Goal: Task Accomplishment & Management: Complete application form

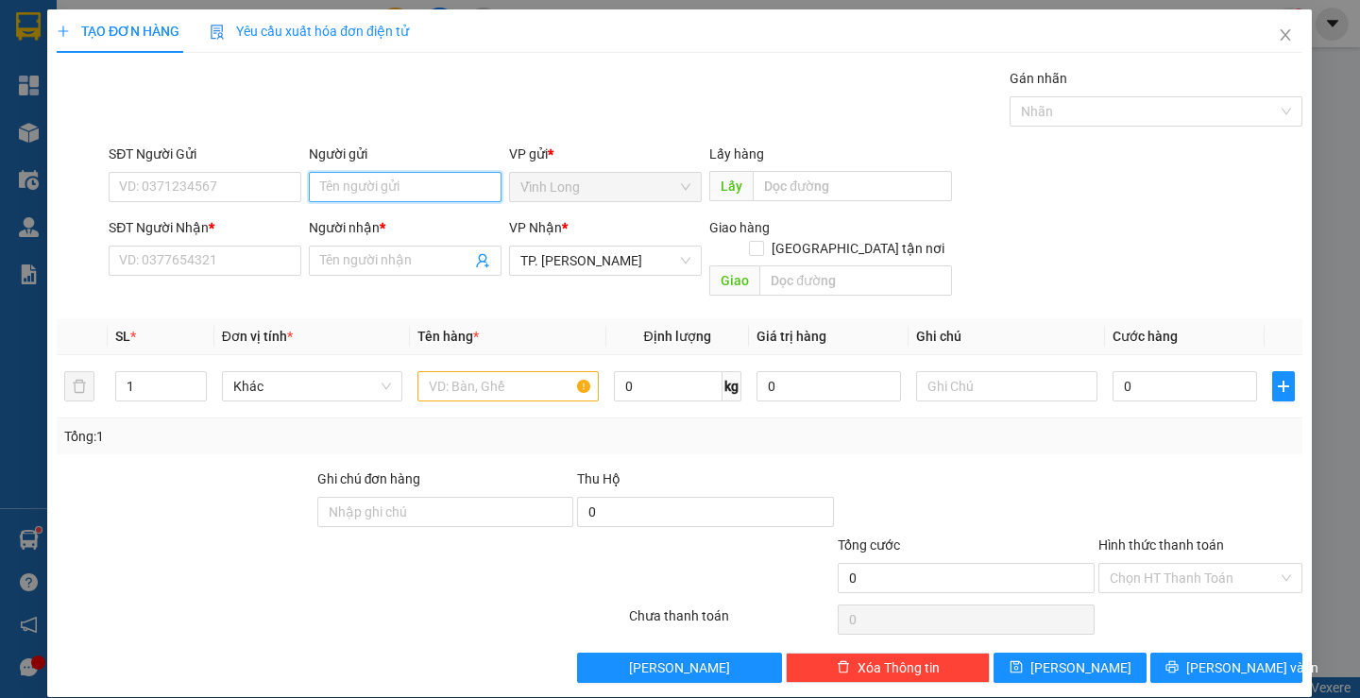
click at [343, 188] on input "Người gửi" at bounding box center [406, 187] width 193 height 30
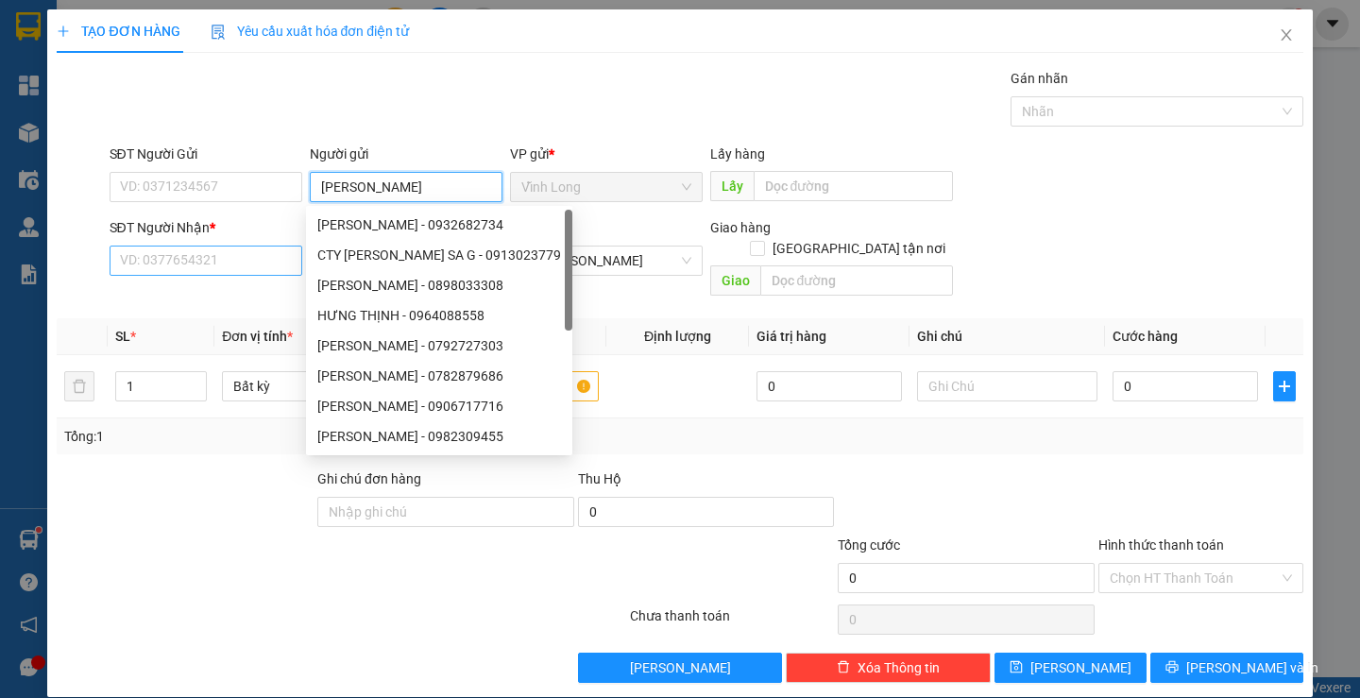
type input "[PERSON_NAME]"
click at [212, 268] on input "SĐT Người Nhận *" at bounding box center [206, 261] width 193 height 30
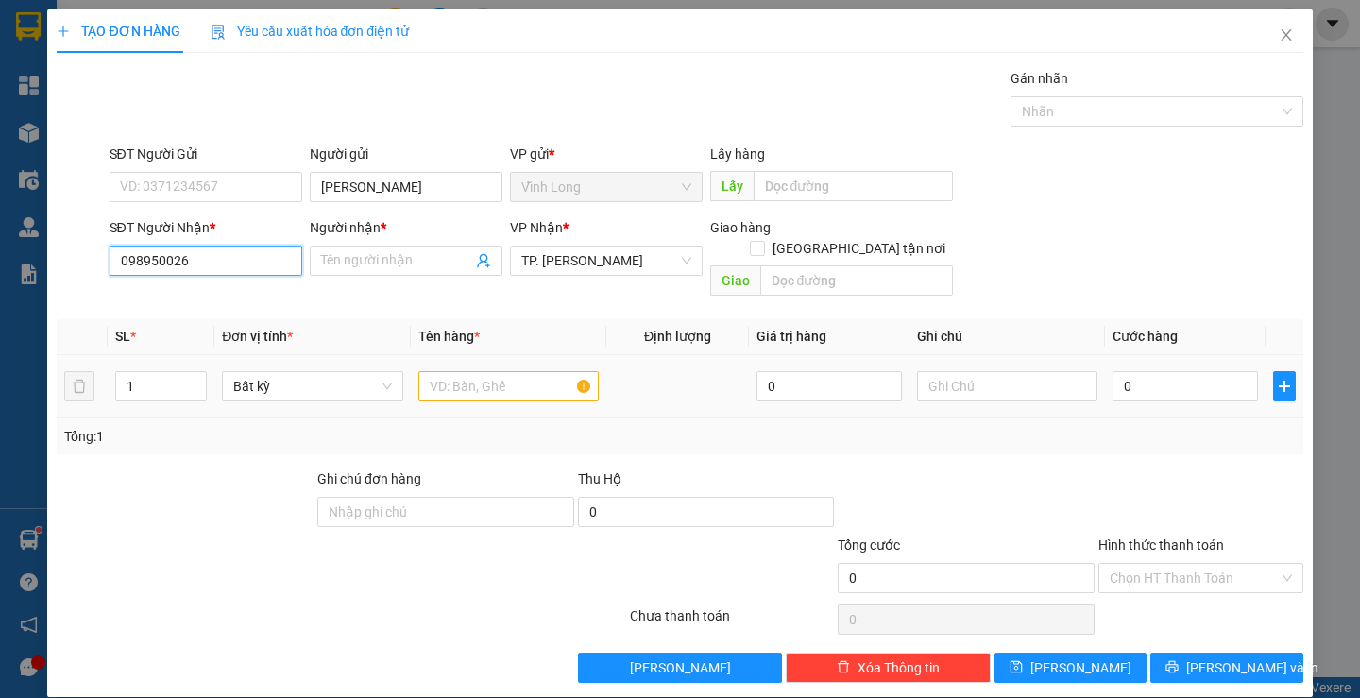
type input "0989500266"
click at [166, 297] on div "0989500266 - TÚ" at bounding box center [203, 298] width 168 height 21
type input "TÚ"
type input "0989500266"
click at [453, 371] on input "text" at bounding box center [508, 386] width 180 height 30
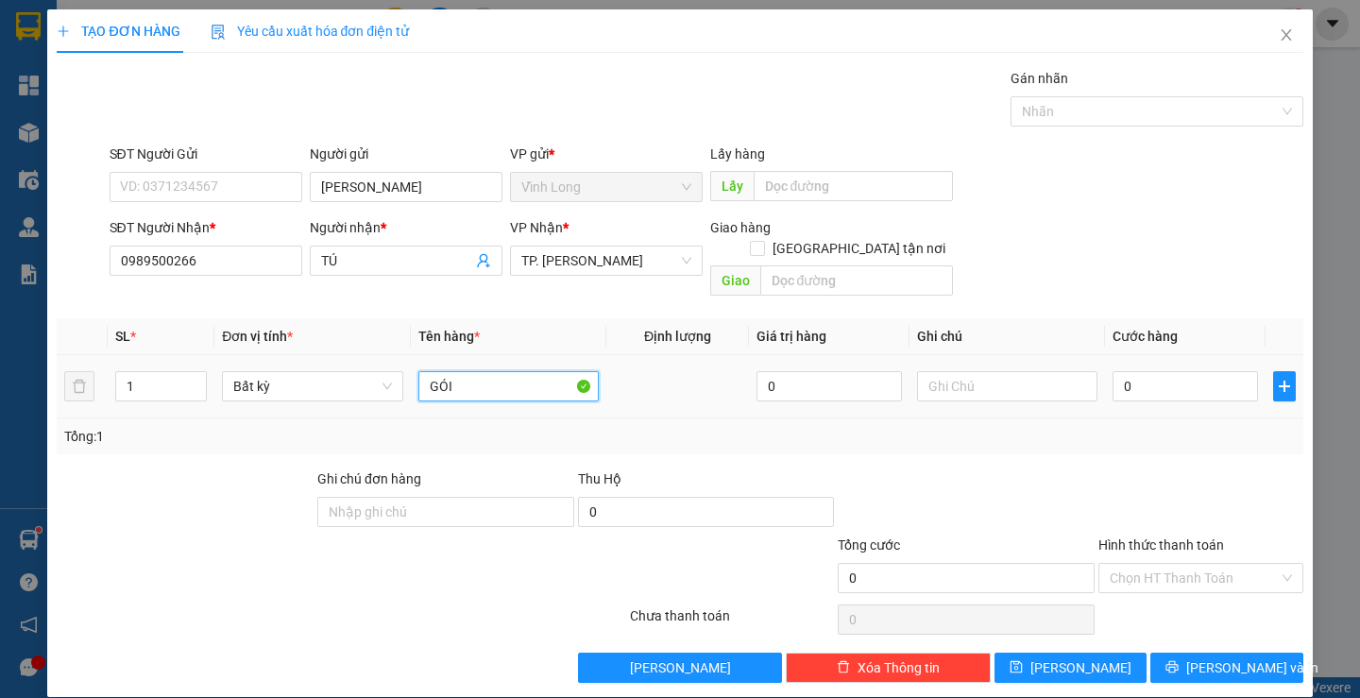
type input "GÓI"
type input "TRANG"
type input "2"
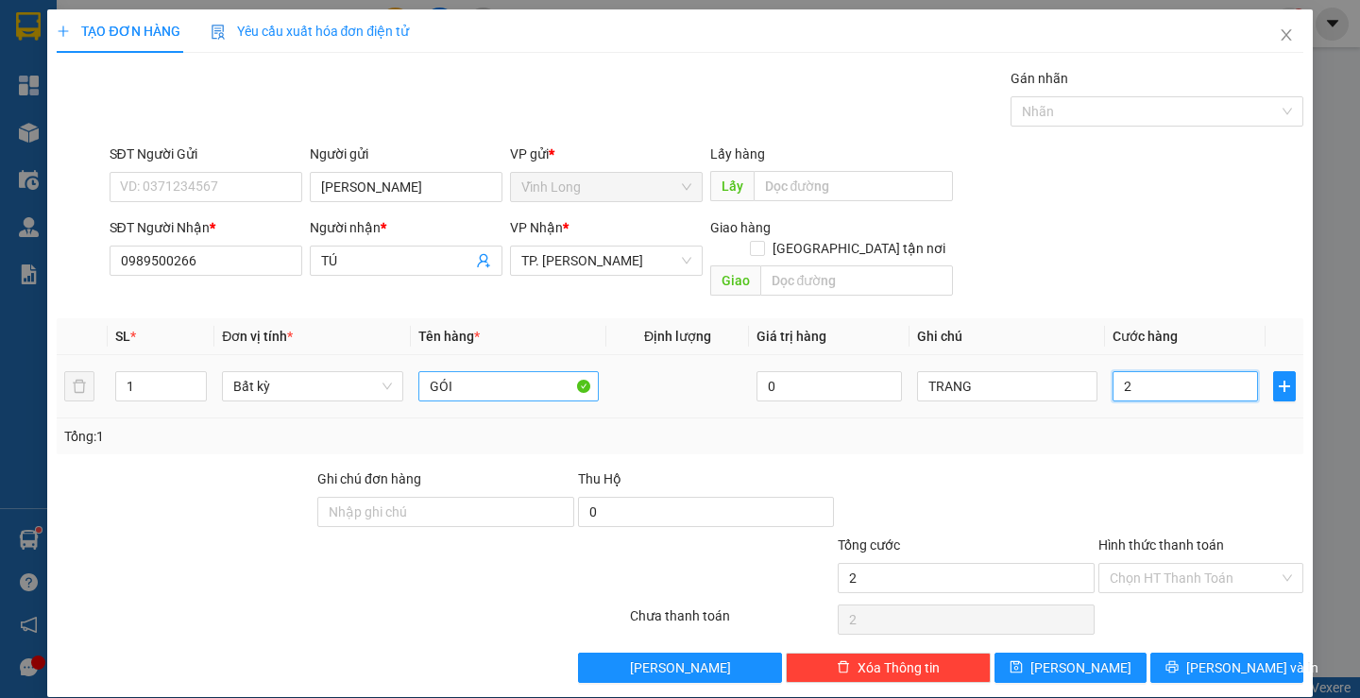
type input "20"
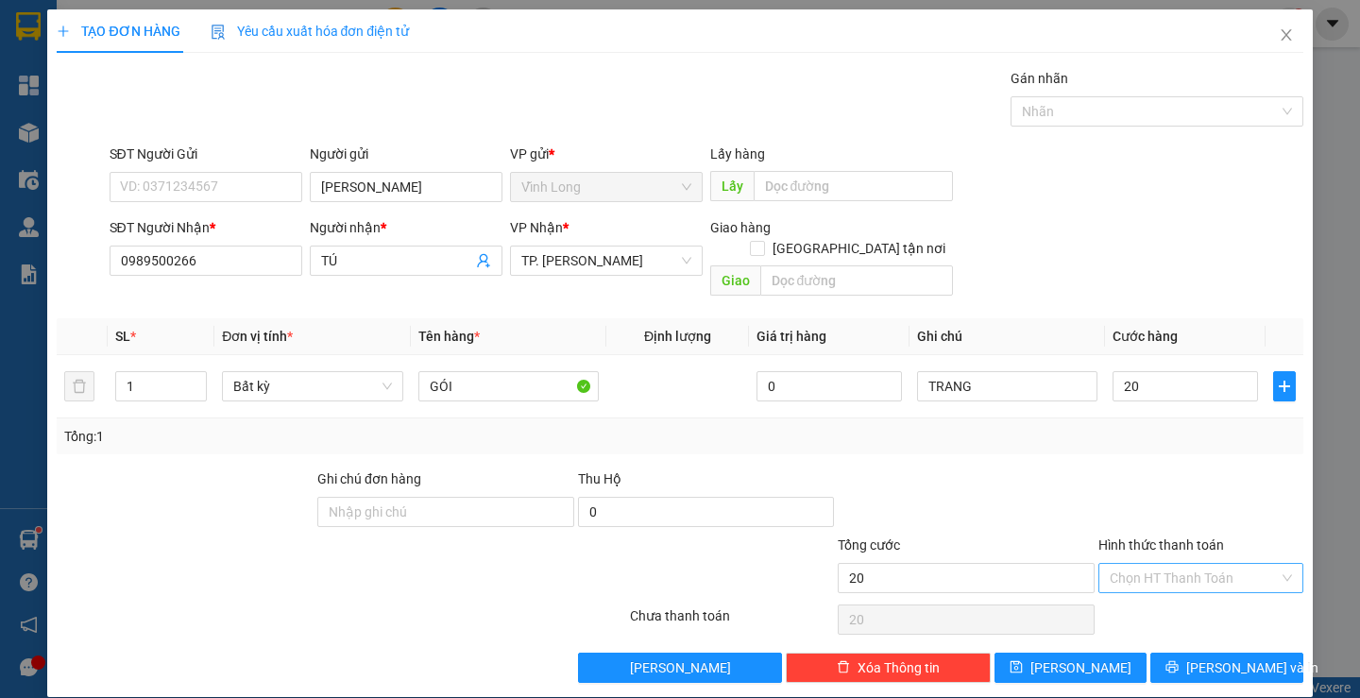
type input "20.000"
click at [1126, 564] on input "Hình thức thanh toán" at bounding box center [1194, 578] width 169 height 28
click at [1122, 587] on div "Tại văn phòng" at bounding box center [1188, 595] width 179 height 21
type input "0"
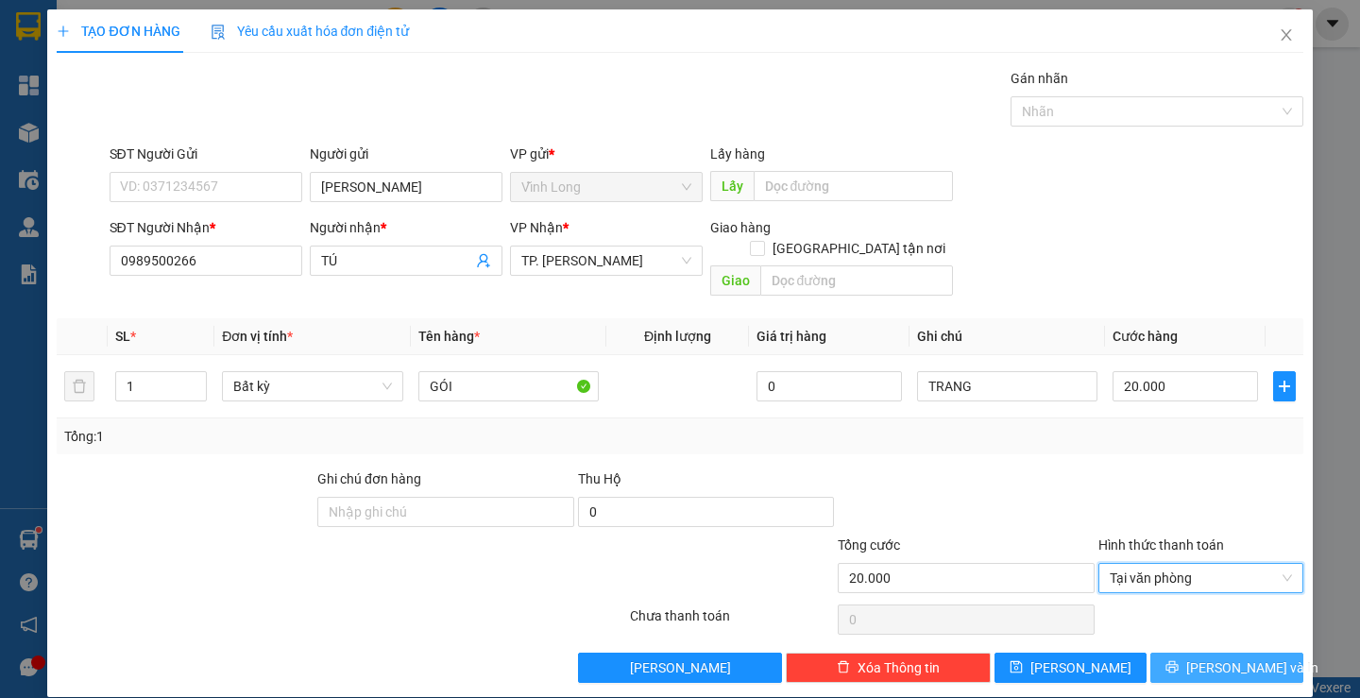
click at [1215, 657] on span "[PERSON_NAME] và In" at bounding box center [1252, 667] width 132 height 21
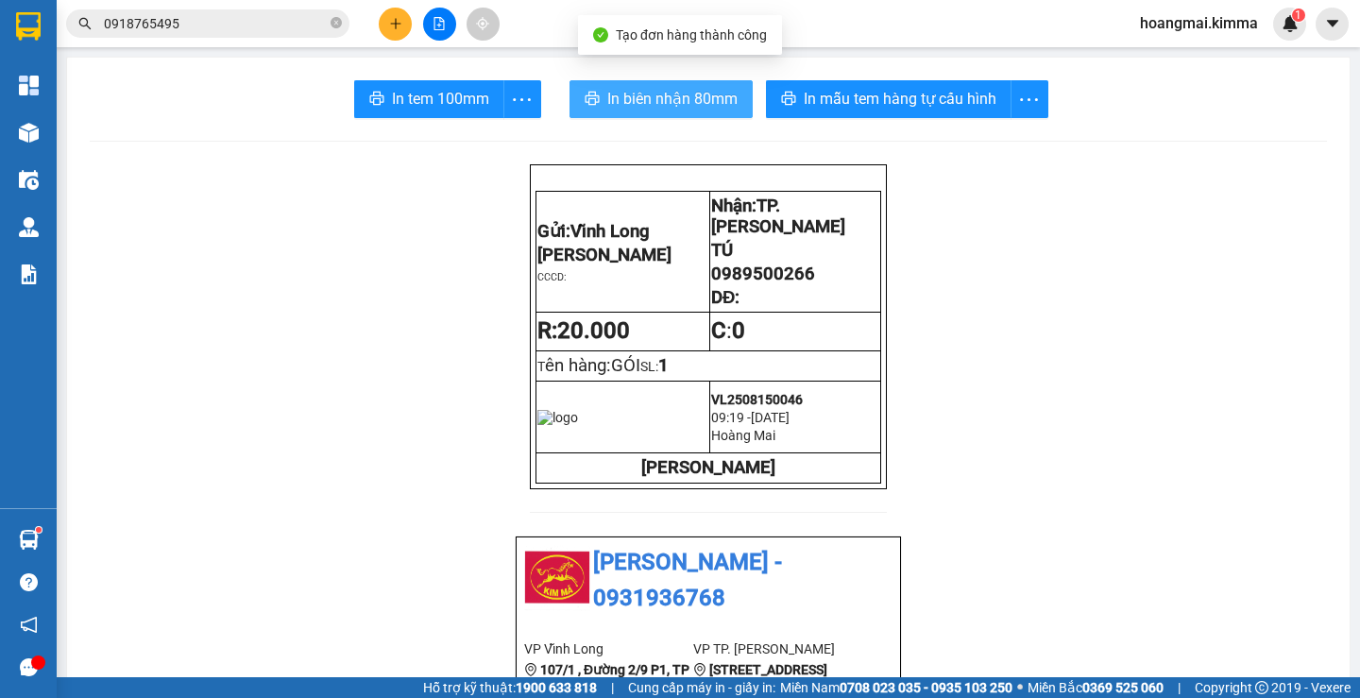
click at [673, 96] on span "In biên nhận 80mm" at bounding box center [672, 99] width 130 height 24
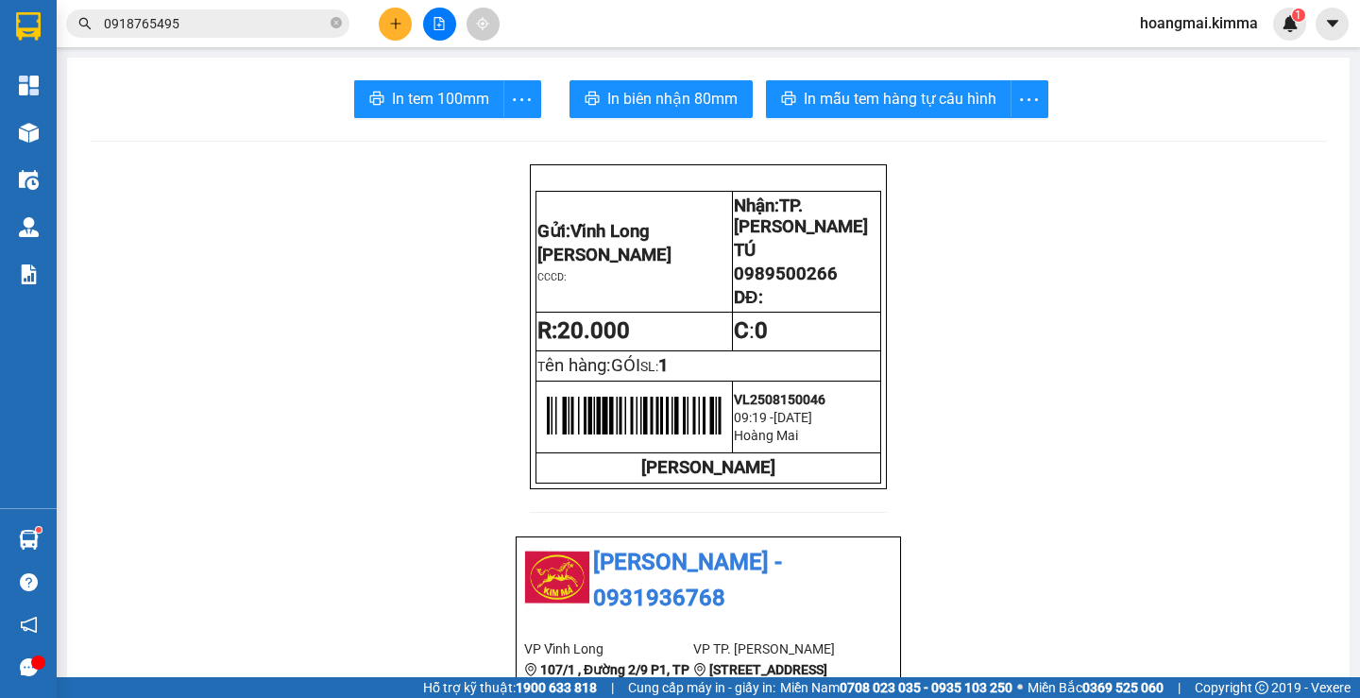
click at [450, 93] on span "In tem 100mm" at bounding box center [440, 99] width 97 height 24
click at [397, 29] on icon "plus" at bounding box center [395, 23] width 13 height 13
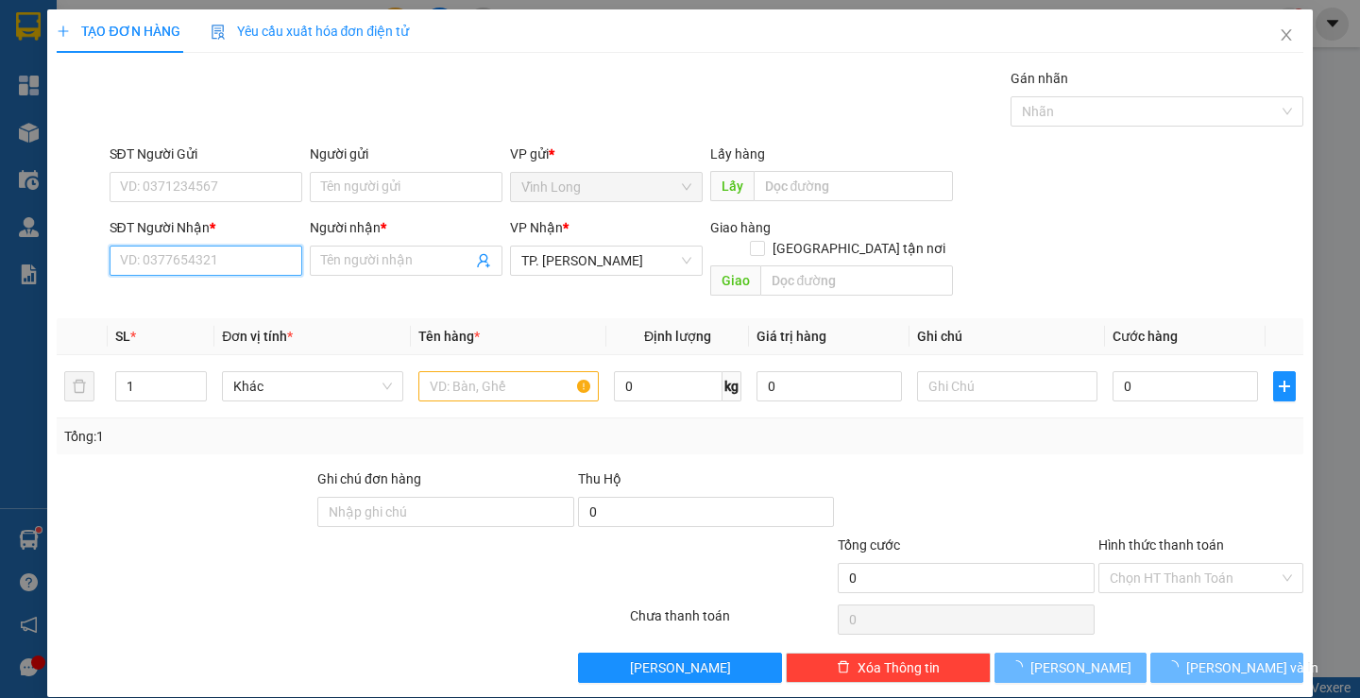
click at [263, 271] on input "SĐT Người Nhận *" at bounding box center [206, 261] width 193 height 30
type input "0909834824"
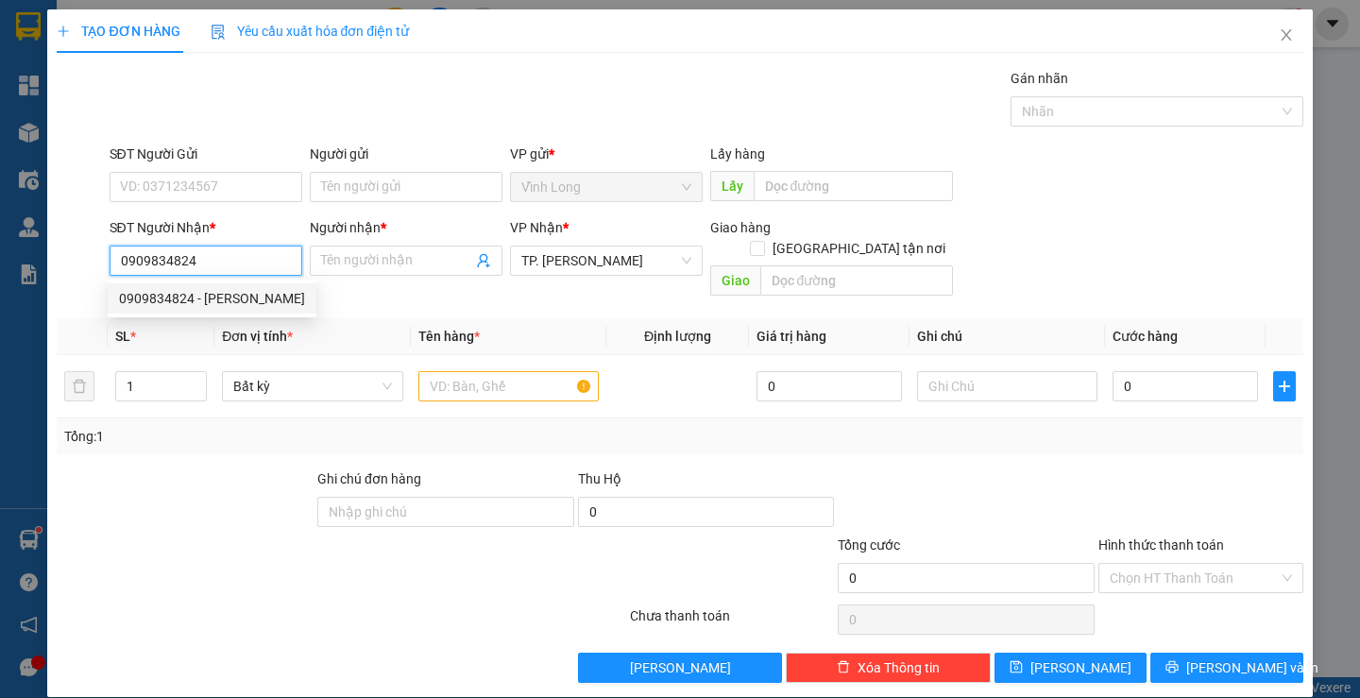
drag, startPoint x: 250, startPoint y: 300, endPoint x: 285, endPoint y: 277, distance: 42.2
click at [255, 299] on div "0909834824 - [PERSON_NAME]" at bounding box center [212, 298] width 186 height 21
type input "TUẤN PHONG"
type input "0909834824"
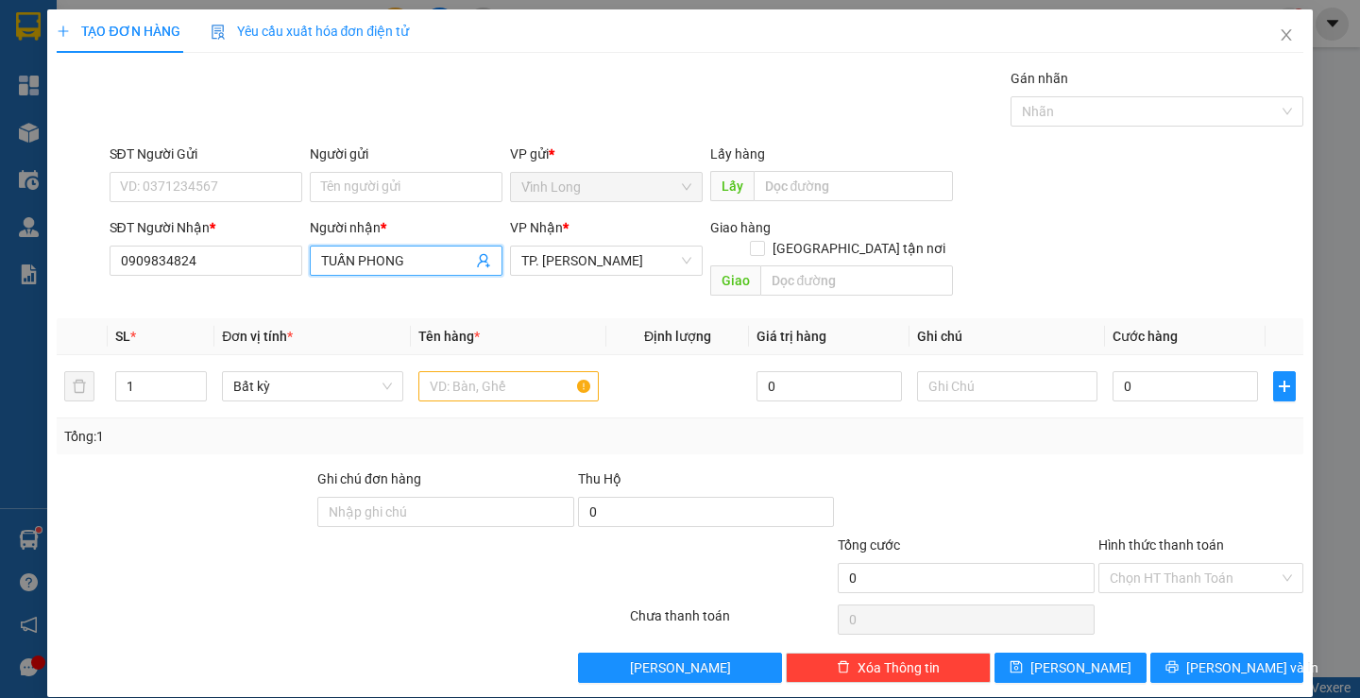
drag, startPoint x: 351, startPoint y: 255, endPoint x: 450, endPoint y: 290, distance: 105.1
click at [450, 292] on div "Transit Pickup Surcharge Ids Transit Deliver Surcharge Ids Transit Deliver Surc…" at bounding box center [680, 375] width 1246 height 615
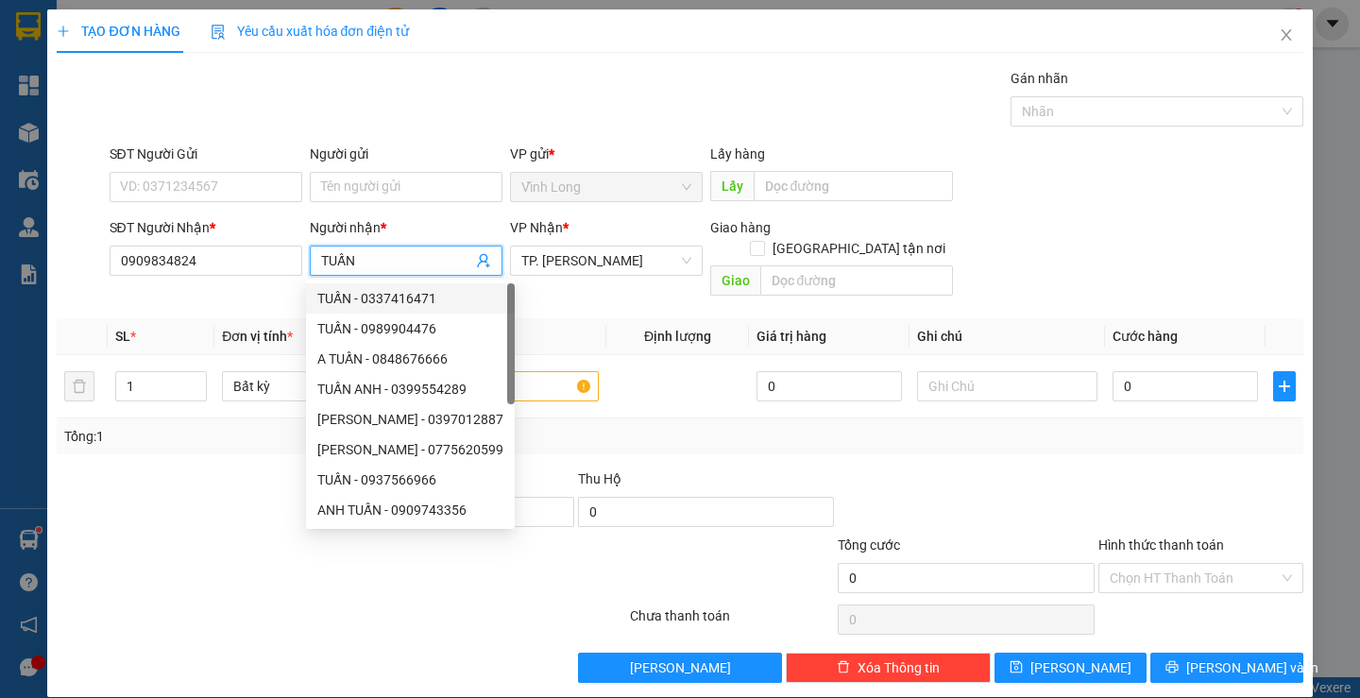
type input "TUẤN"
click at [844, 88] on div "Gói vận chuyển * Tiêu chuẩn Gán nhãn Nhãn" at bounding box center [706, 101] width 1201 height 66
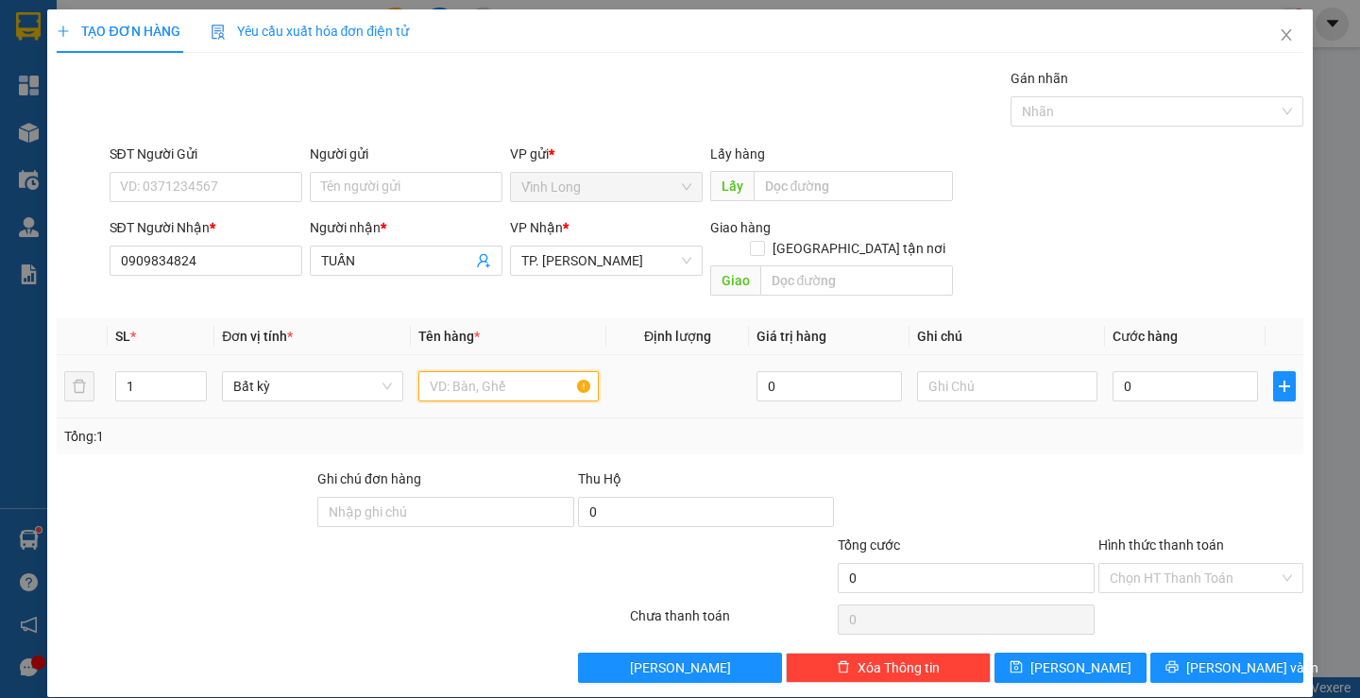
click at [535, 371] on input "text" at bounding box center [508, 386] width 180 height 30
type input "GÓI ĐEN NHỎ"
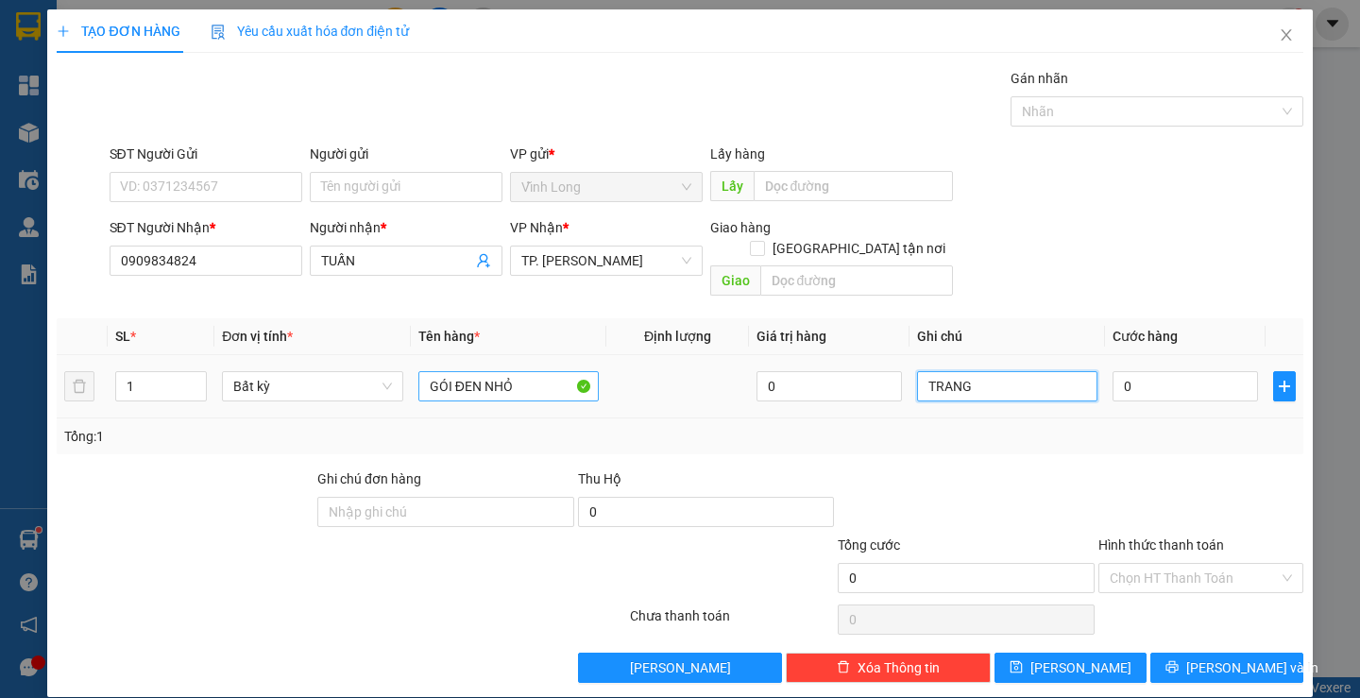
type input "TRANG"
type input "2"
type input "20"
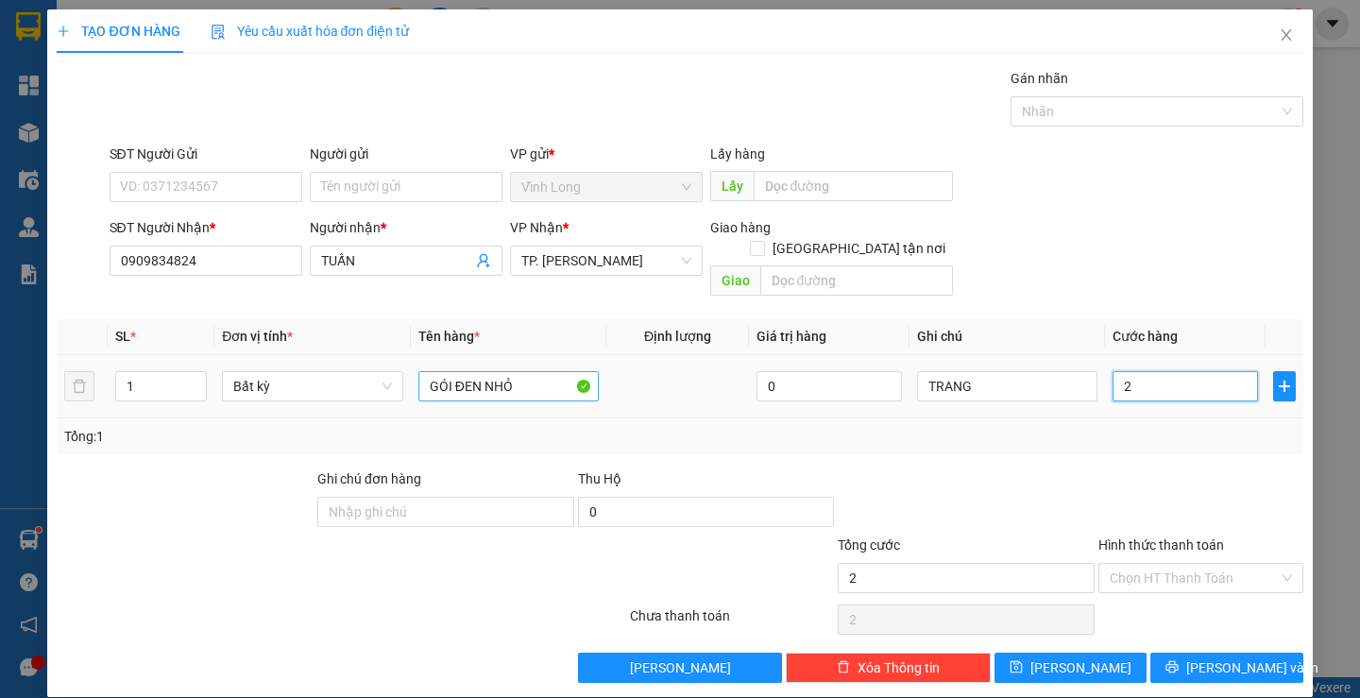
type input "20"
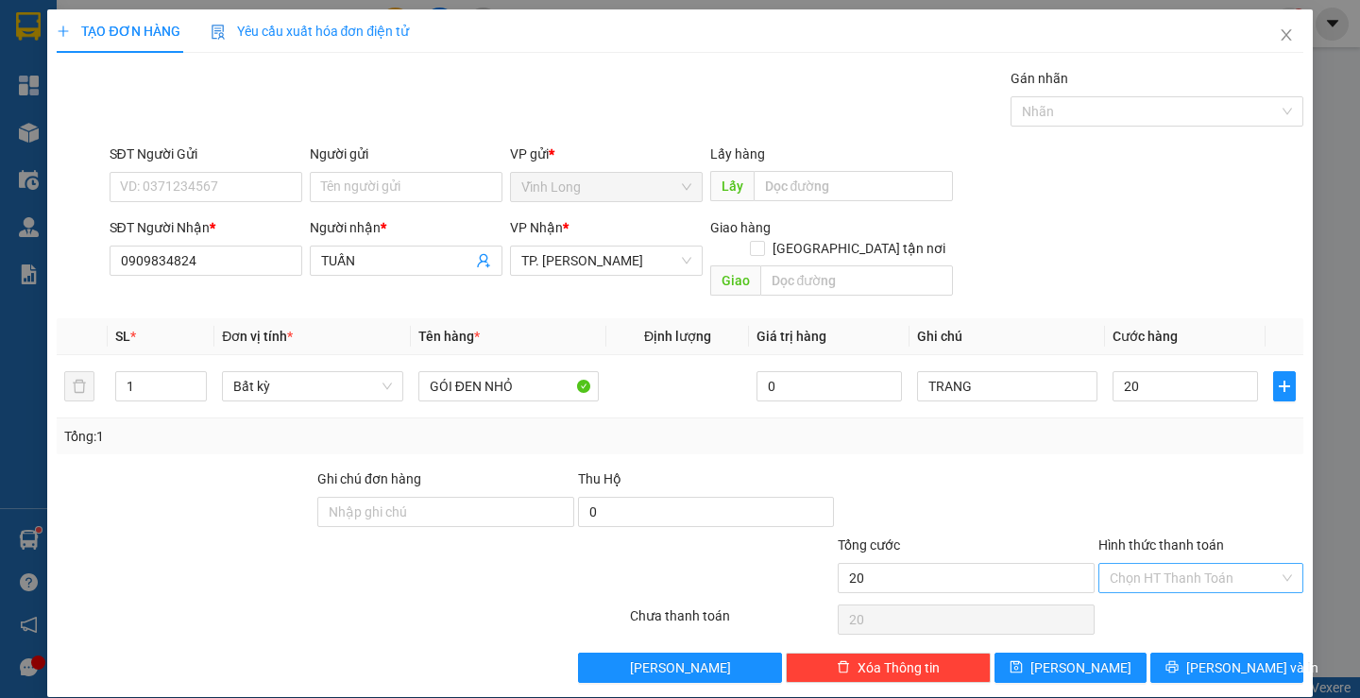
type input "20.000"
click at [1110, 564] on input "Hình thức thanh toán" at bounding box center [1194, 578] width 169 height 28
click at [1122, 599] on div "Tại văn phòng" at bounding box center [1188, 595] width 179 height 21
type input "0"
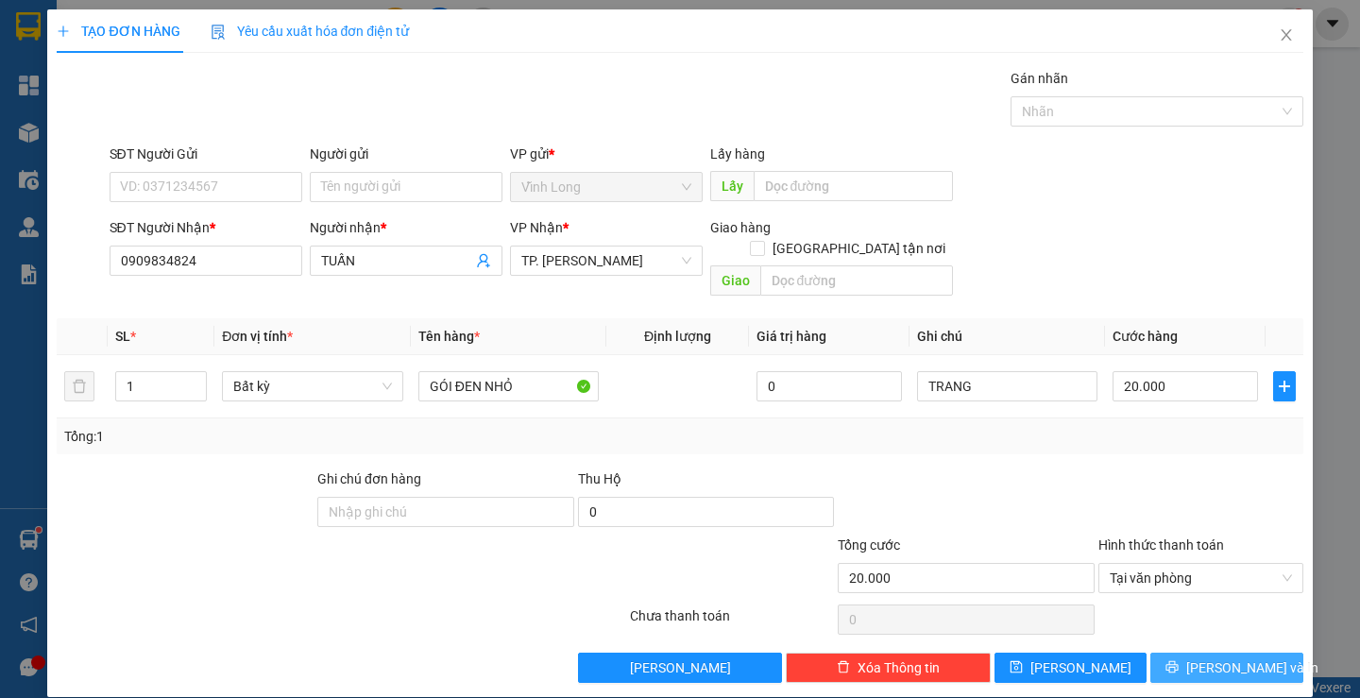
click at [1179, 661] on icon "printer" at bounding box center [1172, 667] width 12 height 12
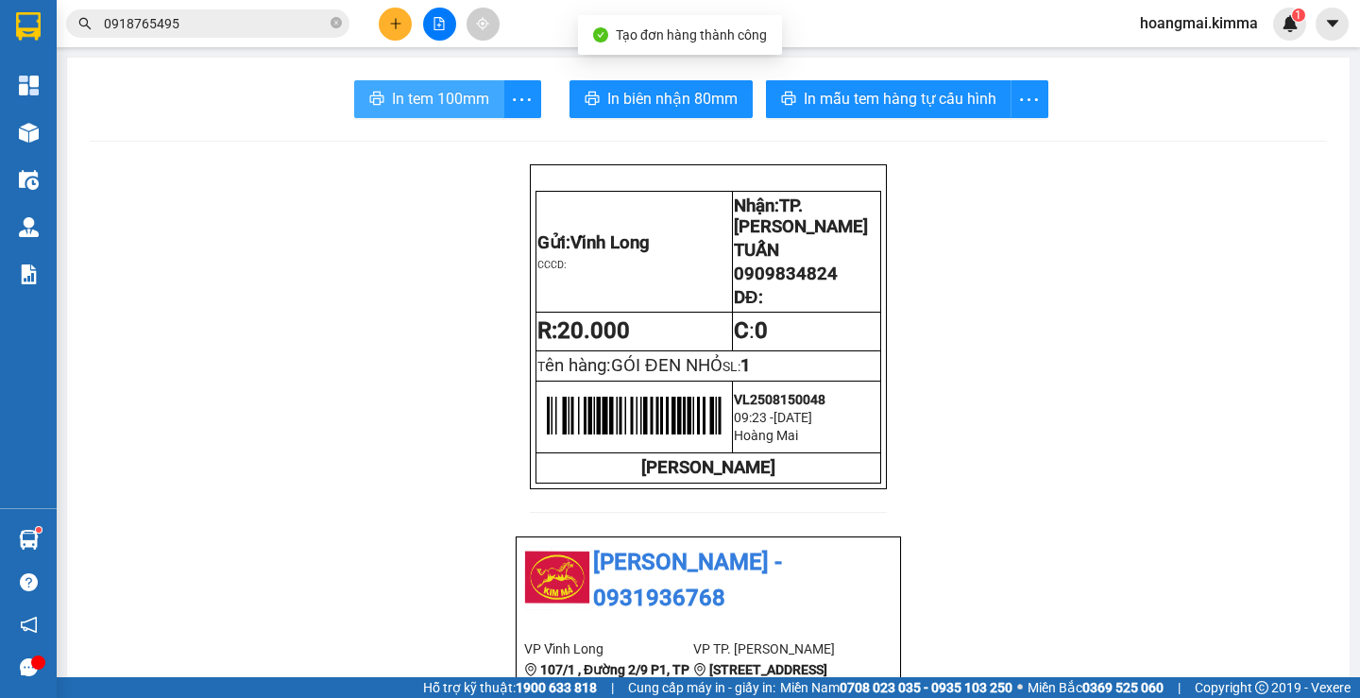
click at [453, 81] on button "In tem 100mm" at bounding box center [429, 99] width 150 height 38
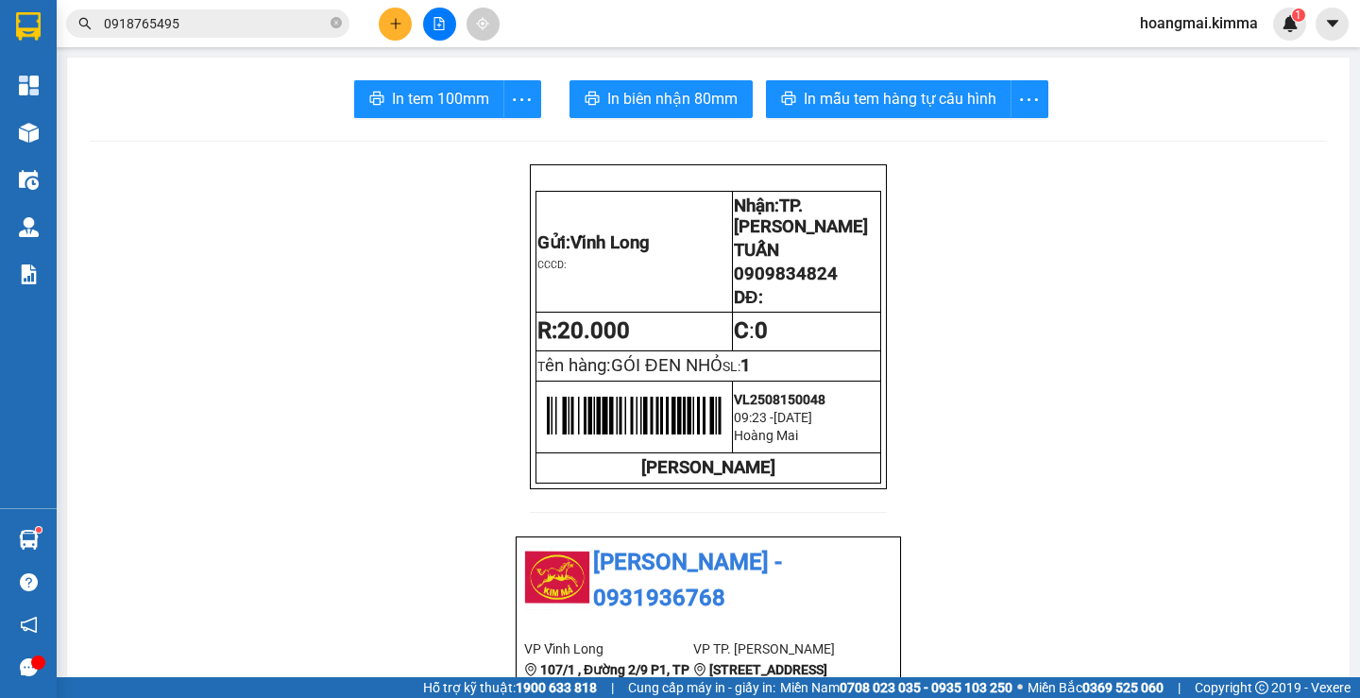
click at [387, 24] on button at bounding box center [395, 24] width 33 height 33
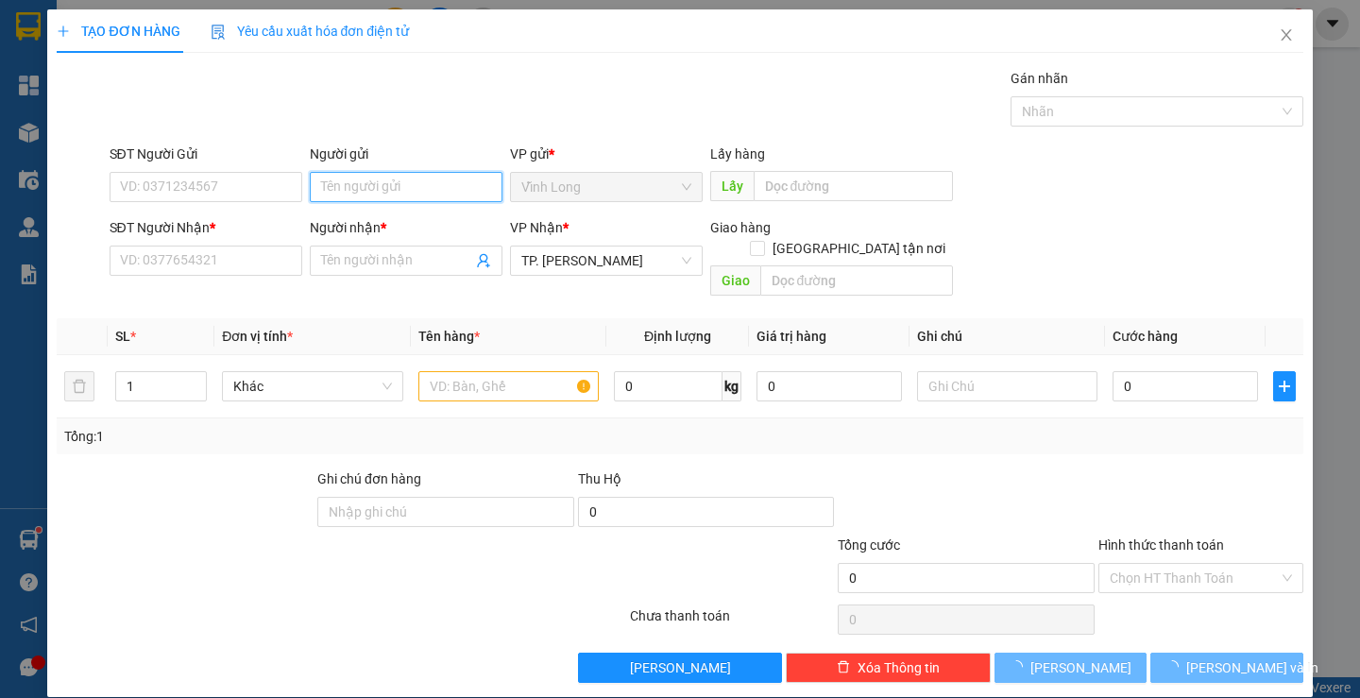
click at [413, 189] on input "Người gửi" at bounding box center [406, 187] width 193 height 30
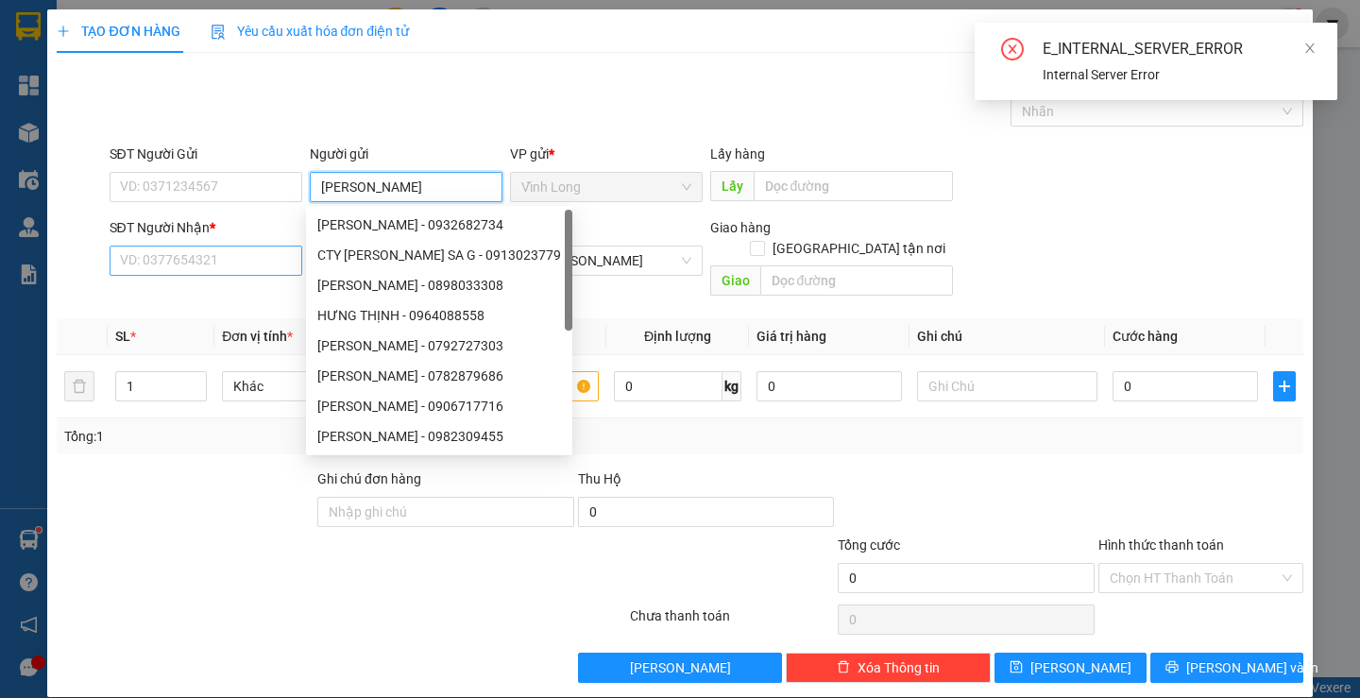
type input "[PERSON_NAME]"
click at [188, 262] on input "SĐT Người Nhận *" at bounding box center [206, 261] width 193 height 30
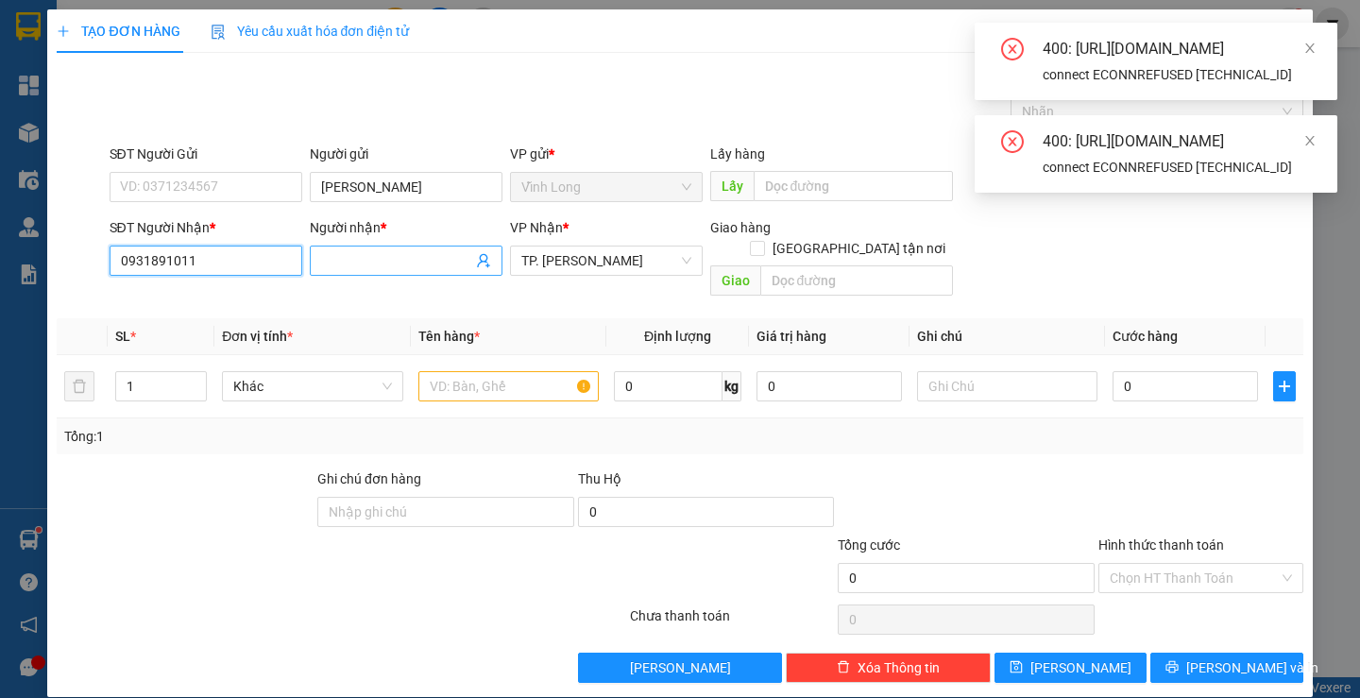
type input "0931891011"
click at [366, 256] on input "Người nhận *" at bounding box center [396, 260] width 151 height 21
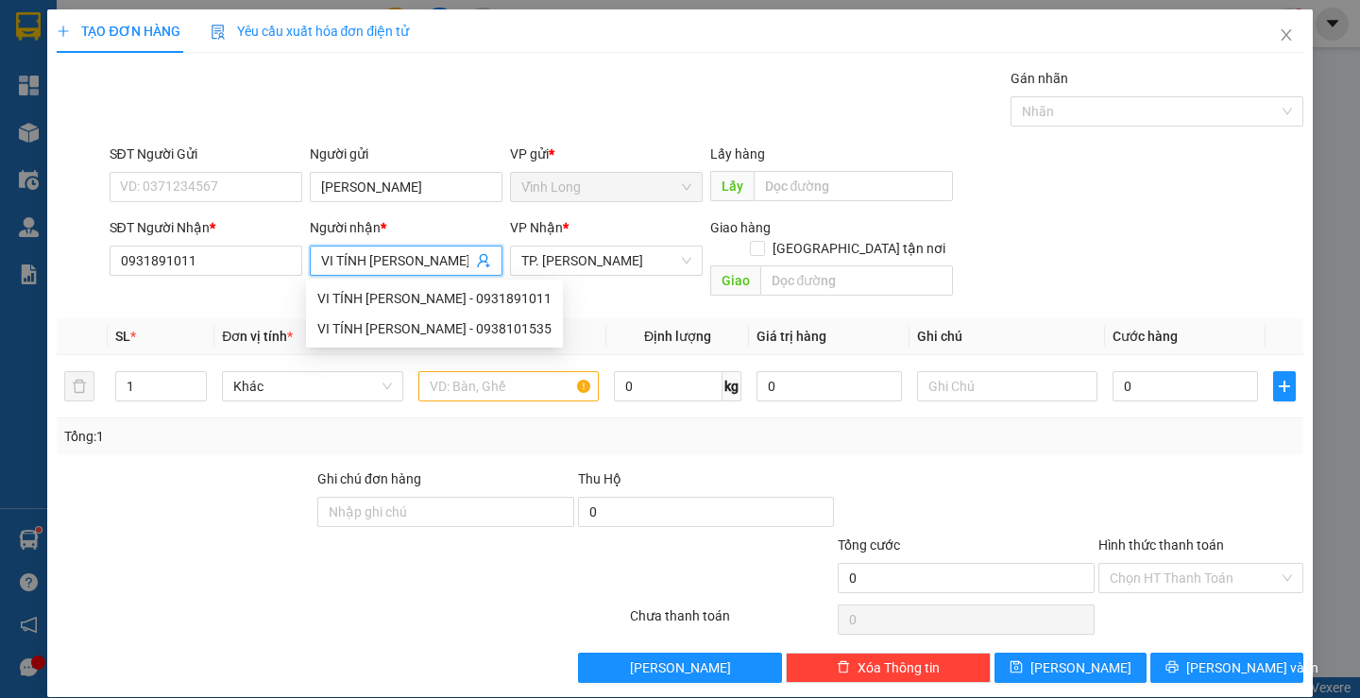
type input "VI TÍNH [PERSON_NAME]"
click at [812, 71] on div "Gói vận chuyển * Tiêu chuẩn Gán nhãn Nhãn" at bounding box center [706, 101] width 1201 height 66
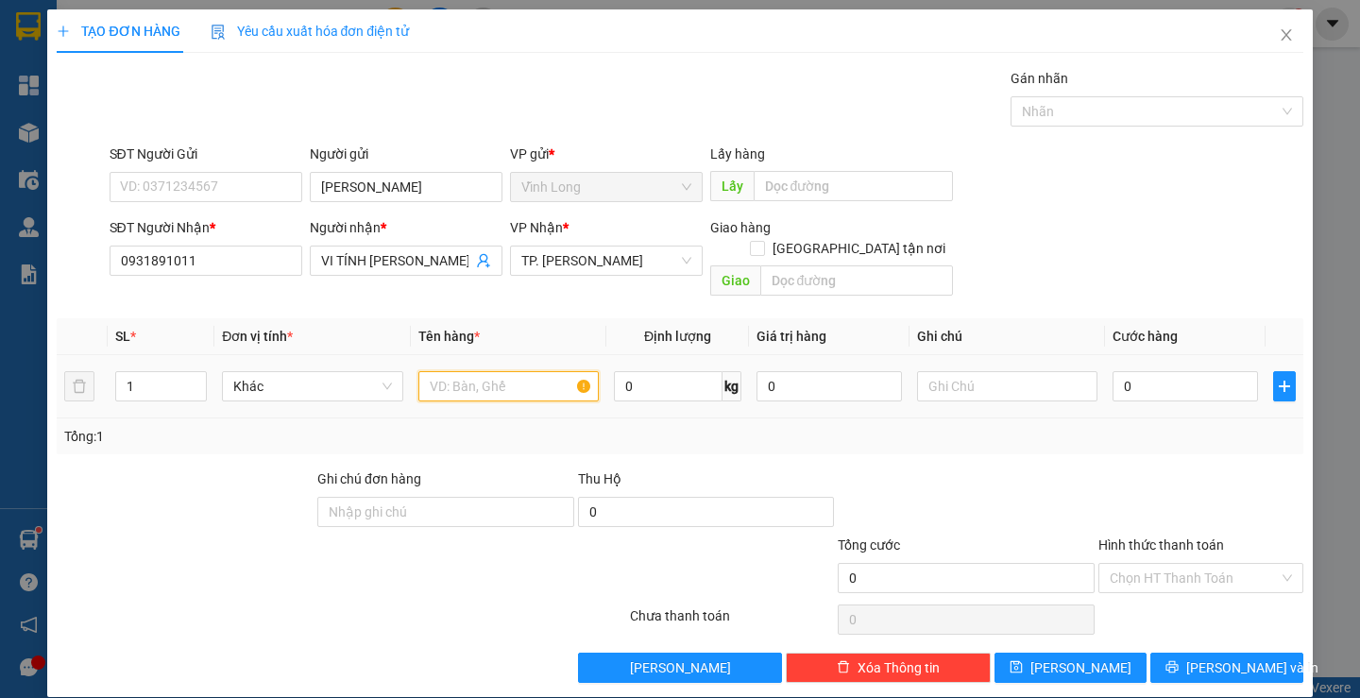
click at [525, 371] on input "text" at bounding box center [508, 386] width 180 height 30
type input "THÙNG"
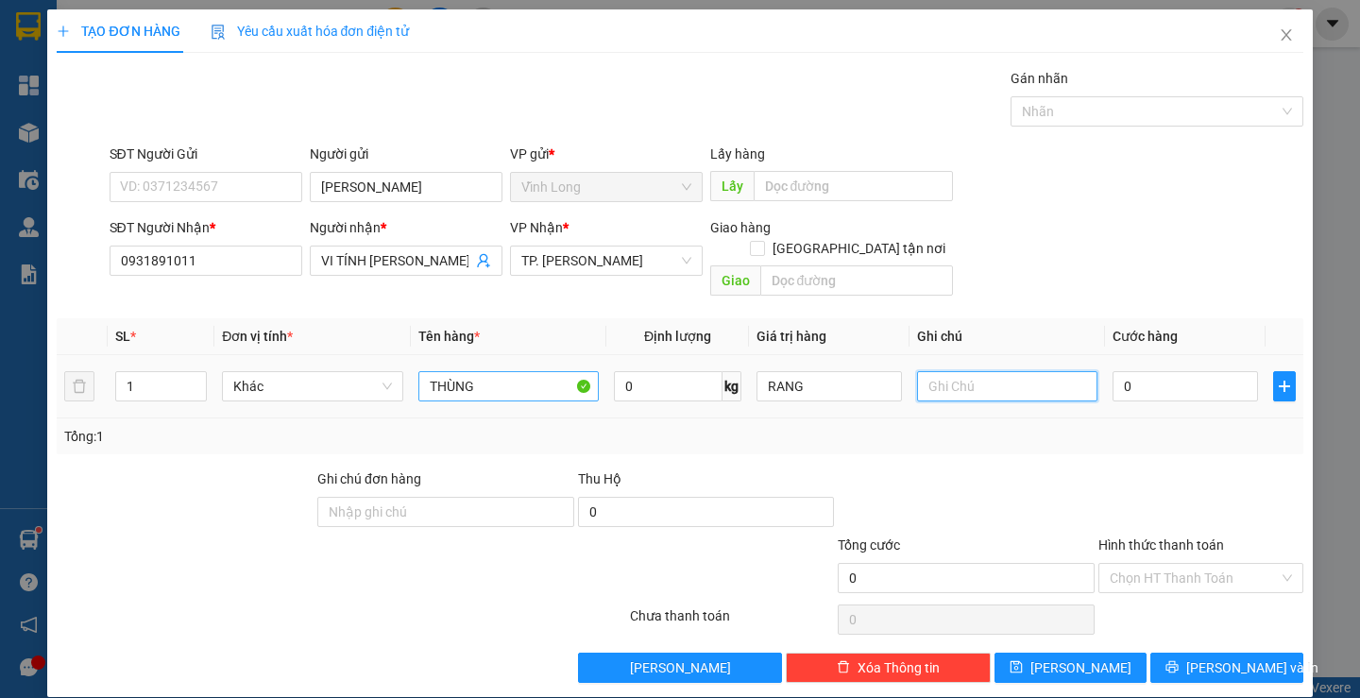
type input "0"
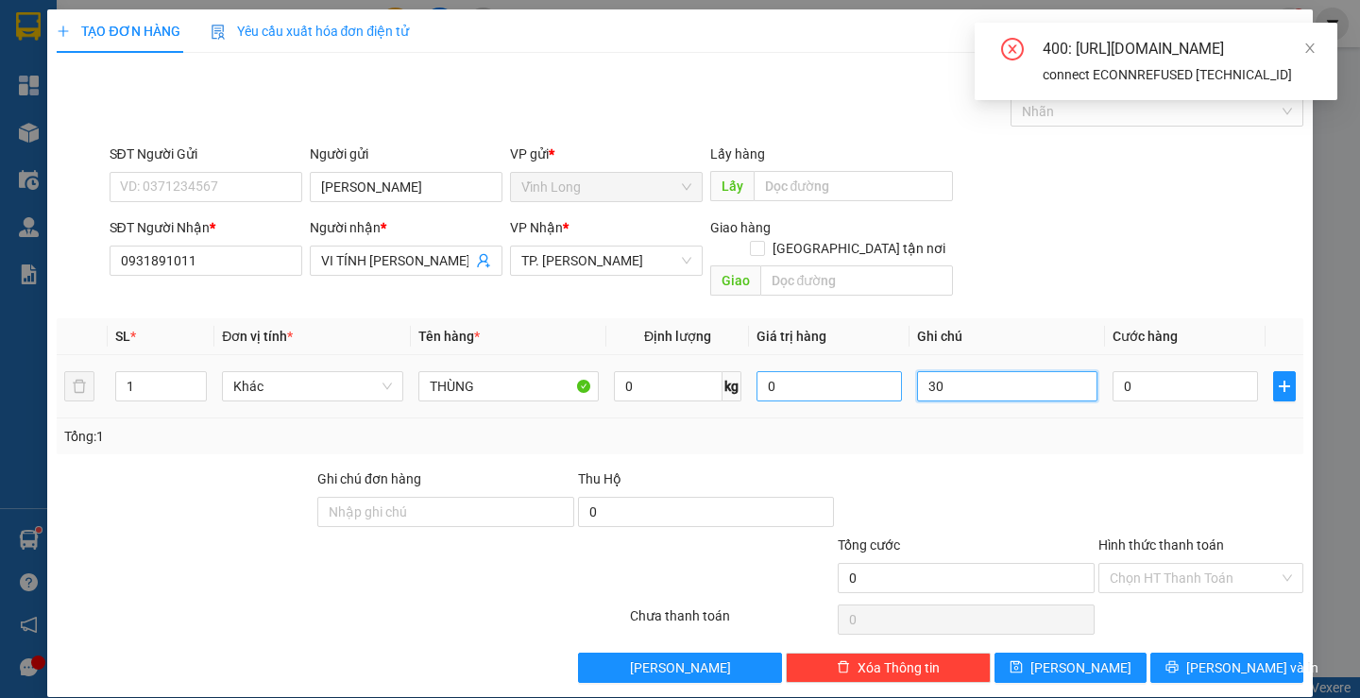
drag, startPoint x: 955, startPoint y: 363, endPoint x: 804, endPoint y: 380, distance: 152.1
click at [891, 365] on tr "1 Khác THÙNG 0 kg 0 30 0" at bounding box center [680, 386] width 1246 height 63
type input "TRANG"
type input "3"
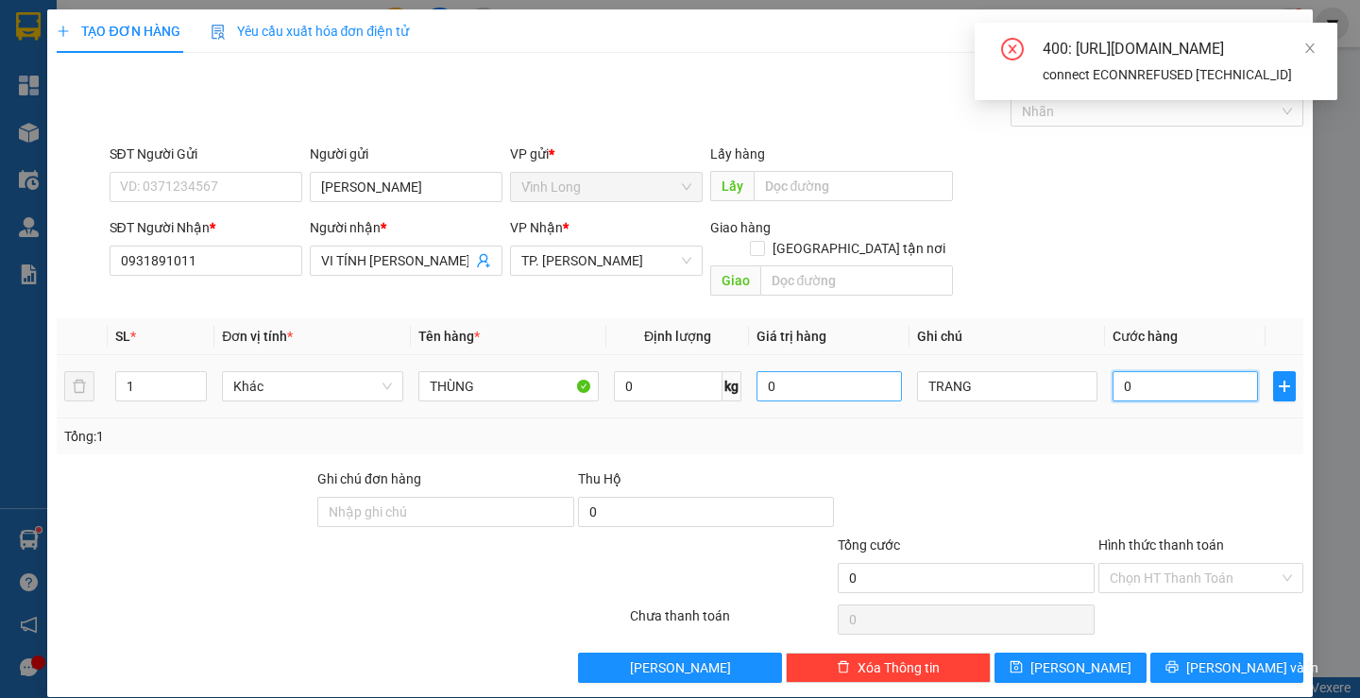
type input "3"
type input "30"
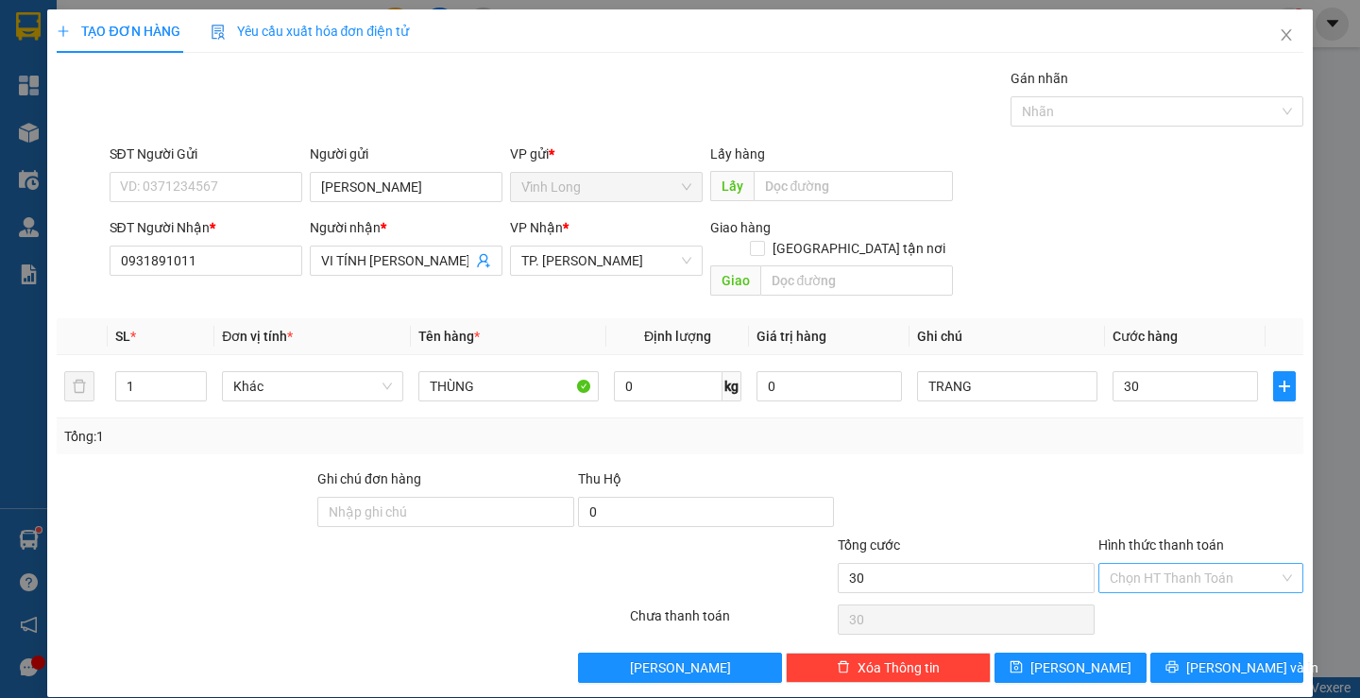
type input "30.000"
click at [1164, 564] on input "Hình thức thanh toán" at bounding box center [1194, 578] width 169 height 28
click at [1162, 585] on div "Tại văn phòng" at bounding box center [1188, 595] width 179 height 21
type input "0"
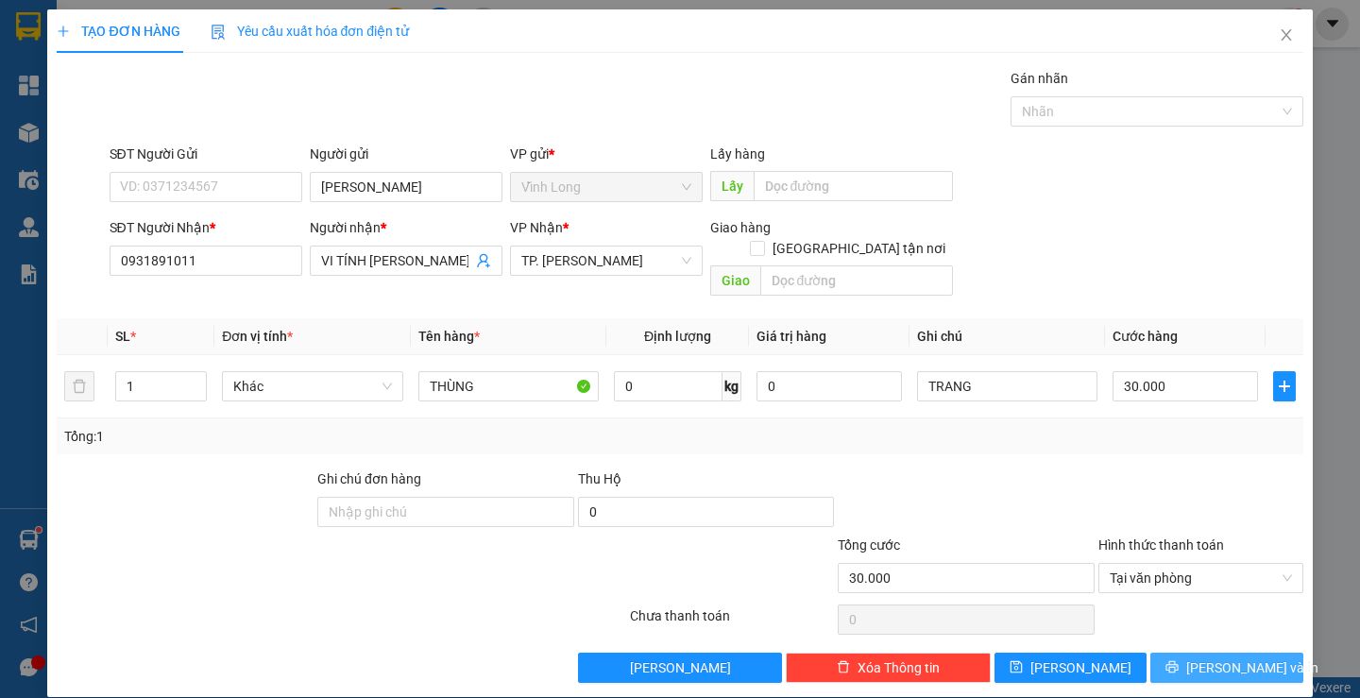
click at [1224, 657] on span "[PERSON_NAME] và In" at bounding box center [1252, 667] width 132 height 21
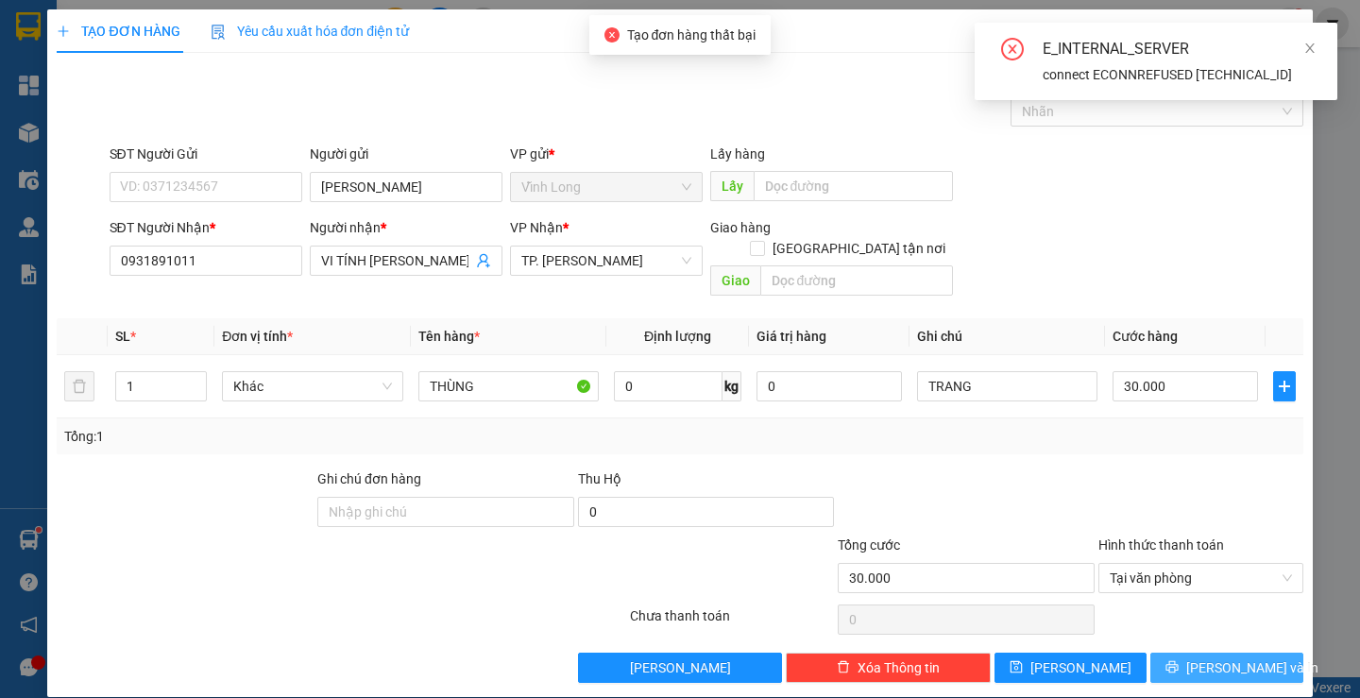
click at [1251, 653] on button "[PERSON_NAME] và In" at bounding box center [1226, 668] width 152 height 30
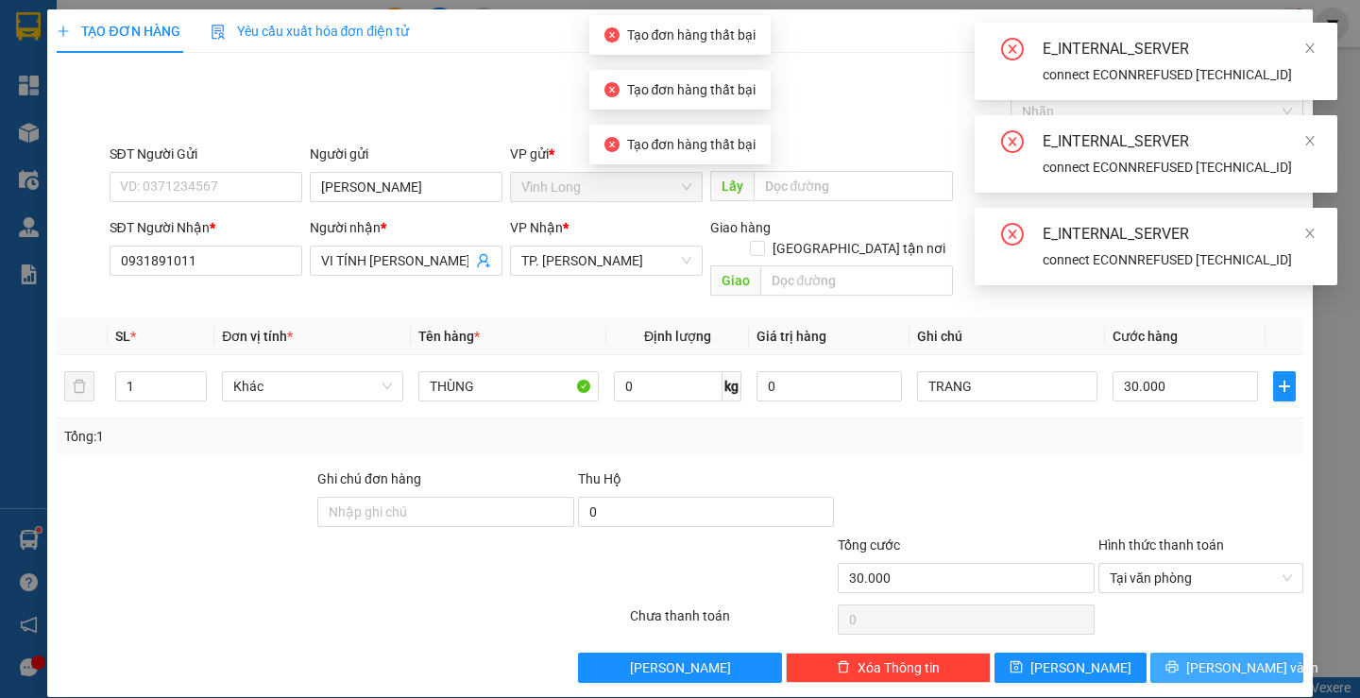
click at [1251, 653] on button "[PERSON_NAME] và In" at bounding box center [1226, 668] width 152 height 30
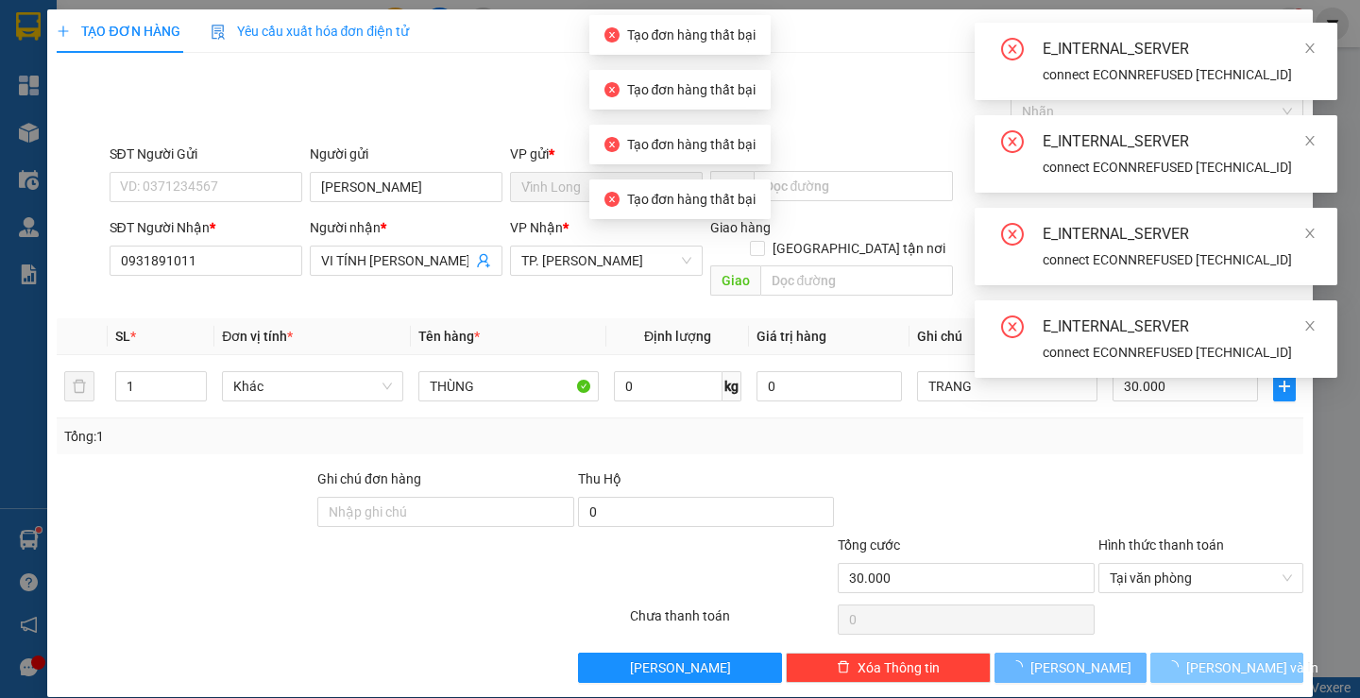
click at [1251, 653] on button "[PERSON_NAME] và In" at bounding box center [1226, 668] width 152 height 30
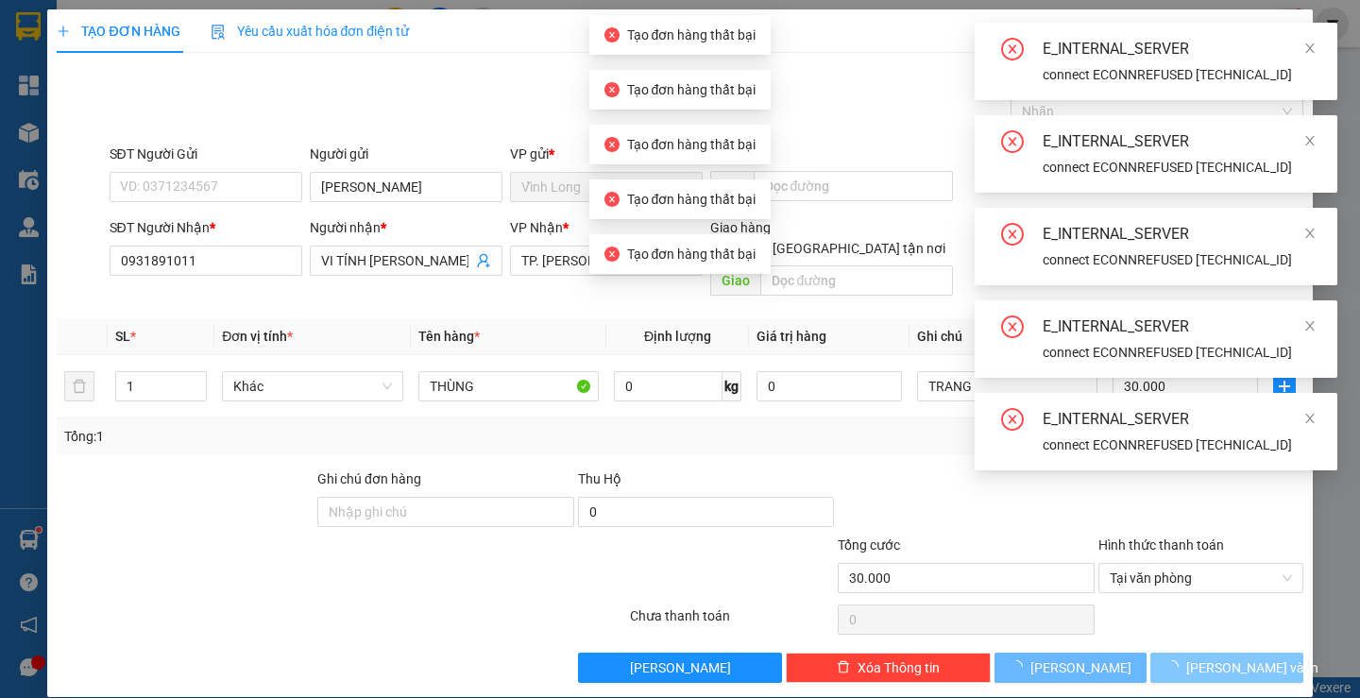
click at [1251, 653] on button "[PERSON_NAME] và In" at bounding box center [1226, 668] width 152 height 30
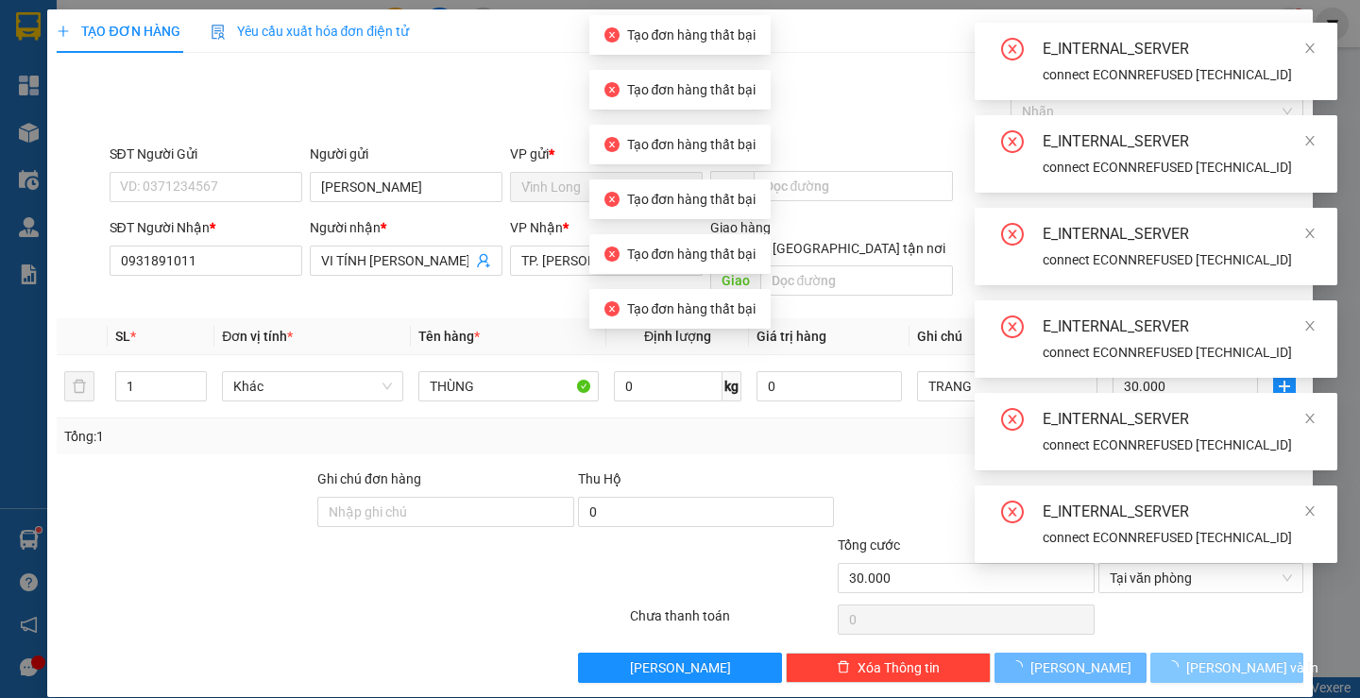
click at [1251, 563] on div "E_INTERNAL_SERVER connect ECONNREFUSED [TECHNICAL_ID] E_INTERNAL_SERVER connect…" at bounding box center [1156, 293] width 363 height 540
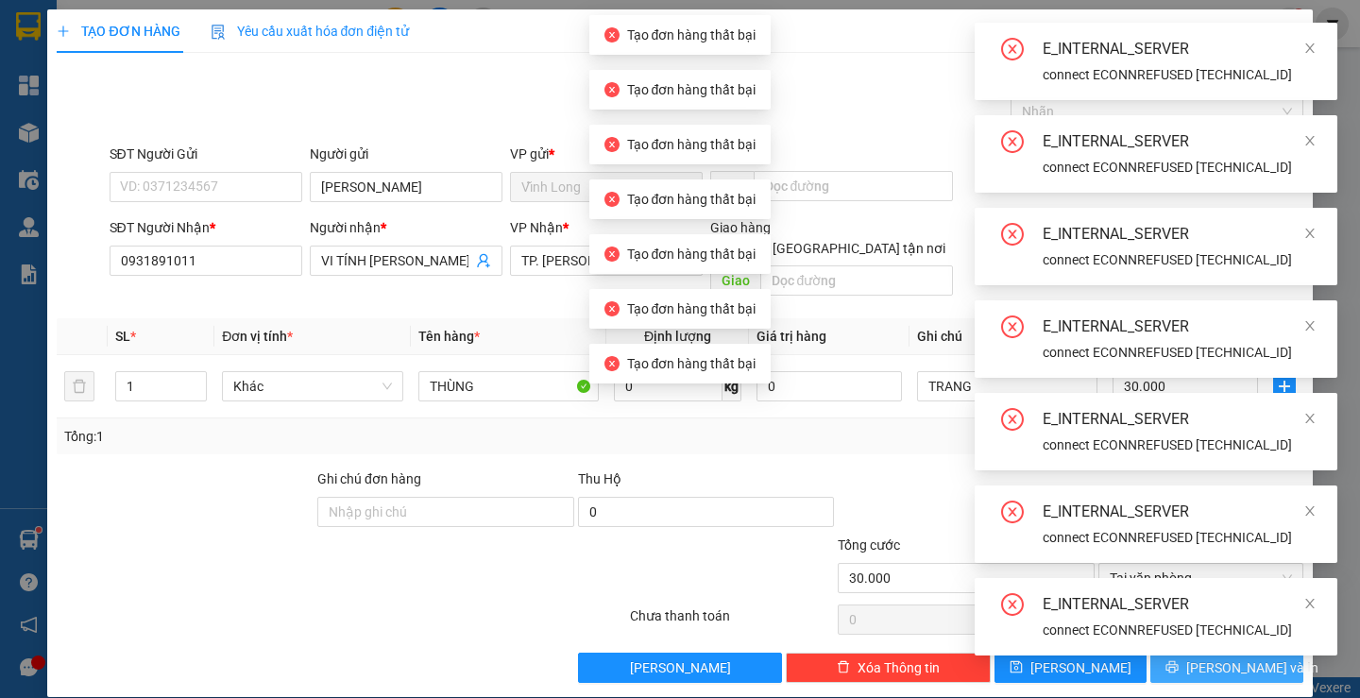
click at [1251, 645] on div "E_INTERNAL_SERVER connect ECONNREFUSED [TECHNICAL_ID] E_INTERNAL_SERVER connect…" at bounding box center [1156, 339] width 363 height 633
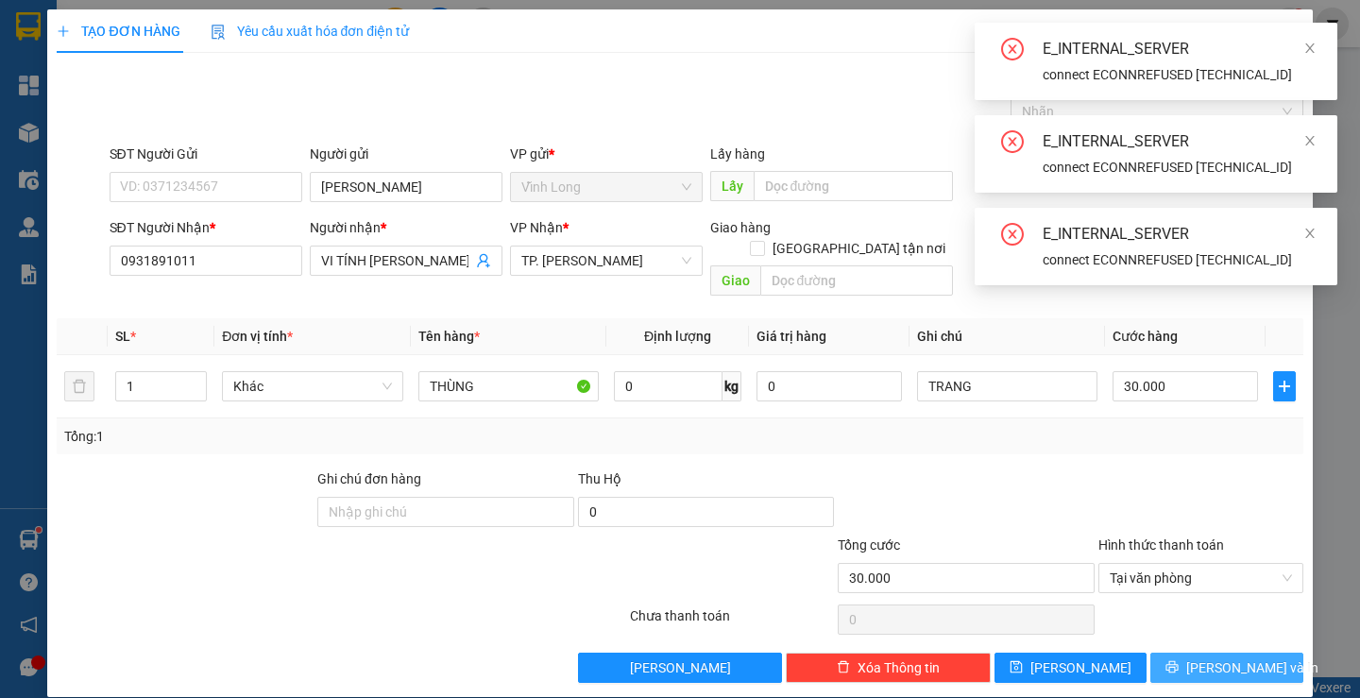
click at [1234, 657] on span "[PERSON_NAME] và In" at bounding box center [1252, 667] width 132 height 21
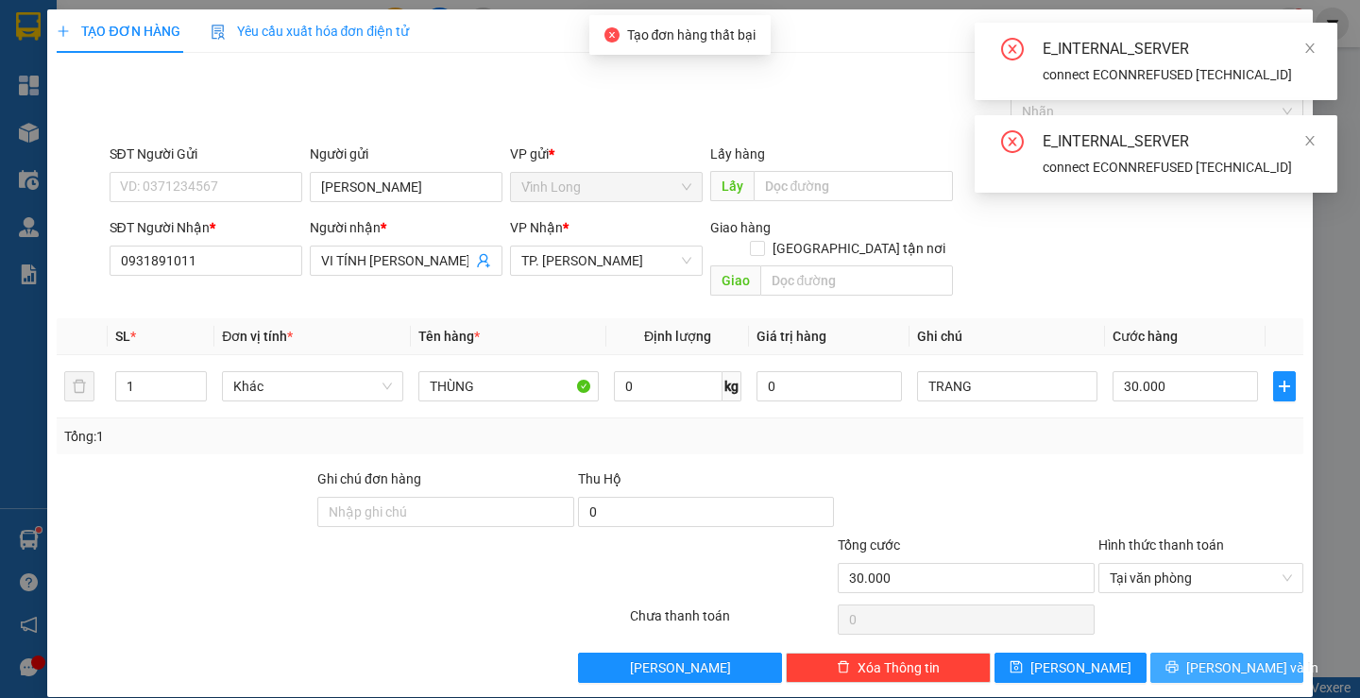
click at [1234, 657] on span "[PERSON_NAME] và In" at bounding box center [1252, 667] width 132 height 21
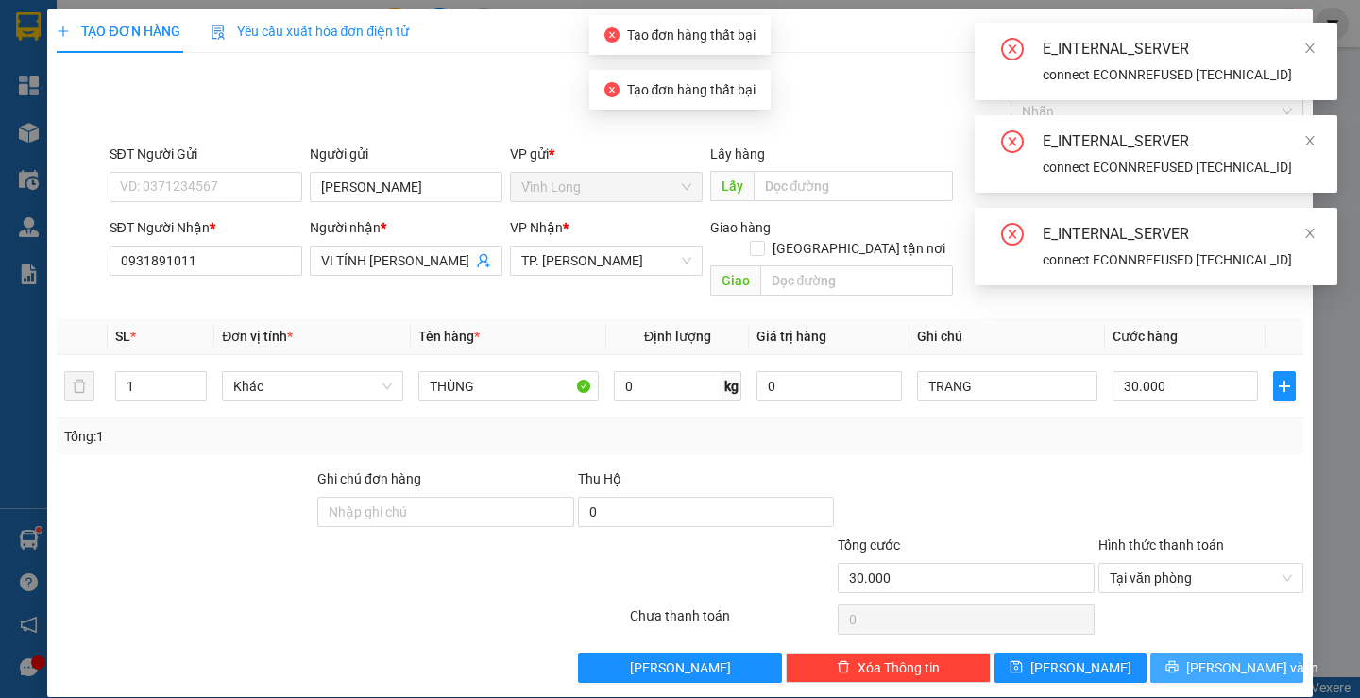
click at [1234, 657] on span "[PERSON_NAME] và In" at bounding box center [1252, 667] width 132 height 21
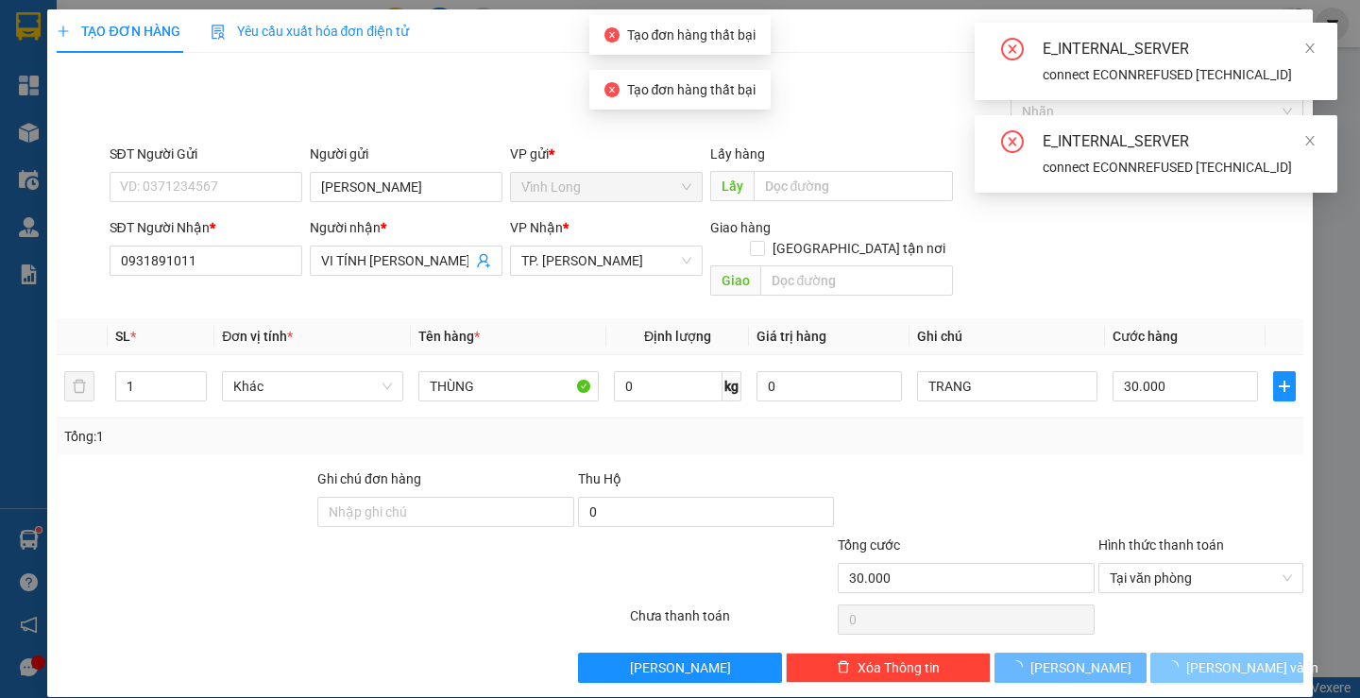
click at [1234, 657] on span "[PERSON_NAME] và In" at bounding box center [1252, 667] width 132 height 21
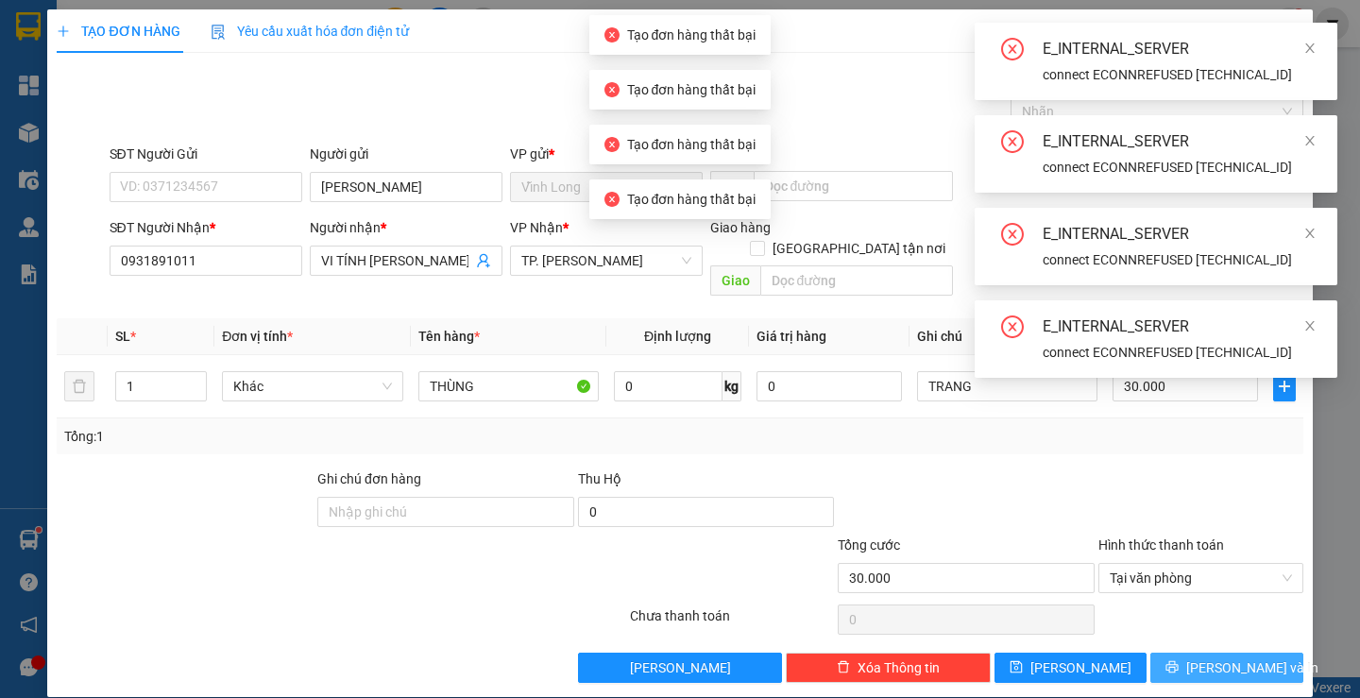
click at [1234, 657] on span "[PERSON_NAME] và In" at bounding box center [1252, 667] width 132 height 21
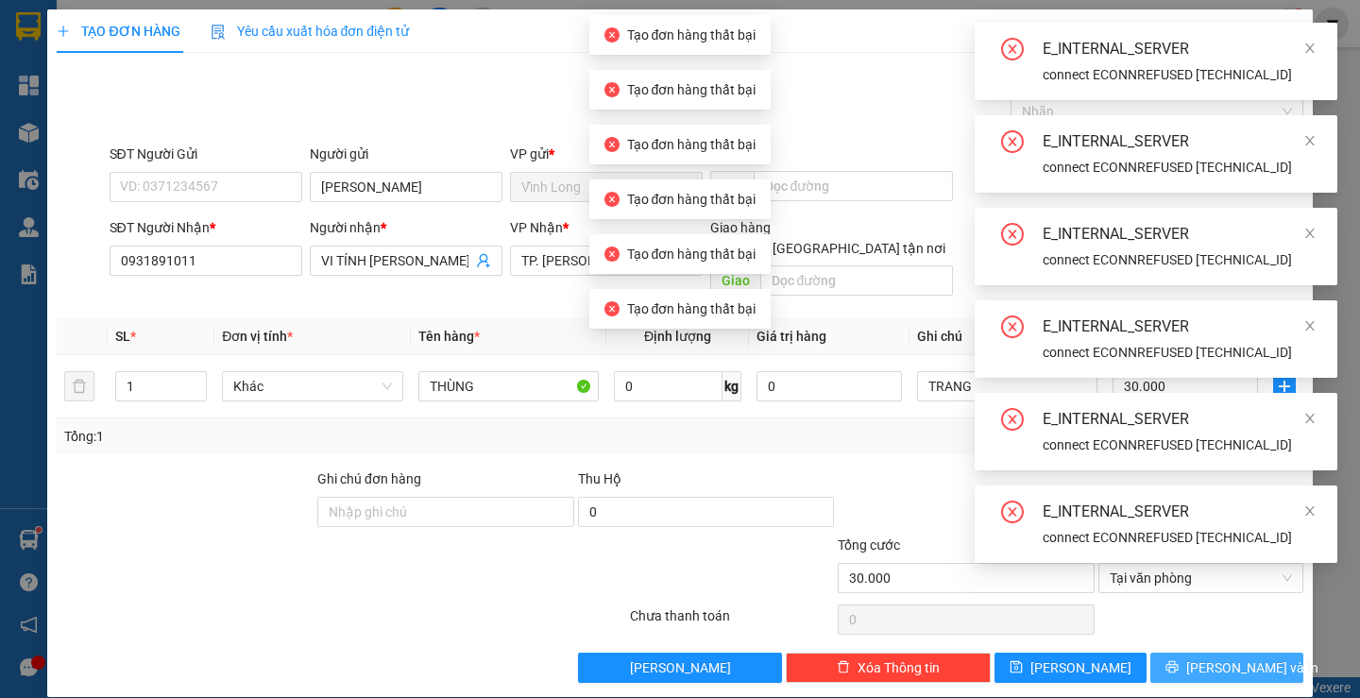
click at [1234, 657] on span "[PERSON_NAME] và In" at bounding box center [1252, 667] width 132 height 21
click at [1234, 644] on body "Kết quả tìm kiếm ( 48 ) Bộ lọc Ngày tạo đơn gần nhất Mã ĐH Trạng thái Món hàng …" at bounding box center [680, 349] width 1360 height 698
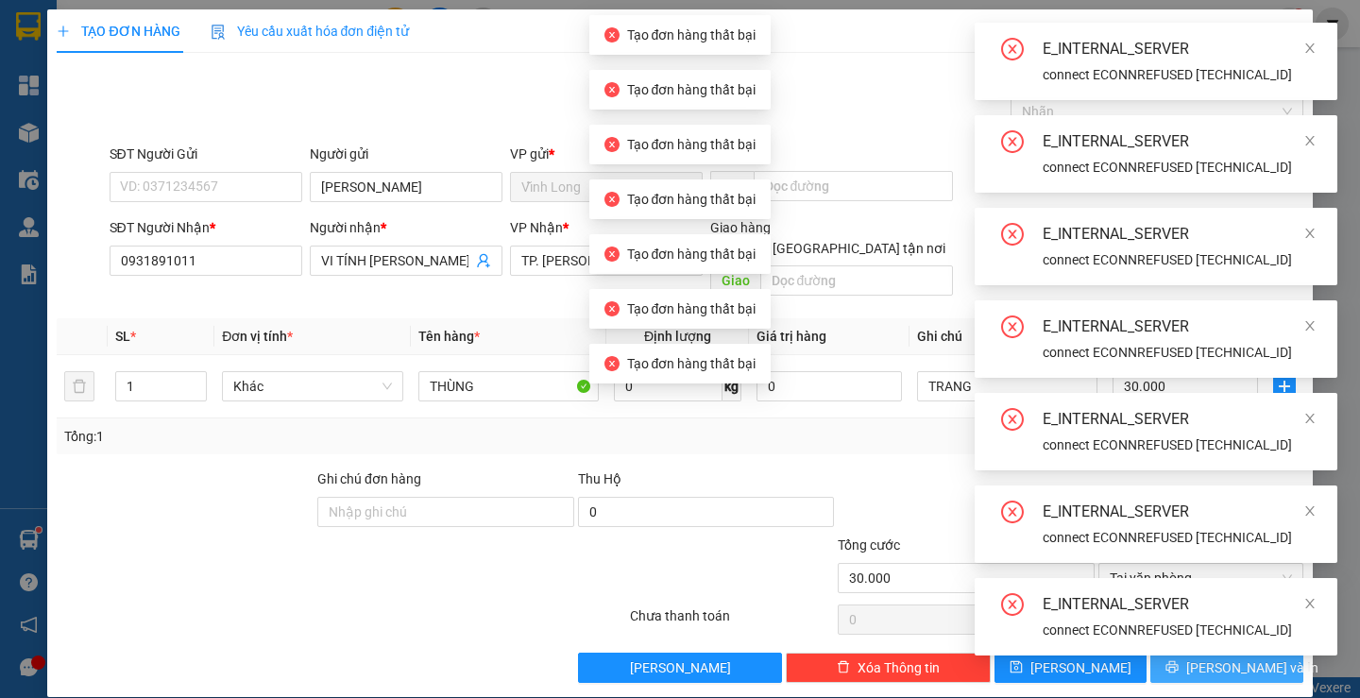
click at [1234, 644] on div "E_INTERNAL_SERVER connect ECONNREFUSED [TECHNICAL_ID] E_INTERNAL_SERVER connect…" at bounding box center [1156, 339] width 363 height 633
click at [1234, 644] on div "E_INTERNAL_SERVER connect ECONNREFUSED [TECHNICAL_ID]" at bounding box center [1156, 616] width 363 height 77
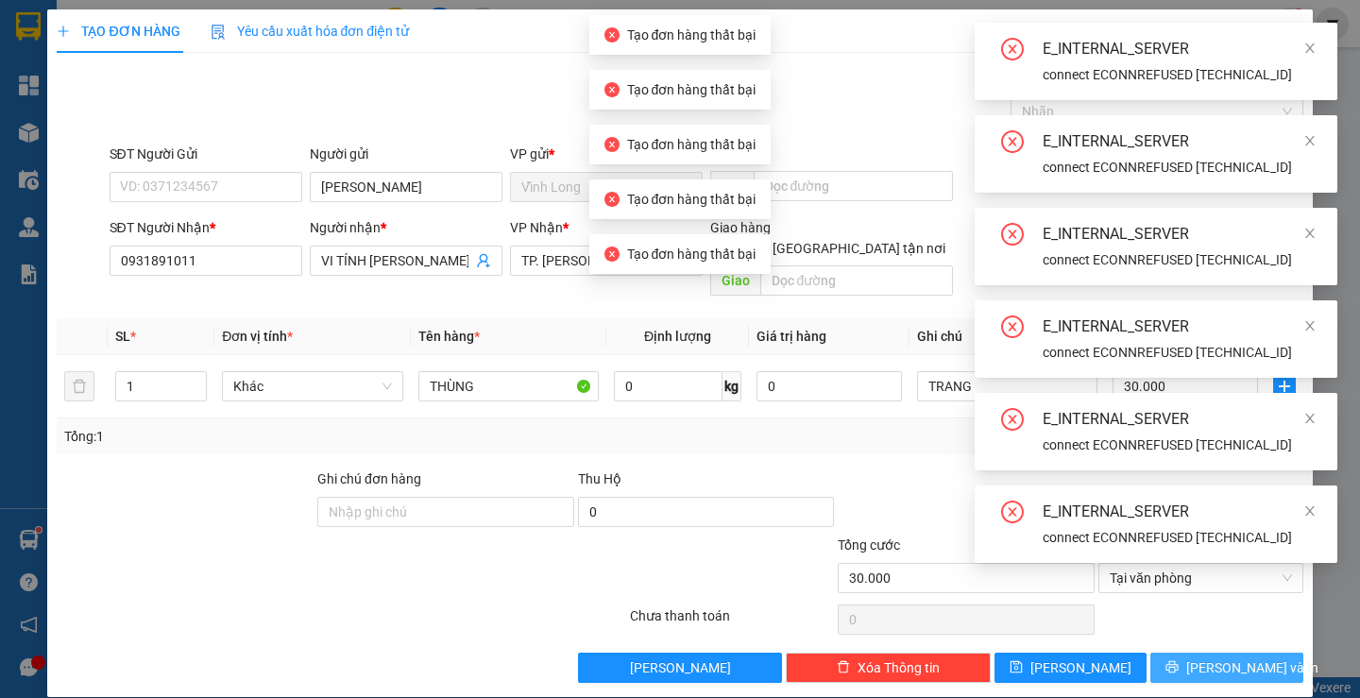
click at [1234, 657] on span "[PERSON_NAME] và In" at bounding box center [1252, 667] width 132 height 21
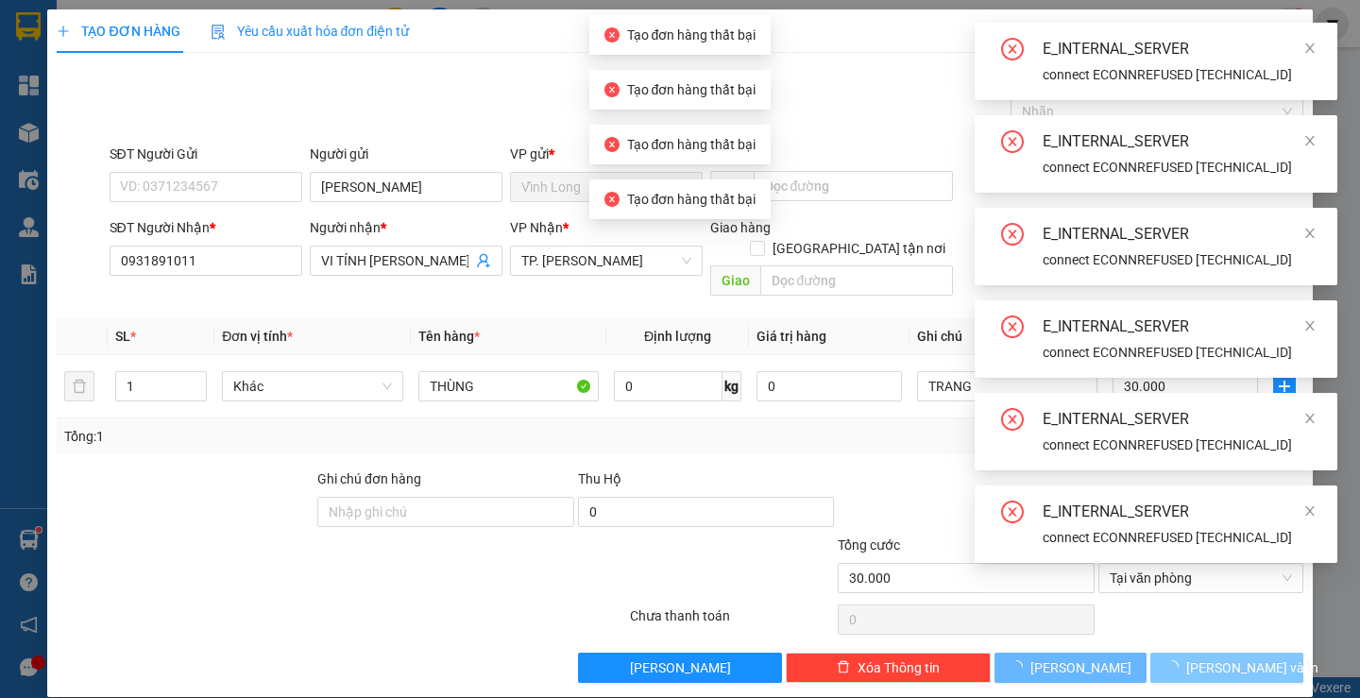
click at [1234, 644] on body "Kết quả tìm kiếm ( 48 ) Bộ lọc Ngày tạo đơn gần nhất Mã ĐH Trạng thái Món hàng …" at bounding box center [680, 349] width 1360 height 698
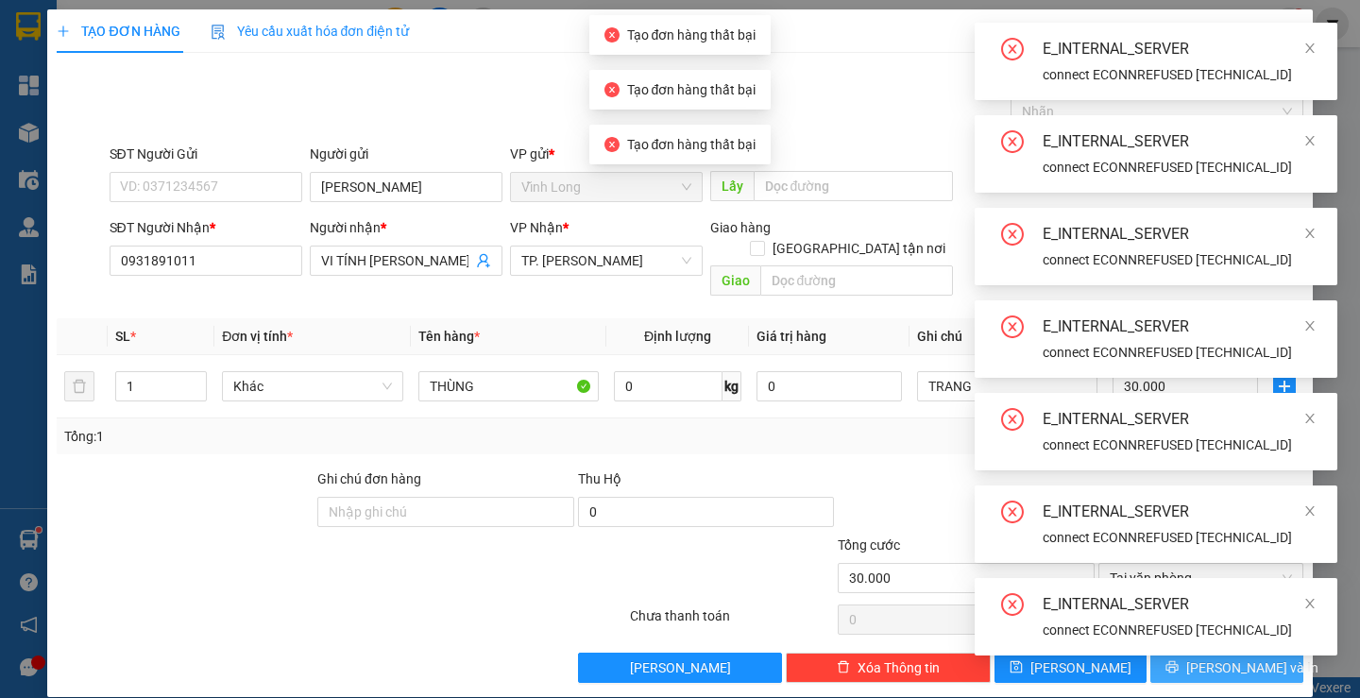
click at [1234, 644] on div "E_INTERNAL_SERVER connect ECONNREFUSED [TECHNICAL_ID] E_INTERNAL_SERVER connect…" at bounding box center [1156, 339] width 363 height 633
click at [1234, 644] on div "E_INTERNAL_SERVER connect ECONNREFUSED [TECHNICAL_ID]" at bounding box center [1156, 616] width 363 height 77
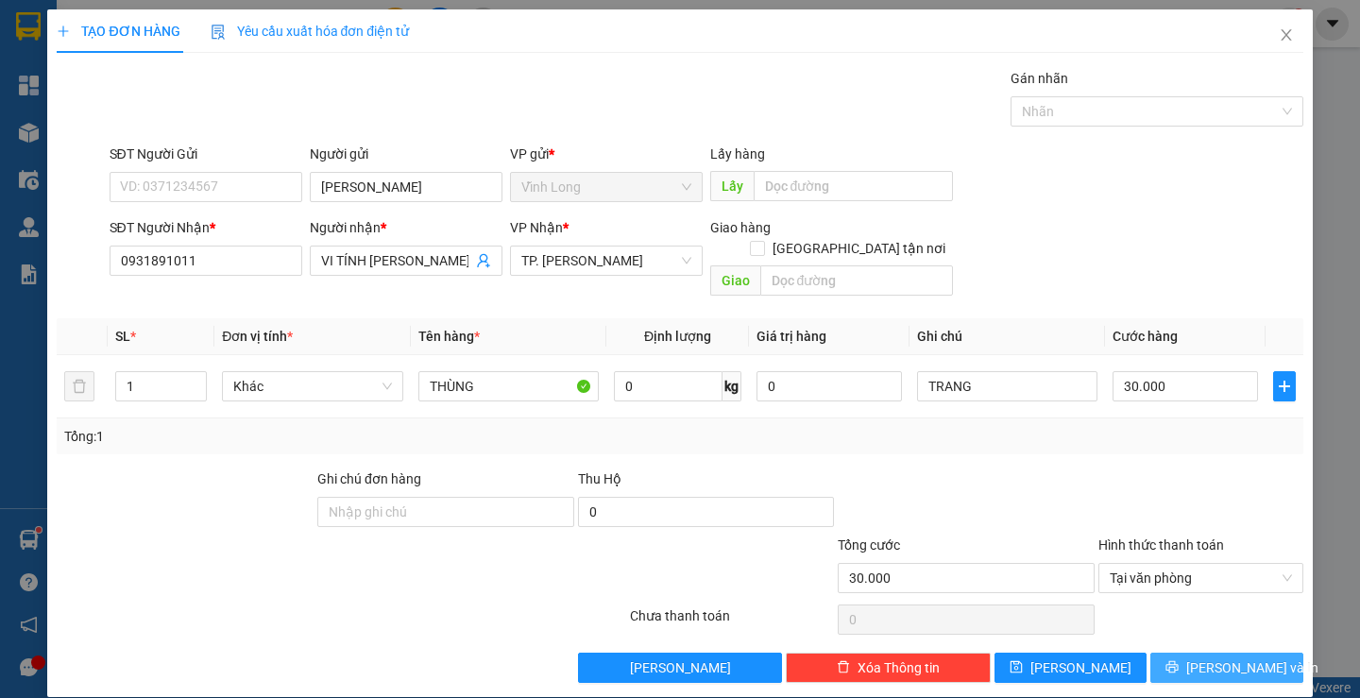
click at [1234, 657] on span "[PERSON_NAME] và In" at bounding box center [1252, 667] width 132 height 21
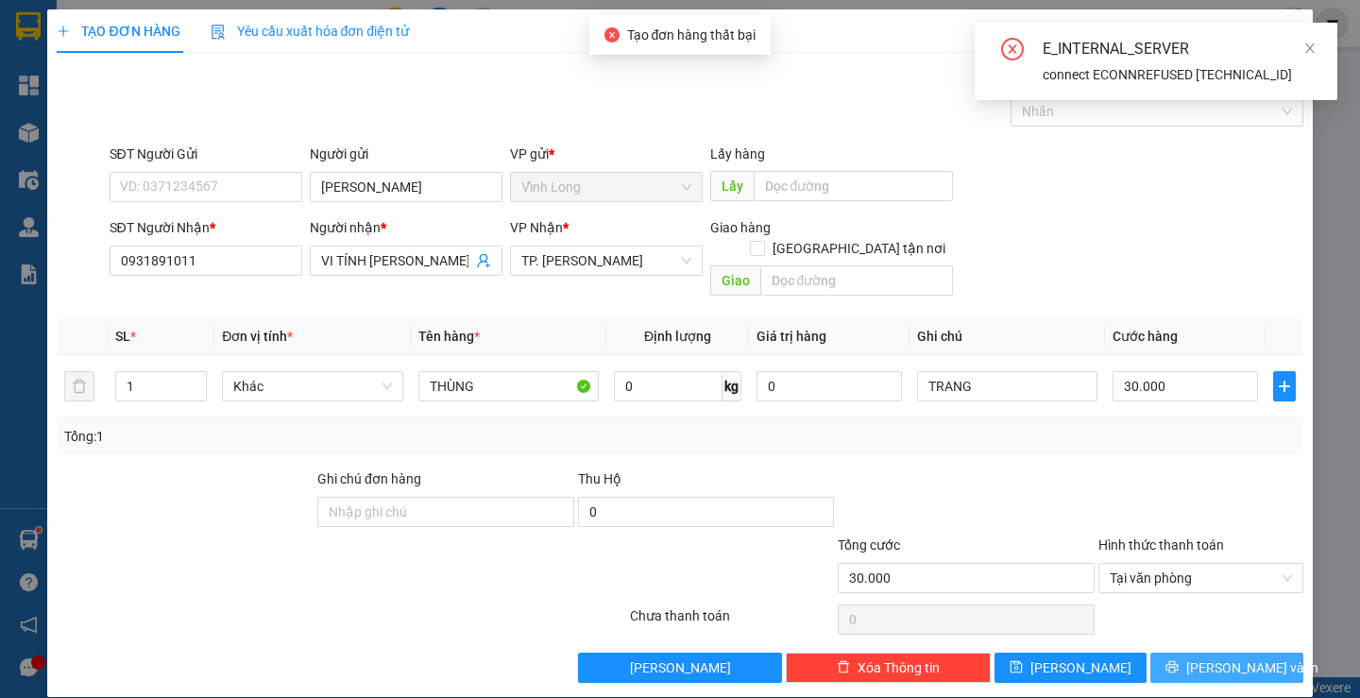
click at [1234, 657] on span "[PERSON_NAME] và In" at bounding box center [1252, 667] width 132 height 21
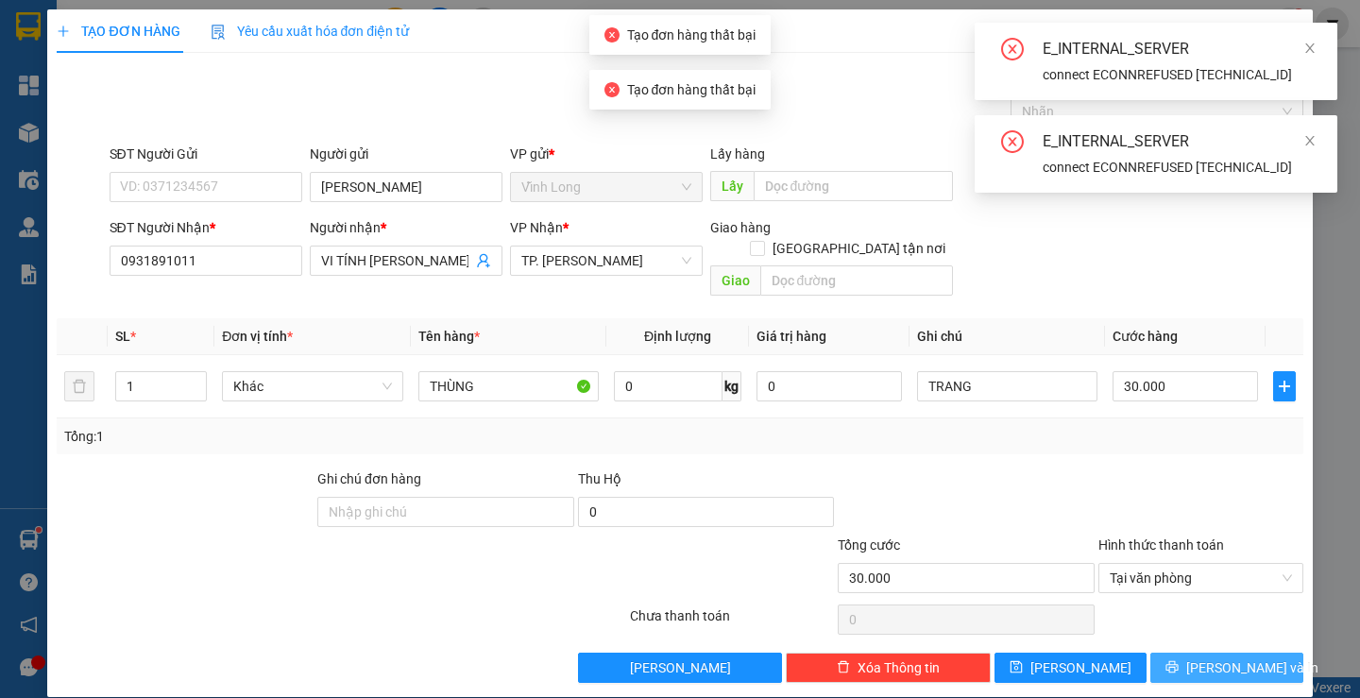
click at [1234, 657] on span "[PERSON_NAME] và In" at bounding box center [1252, 667] width 132 height 21
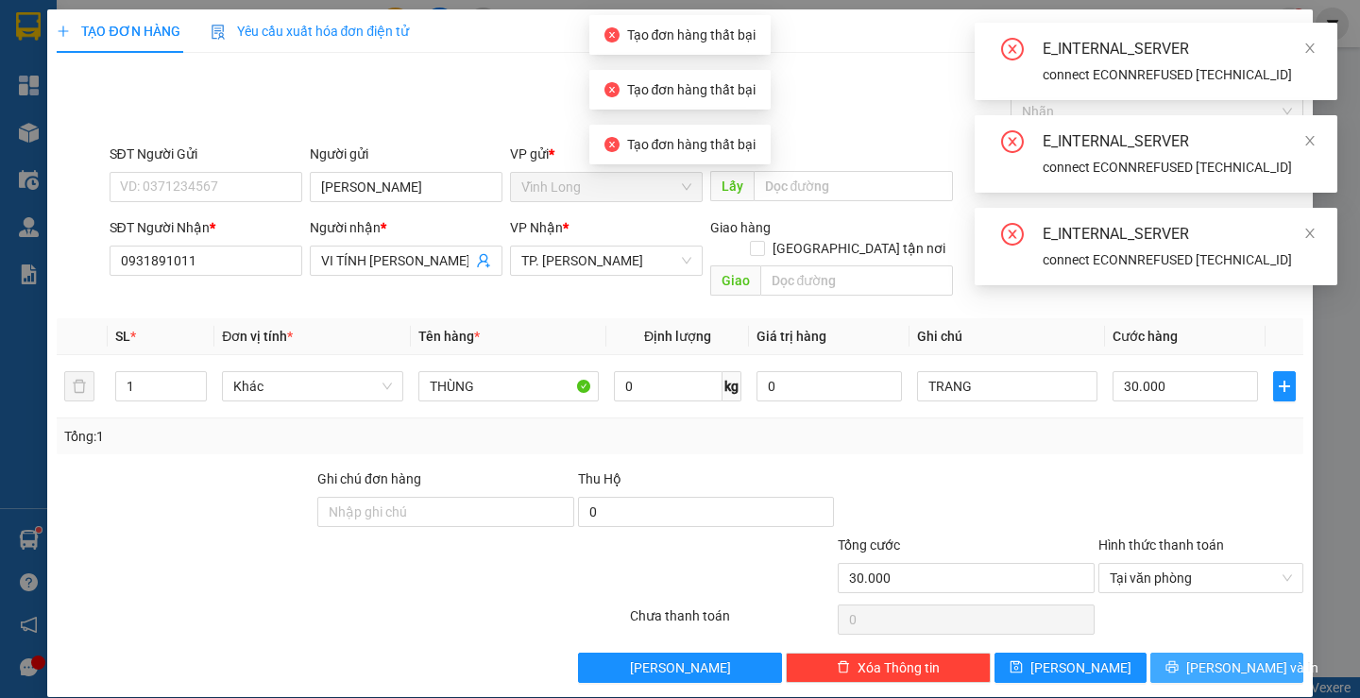
click at [1234, 657] on span "[PERSON_NAME] và In" at bounding box center [1252, 667] width 132 height 21
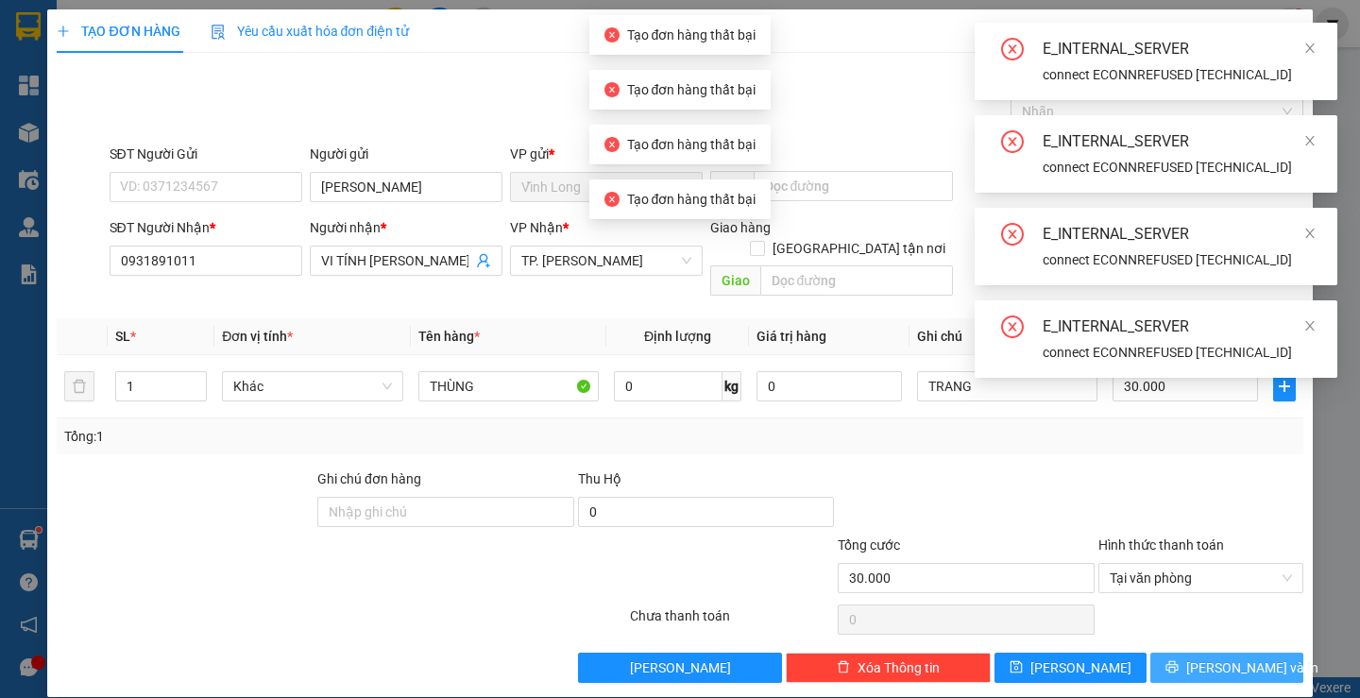
click at [1234, 657] on span "[PERSON_NAME] và In" at bounding box center [1252, 667] width 132 height 21
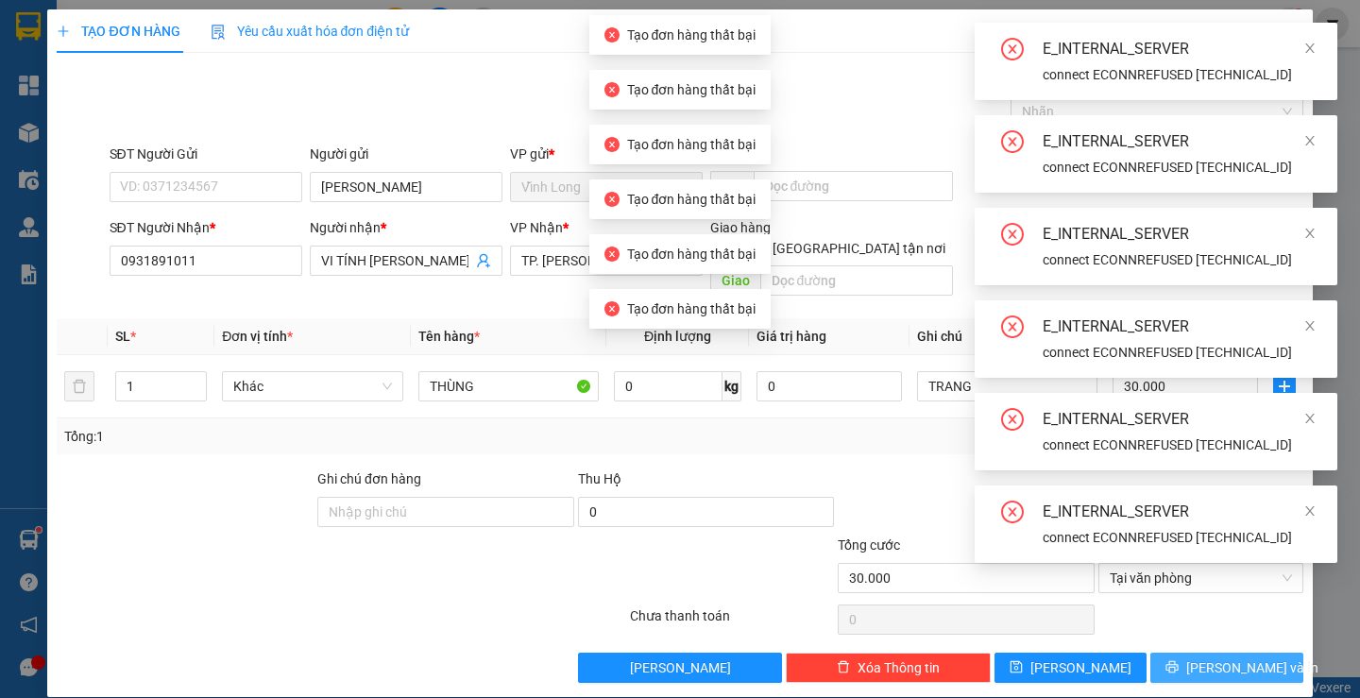
click at [1234, 657] on span "[PERSON_NAME] và In" at bounding box center [1252, 667] width 132 height 21
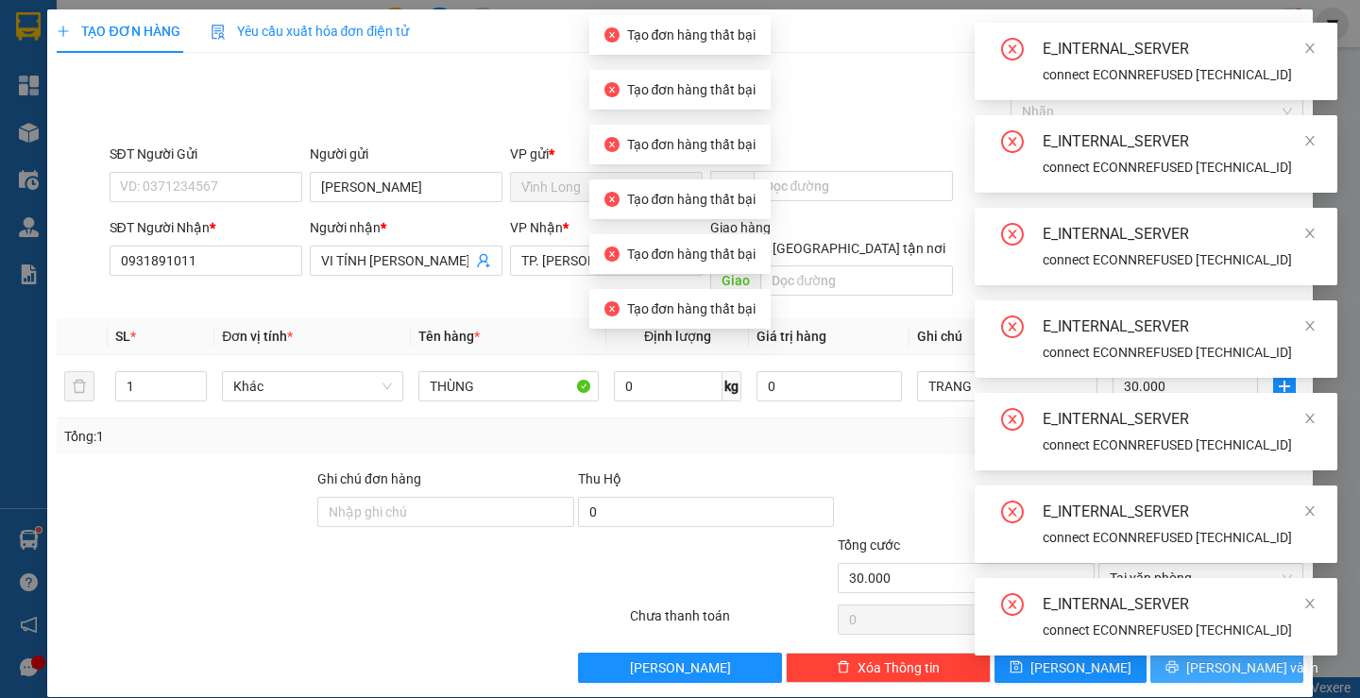
click at [1234, 644] on div "E_INTERNAL_SERVER connect ECONNREFUSED [TECHNICAL_ID]" at bounding box center [1156, 616] width 363 height 77
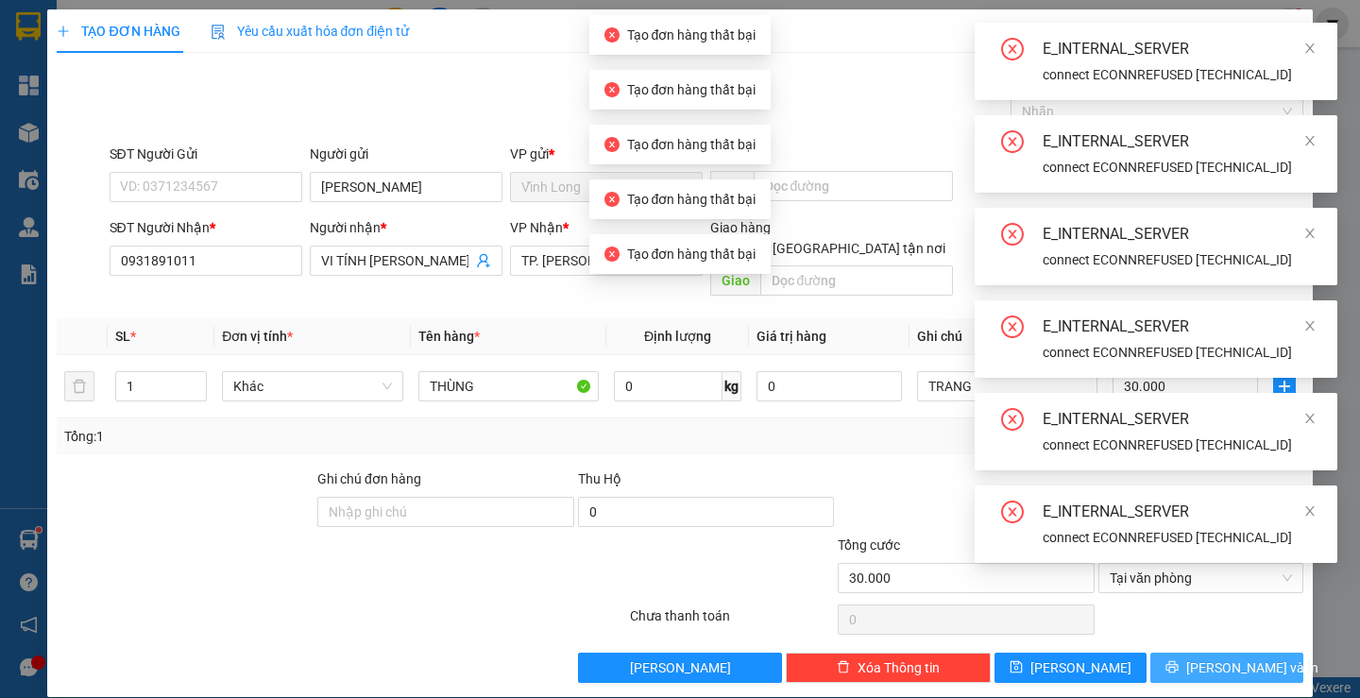
click at [1237, 657] on span "[PERSON_NAME] và In" at bounding box center [1252, 667] width 132 height 21
click at [1237, 563] on div "E_INTERNAL_SERVER connect ECONNREFUSED [TECHNICAL_ID] E_INTERNAL_SERVER connect…" at bounding box center [1156, 293] width 363 height 540
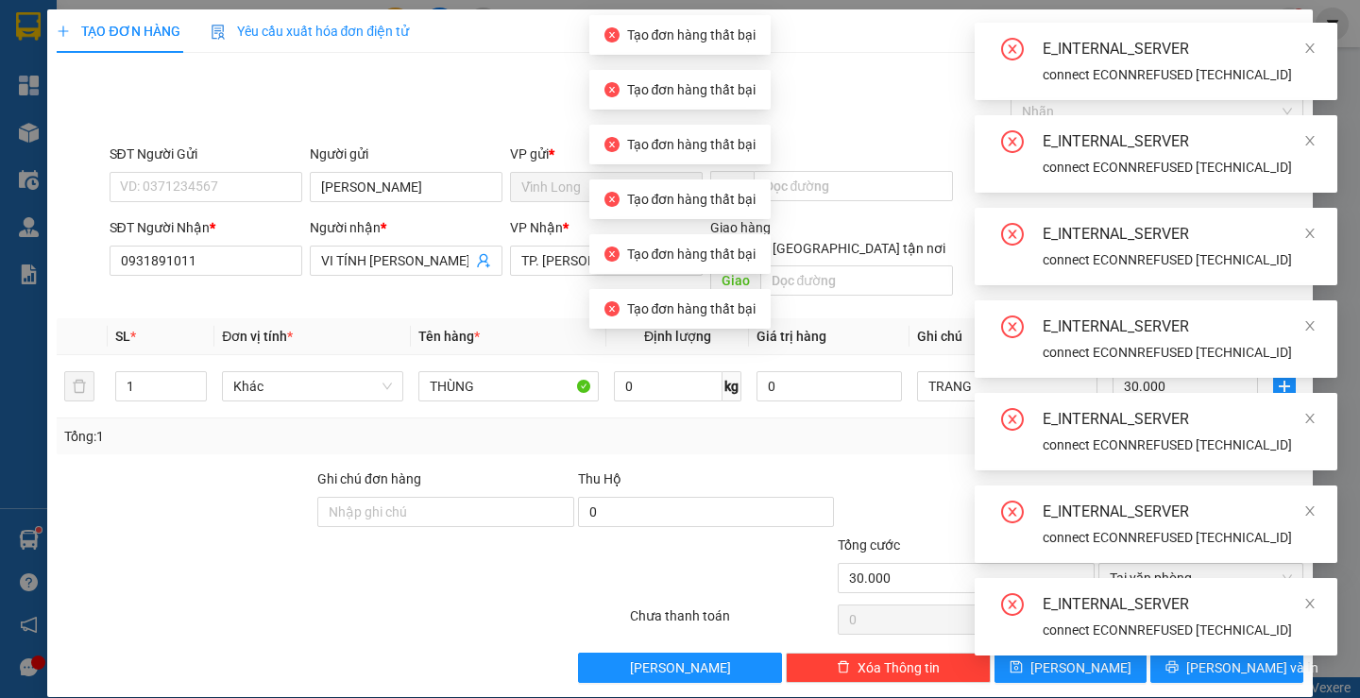
click at [1237, 644] on div "E_INTERNAL_SERVER connect ECONNREFUSED [TECHNICAL_ID]" at bounding box center [1156, 616] width 363 height 77
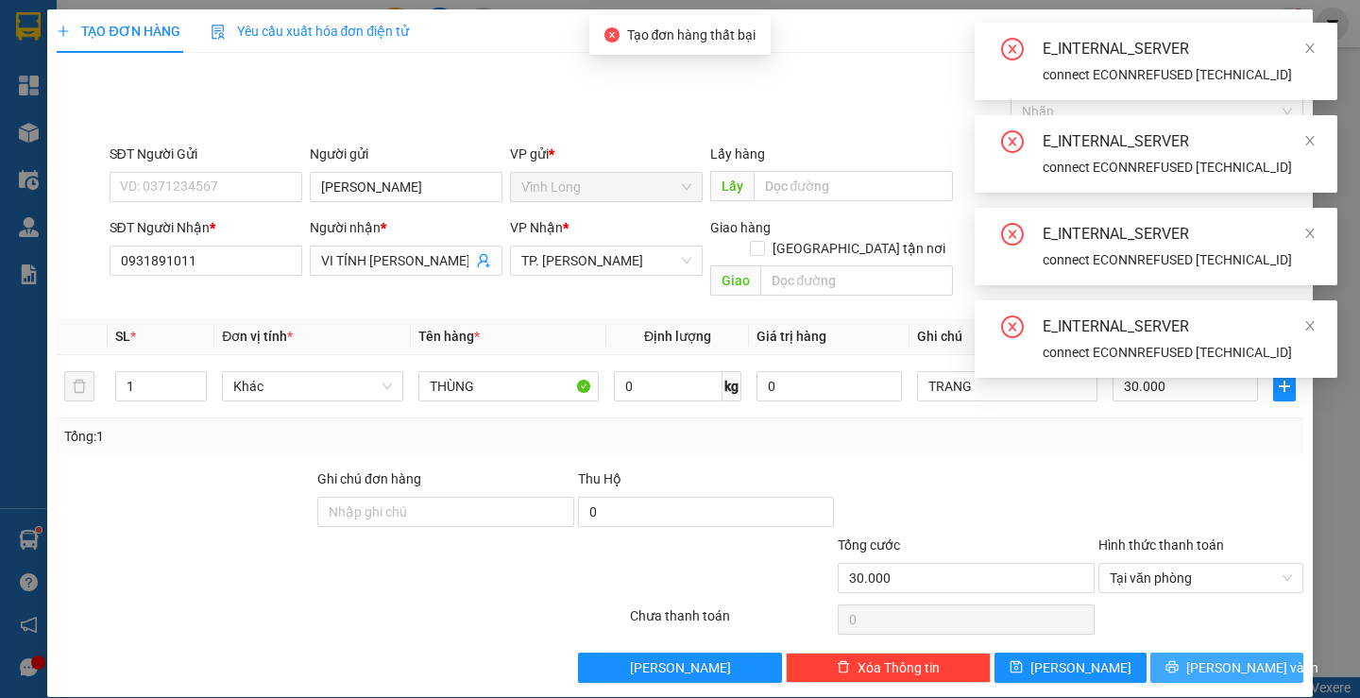
click at [1237, 657] on span "[PERSON_NAME] và In" at bounding box center [1252, 667] width 132 height 21
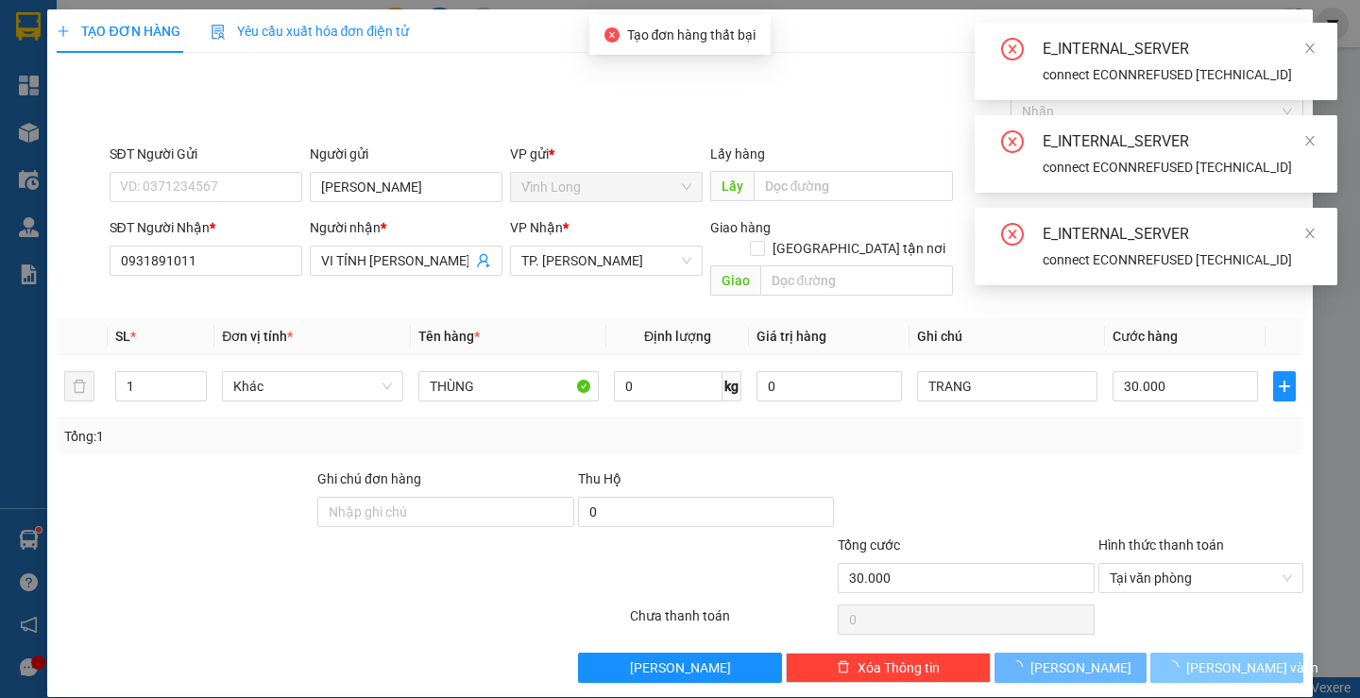
click at [1237, 657] on span "[PERSON_NAME] và In" at bounding box center [1252, 667] width 132 height 21
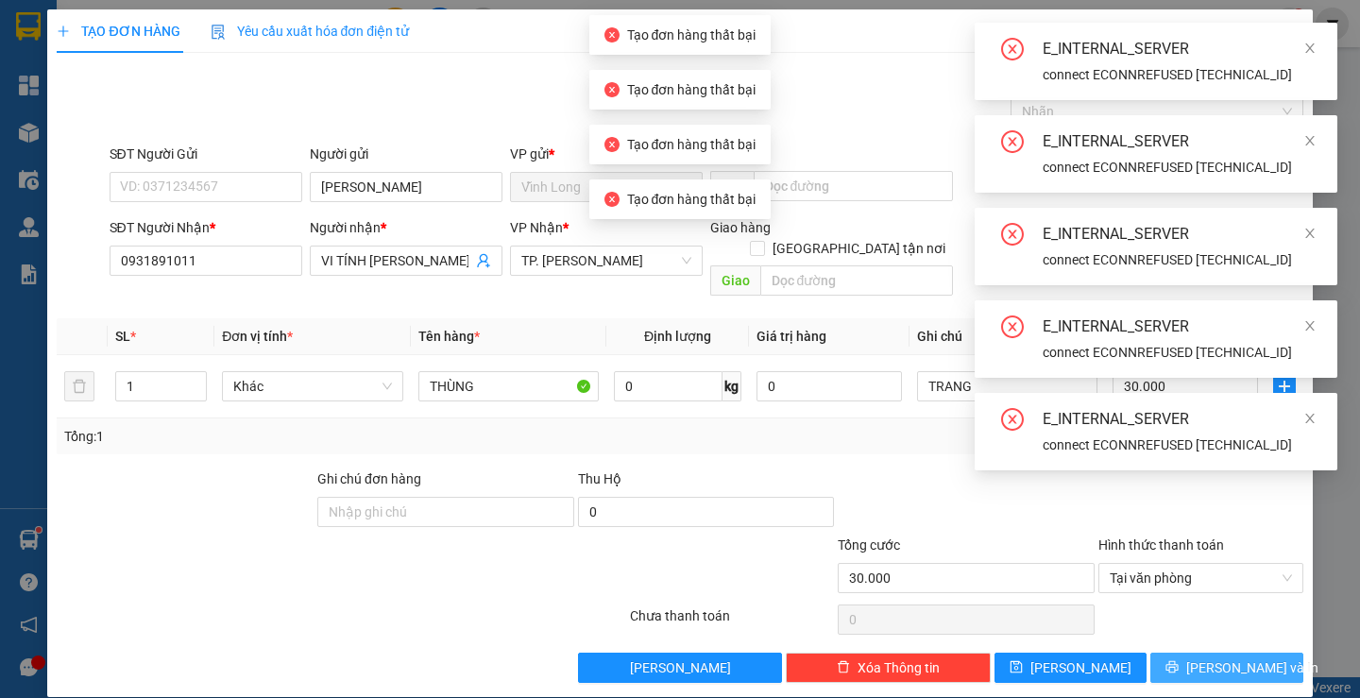
click at [1237, 657] on span "[PERSON_NAME] và In" at bounding box center [1252, 667] width 132 height 21
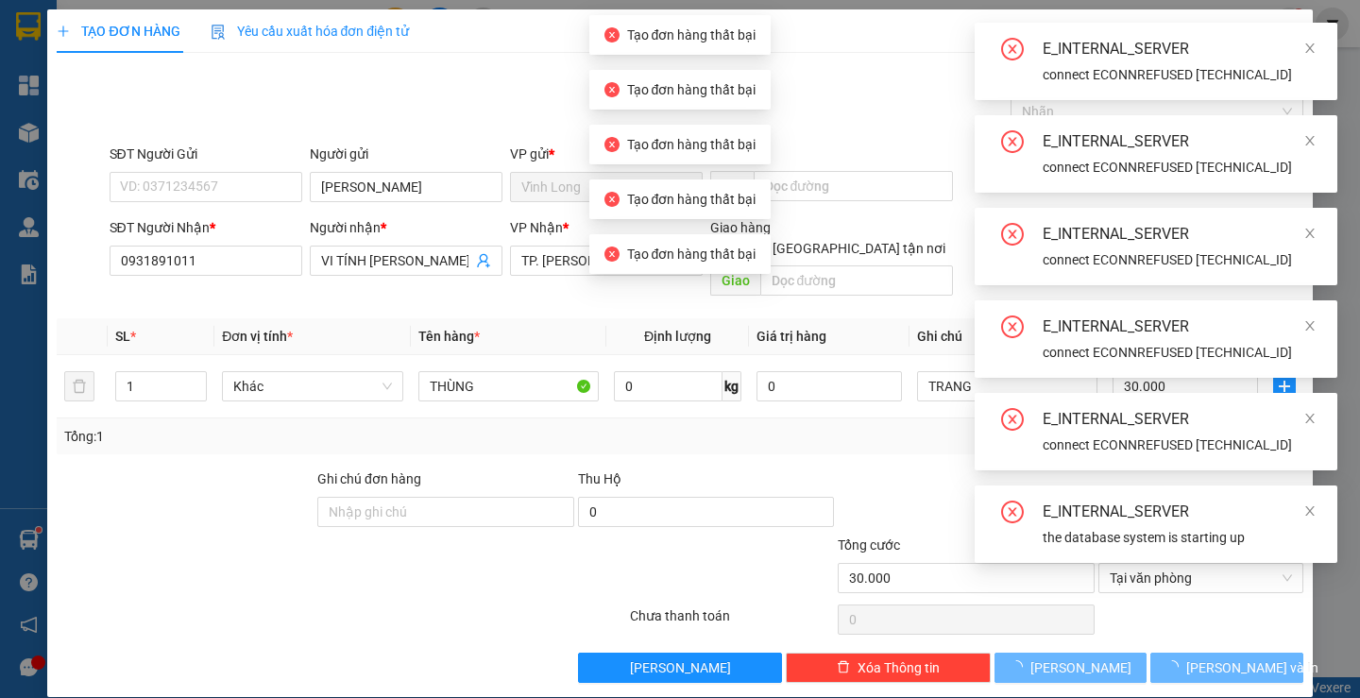
click at [1237, 563] on div "E_INTERNAL_SERVER connect ECONNREFUSED [TECHNICAL_ID] E_INTERNAL_SERVER connect…" at bounding box center [1156, 293] width 363 height 540
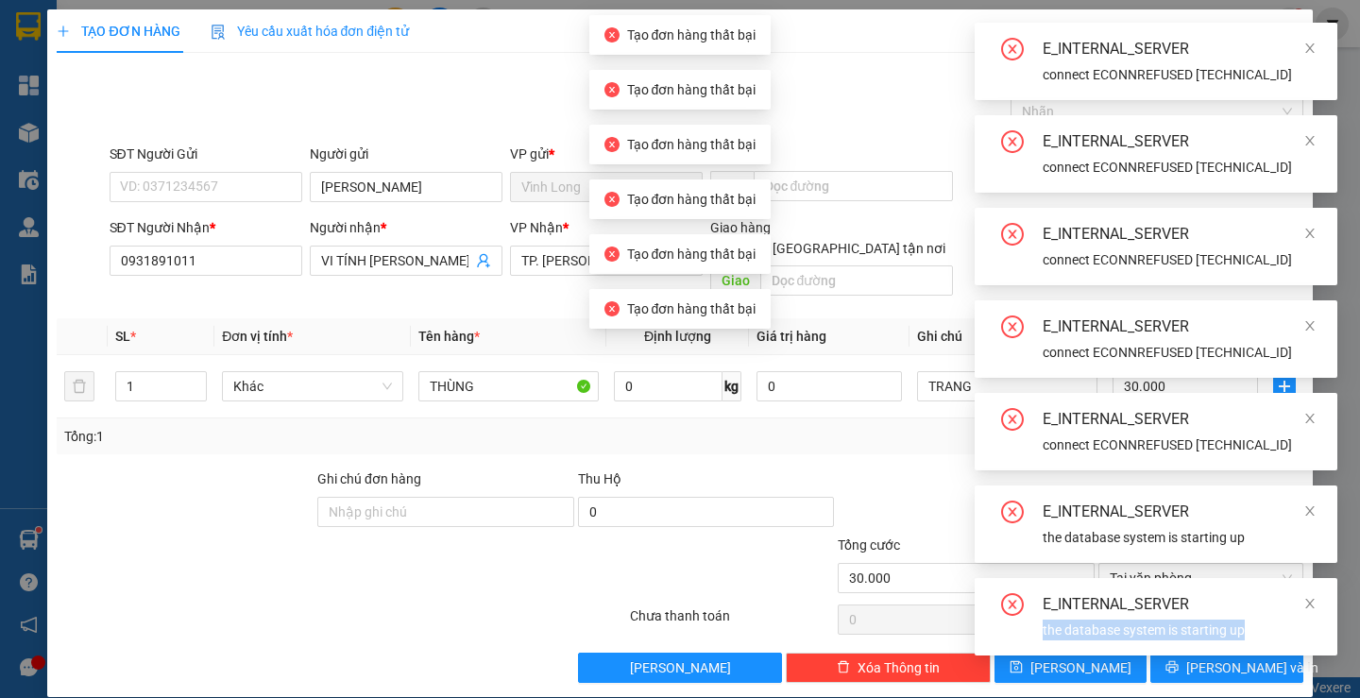
click at [1237, 644] on div "E_INTERNAL_SERVER the database system is starting up" at bounding box center [1156, 616] width 363 height 77
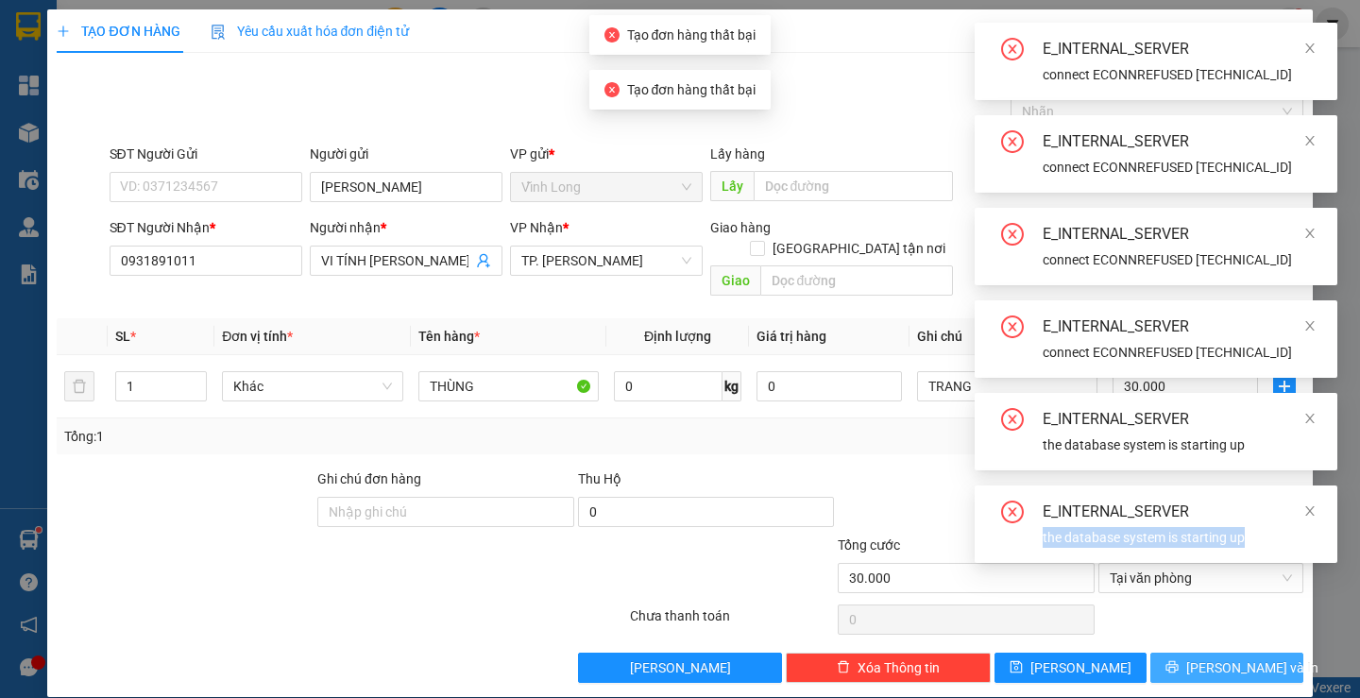
click at [1237, 657] on span "[PERSON_NAME] và In" at bounding box center [1252, 667] width 132 height 21
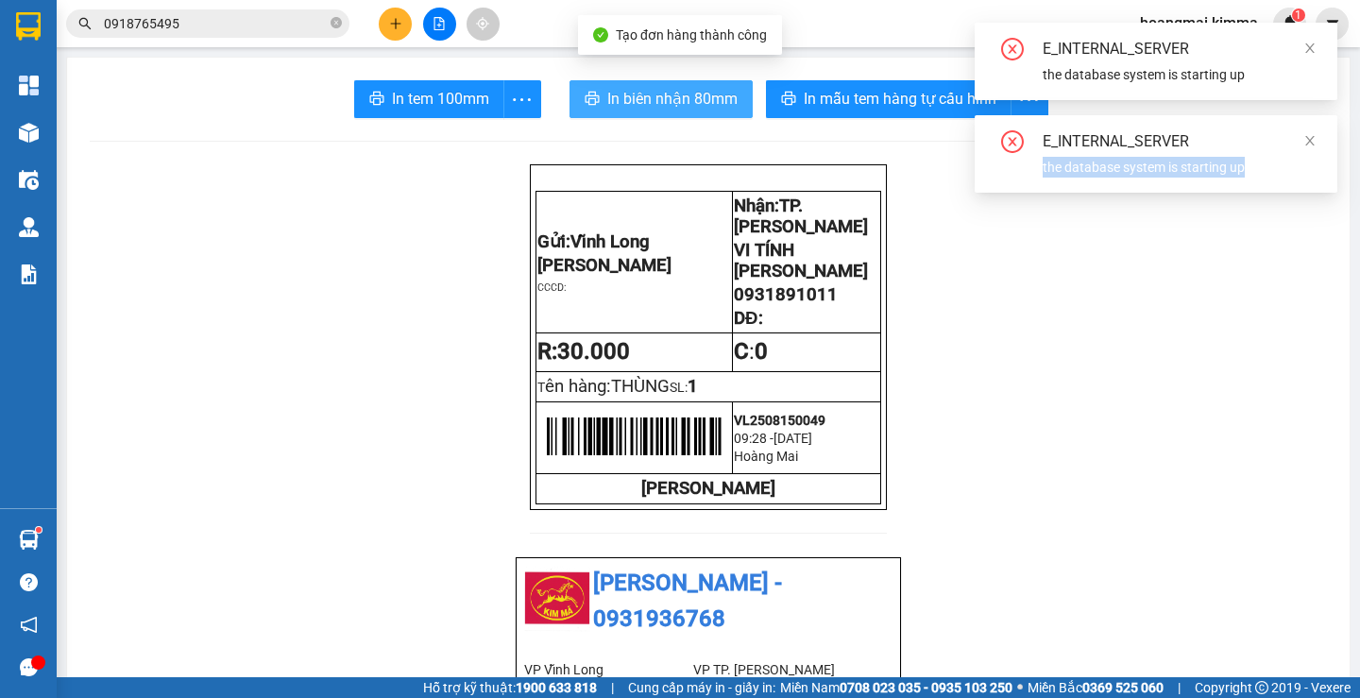
click at [616, 99] on span "In biên nhận 80mm" at bounding box center [672, 99] width 130 height 24
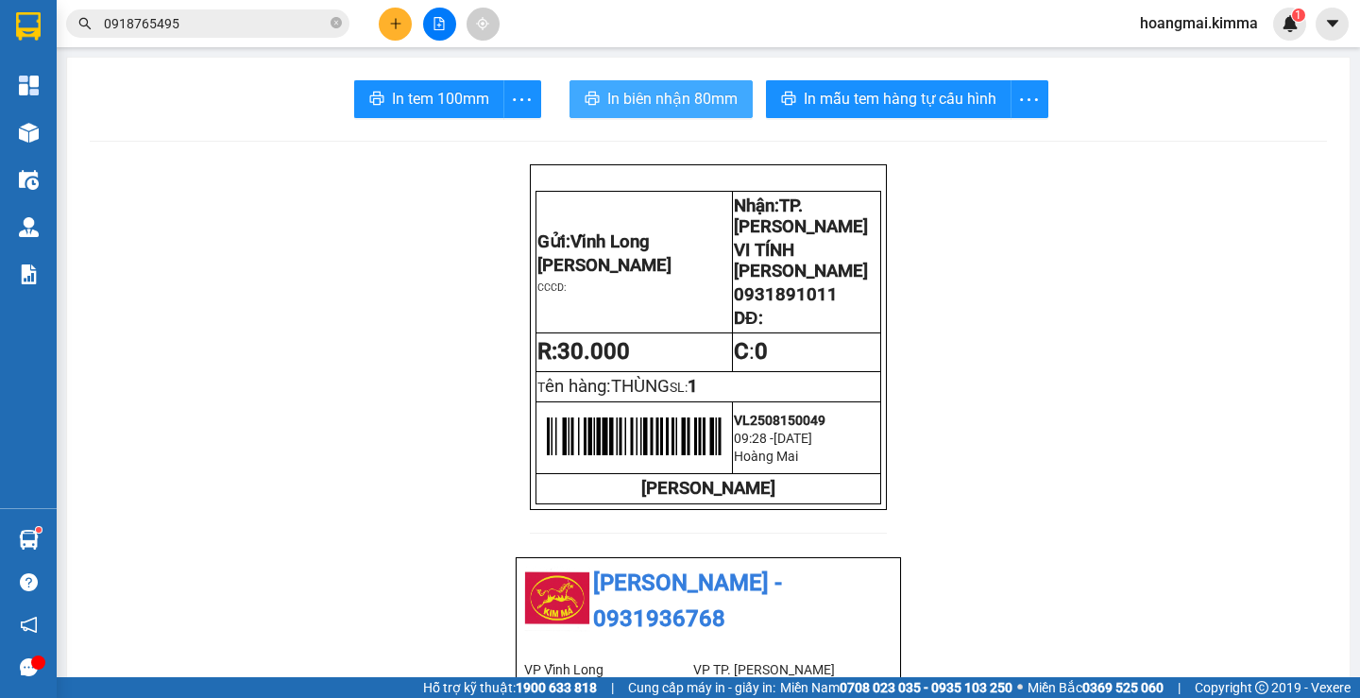
click at [673, 93] on span "In biên nhận 80mm" at bounding box center [672, 99] width 130 height 24
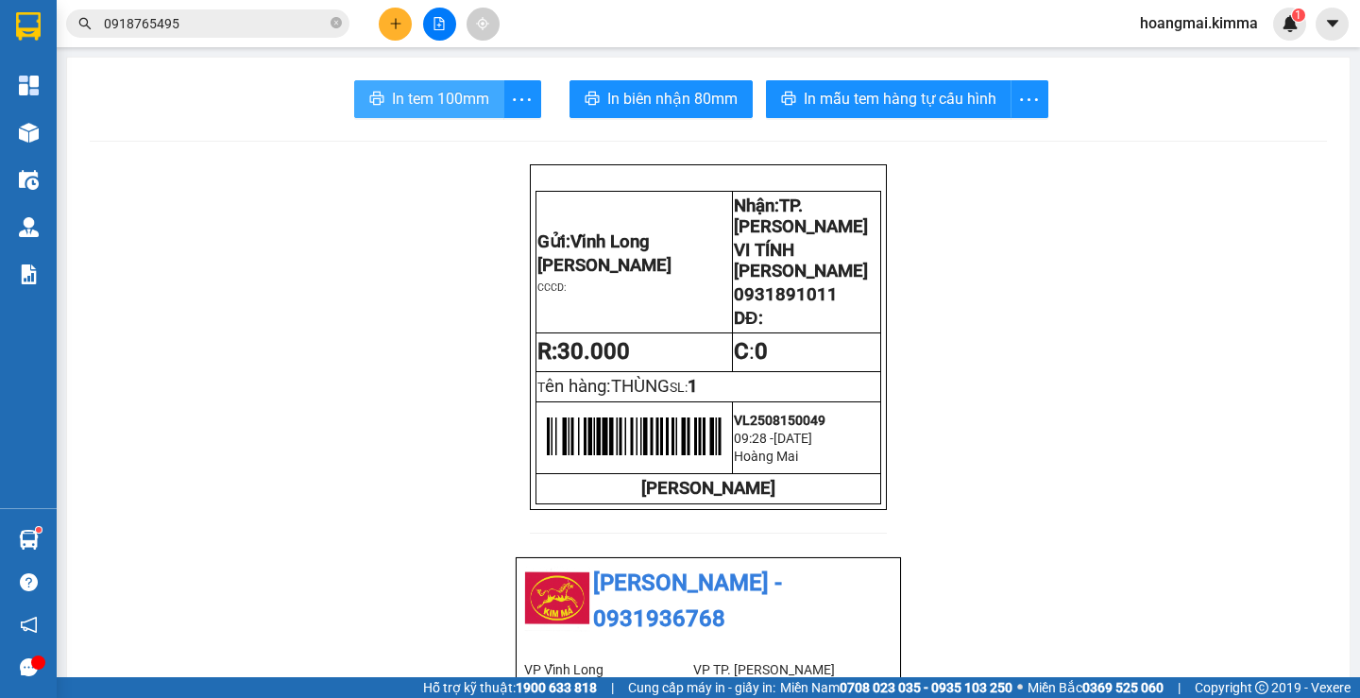
click at [456, 103] on span "In tem 100mm" at bounding box center [440, 99] width 97 height 24
click at [389, 28] on icon "plus" at bounding box center [395, 23] width 13 height 13
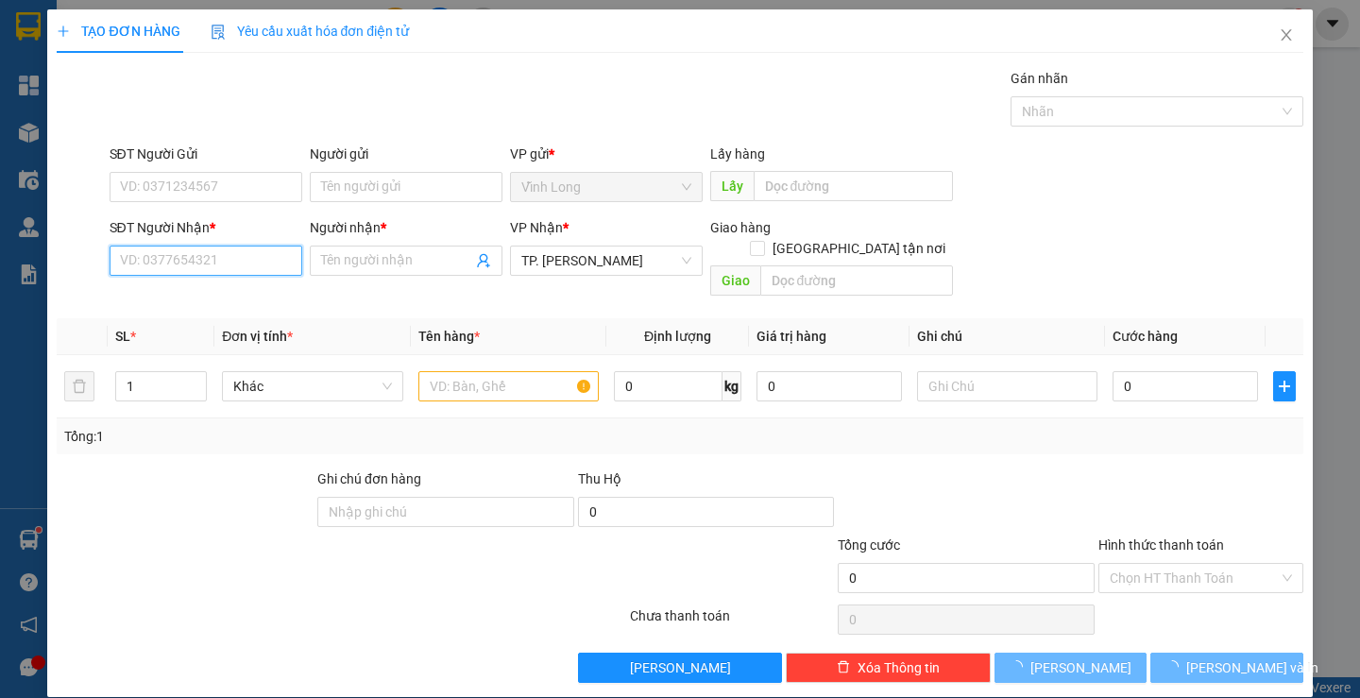
click at [264, 258] on input "SĐT Người Nhận *" at bounding box center [206, 261] width 193 height 30
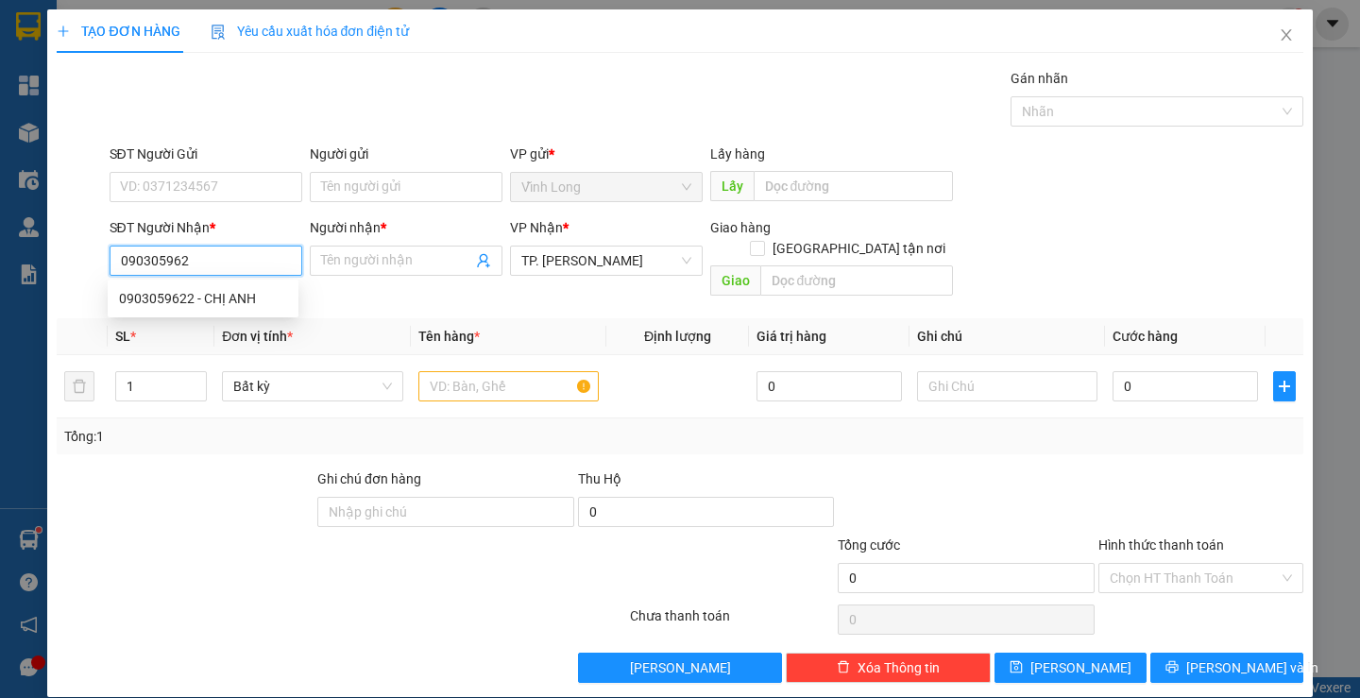
type input "0903059622"
drag, startPoint x: 251, startPoint y: 295, endPoint x: 393, endPoint y: 334, distance: 147.1
click at [250, 295] on div "0903059622 - CHỊ ANH" at bounding box center [203, 298] width 168 height 21
type input "CHỊ ANH"
type input "0903059622"
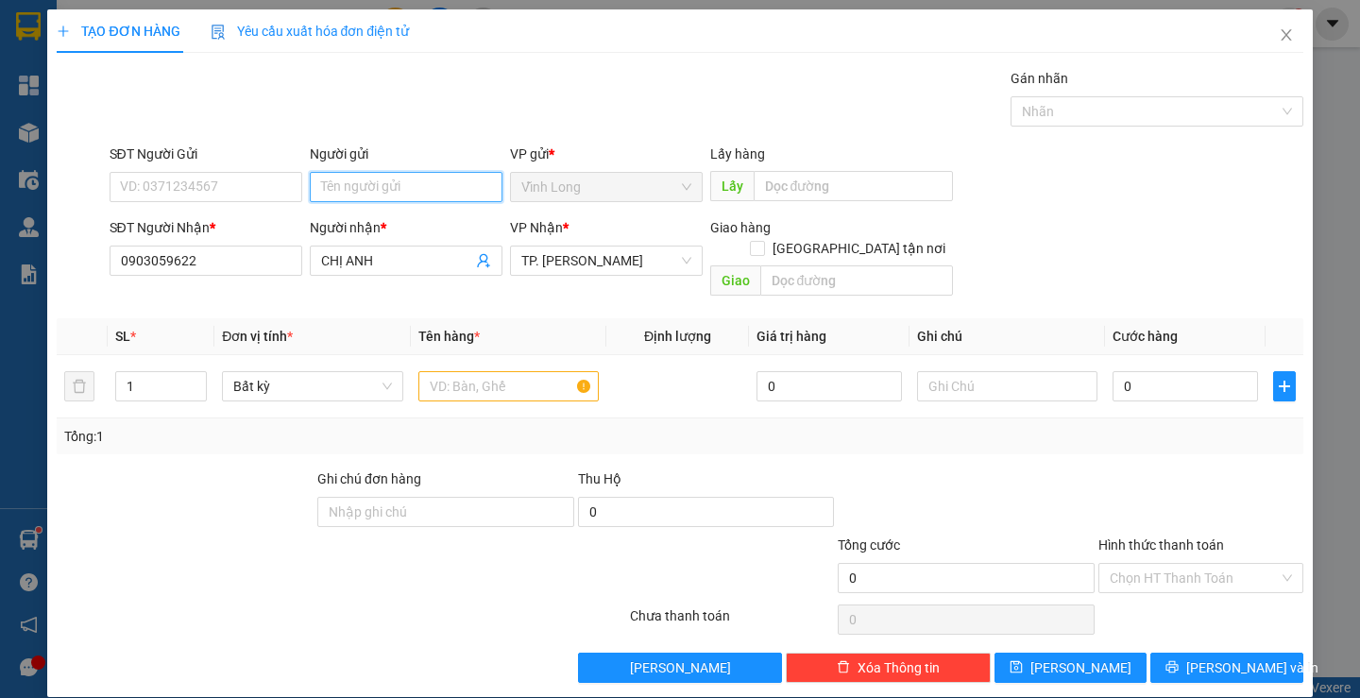
click at [395, 195] on input "Người gửi" at bounding box center [406, 187] width 193 height 30
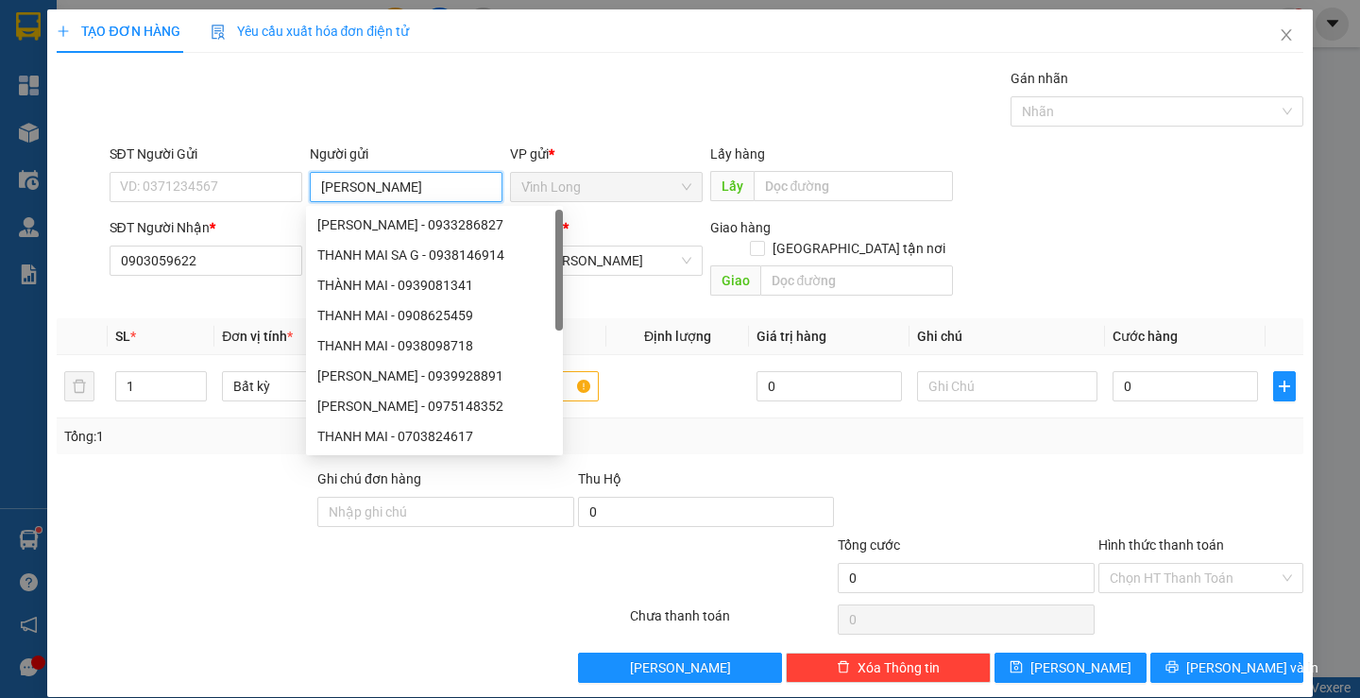
type input "[PERSON_NAME]"
click at [939, 126] on div "Gói vận chuyển * Tiêu chuẩn Gán nhãn Nhãn" at bounding box center [706, 101] width 1201 height 66
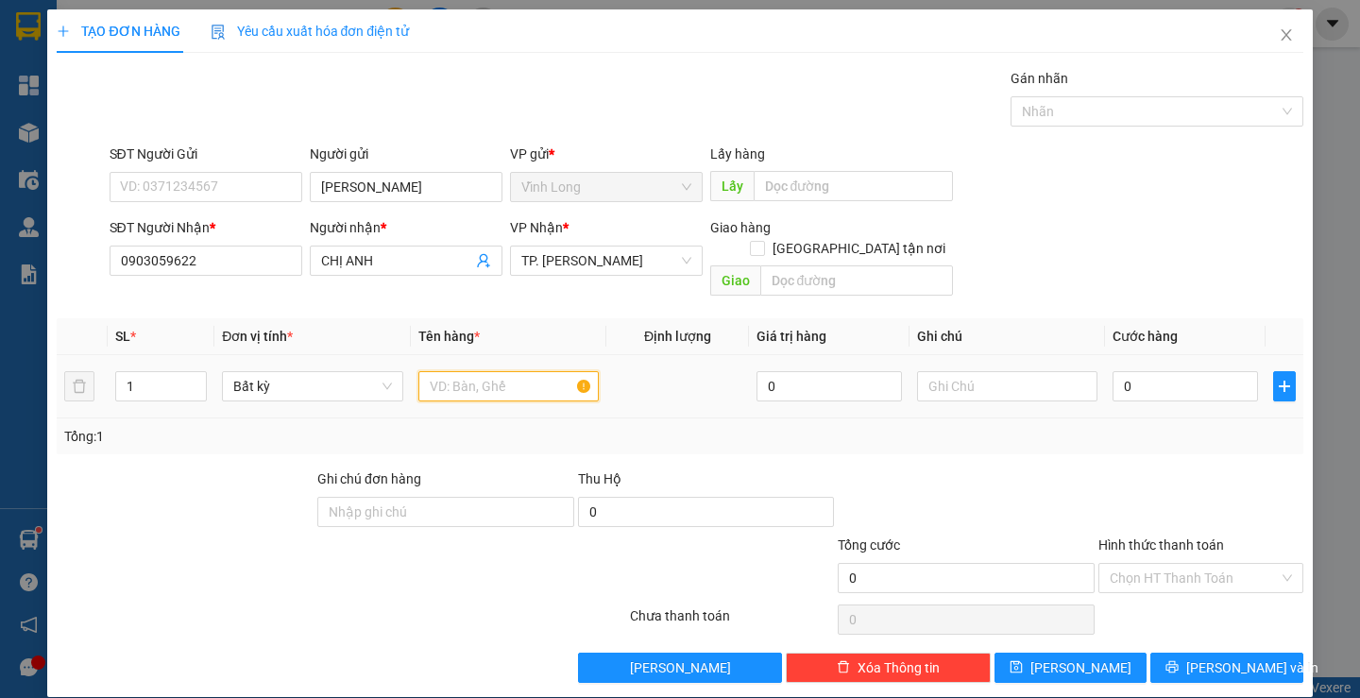
click at [490, 378] on input "text" at bounding box center [508, 386] width 180 height 30
type input "GÓI ĐEN"
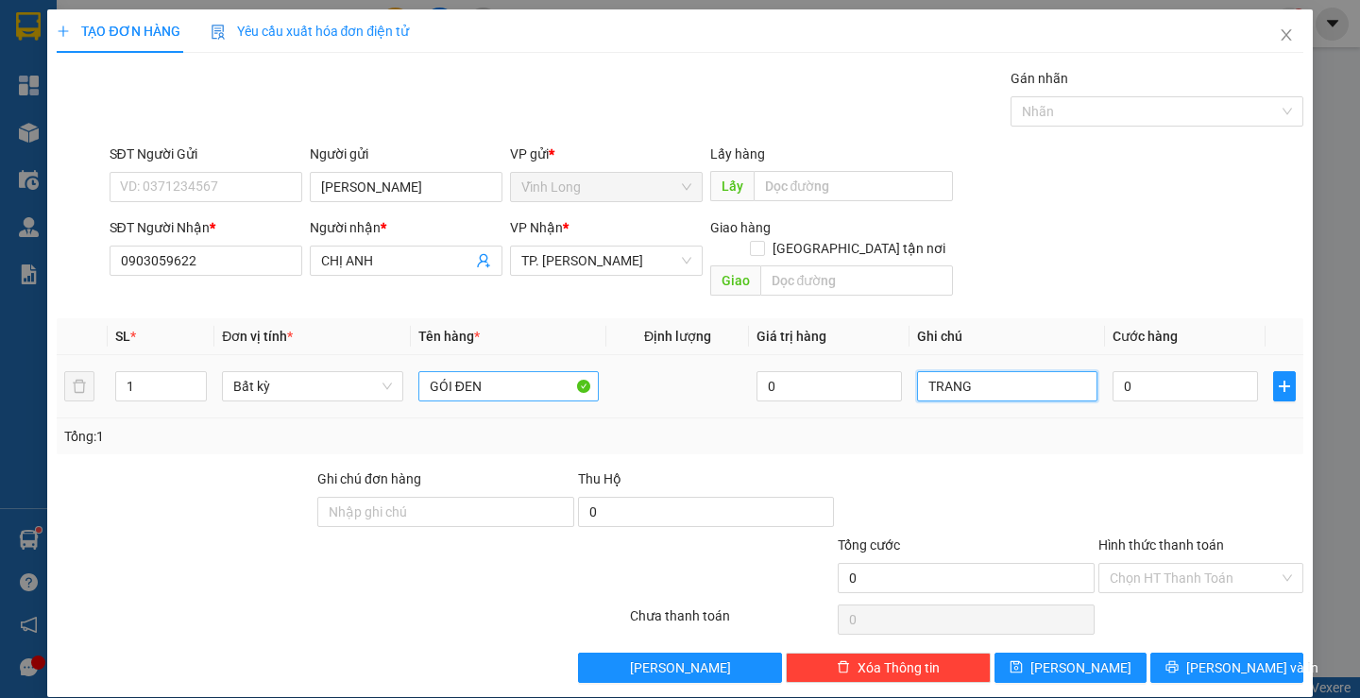
type input "TRANG"
type input "2"
type input "20"
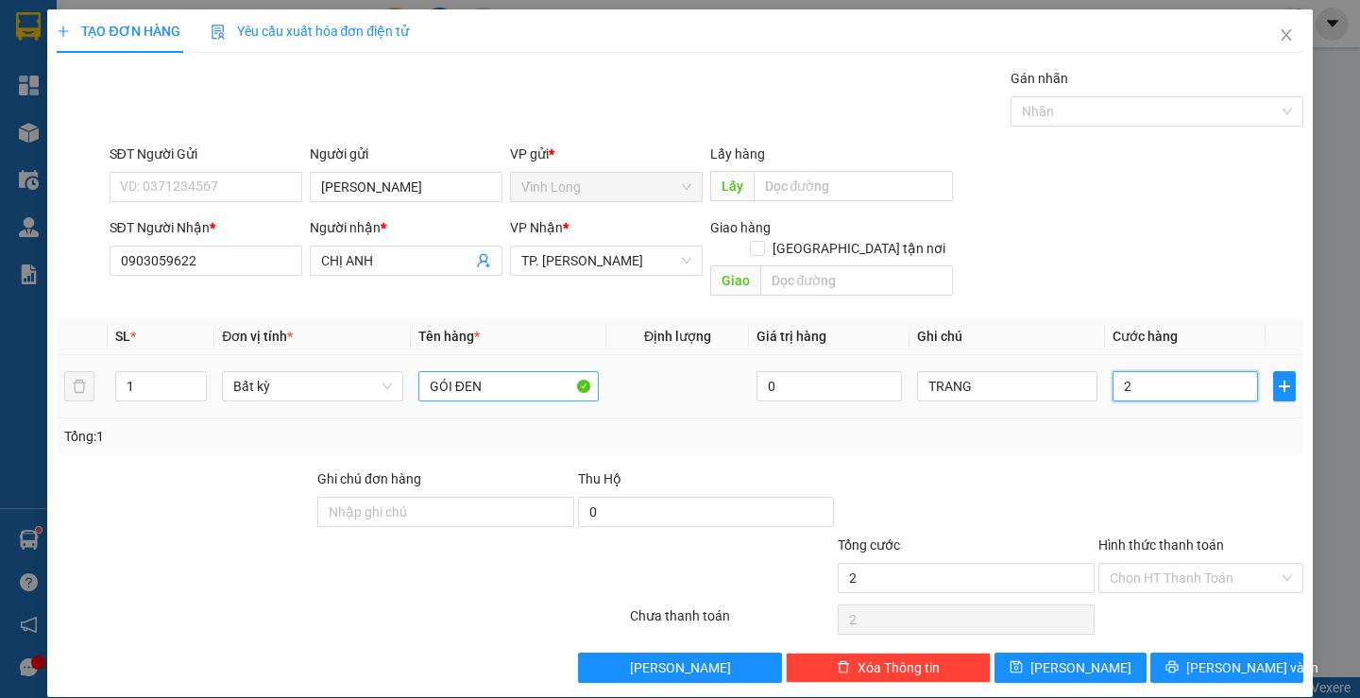
type input "20"
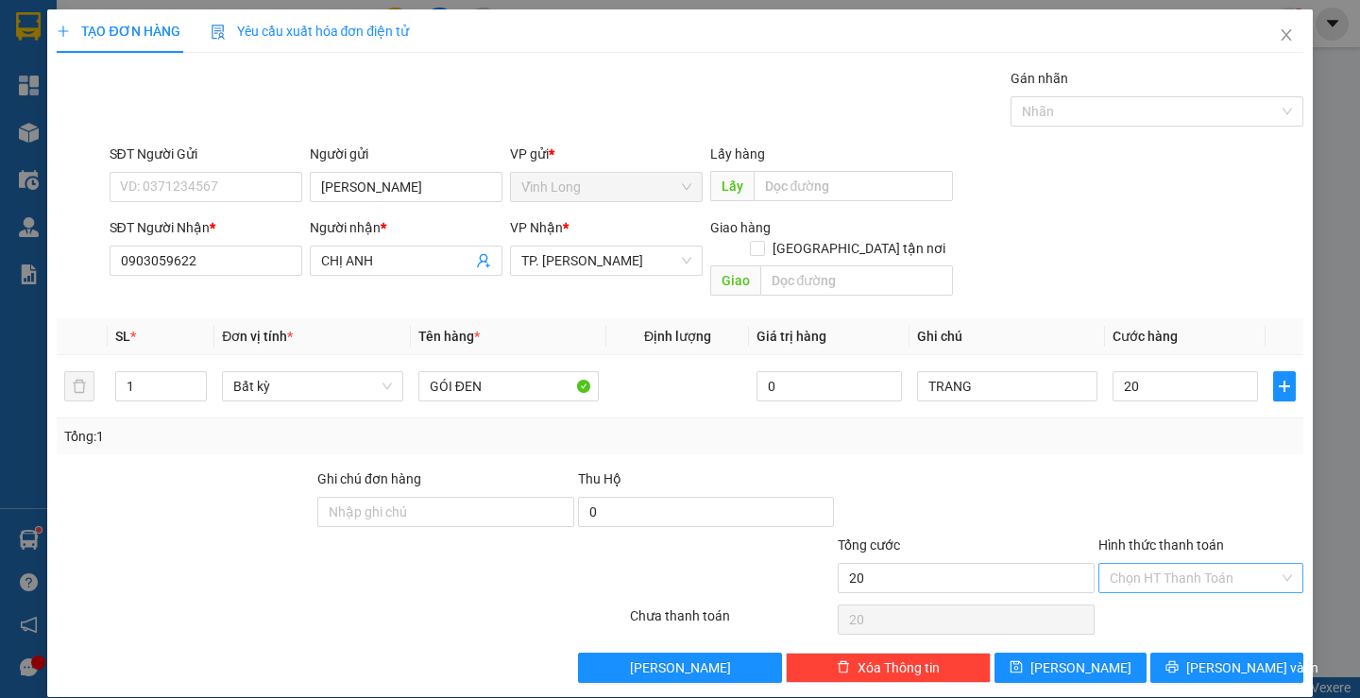
type input "20.000"
click at [1139, 564] on input "Hình thức thanh toán" at bounding box center [1194, 578] width 169 height 28
click at [1128, 588] on div "Tại văn phòng" at bounding box center [1188, 595] width 179 height 21
type input "0"
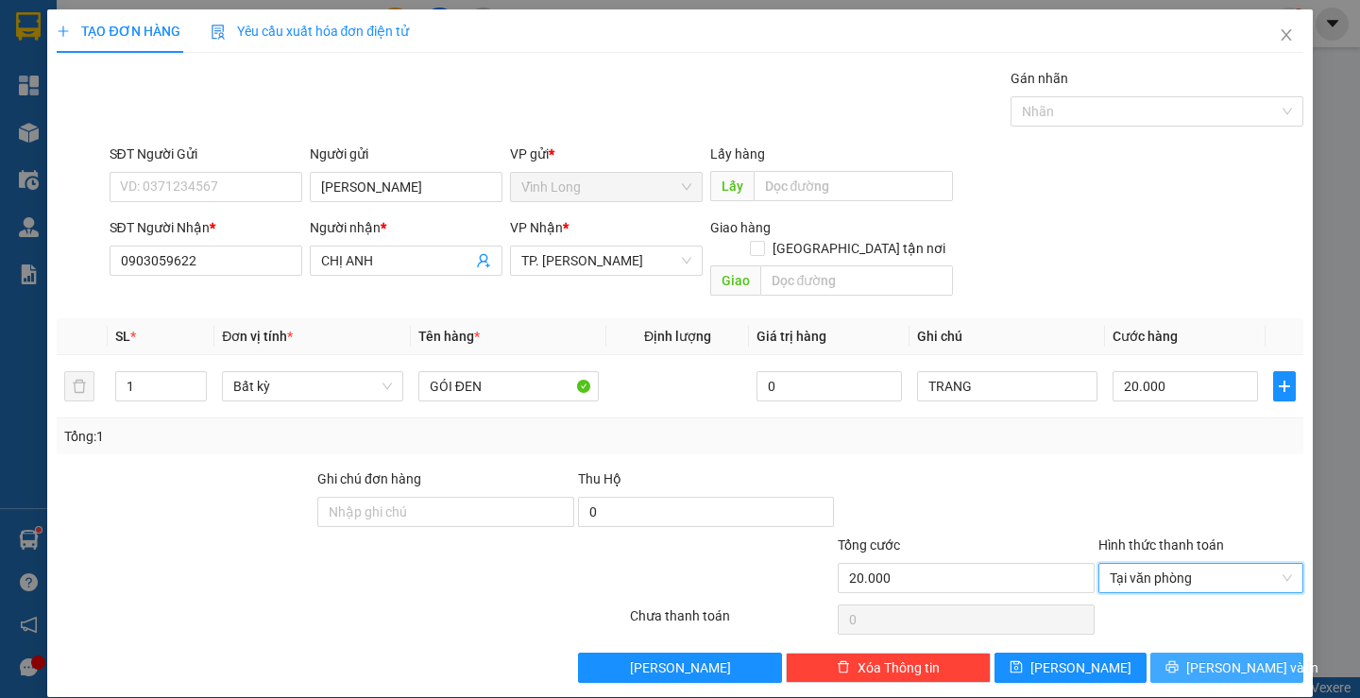
click at [1158, 653] on button "[PERSON_NAME] và In" at bounding box center [1226, 668] width 152 height 30
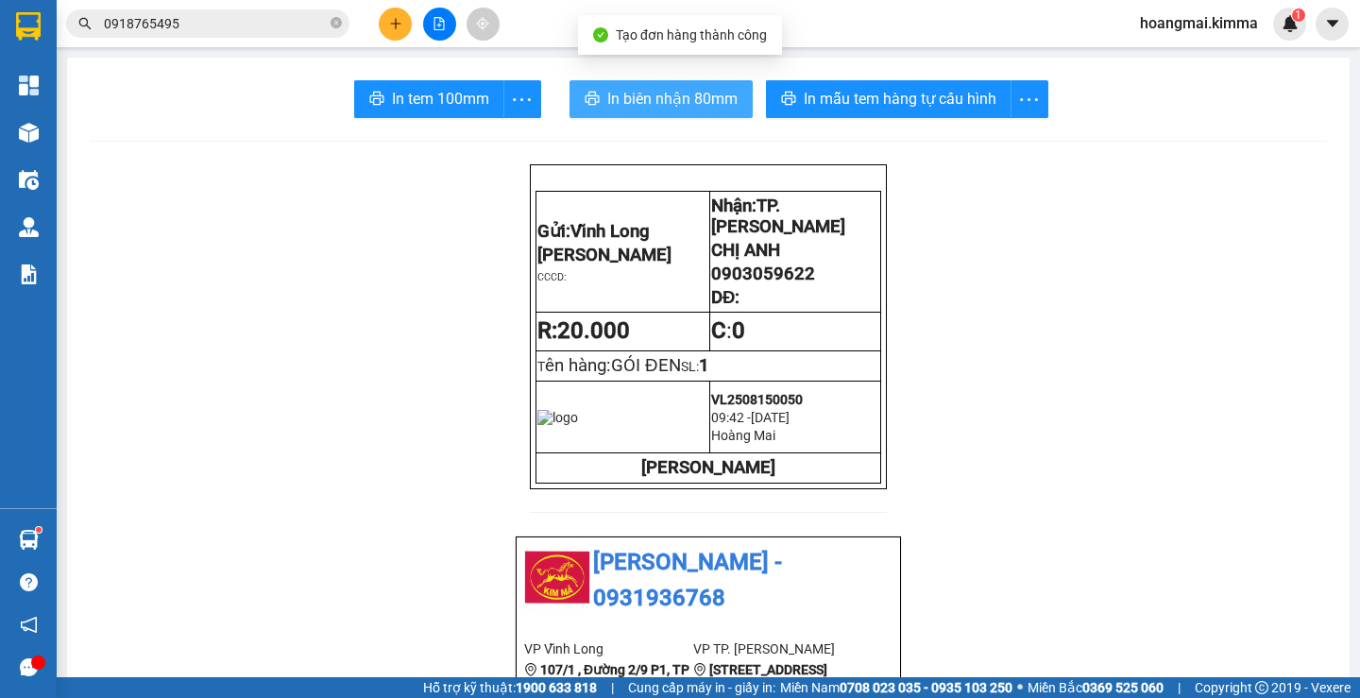
click at [607, 96] on span "In biên nhận 80mm" at bounding box center [672, 99] width 130 height 24
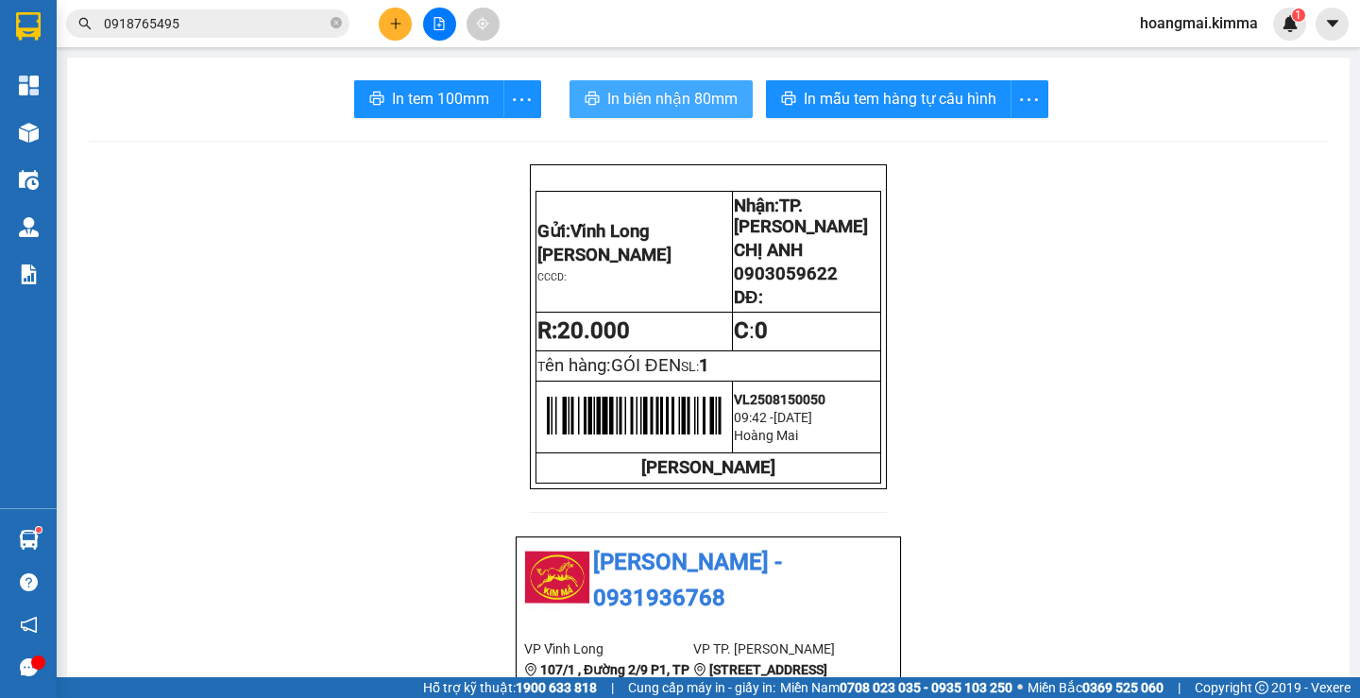
click at [714, 107] on span "In biên nhận 80mm" at bounding box center [672, 99] width 130 height 24
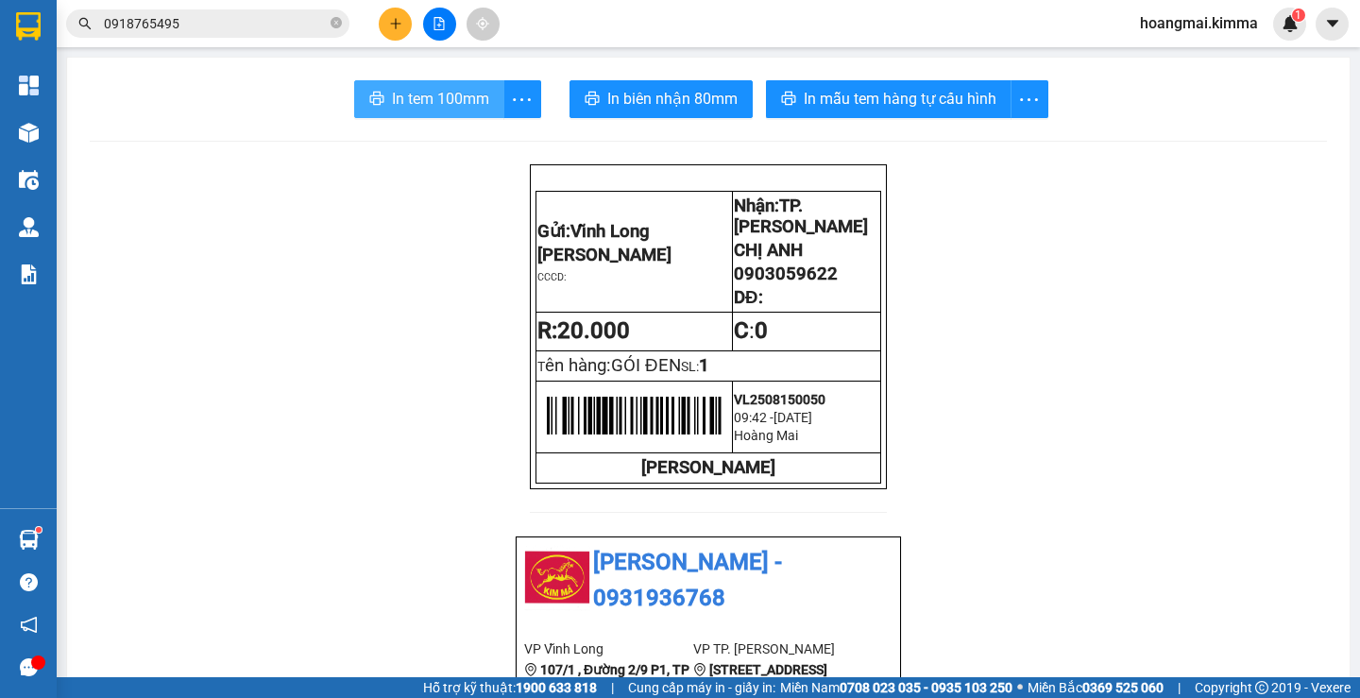
click at [474, 97] on span "In tem 100mm" at bounding box center [440, 99] width 97 height 24
click at [402, 14] on button at bounding box center [395, 24] width 33 height 33
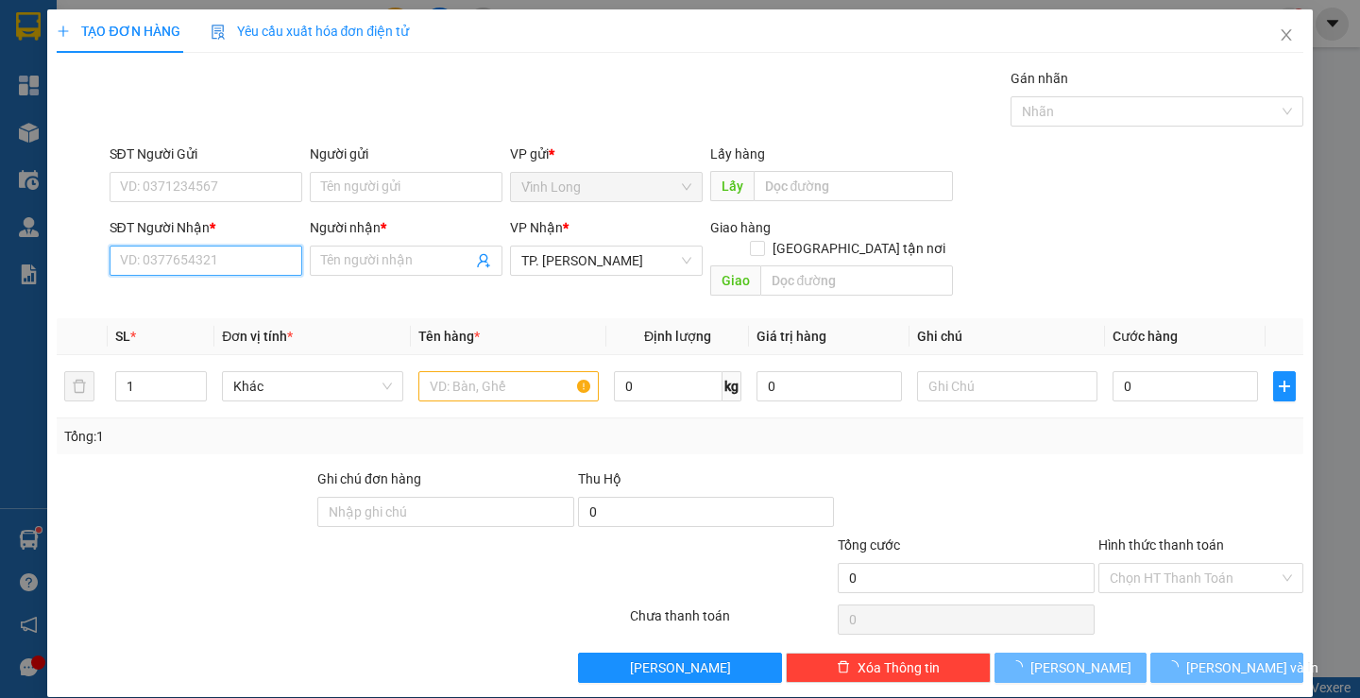
click at [215, 267] on input "SĐT Người Nhận *" at bounding box center [206, 261] width 193 height 30
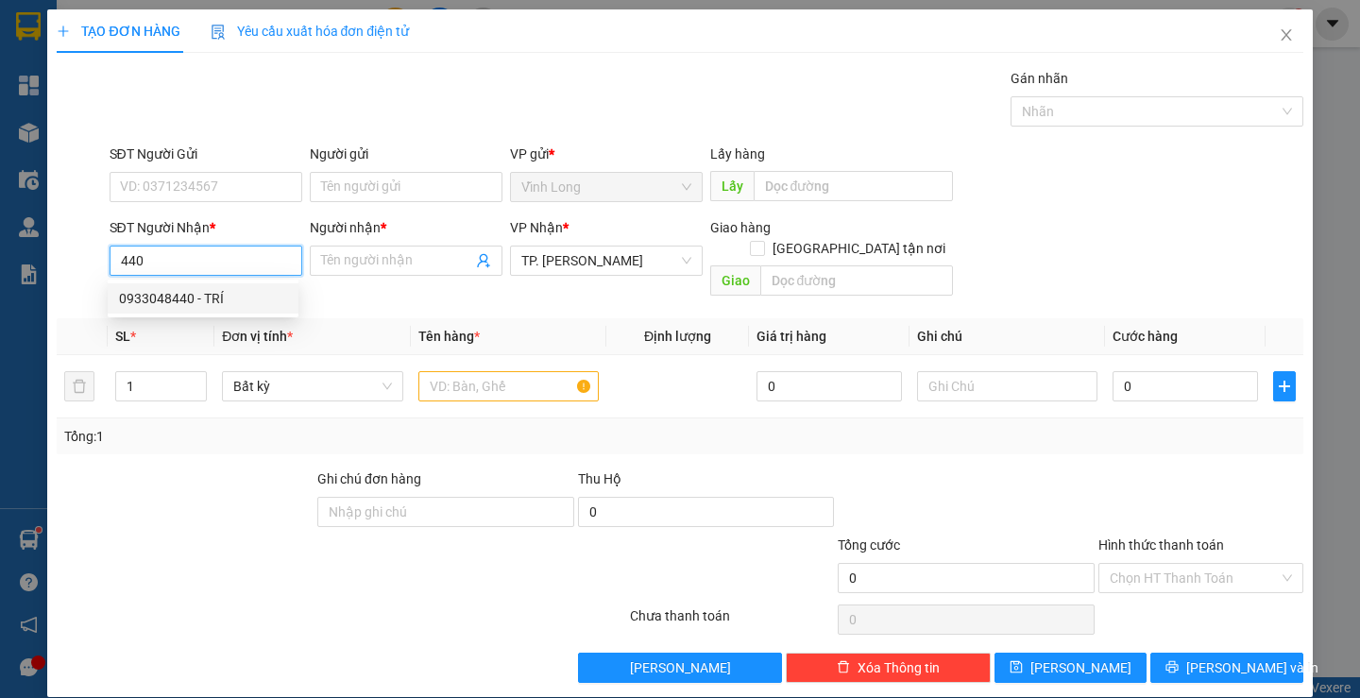
click at [221, 297] on div "0933048440 - TRÍ" at bounding box center [203, 298] width 168 height 21
type input "0933048440"
type input "TRÍ"
type input "0933048440"
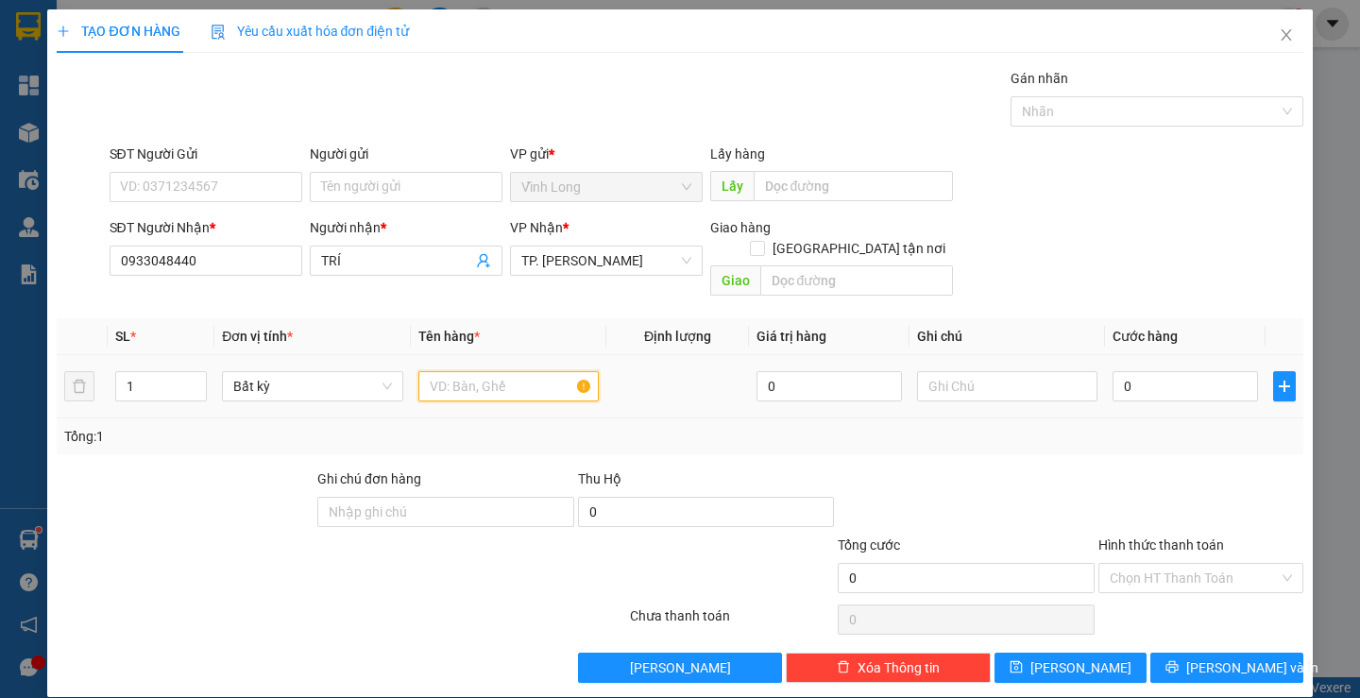
click at [457, 371] on input "text" at bounding box center [508, 386] width 180 height 30
type input "HỘP TRẮNG NHỎ"
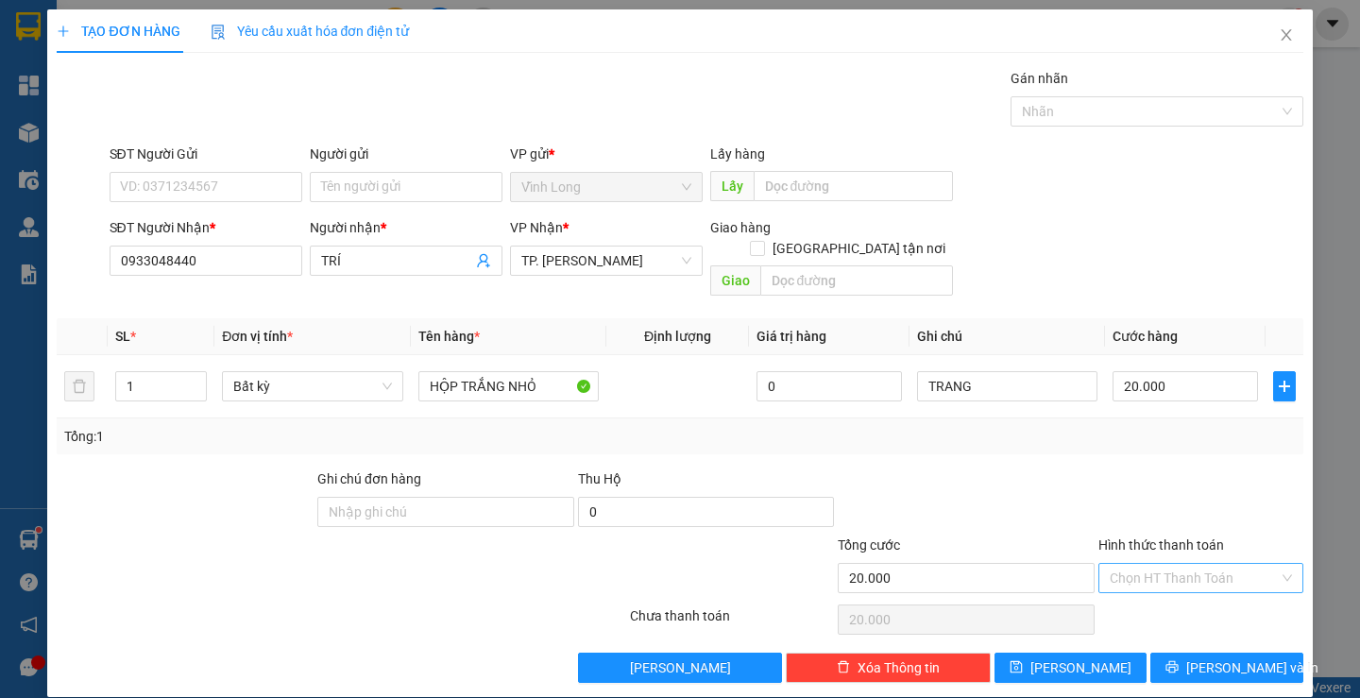
click at [1124, 564] on input "Hình thức thanh toán" at bounding box center [1194, 578] width 169 height 28
click at [1133, 601] on div "Tại văn phòng" at bounding box center [1188, 595] width 179 height 21
click at [1179, 660] on icon "printer" at bounding box center [1171, 666] width 13 height 13
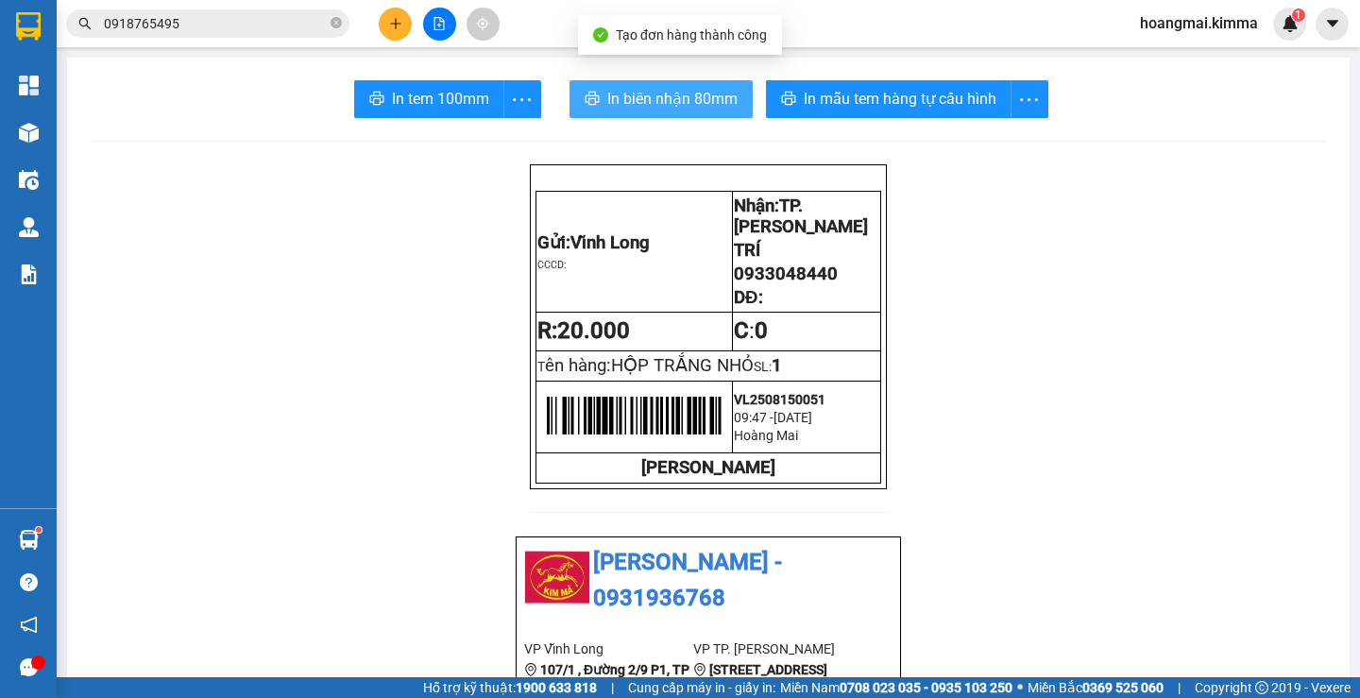
drag, startPoint x: 646, startPoint y: 106, endPoint x: 662, endPoint y: 129, distance: 28.6
click at [646, 105] on span "In biên nhận 80mm" at bounding box center [672, 99] width 130 height 24
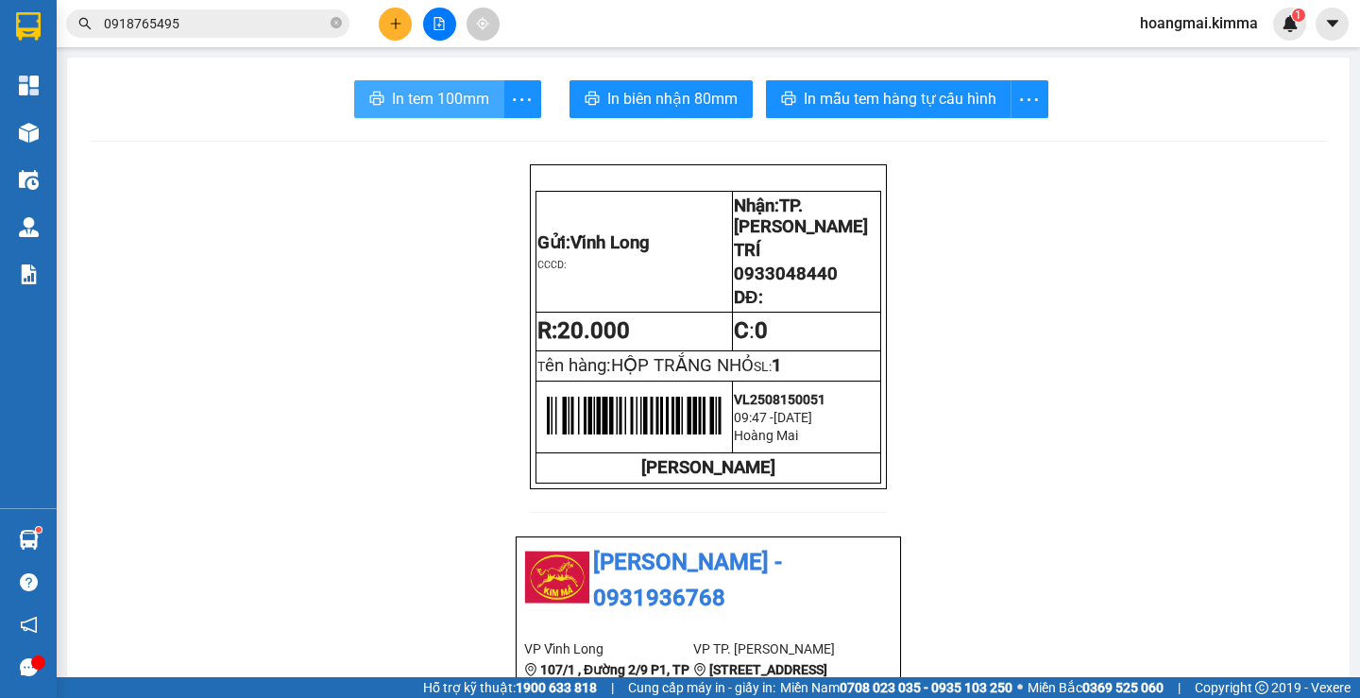
click at [442, 88] on span "In tem 100mm" at bounding box center [440, 99] width 97 height 24
click at [386, 33] on button at bounding box center [395, 24] width 33 height 33
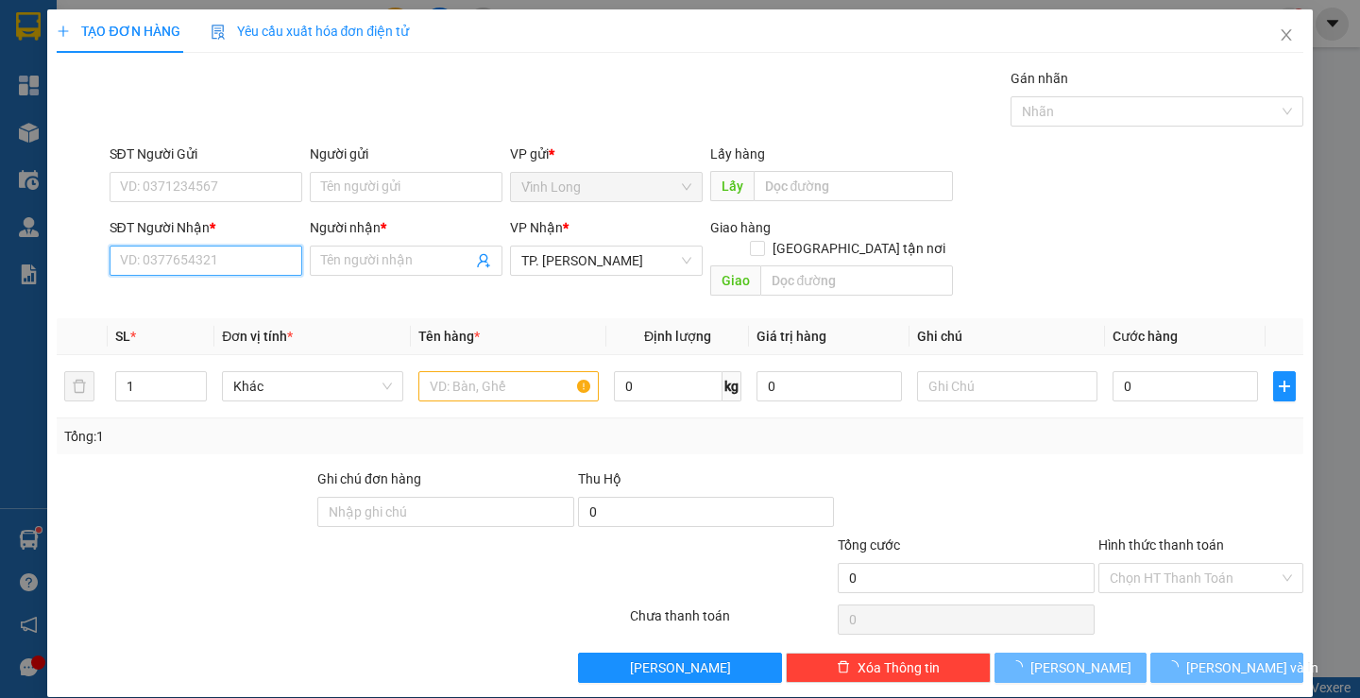
click at [280, 256] on input "SĐT Người Nhận *" at bounding box center [206, 261] width 193 height 30
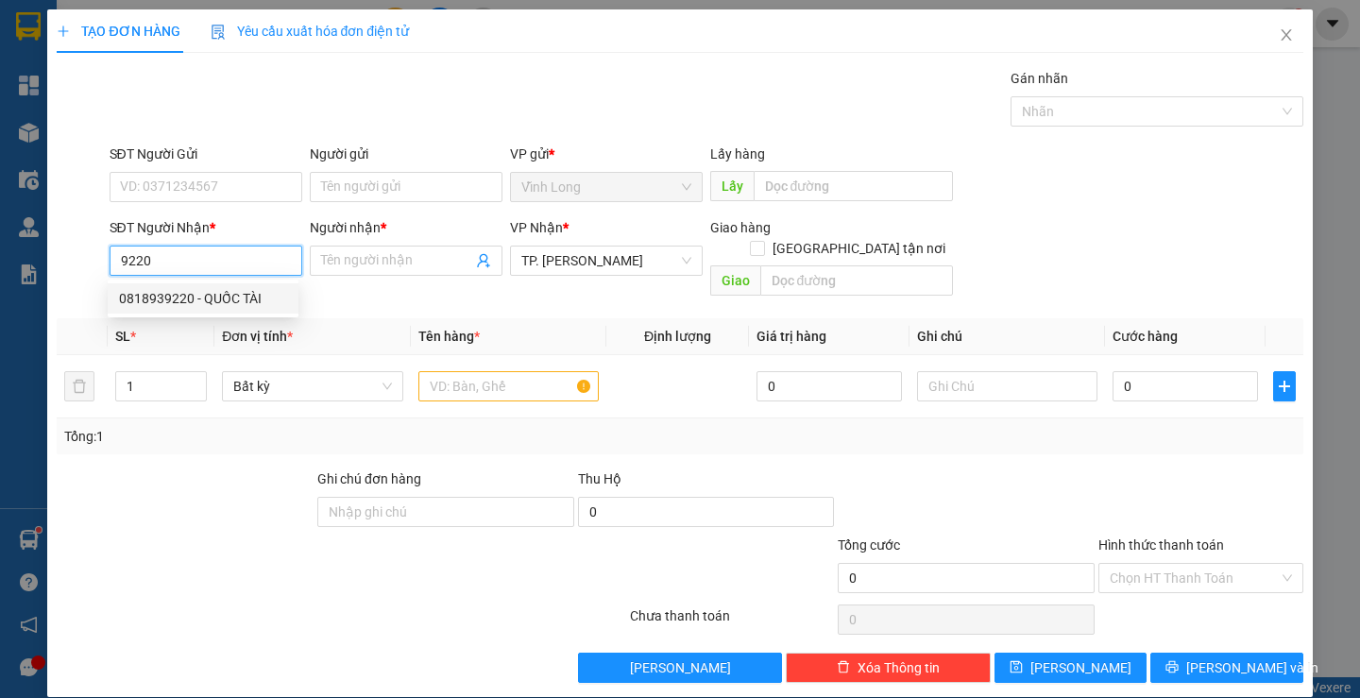
click at [241, 293] on div "0818939220 - QUỐC TÀI" at bounding box center [203, 298] width 168 height 21
type input "0818939220"
type input "QUỐC TÀI"
type input "0818939220"
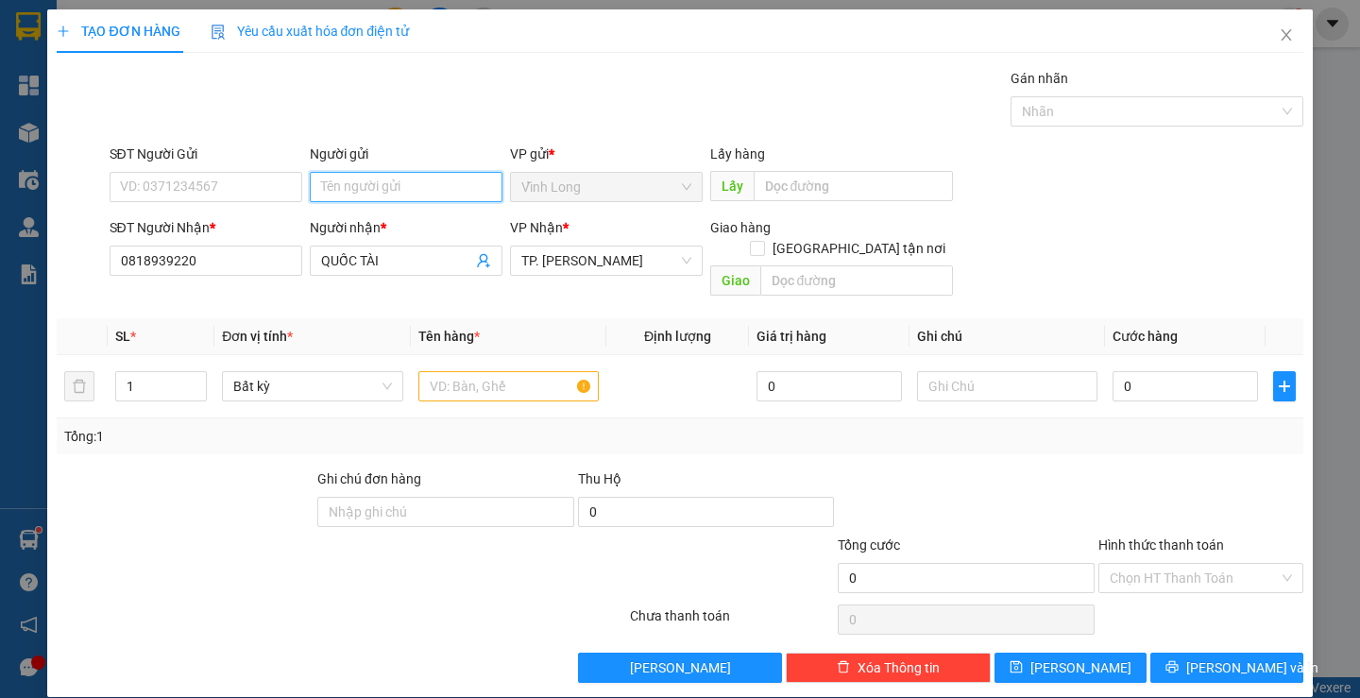
click at [373, 178] on input "Người gửi" at bounding box center [406, 187] width 193 height 30
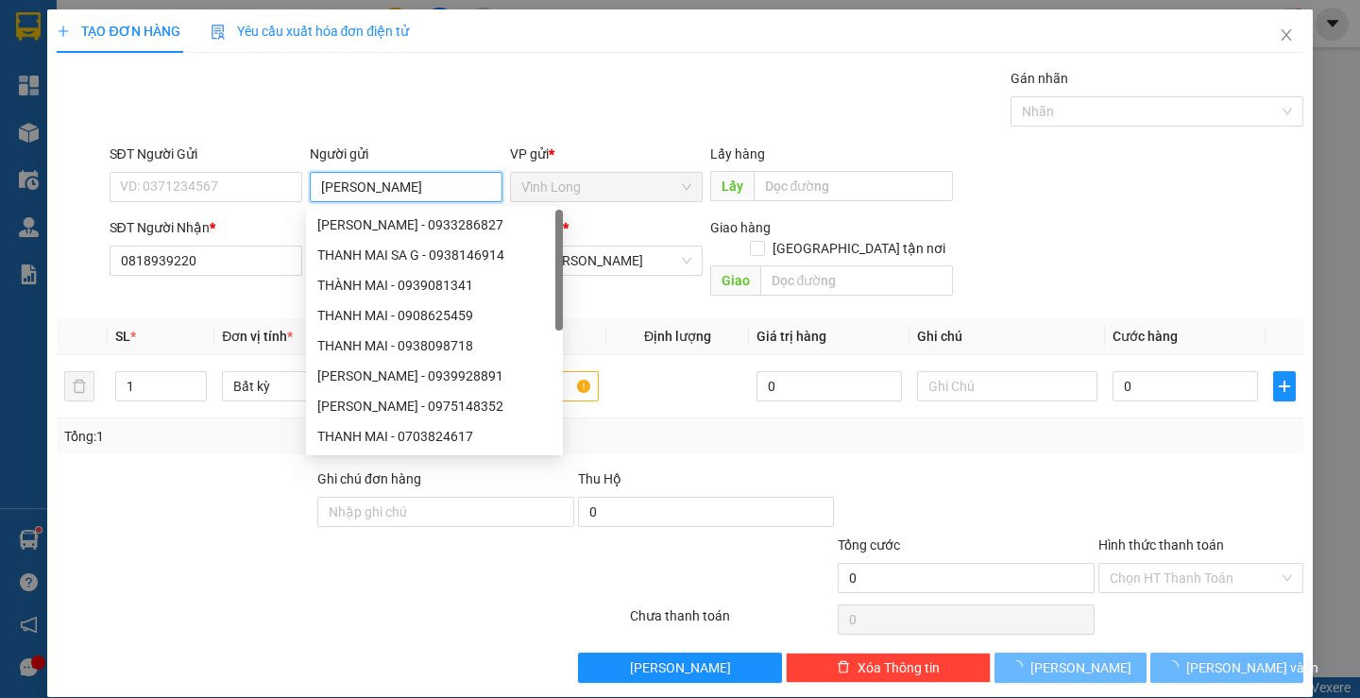
type input "[PERSON_NAME]"
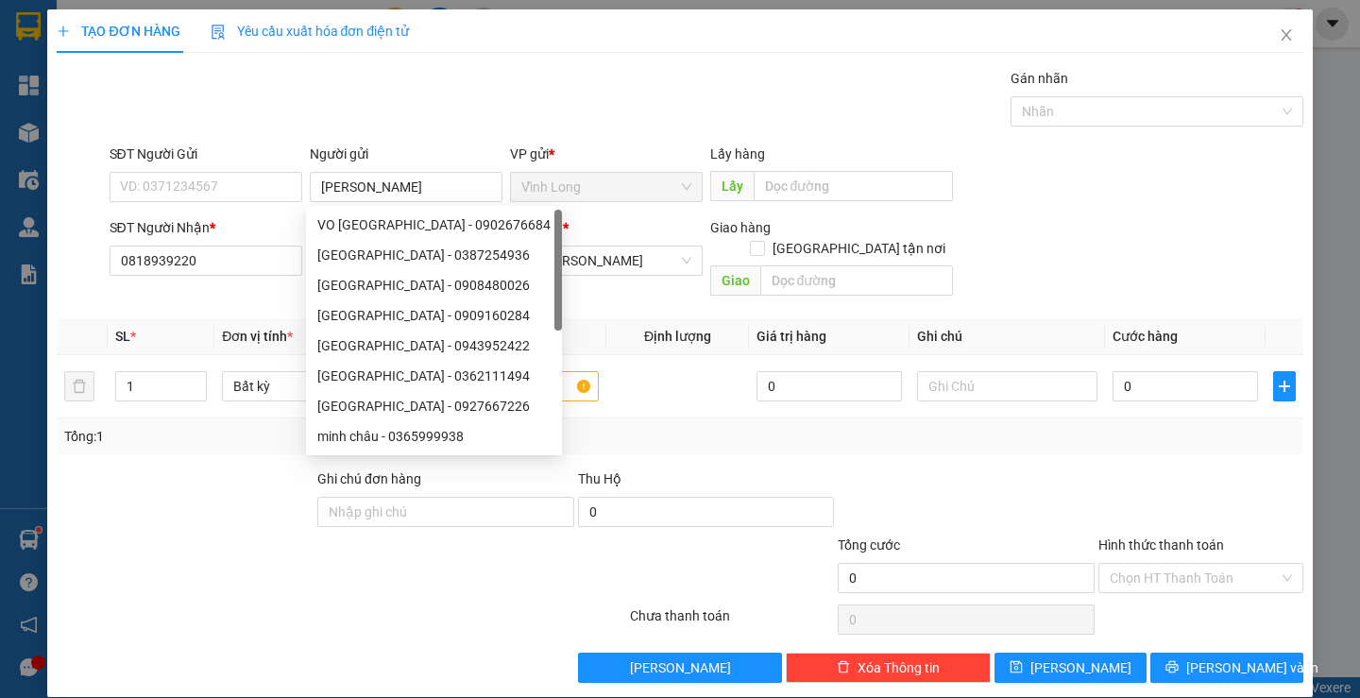
click at [569, 94] on div "Gói vận chuyển * Tiêu chuẩn Gán nhãn Nhãn" at bounding box center [706, 101] width 1201 height 66
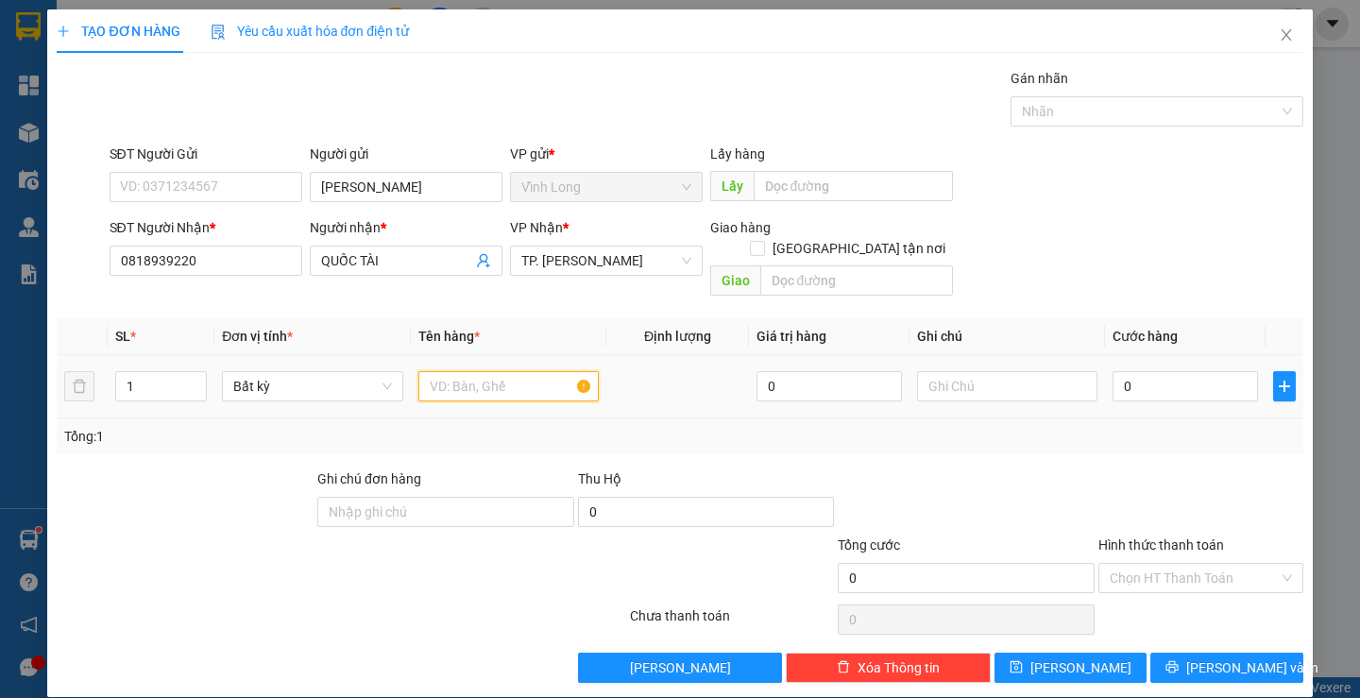
click at [514, 375] on input "text" at bounding box center [508, 386] width 180 height 30
type input "HỦ XANH BIỂN"
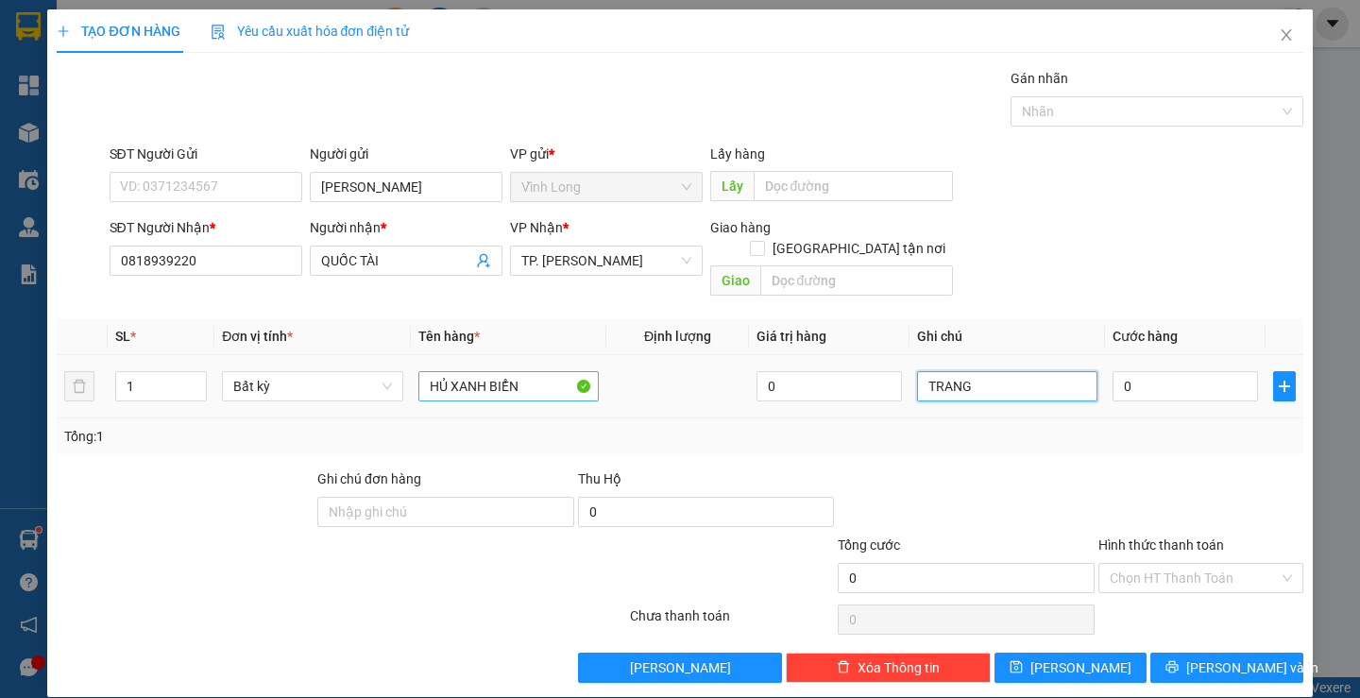
type input "TRANG"
type input "2"
type input "20"
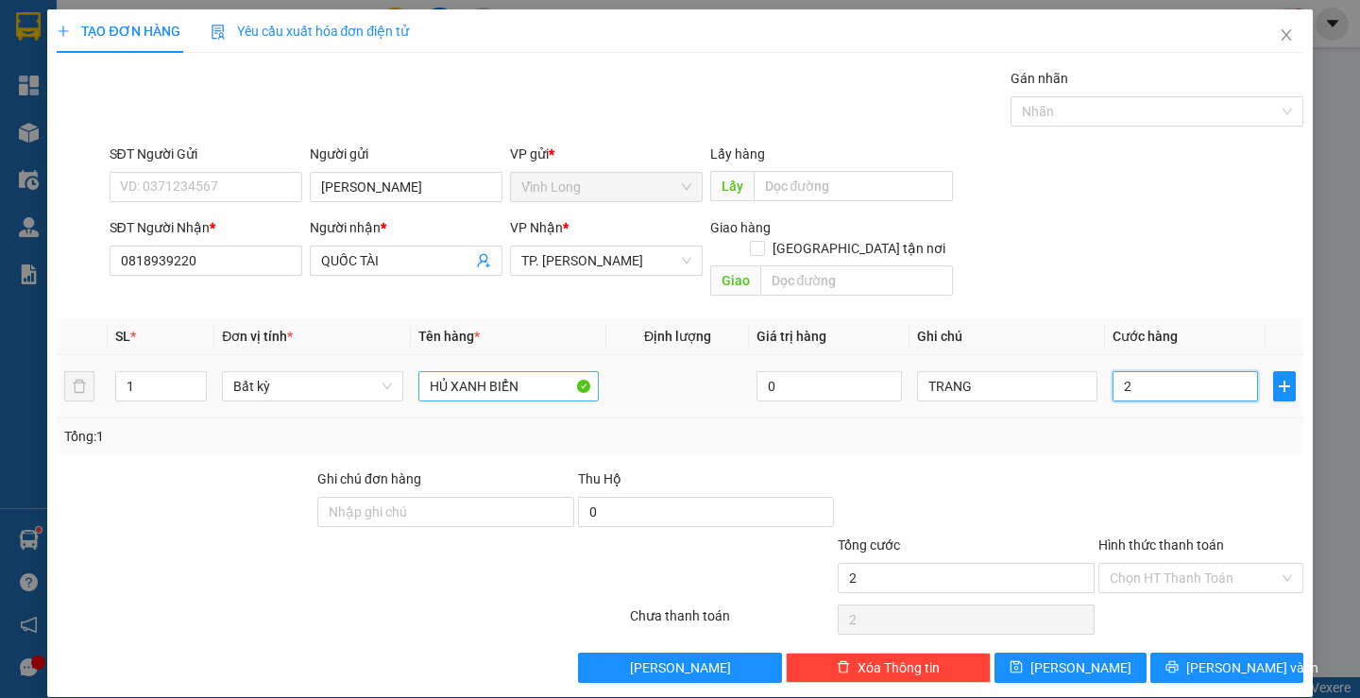
type input "20"
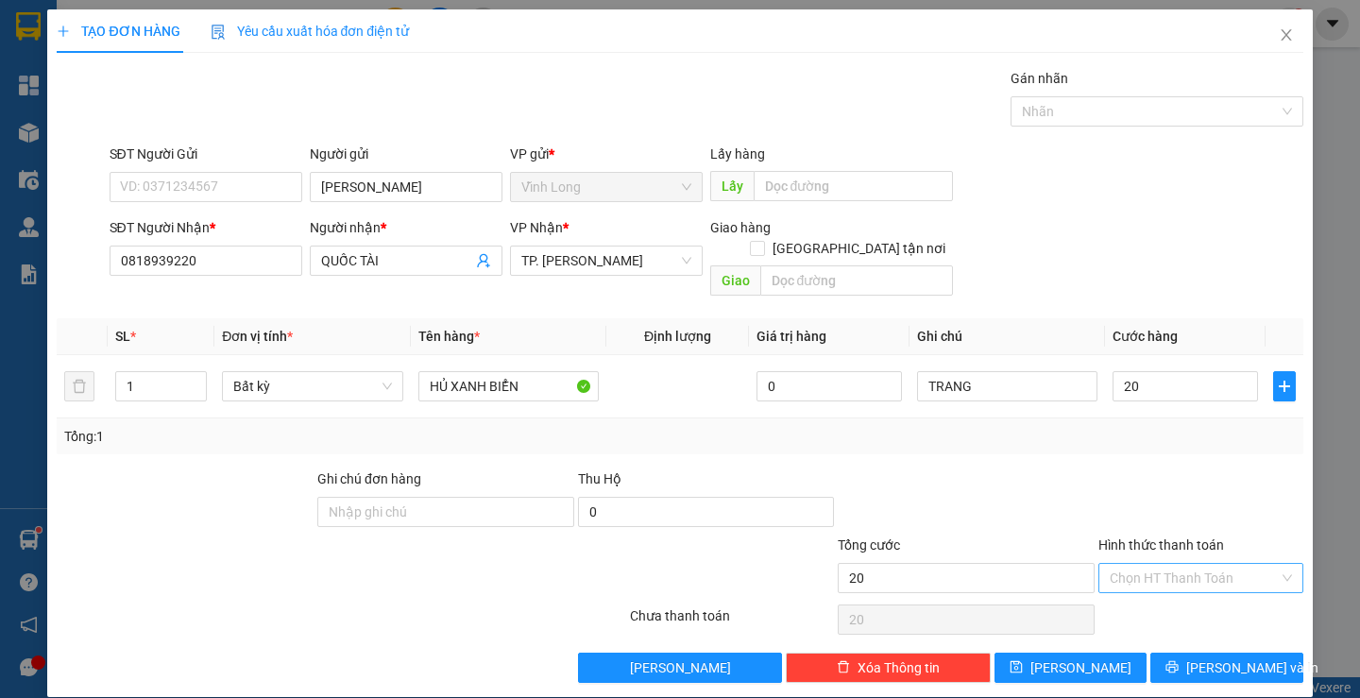
type input "20.000"
click at [1112, 564] on input "Hình thức thanh toán" at bounding box center [1194, 578] width 169 height 28
click at [1103, 586] on div "Tại văn phòng" at bounding box center [1188, 595] width 179 height 21
type input "0"
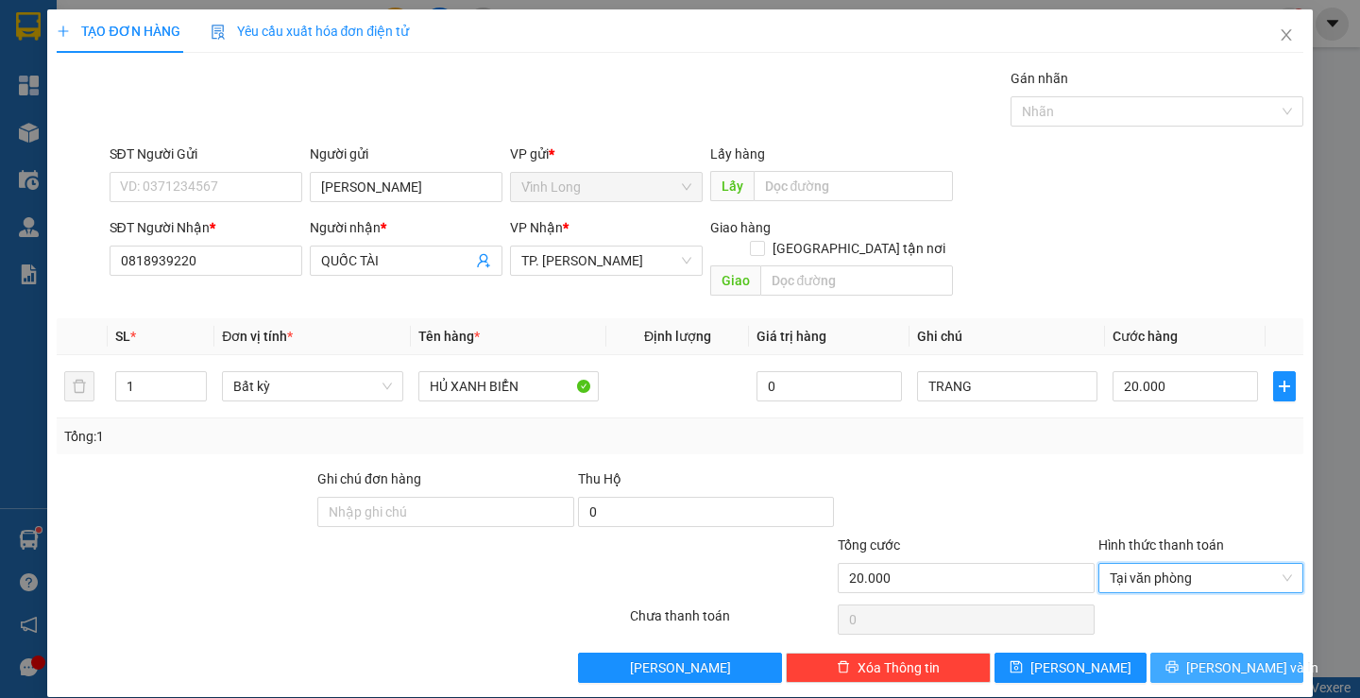
click at [1179, 660] on icon "printer" at bounding box center [1171, 666] width 13 height 13
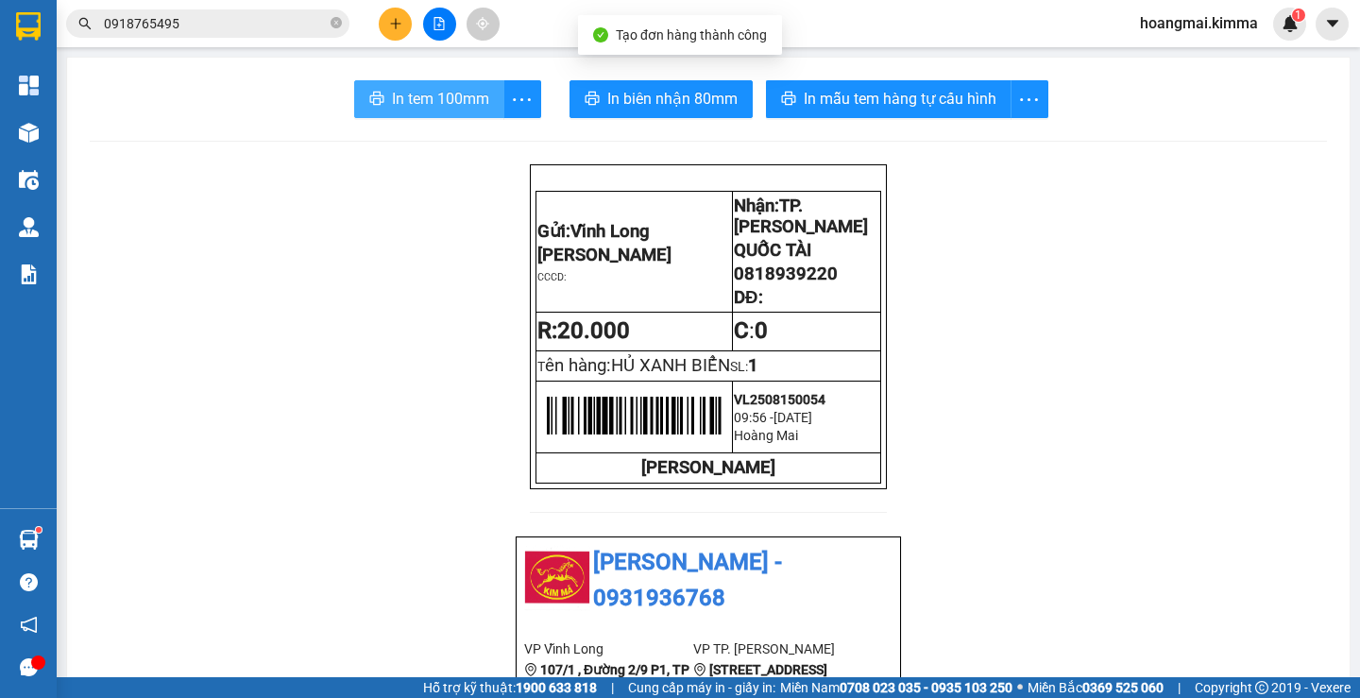
click at [410, 87] on span "In tem 100mm" at bounding box center [440, 99] width 97 height 24
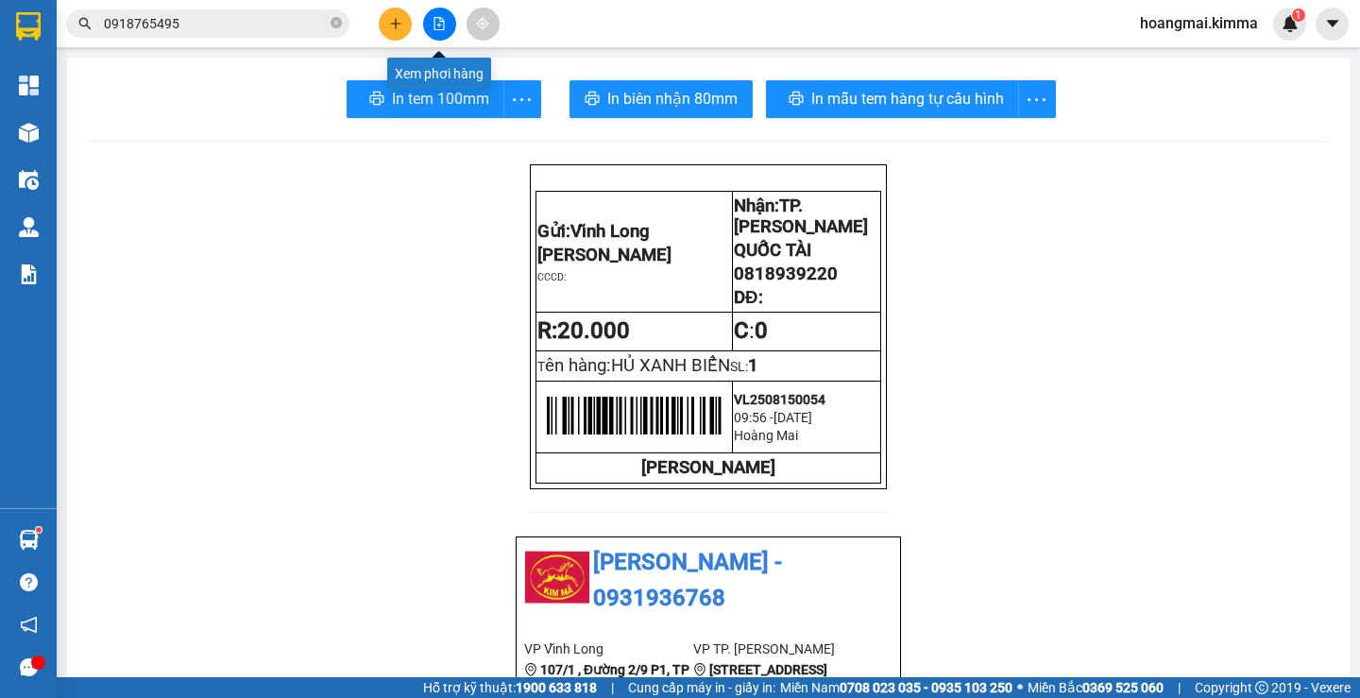
click at [403, 28] on button at bounding box center [395, 24] width 33 height 33
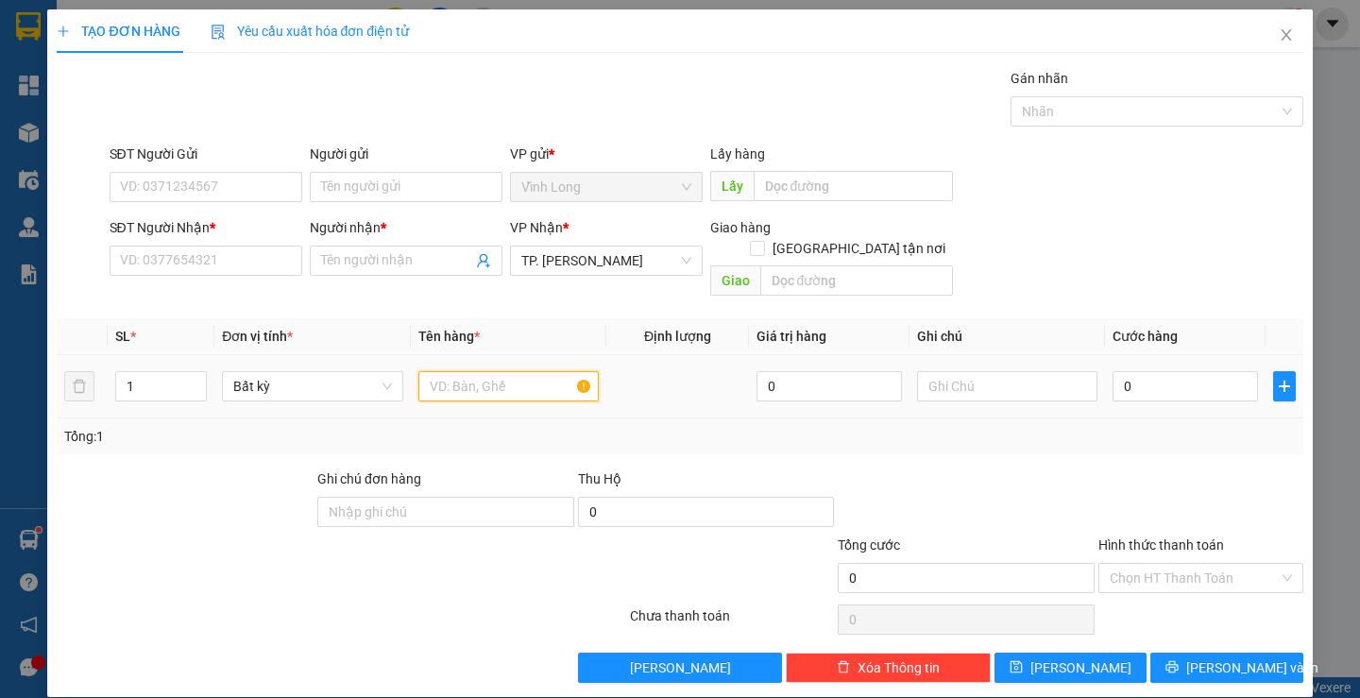
click at [441, 371] on input "text" at bounding box center [508, 386] width 180 height 30
type input "GÓI CHÔM CHÔM"
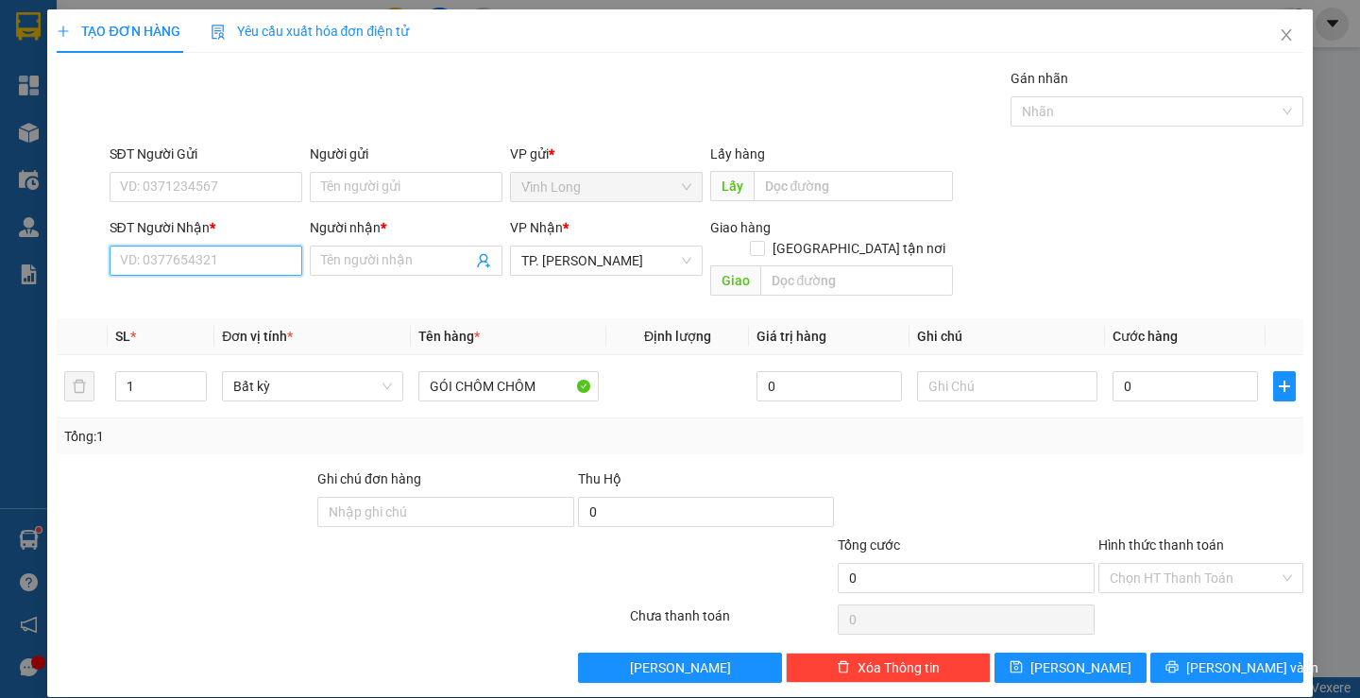
click at [204, 270] on input "SĐT Người Nhận *" at bounding box center [206, 261] width 193 height 30
click at [212, 292] on div "0932182506 - EM THƯ" at bounding box center [203, 298] width 168 height 21
type input "0932182506"
type input "EM THƯ"
type input "0932182506"
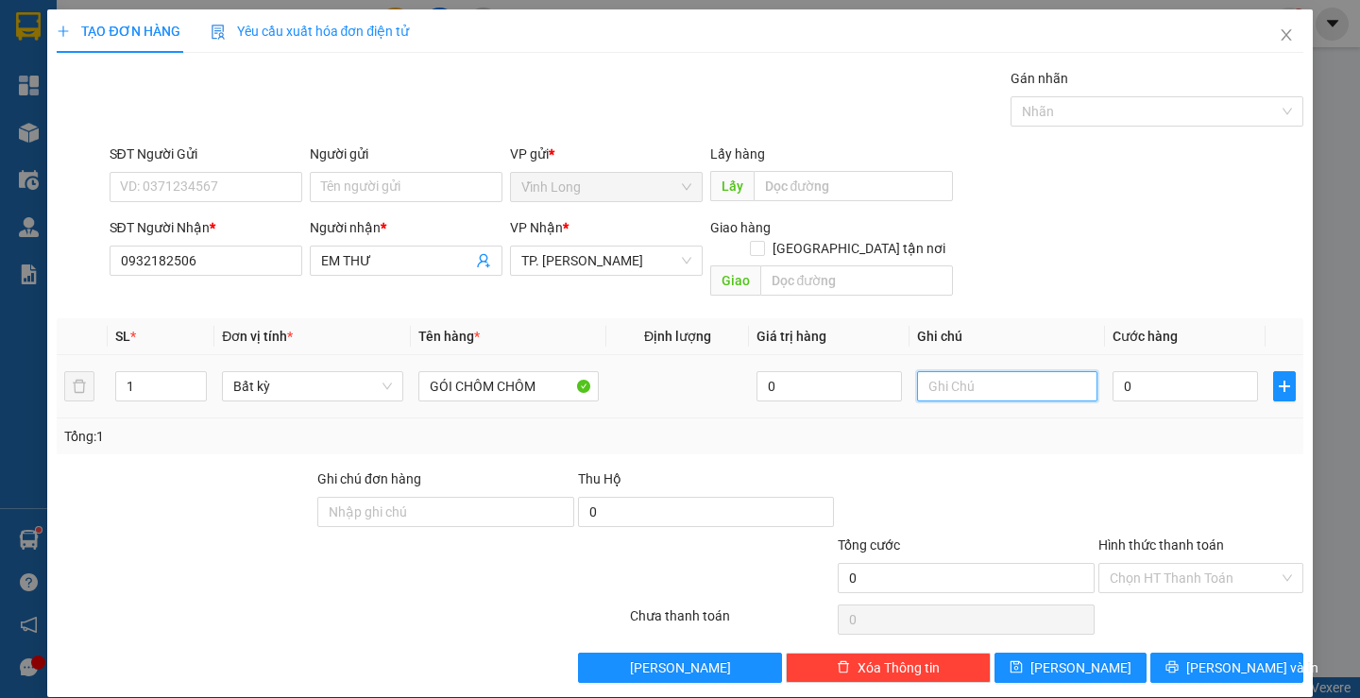
click at [1014, 371] on input "text" at bounding box center [1007, 386] width 180 height 30
type input "TRANG"
type input "3"
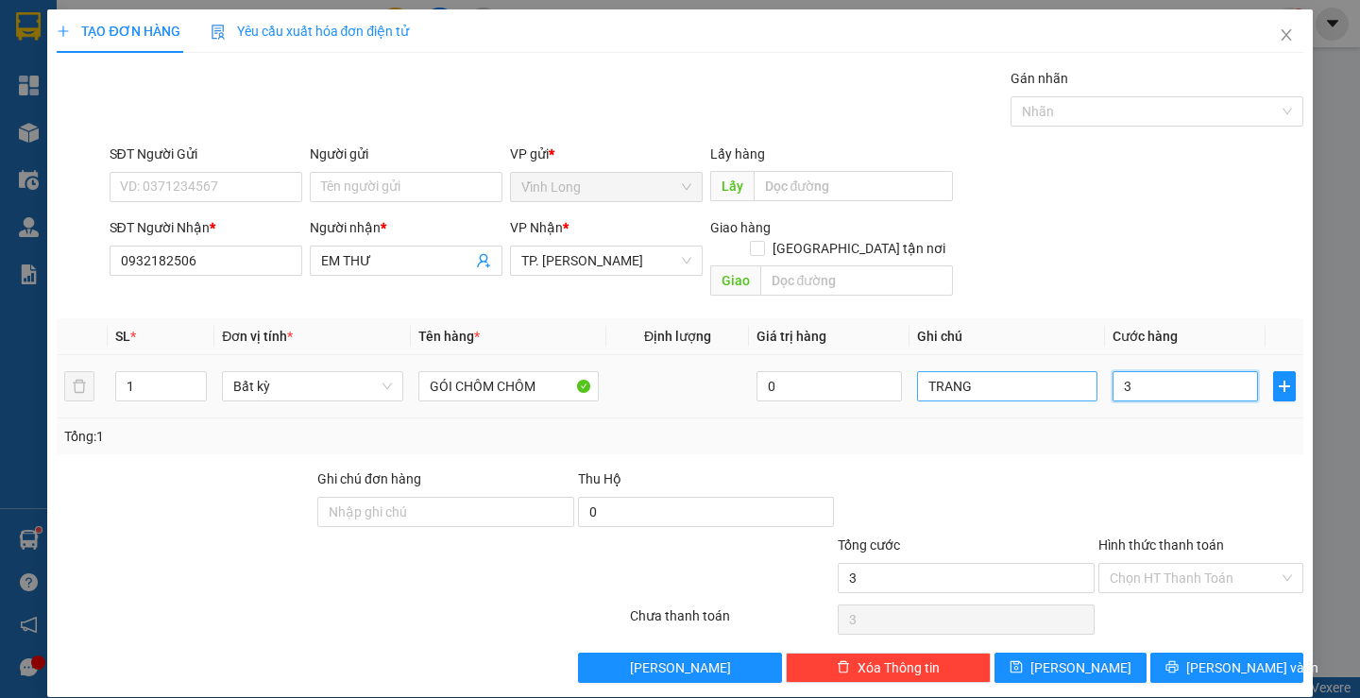
type input "30"
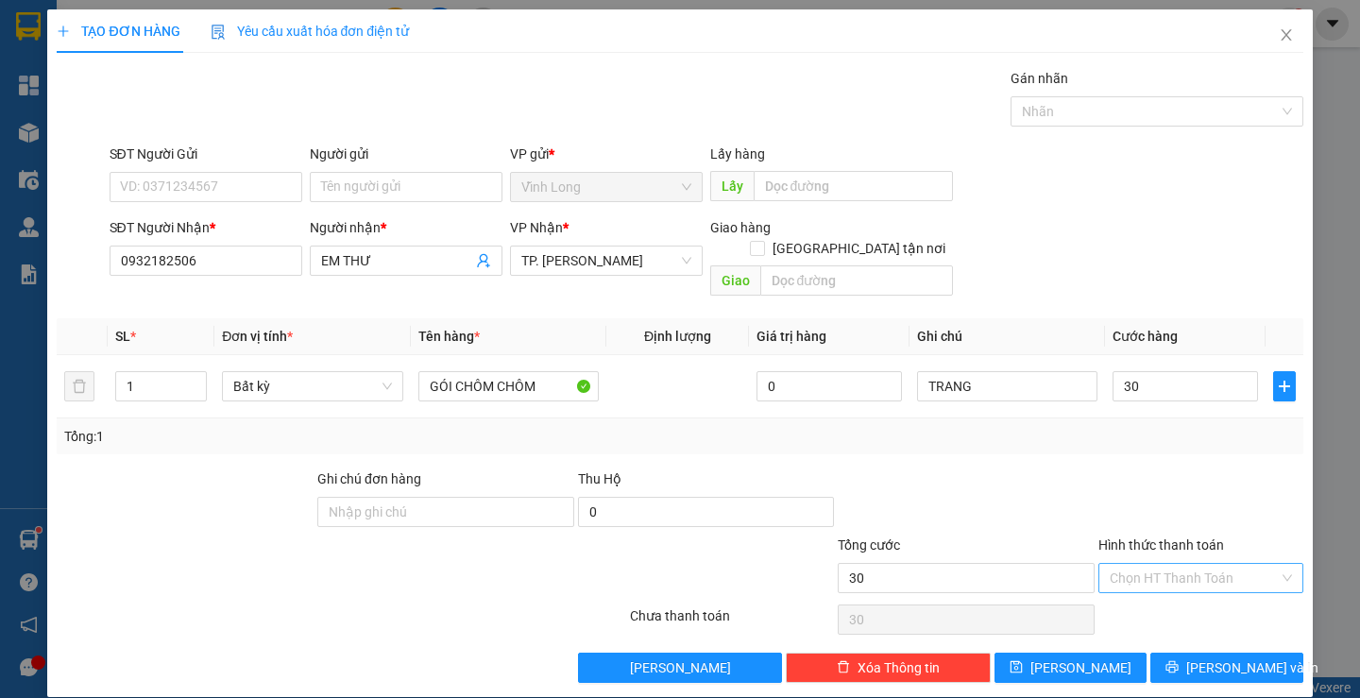
type input "30.000"
click at [1181, 564] on input "Hình thức thanh toán" at bounding box center [1194, 578] width 169 height 28
click at [1169, 593] on div "Tại văn phòng" at bounding box center [1188, 595] width 179 height 21
type input "0"
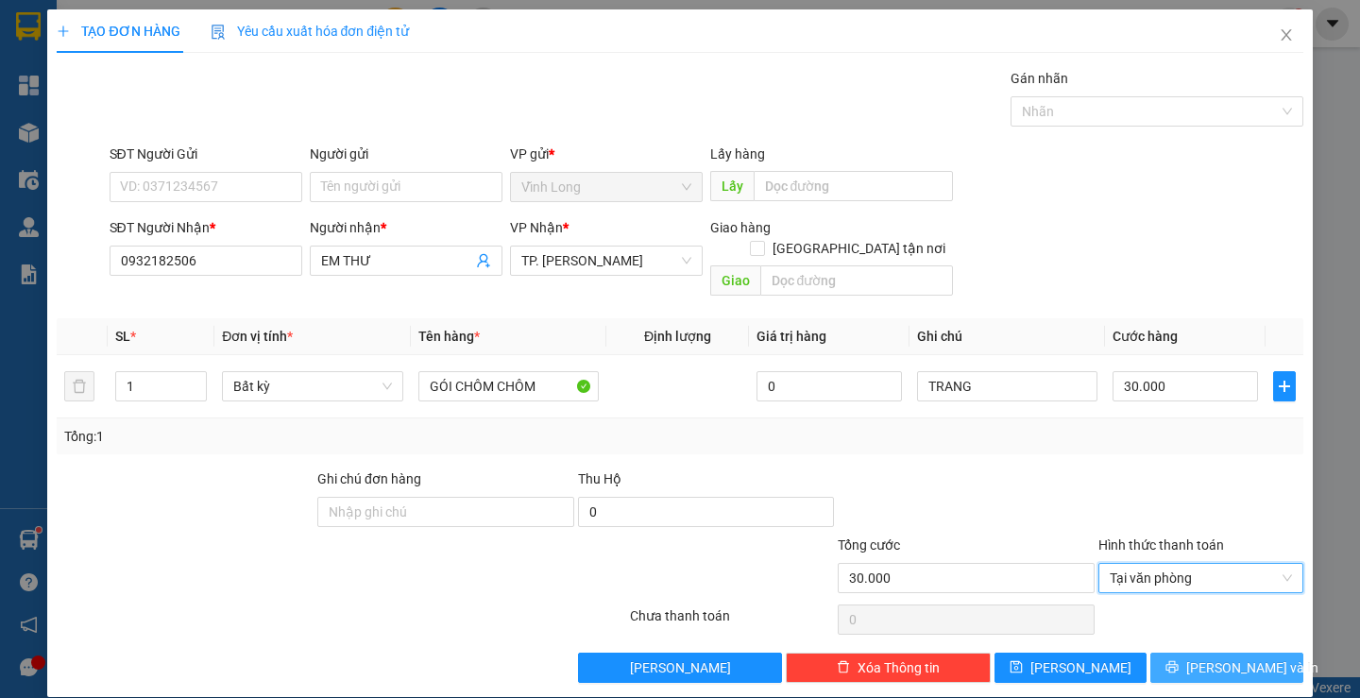
click at [1243, 657] on span "[PERSON_NAME] và In" at bounding box center [1252, 667] width 132 height 21
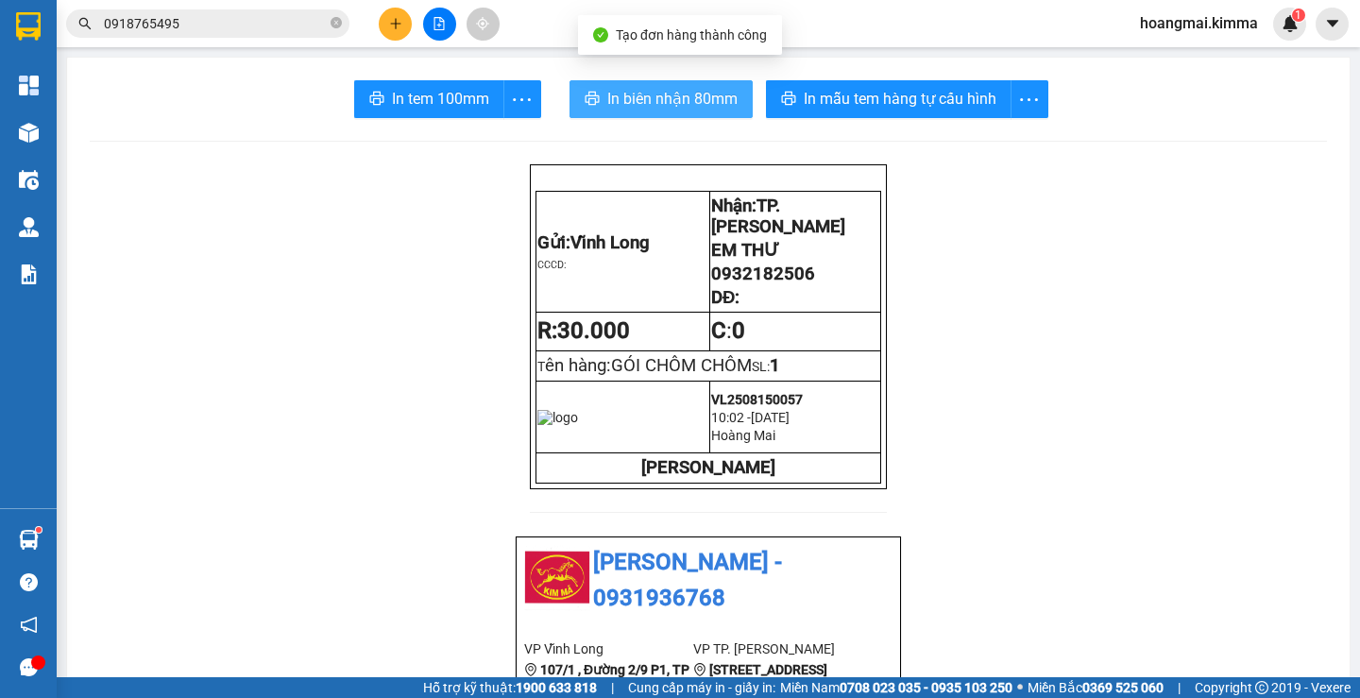
click at [681, 106] on span "In biên nhận 80mm" at bounding box center [672, 99] width 130 height 24
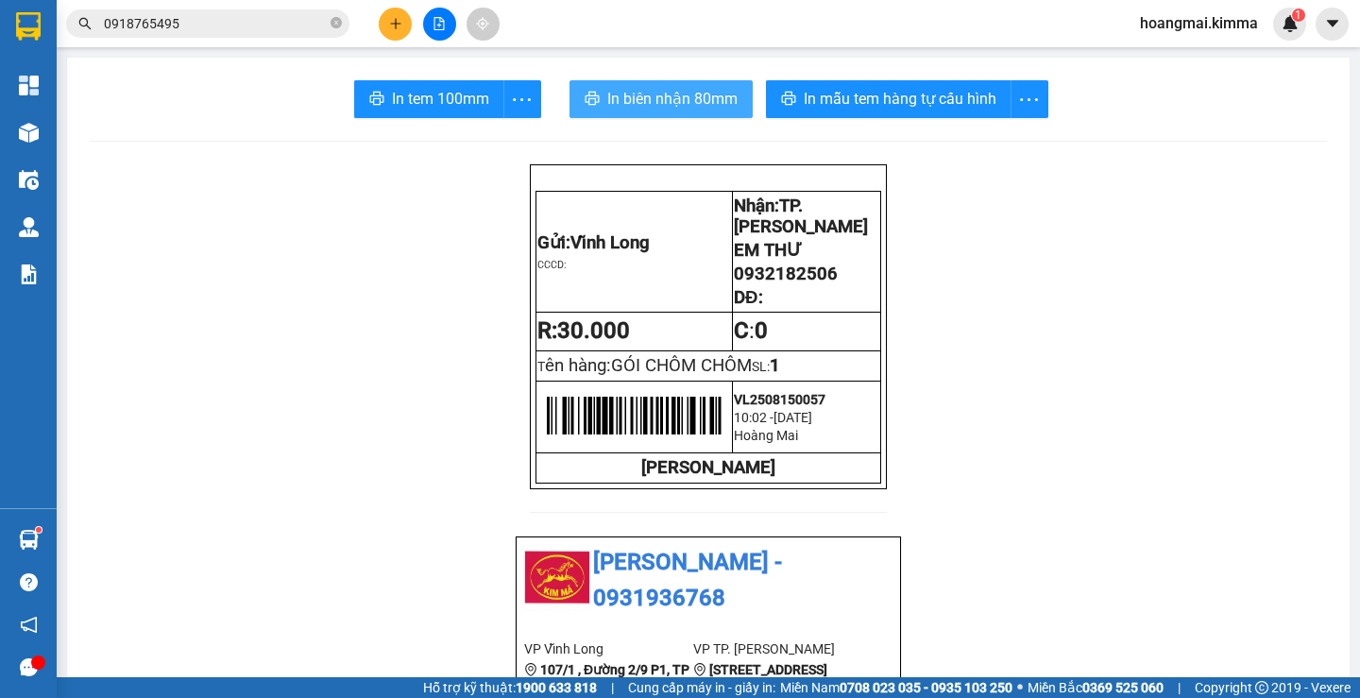
click at [681, 101] on span "In biên nhận 80mm" at bounding box center [672, 99] width 130 height 24
click at [399, 28] on icon "plus" at bounding box center [395, 23] width 13 height 13
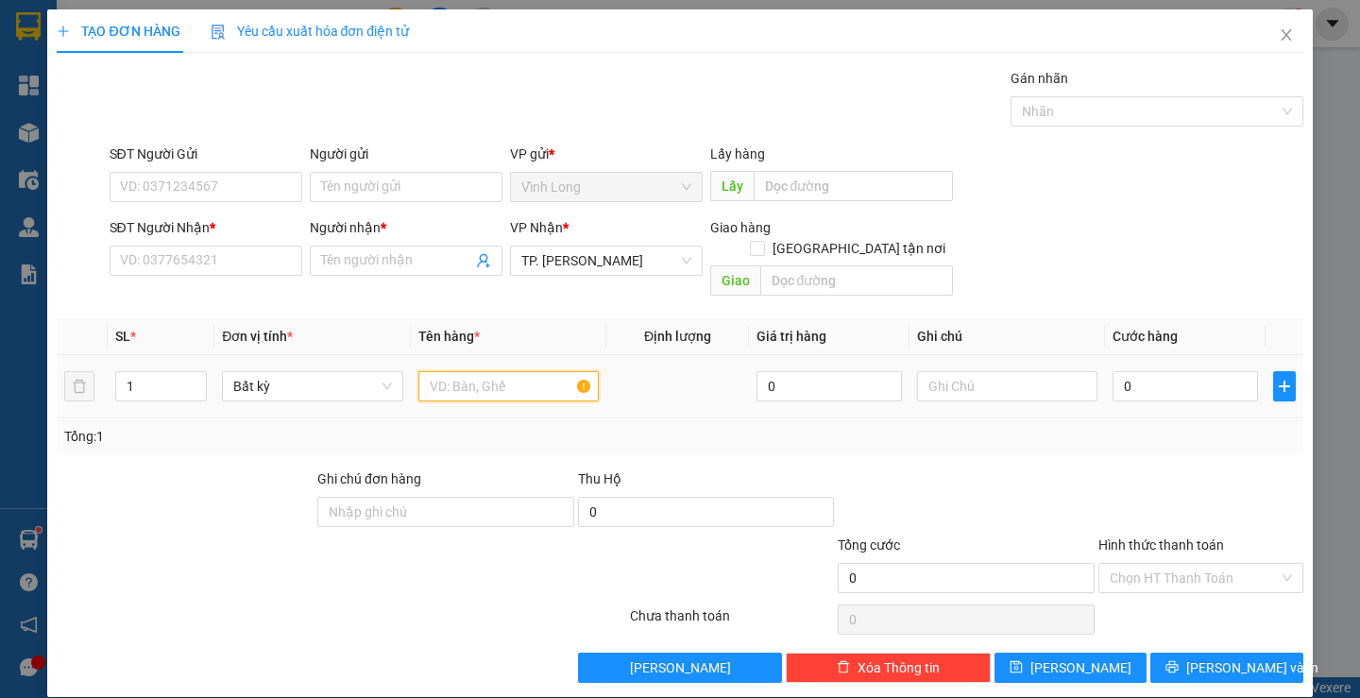
click at [482, 372] on input "text" at bounding box center [508, 386] width 180 height 30
type input "THÙNG"
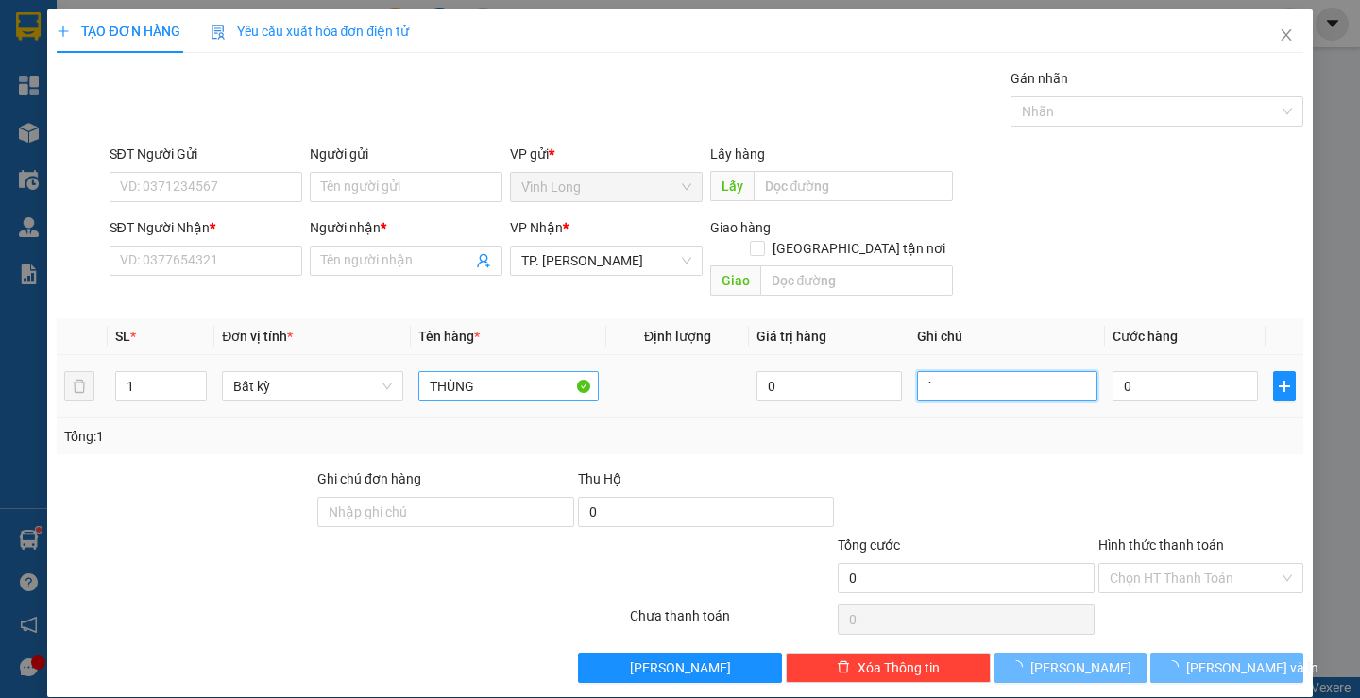
type input "`"
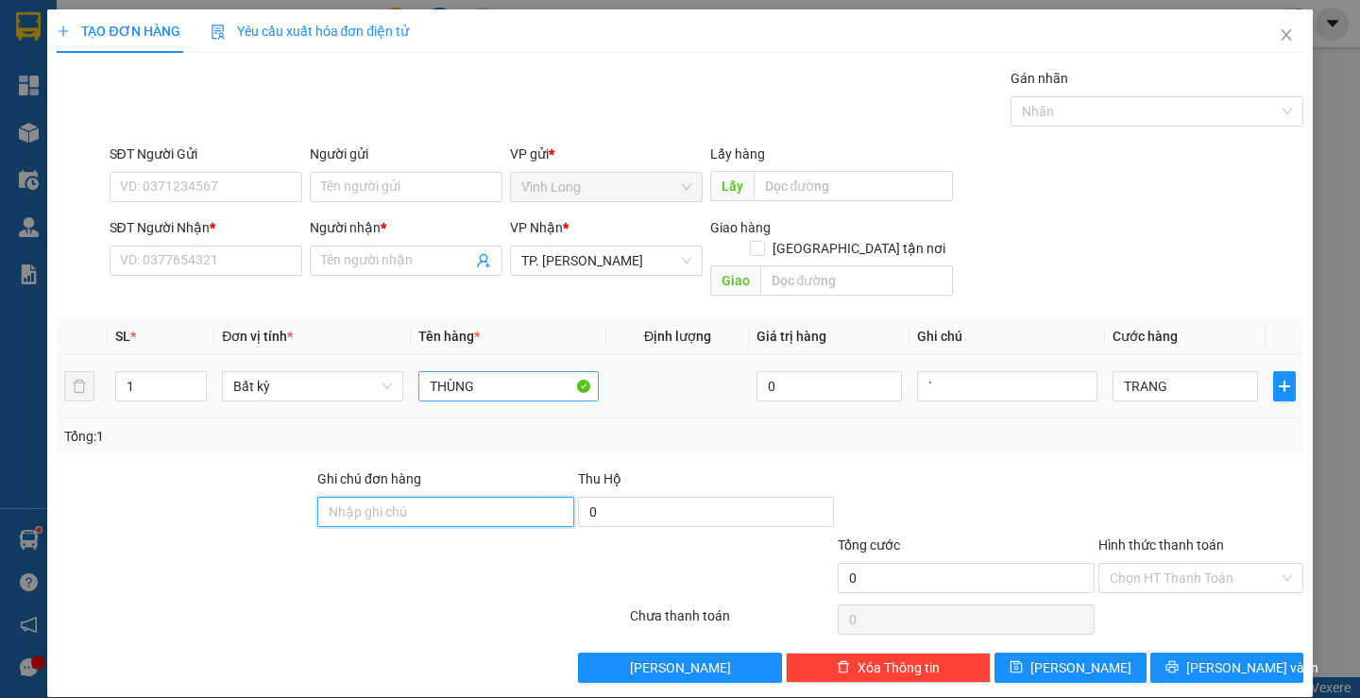
type input "0"
type input "30"
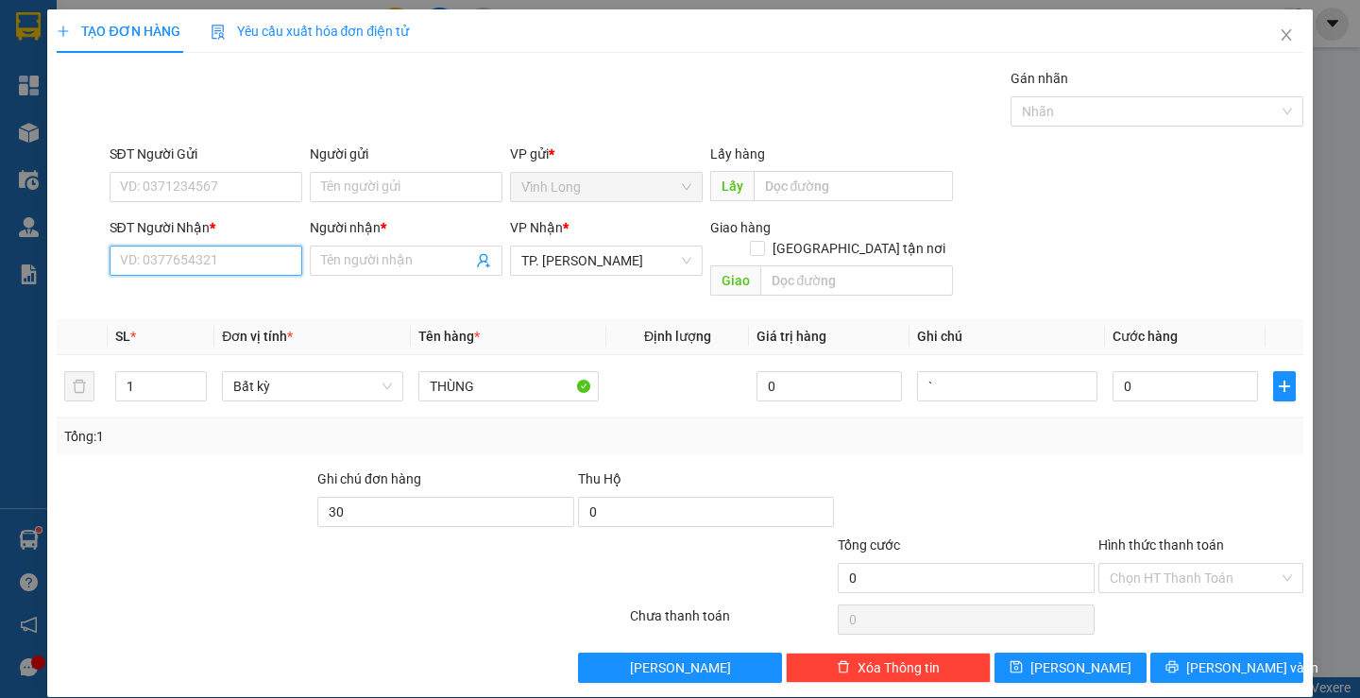
click at [193, 257] on input "SĐT Người Nhận *" at bounding box center [206, 261] width 193 height 30
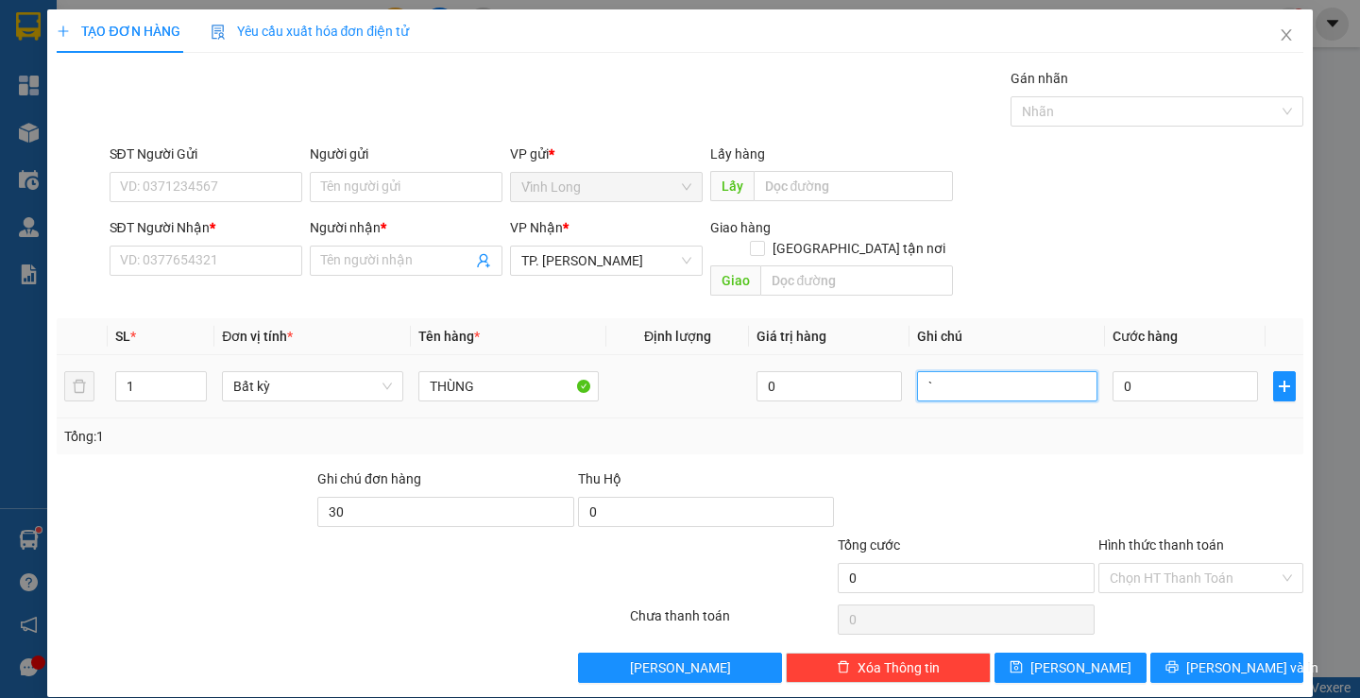
click at [1008, 371] on input "`" at bounding box center [1007, 386] width 180 height 30
type input "`TRANG"
type input "3"
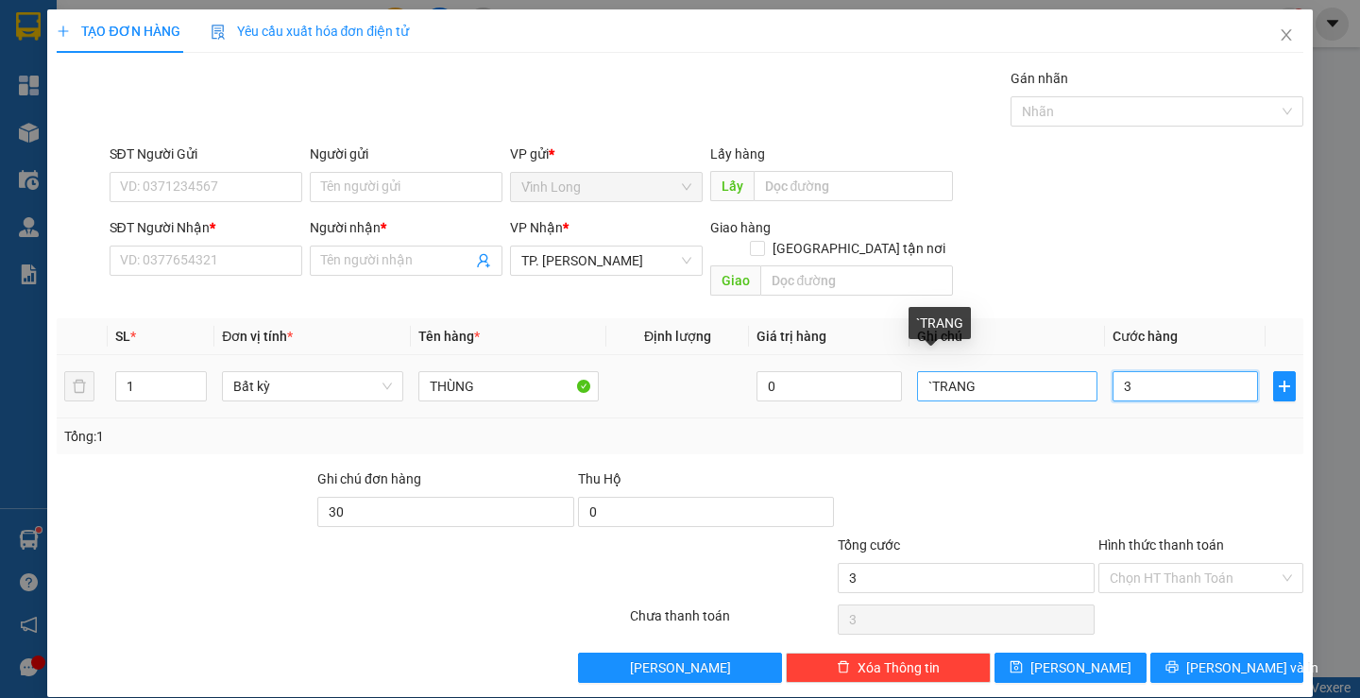
type input "30"
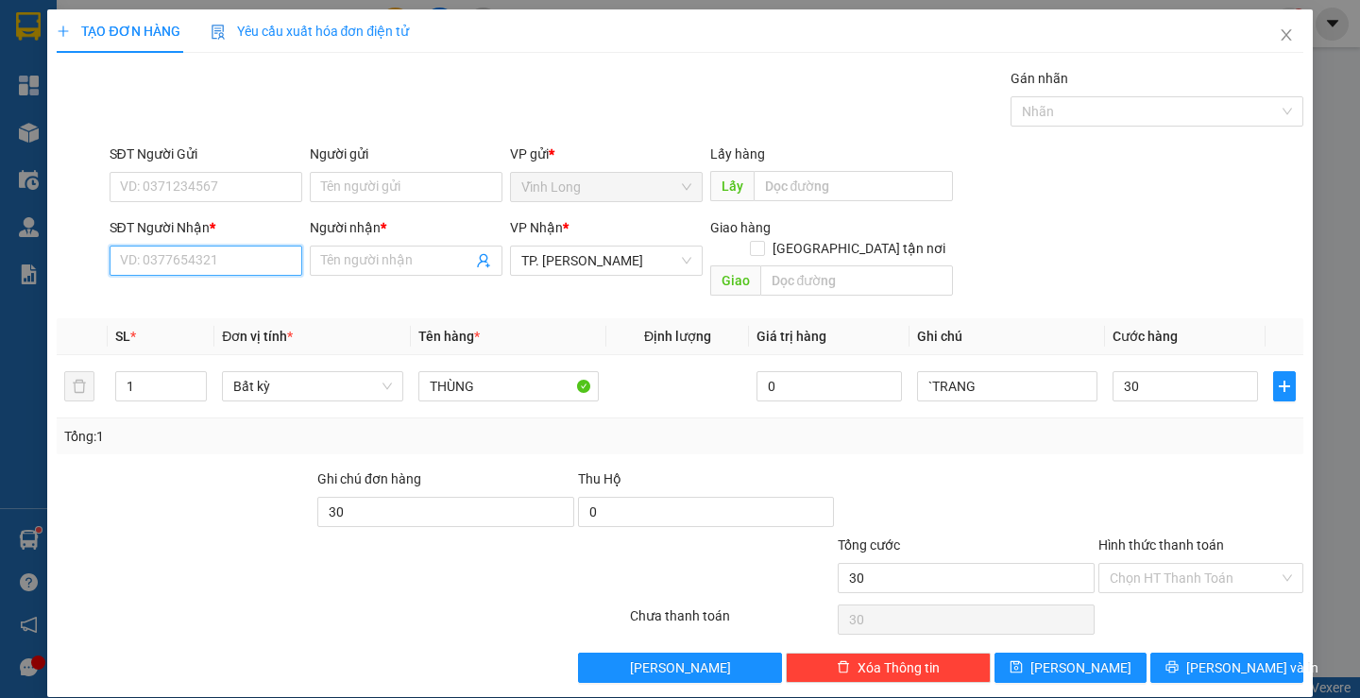
type input "30.000"
click at [197, 263] on input "SĐT Người Nhận *" at bounding box center [206, 261] width 193 height 30
type input "0938608238"
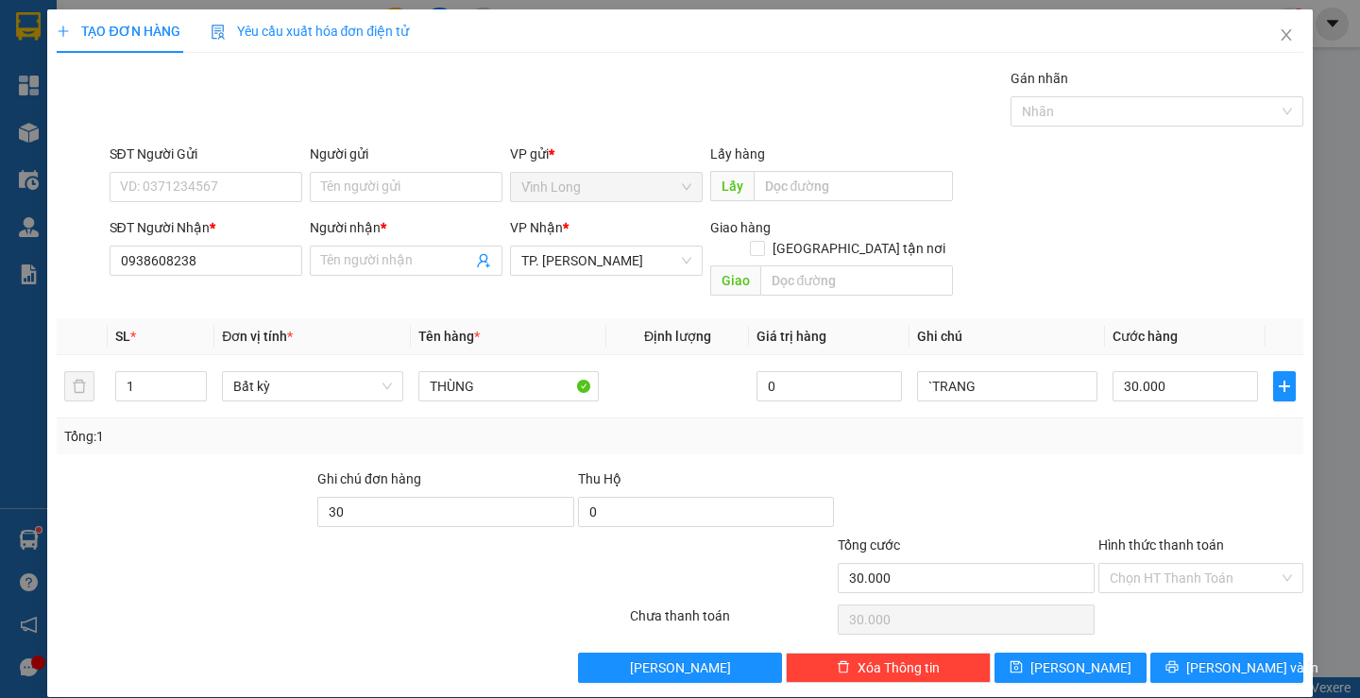
click at [342, 244] on div "Người nhận *" at bounding box center [406, 231] width 193 height 28
click at [376, 251] on input "Người nhận *" at bounding box center [396, 260] width 151 height 21
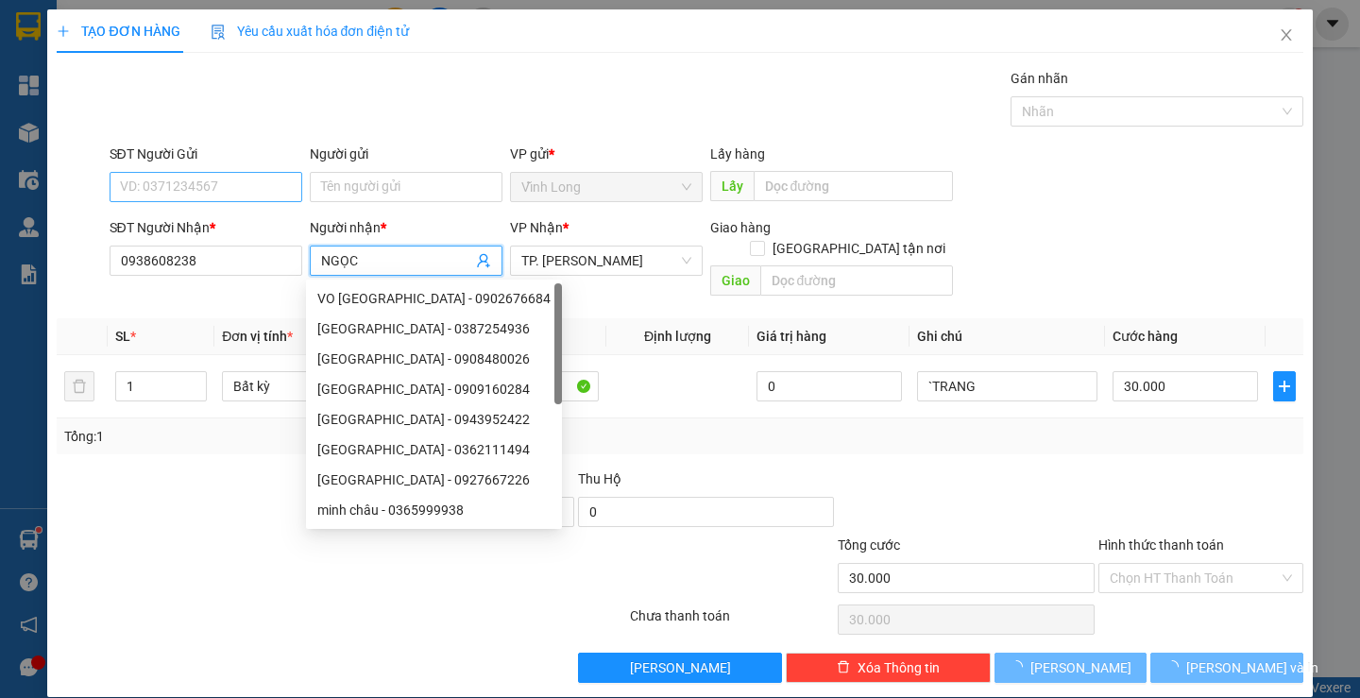
type input "NGỌC"
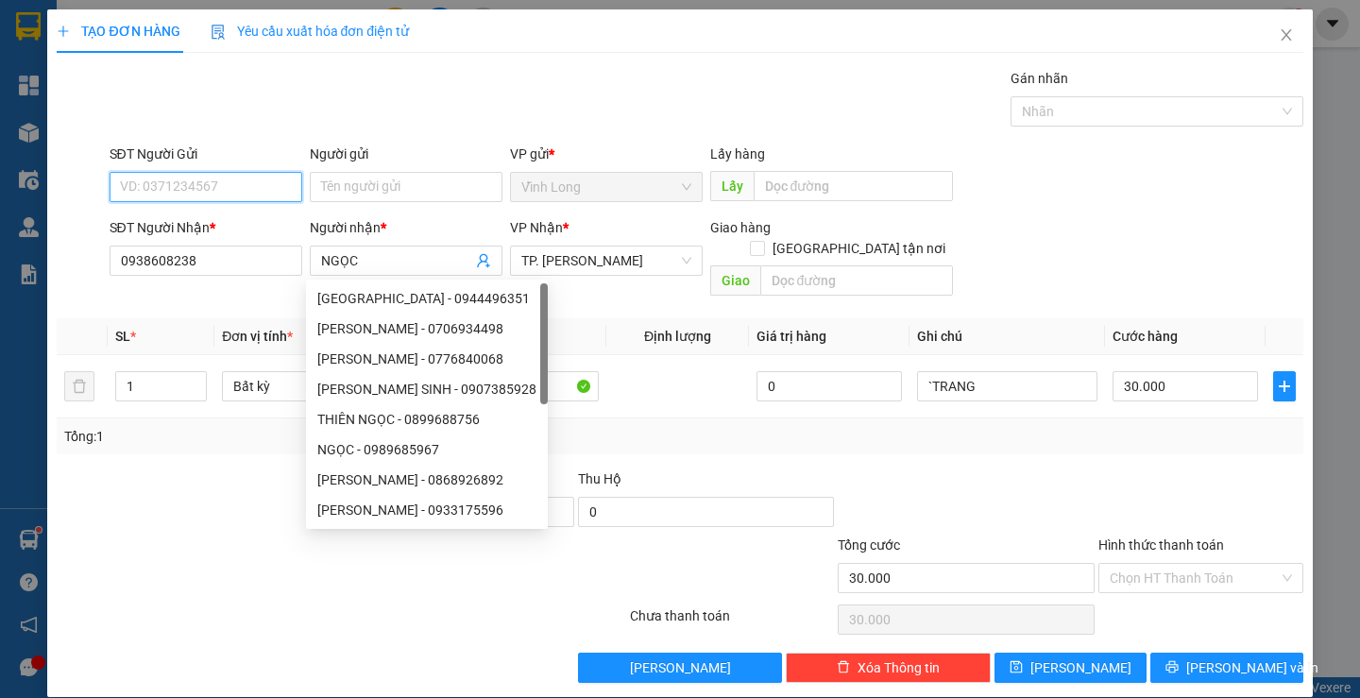
click at [212, 178] on input "SĐT Người Gửi" at bounding box center [206, 187] width 193 height 30
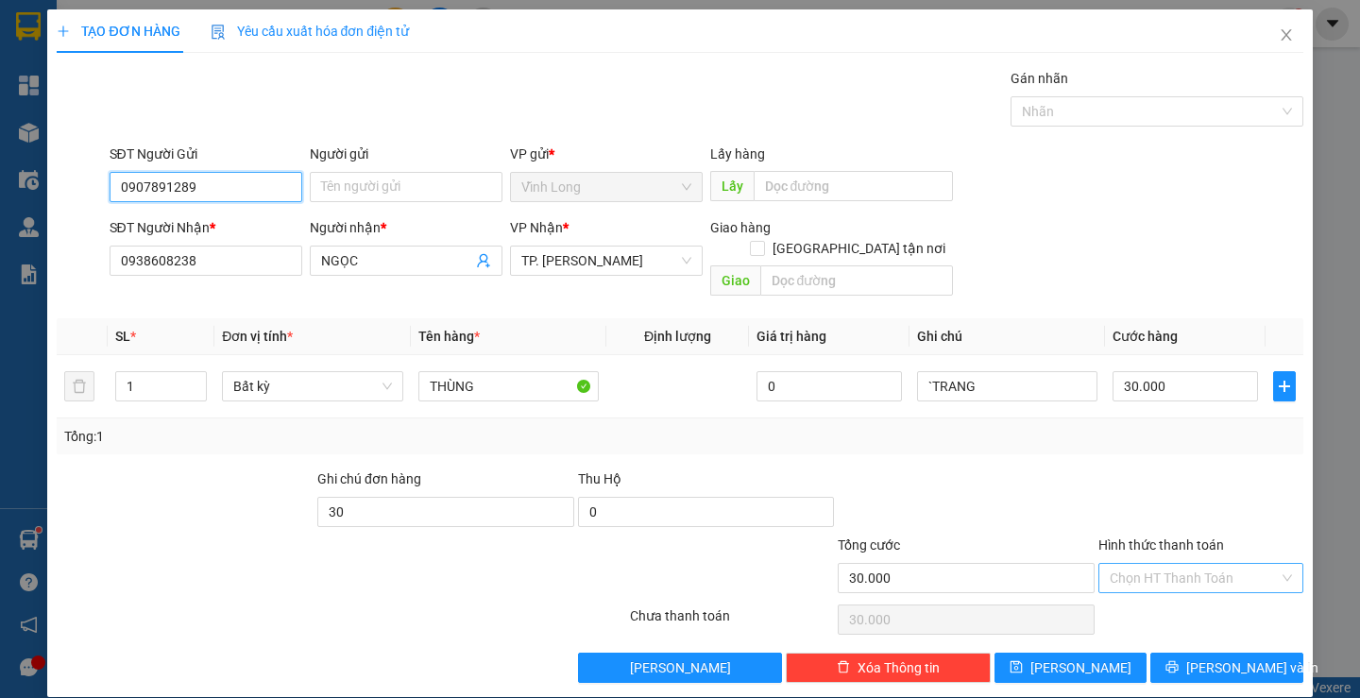
type input "0907891289"
click at [1173, 564] on input "Hình thức thanh toán" at bounding box center [1194, 578] width 169 height 28
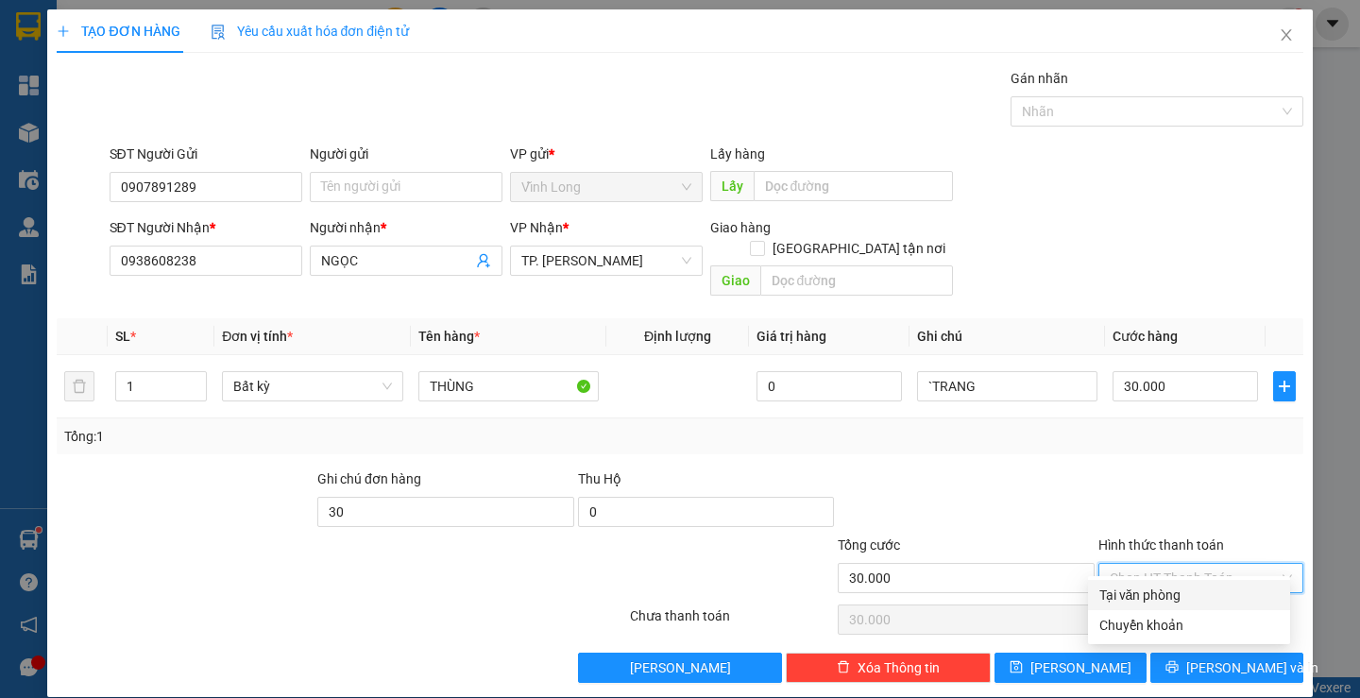
click at [1181, 593] on div "Tại văn phòng" at bounding box center [1188, 595] width 179 height 21
type input "0"
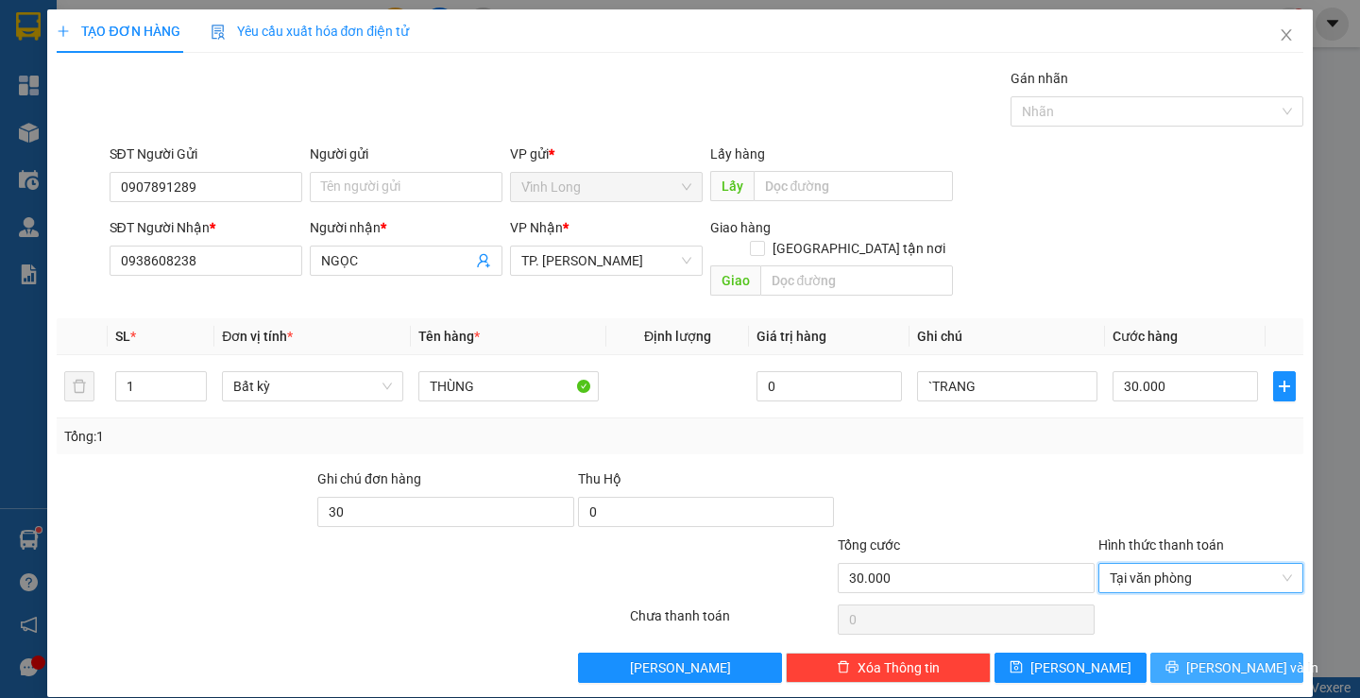
click at [1193, 654] on button "[PERSON_NAME] và In" at bounding box center [1226, 668] width 152 height 30
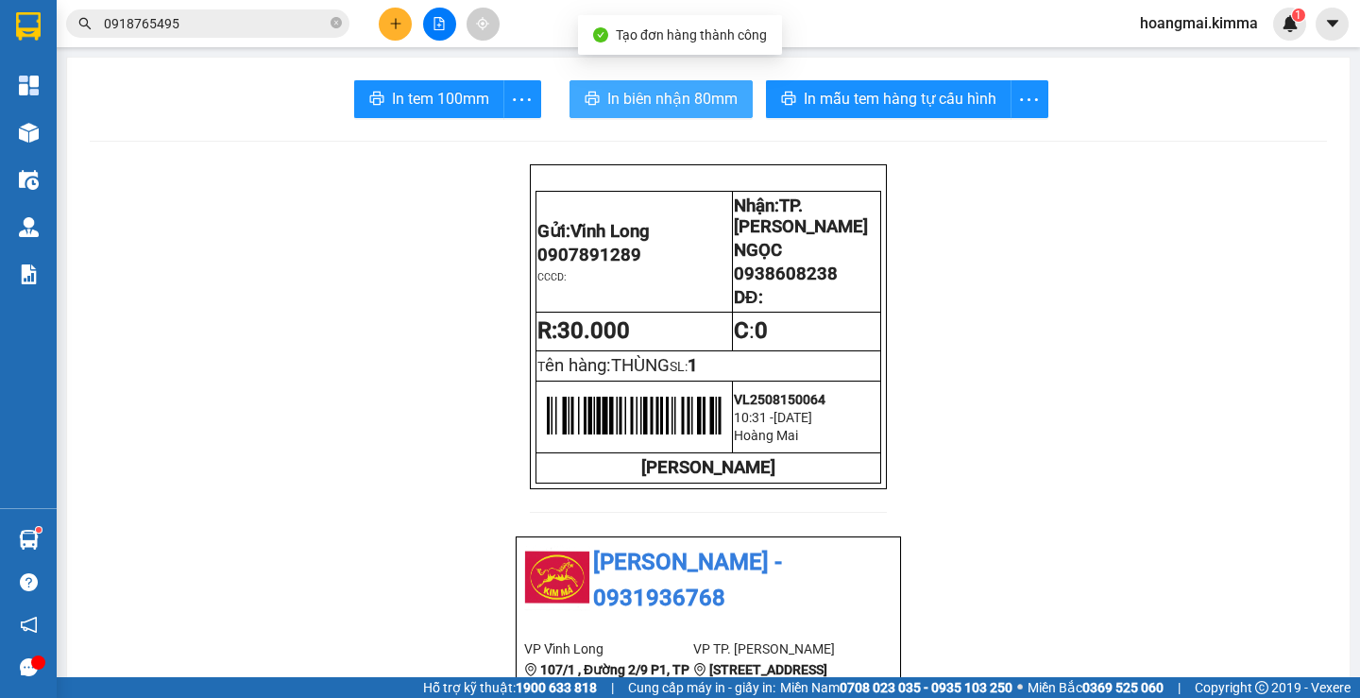
click at [678, 88] on span "In biên nhận 80mm" at bounding box center [672, 99] width 130 height 24
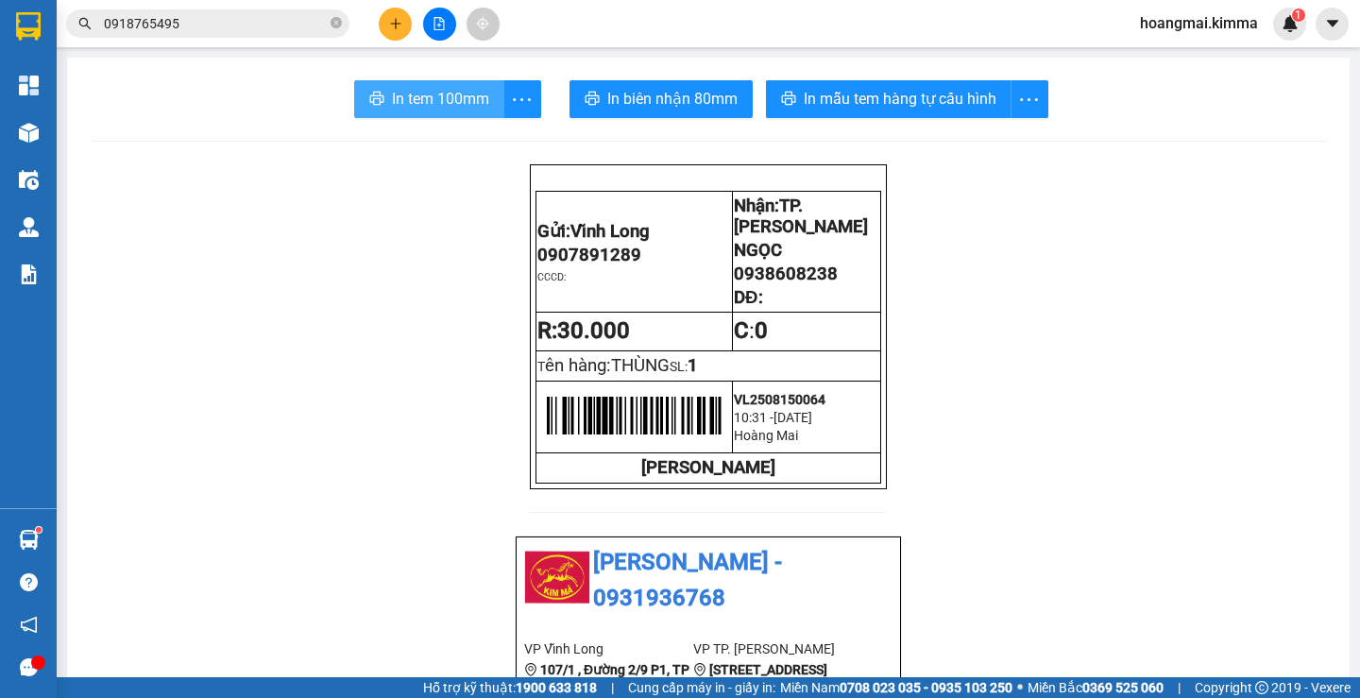
click at [448, 99] on span "In tem 100mm" at bounding box center [440, 99] width 97 height 24
click at [393, 25] on icon "plus" at bounding box center [395, 23] width 13 height 13
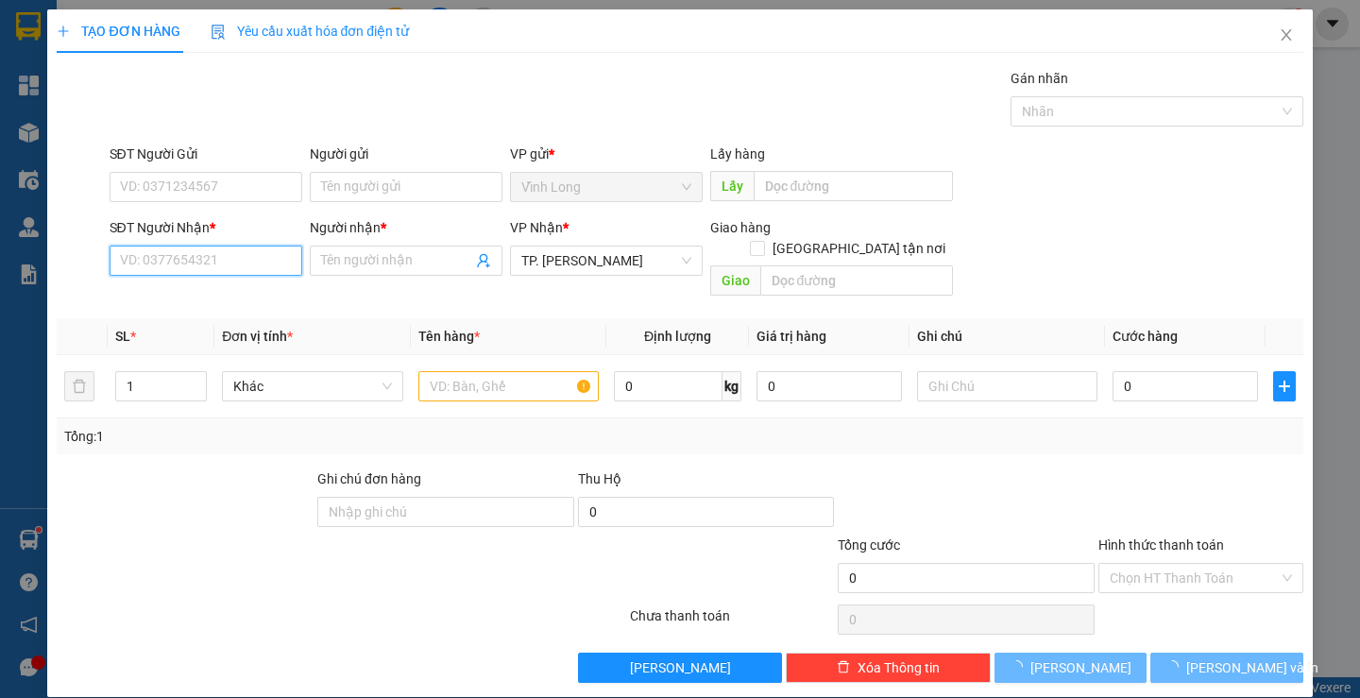
click at [259, 255] on input "SĐT Người Nhận *" at bounding box center [206, 261] width 193 height 30
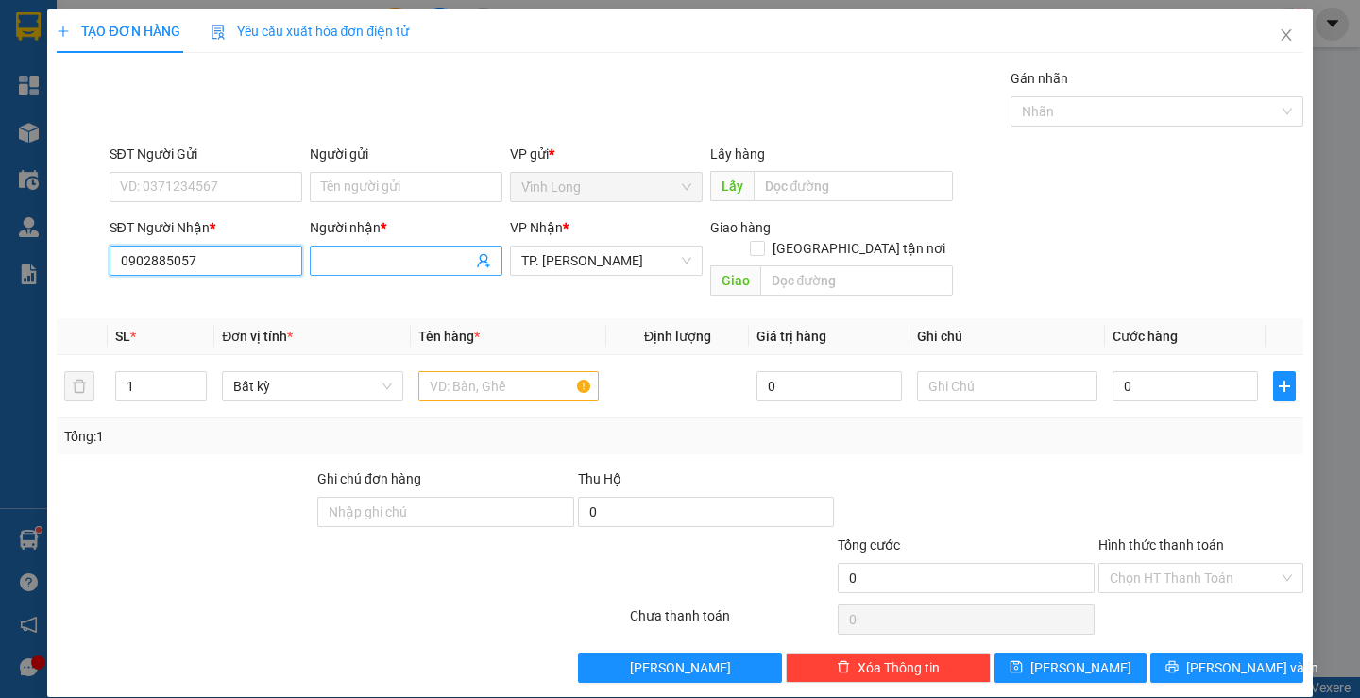
type input "0902885057"
click at [365, 263] on input "Người nhận *" at bounding box center [396, 260] width 151 height 21
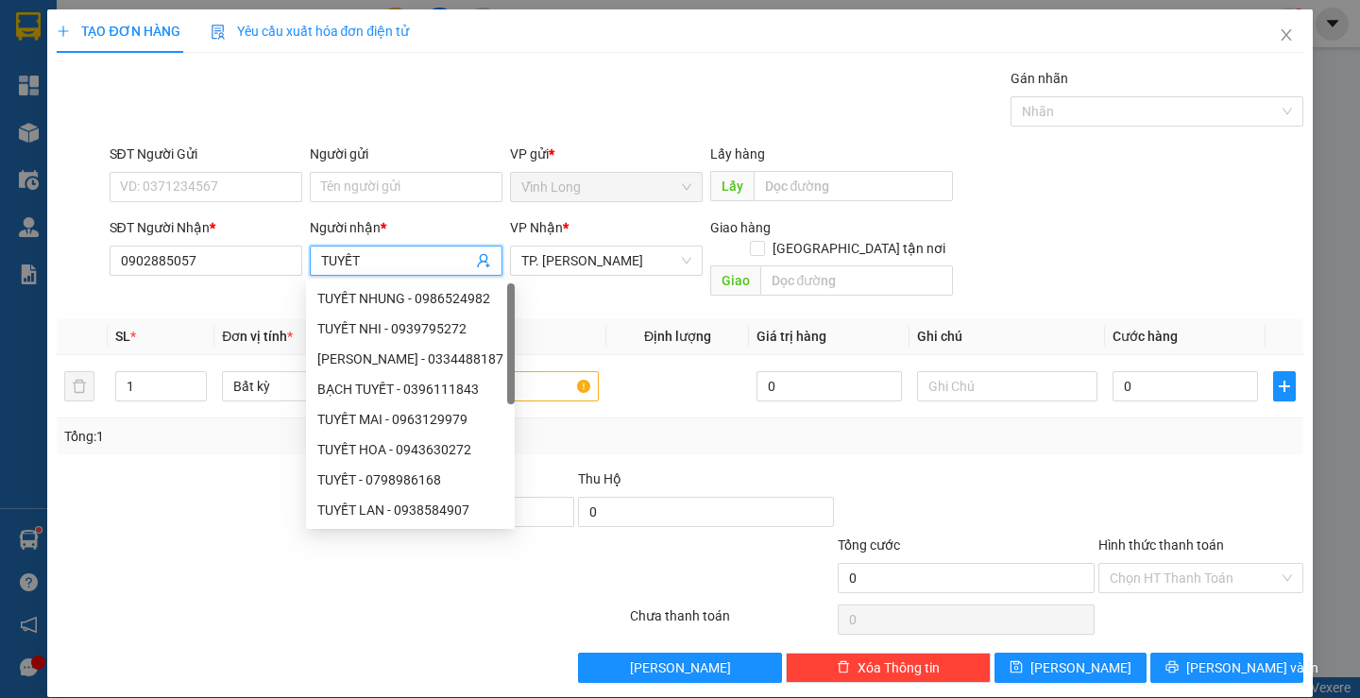
type input "TUYẾT"
click at [596, 102] on div "Gói vận chuyển * Tiêu chuẩn Gán nhãn Nhãn" at bounding box center [706, 101] width 1201 height 66
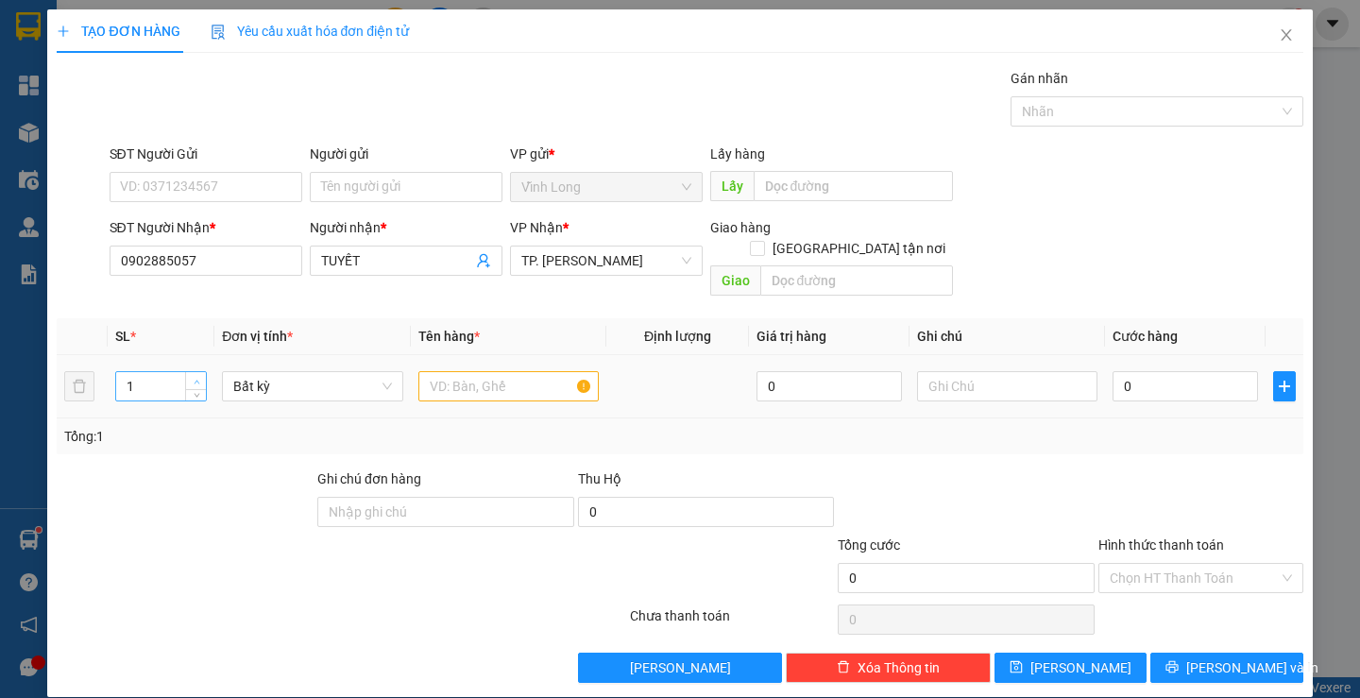
type input "2"
click at [195, 379] on icon "up" at bounding box center [197, 382] width 7 height 7
click at [474, 371] on input "text" at bounding box center [508, 386] width 180 height 30
type input "2 BAO TRẮNG"
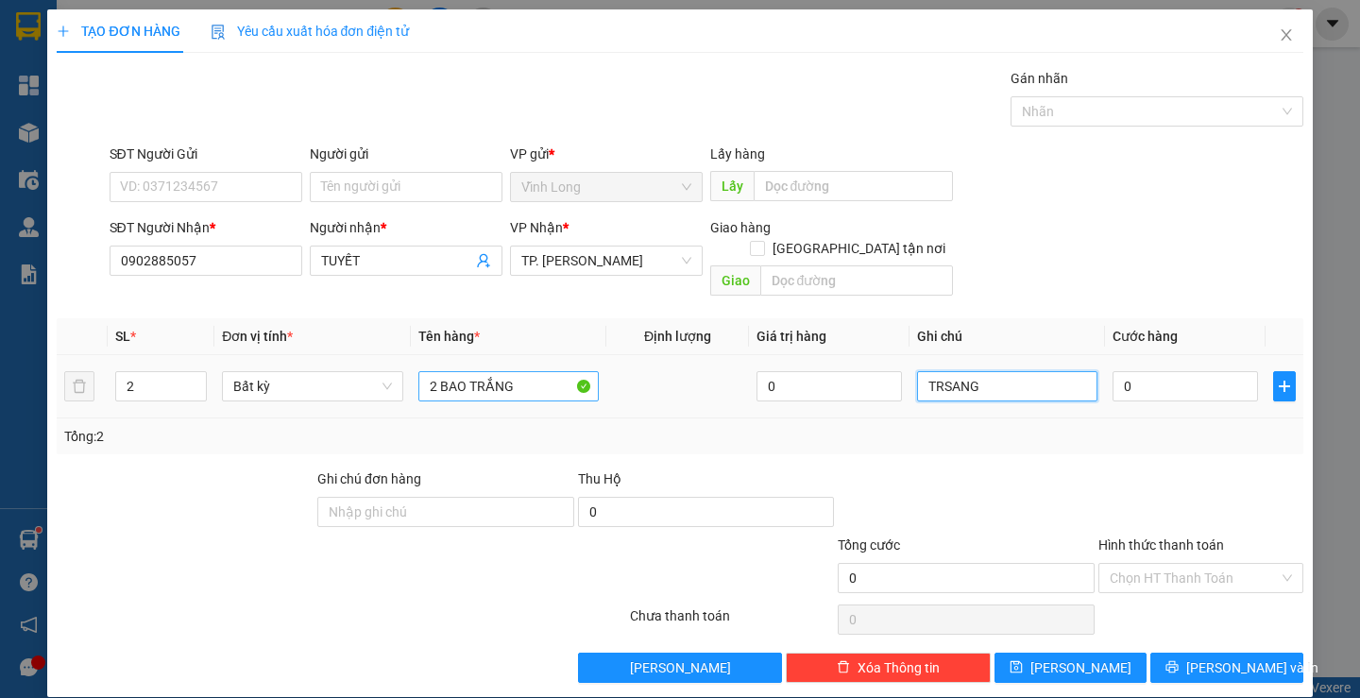
type input "TRSANG"
type input "7"
type input "70"
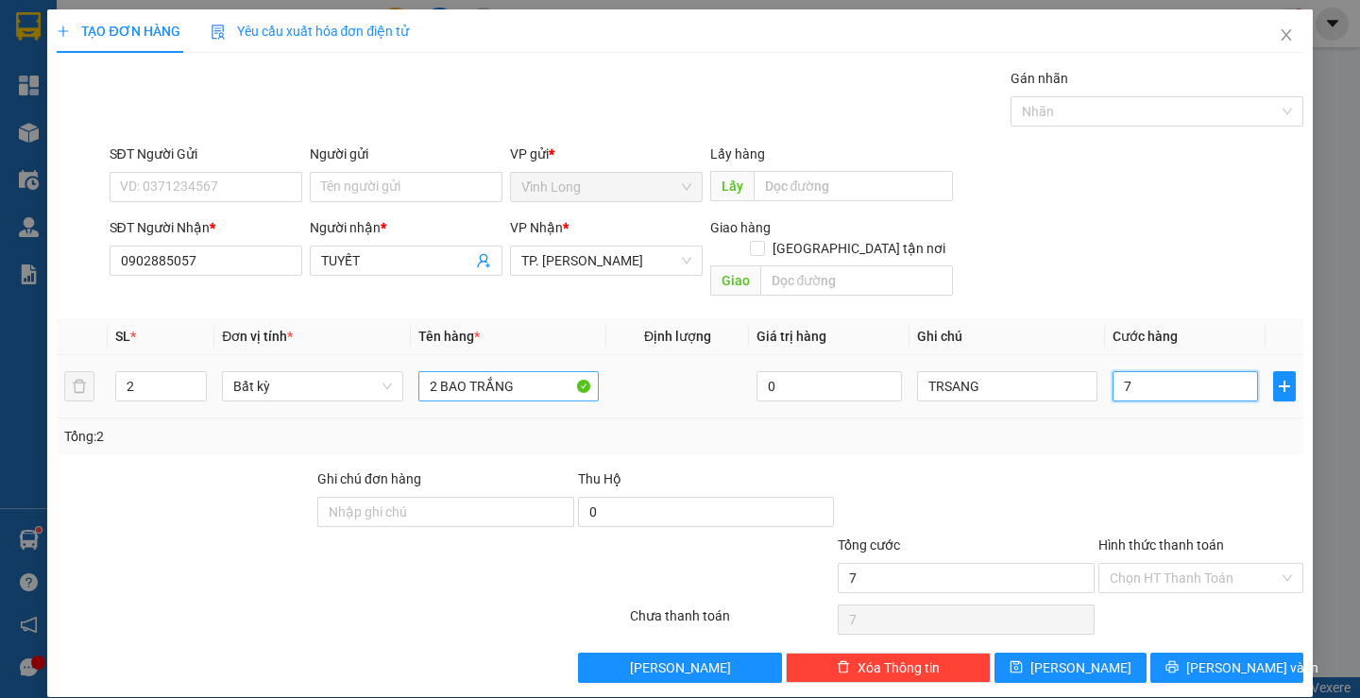
type input "70"
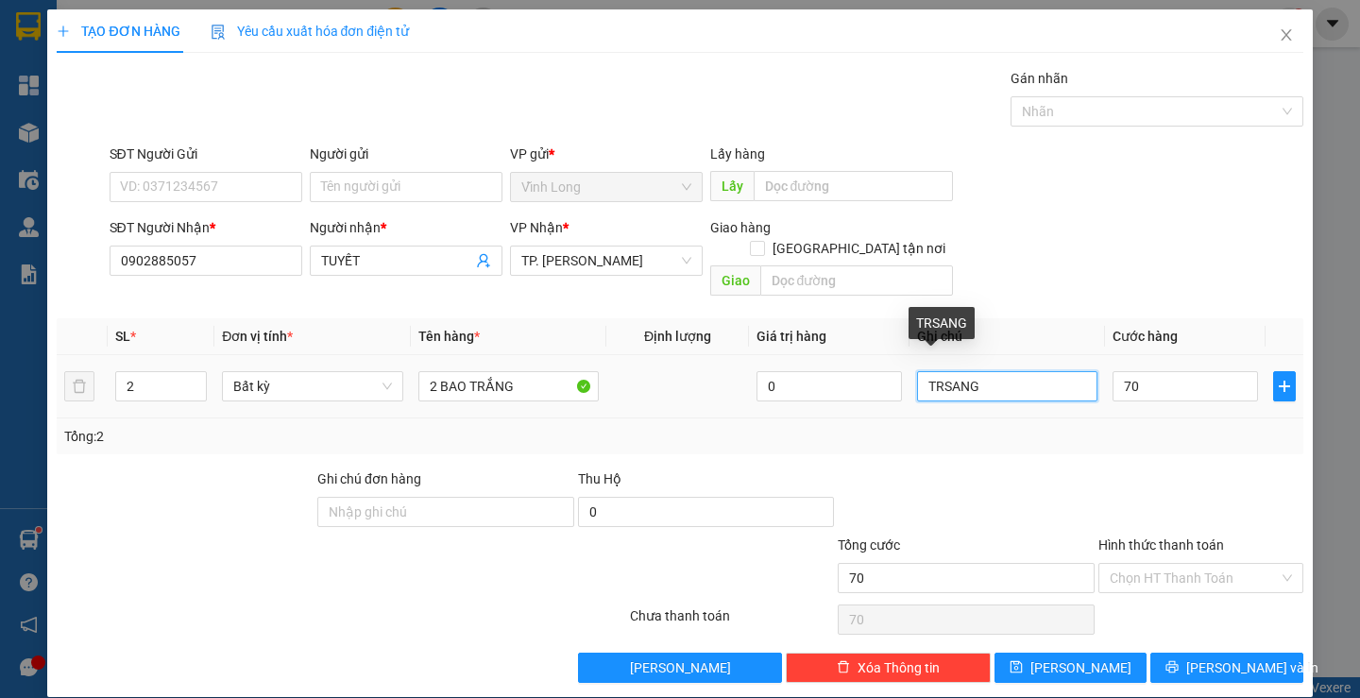
type input "70.000"
click at [927, 371] on input "TRSANG" at bounding box center [1007, 386] width 180 height 30
click at [940, 371] on input "TRSANG" at bounding box center [1007, 386] width 180 height 30
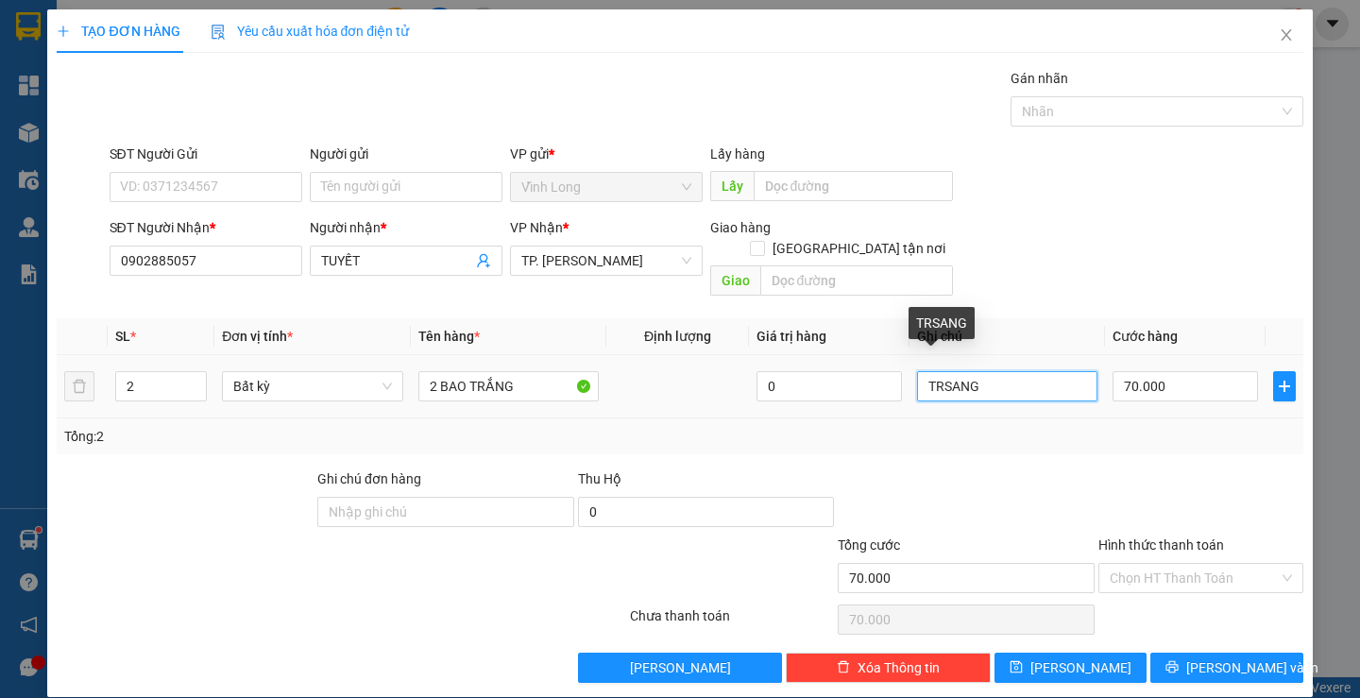
type input "TRANG"
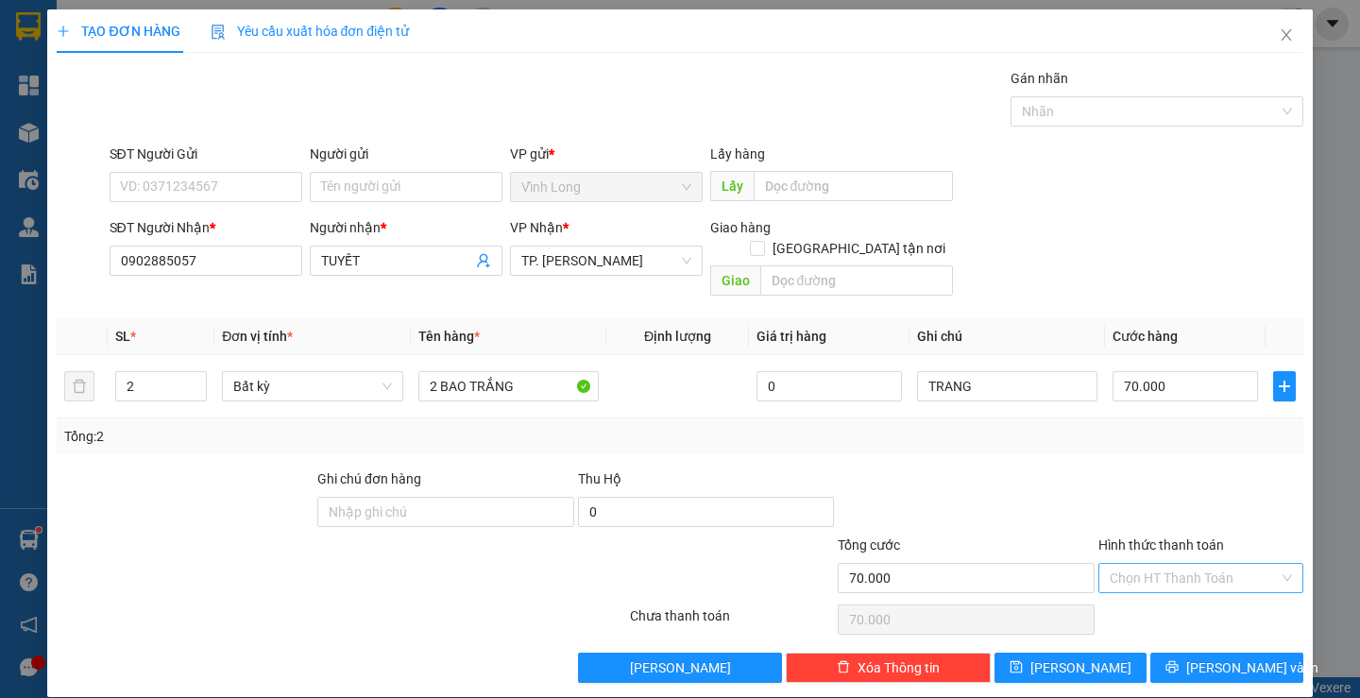
click at [1160, 564] on input "Hình thức thanh toán" at bounding box center [1194, 578] width 169 height 28
drag, startPoint x: 1159, startPoint y: 590, endPoint x: 1181, endPoint y: 660, distance: 73.5
click at [1158, 590] on div "Tại văn phòng" at bounding box center [1188, 595] width 179 height 21
click at [1195, 654] on button "[PERSON_NAME] và In" at bounding box center [1226, 668] width 152 height 30
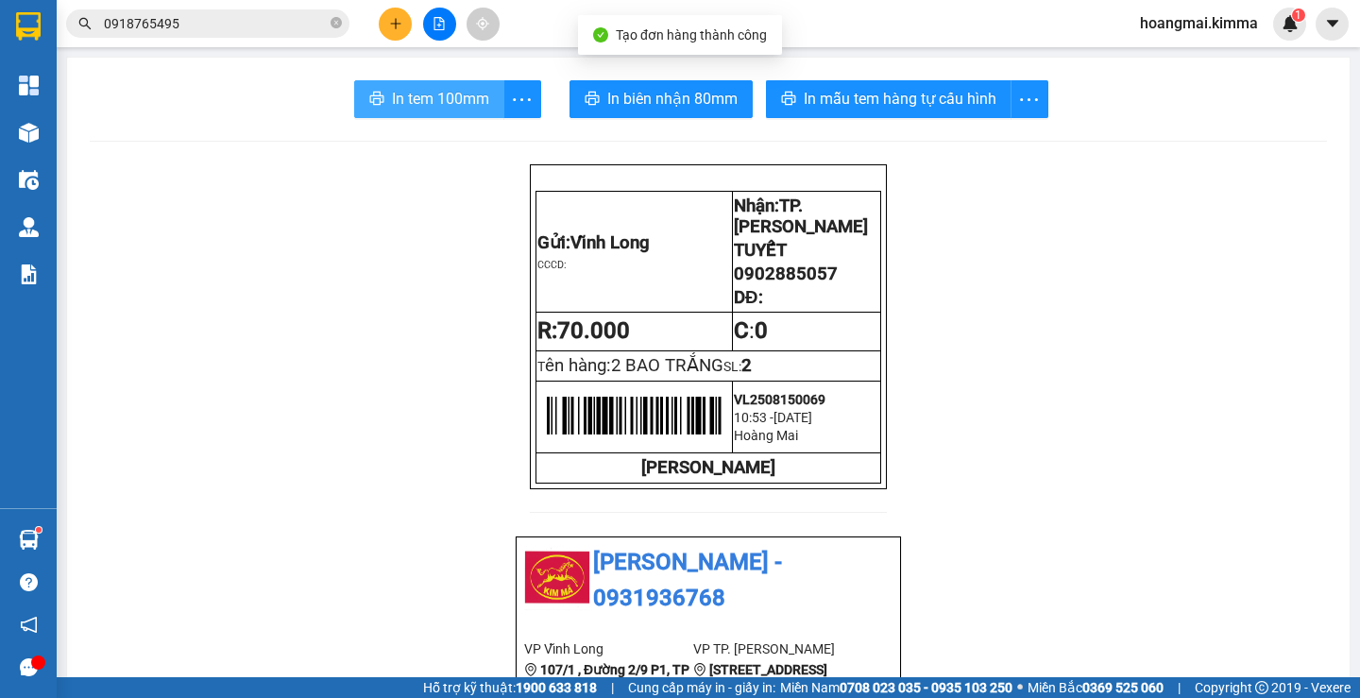
click at [393, 106] on span "In tem 100mm" at bounding box center [440, 99] width 97 height 24
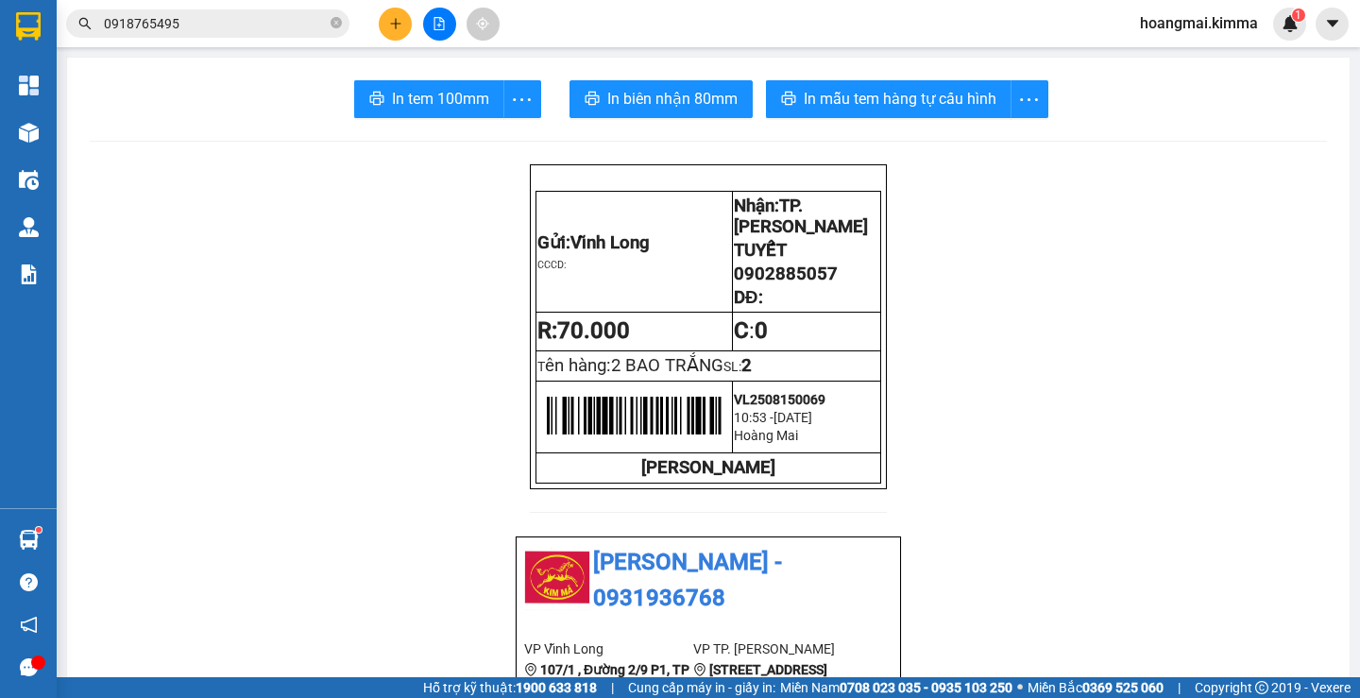
click at [385, 28] on button at bounding box center [395, 24] width 33 height 33
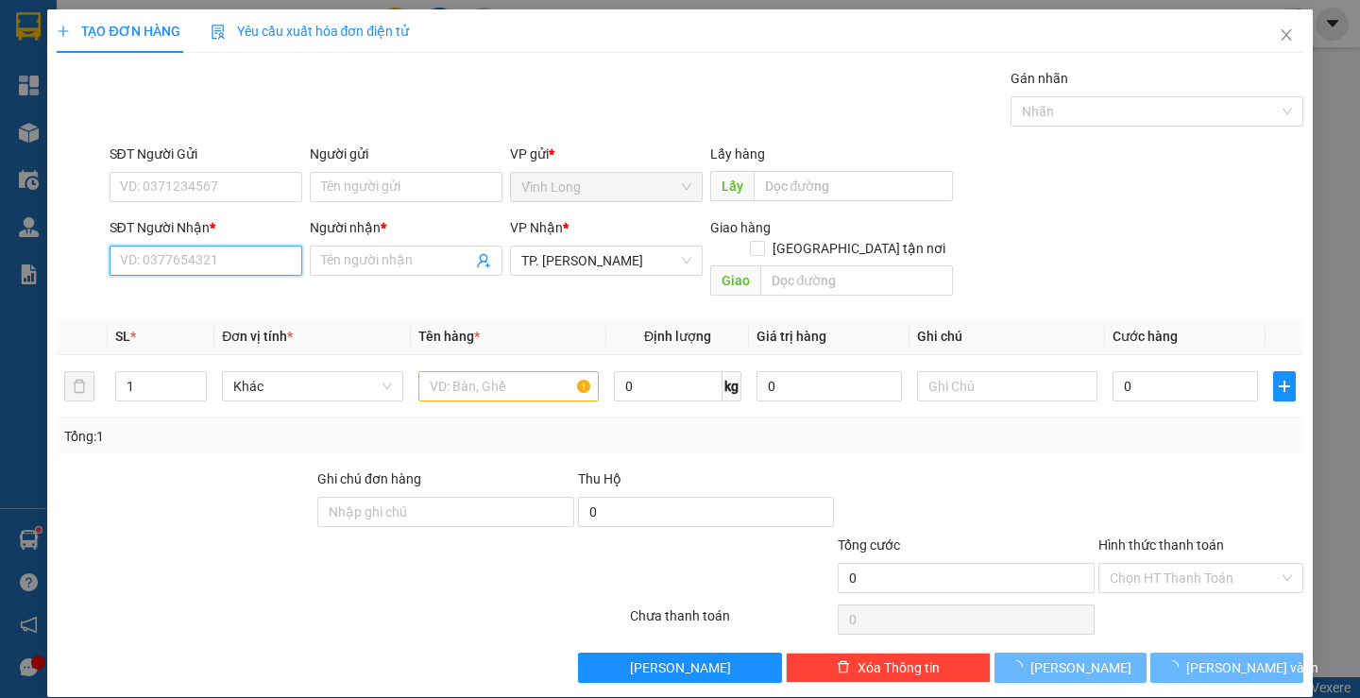
click at [208, 259] on input "SĐT Người Nhận *" at bounding box center [206, 261] width 193 height 30
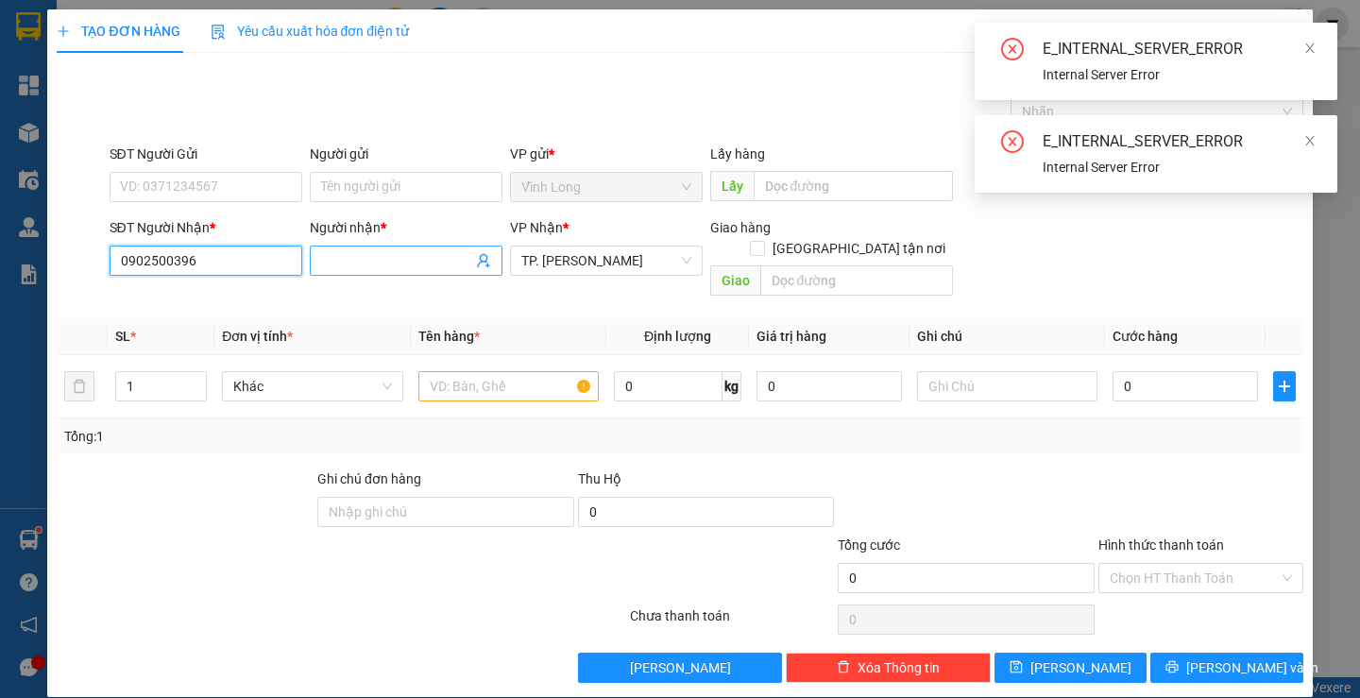
type input "0902500396"
click at [346, 263] on input "Người nhận *" at bounding box center [396, 260] width 151 height 21
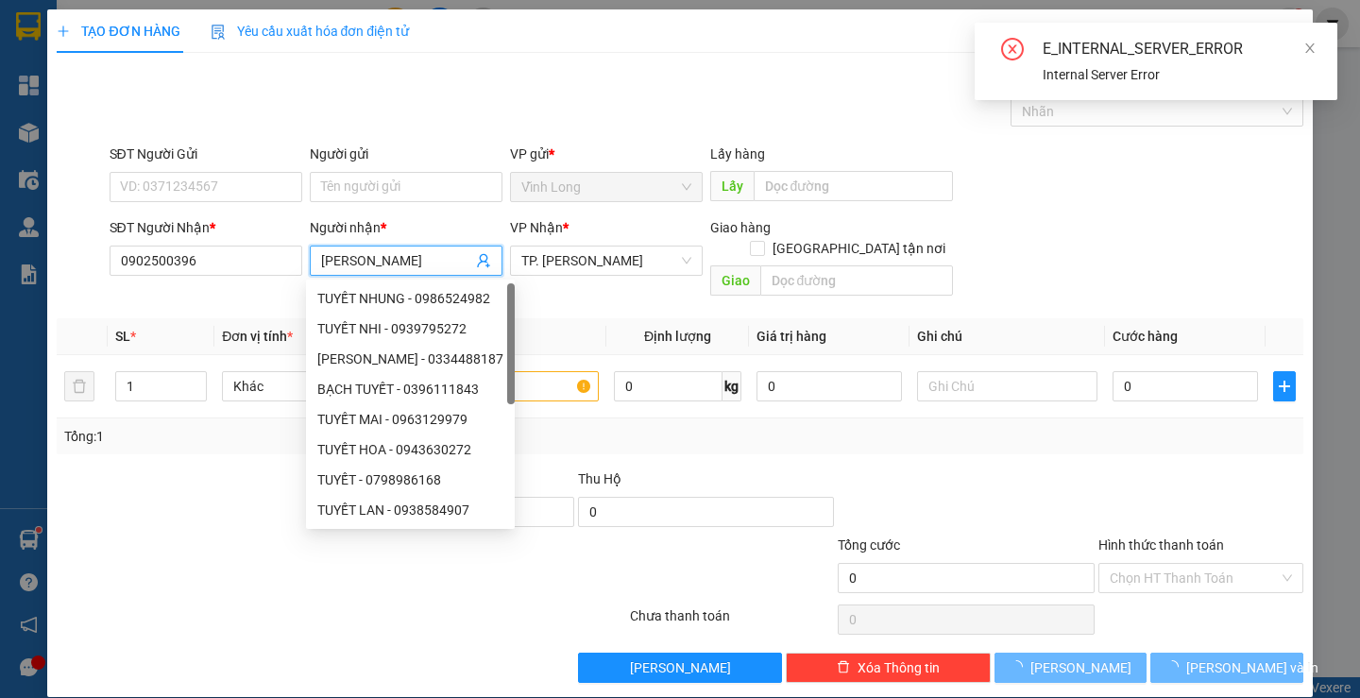
type input "[PERSON_NAME]"
click at [657, 31] on div "TẠO ĐƠN HÀNG Yêu cầu xuất hóa đơn điện tử" at bounding box center [680, 30] width 1246 height 43
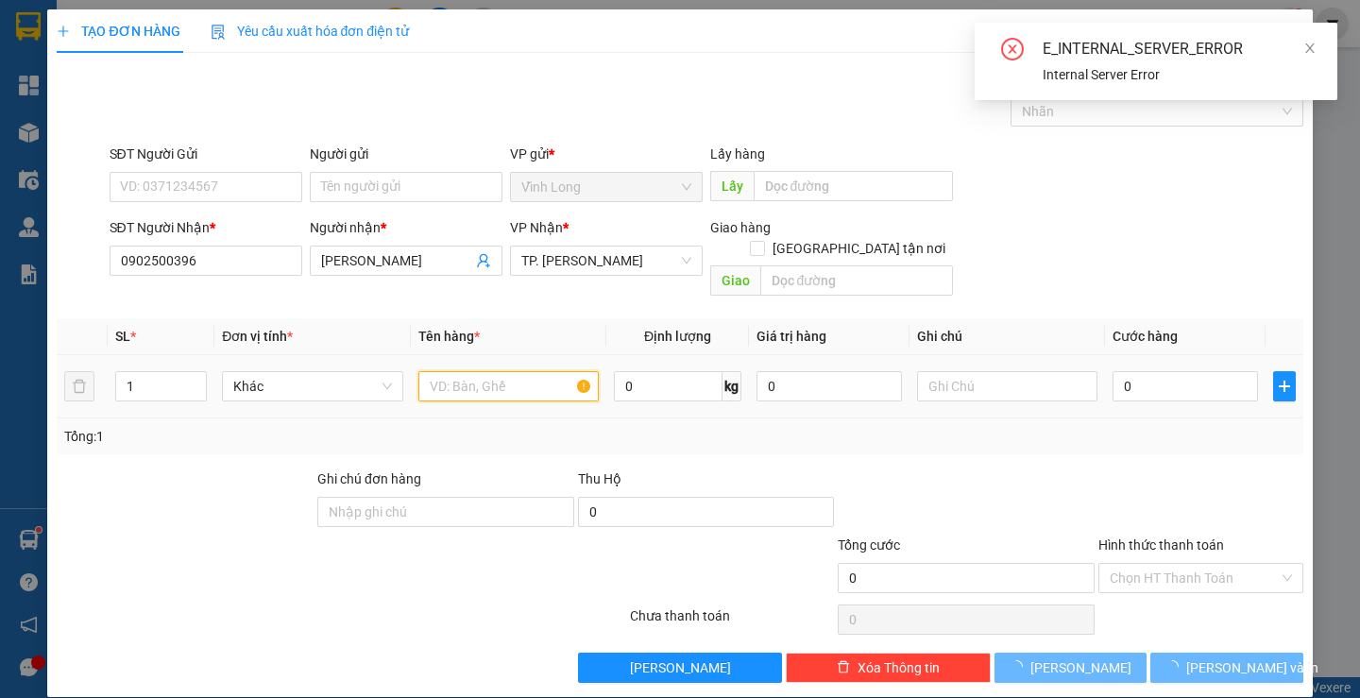
click at [542, 371] on input "text" at bounding box center [508, 386] width 180 height 30
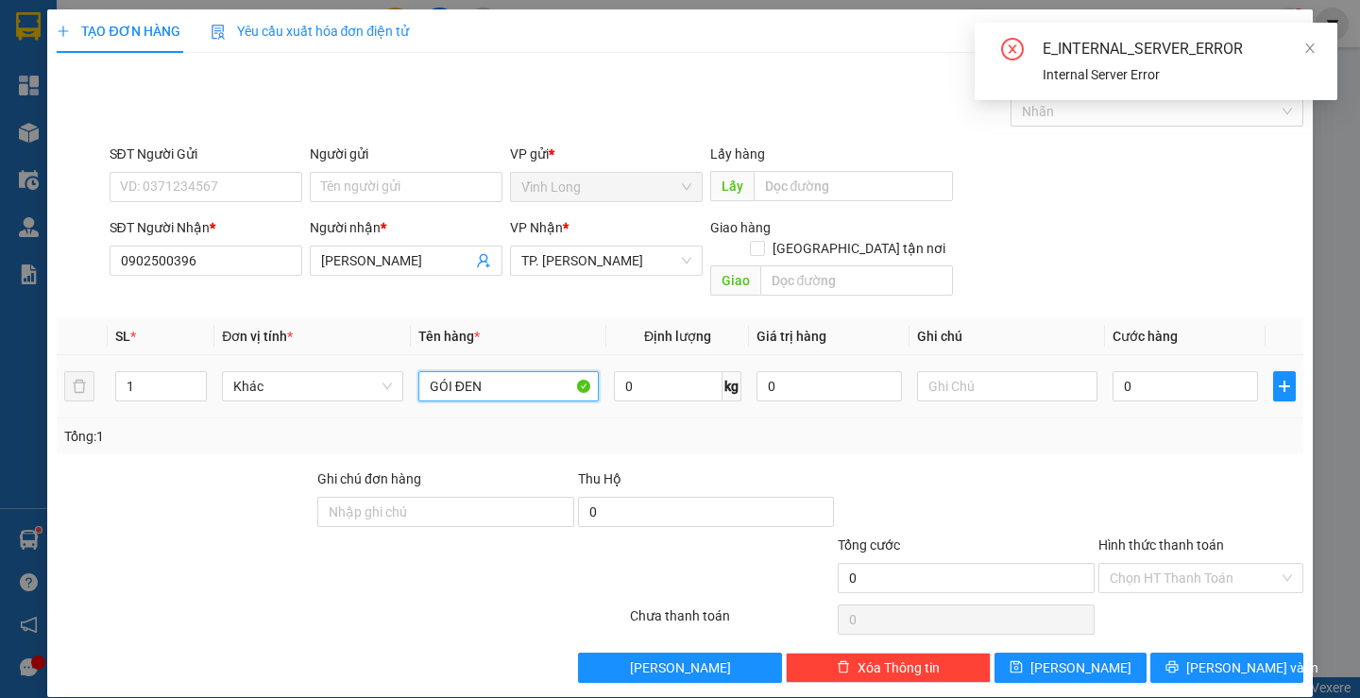
type input "GÓI ĐEN"
type input "0"
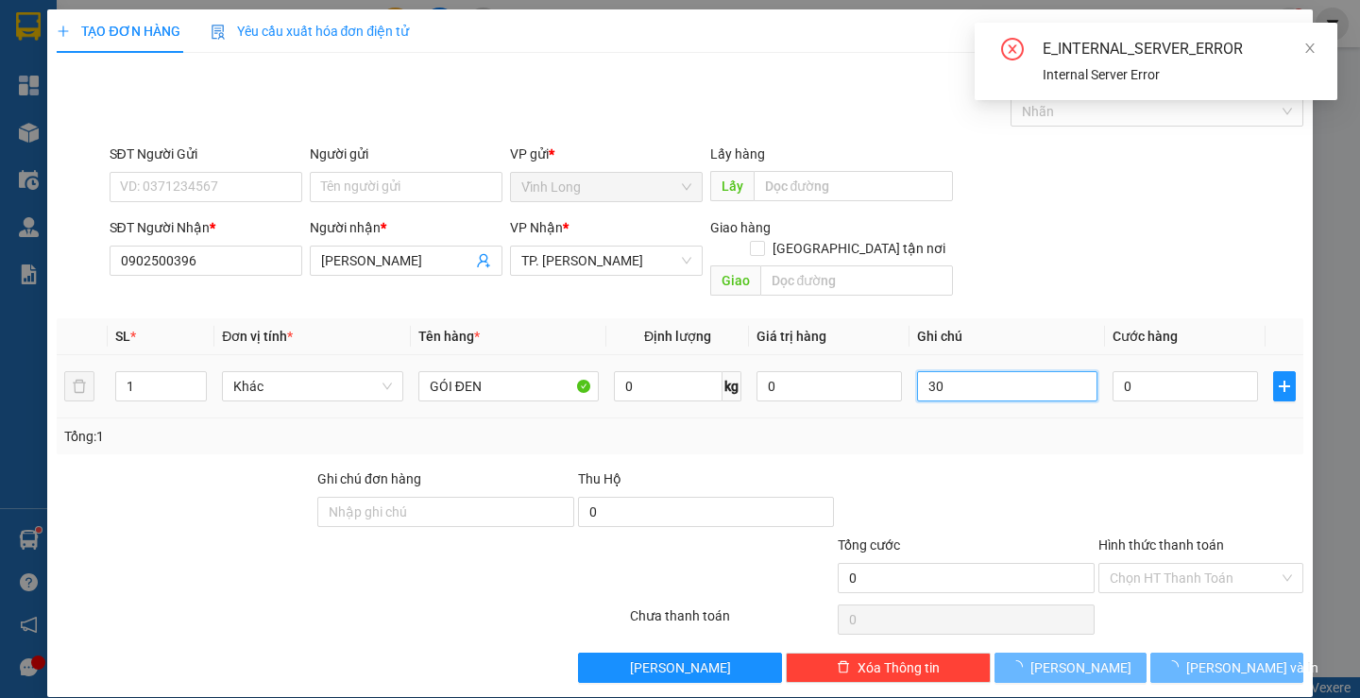
type input "3"
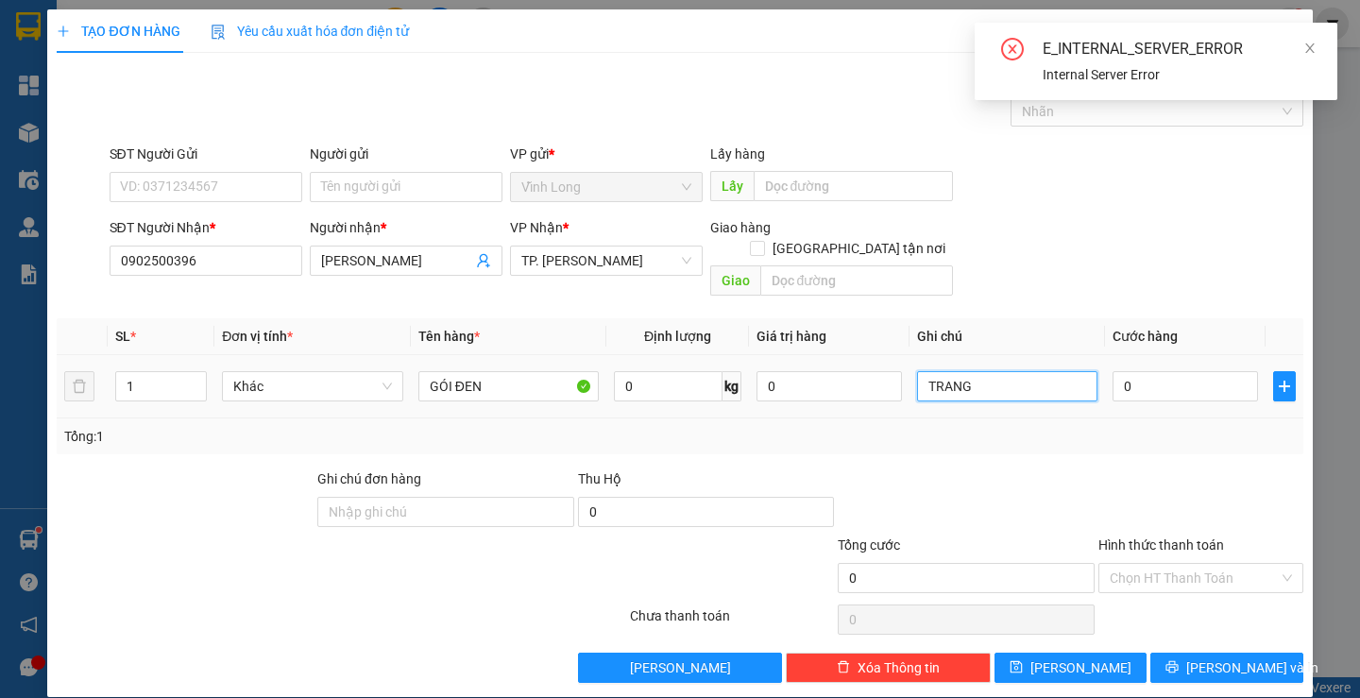
type input "TRANG"
type input "3"
type input "30"
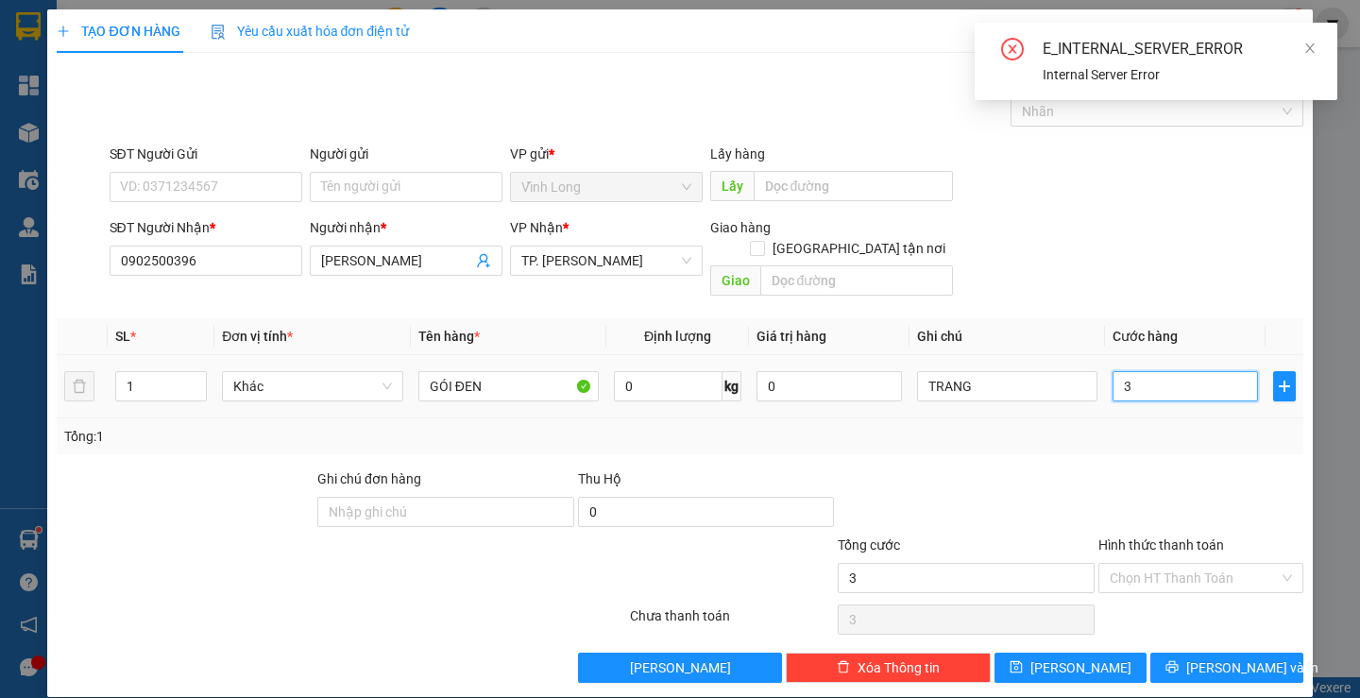
type input "30"
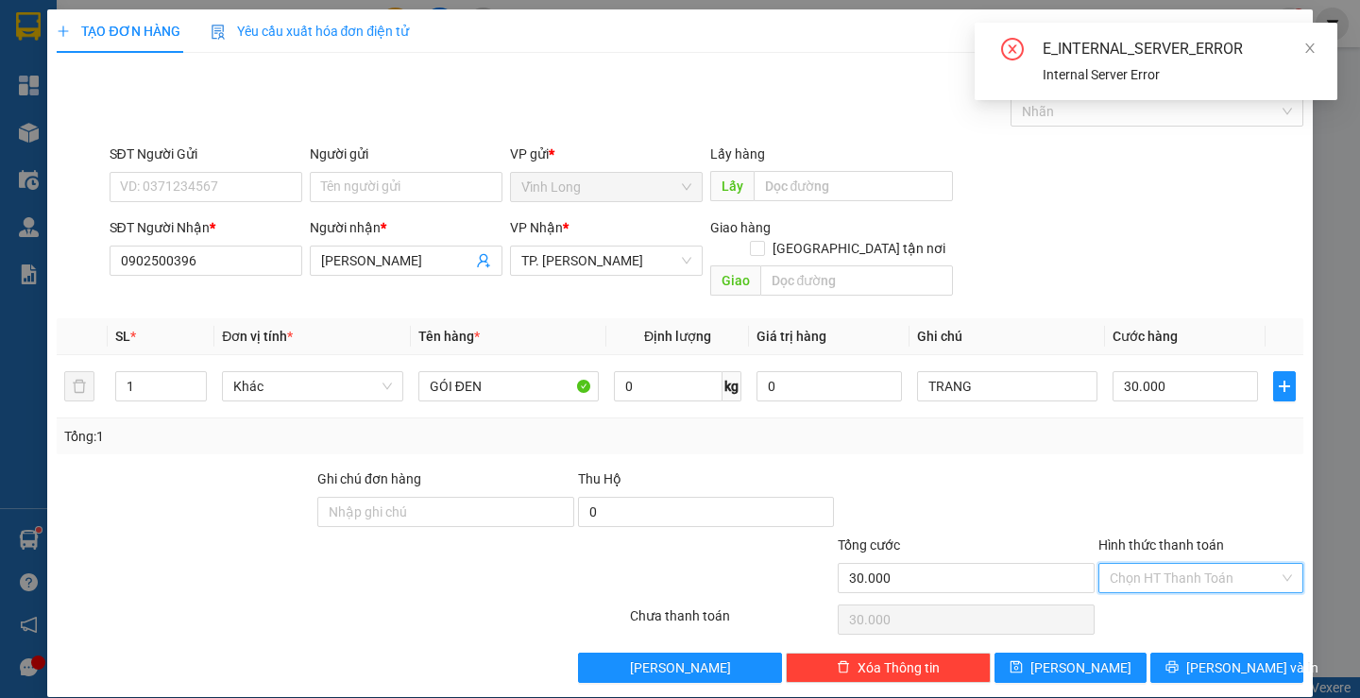
click at [1134, 569] on input "Hình thức thanh toán" at bounding box center [1194, 578] width 169 height 28
click at [1134, 591] on div "Tại văn phòng" at bounding box center [1188, 595] width 179 height 21
click at [1170, 653] on button "[PERSON_NAME] và In" at bounding box center [1226, 668] width 152 height 30
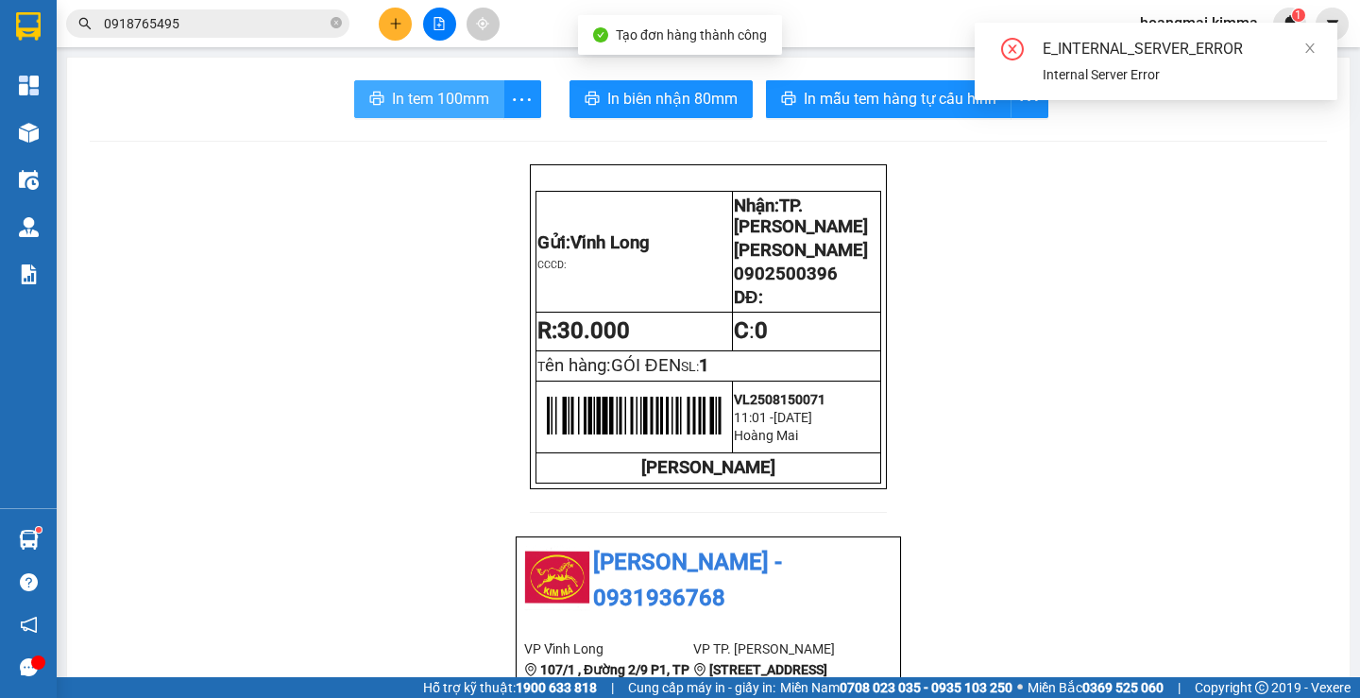
click at [451, 84] on button "In tem 100mm" at bounding box center [429, 99] width 150 height 38
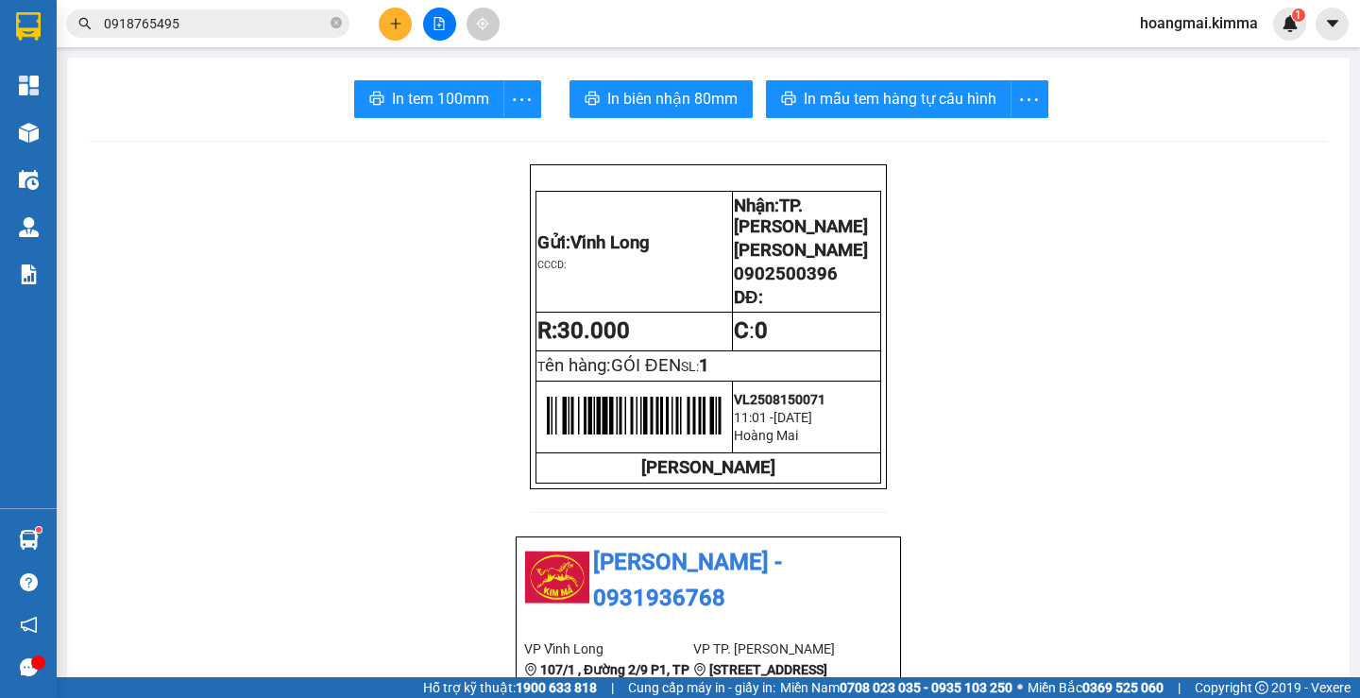
click at [408, 13] on div at bounding box center [439, 24] width 142 height 33
click at [390, 22] on icon "plus" at bounding box center [395, 23] width 13 height 13
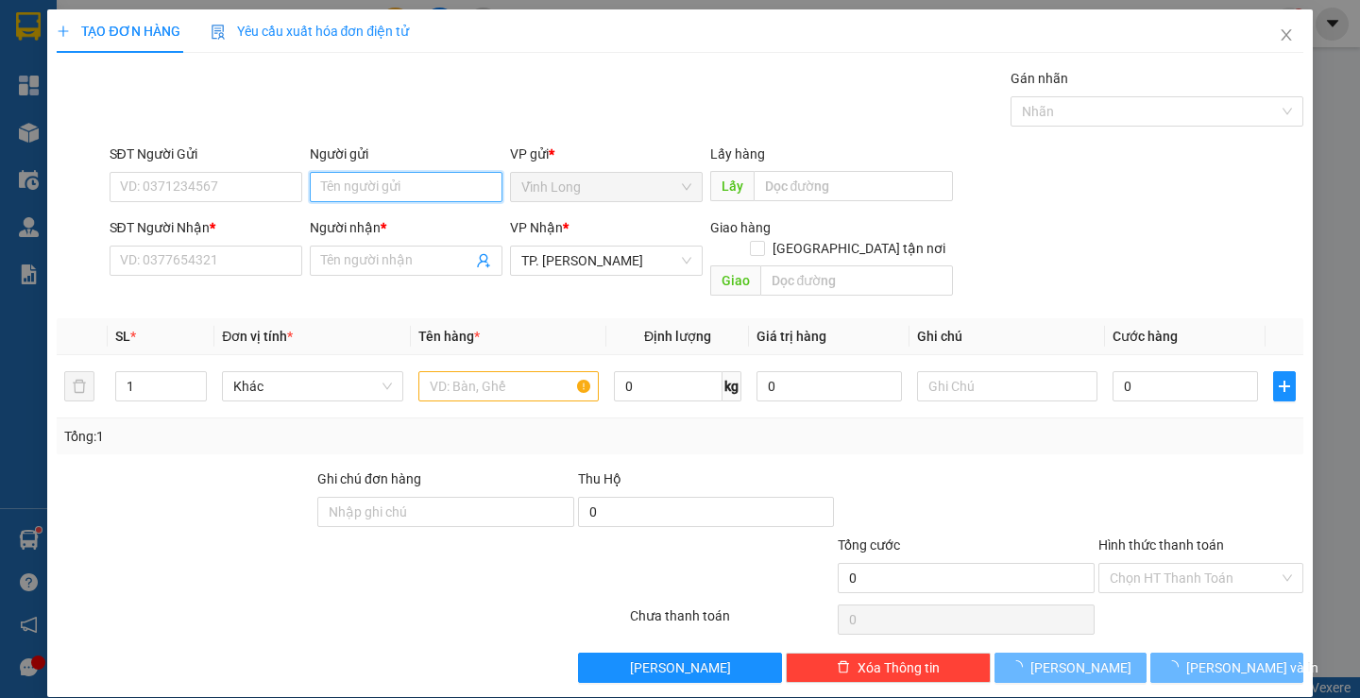
click at [360, 189] on input "Người gửi" at bounding box center [406, 187] width 193 height 30
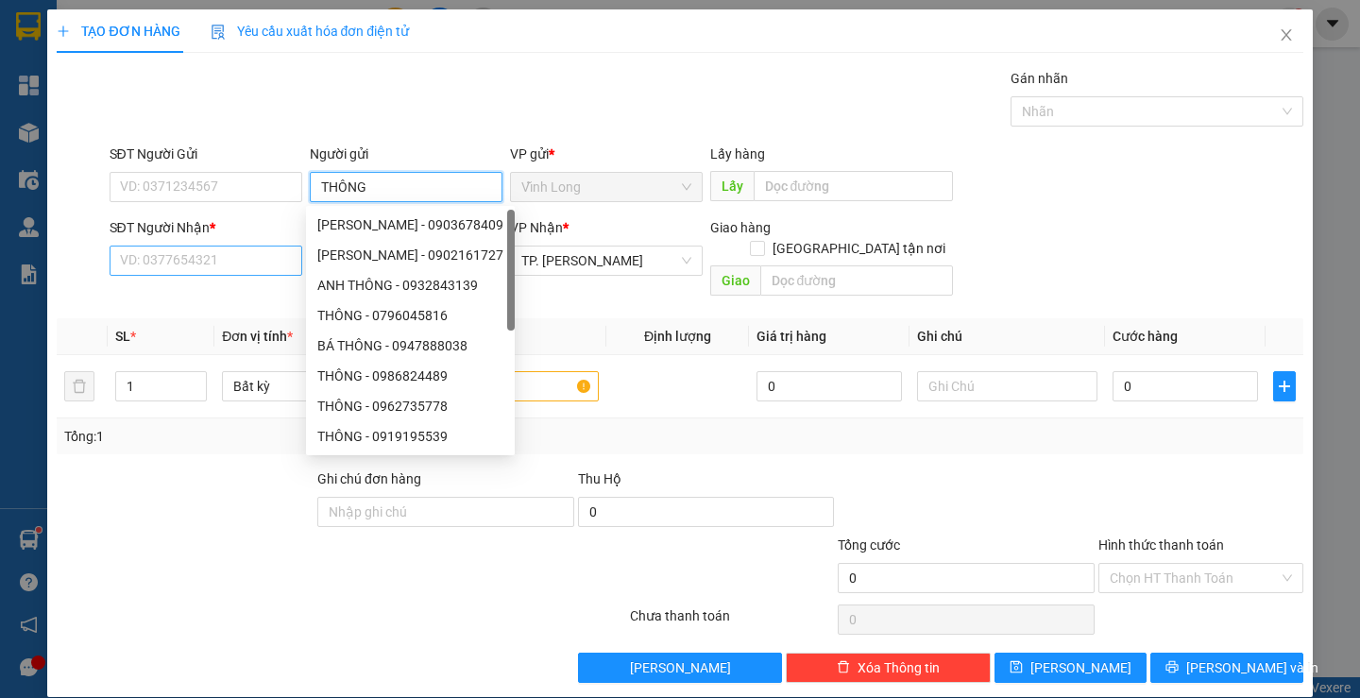
type input "THÔNG"
click at [189, 266] on input "SĐT Người Nhận *" at bounding box center [206, 261] width 193 height 30
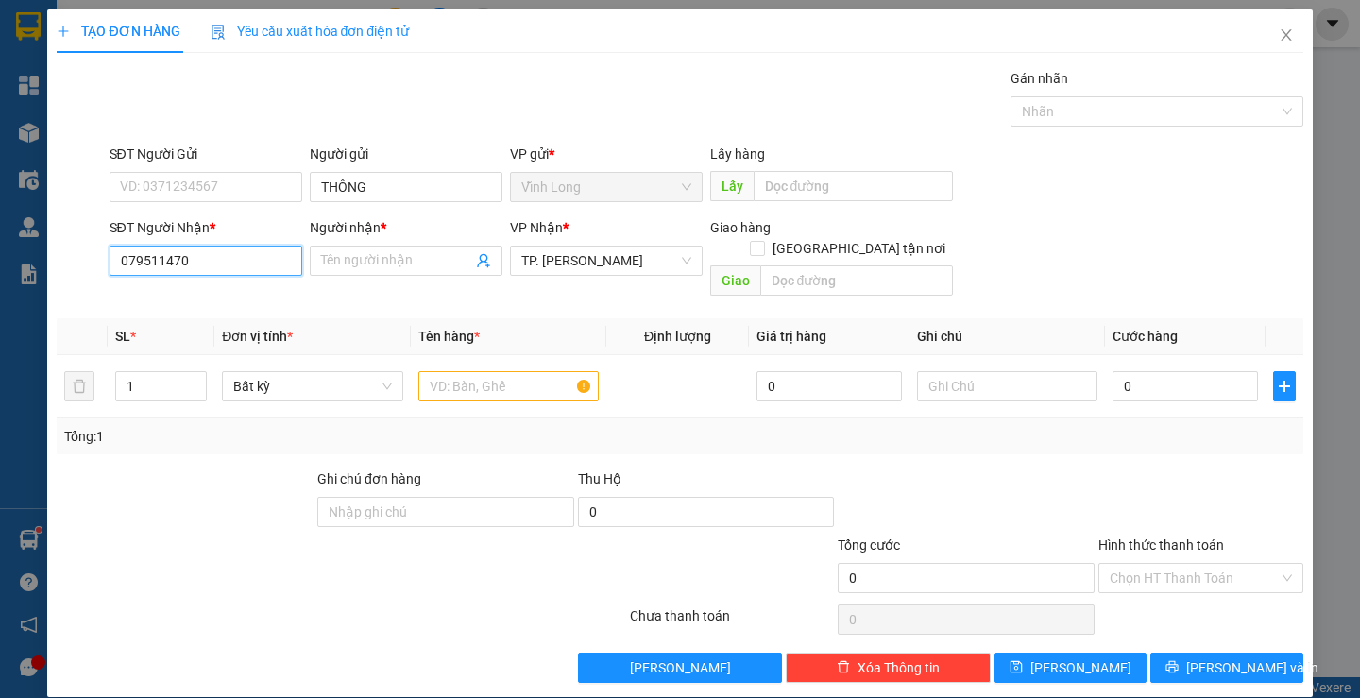
type input "0795114700"
click at [212, 308] on div "0795114700 - QUỲNH" at bounding box center [203, 298] width 168 height 21
type input "QUỲNH"
type input "0795114700"
click at [477, 371] on input "text" at bounding box center [508, 386] width 180 height 30
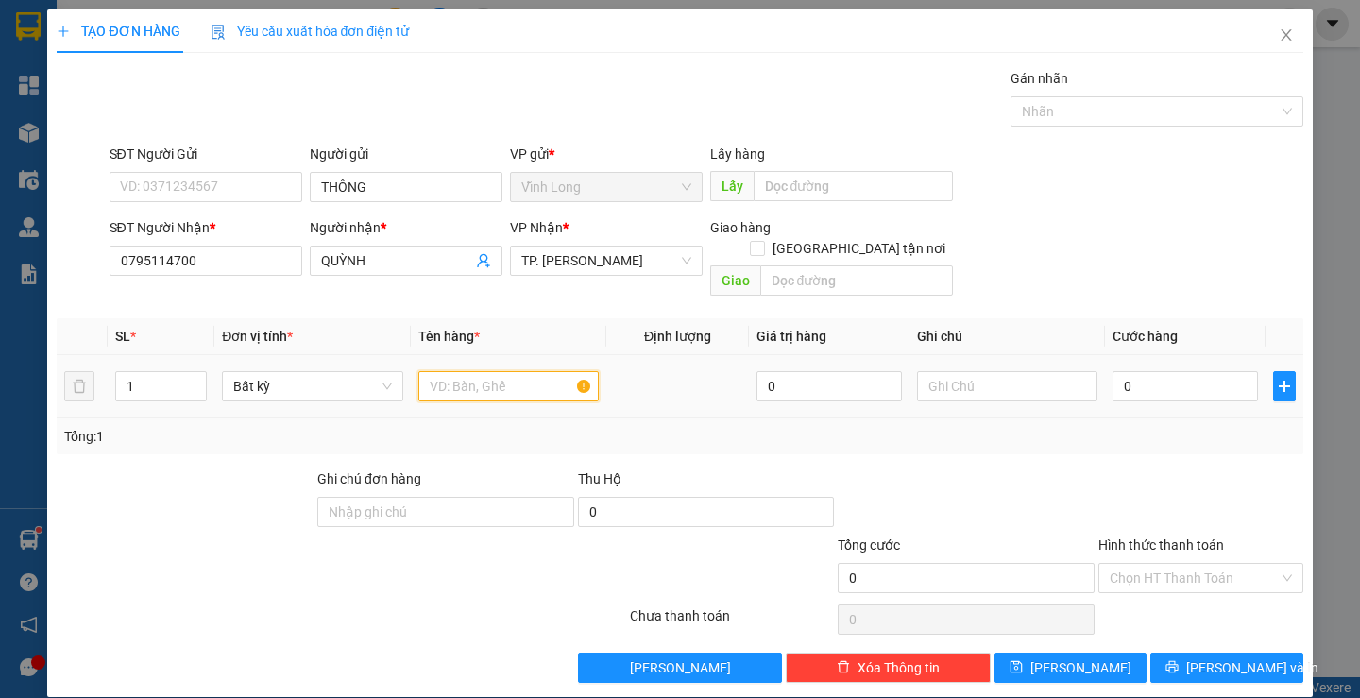
click at [502, 371] on input "text" at bounding box center [508, 386] width 180 height 30
type input "GÓI ĐEN NHỎ"
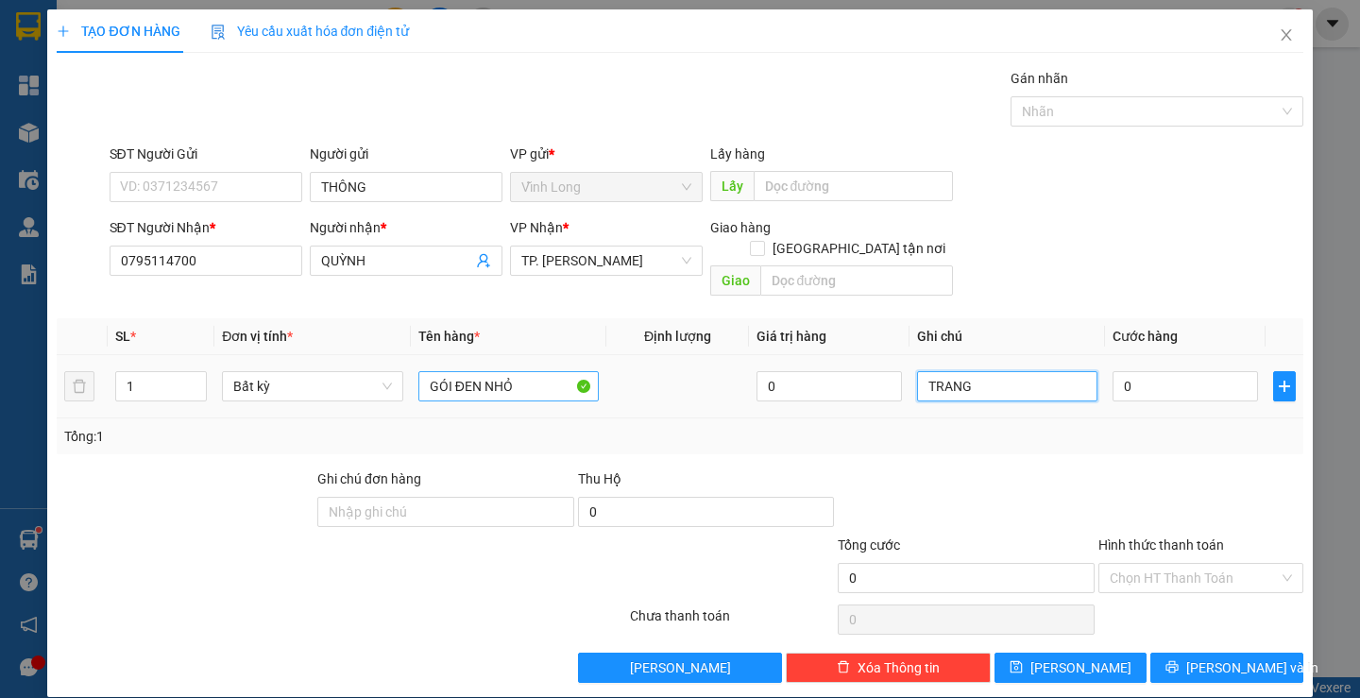
type input "TRANG"
type input "2"
type input "20"
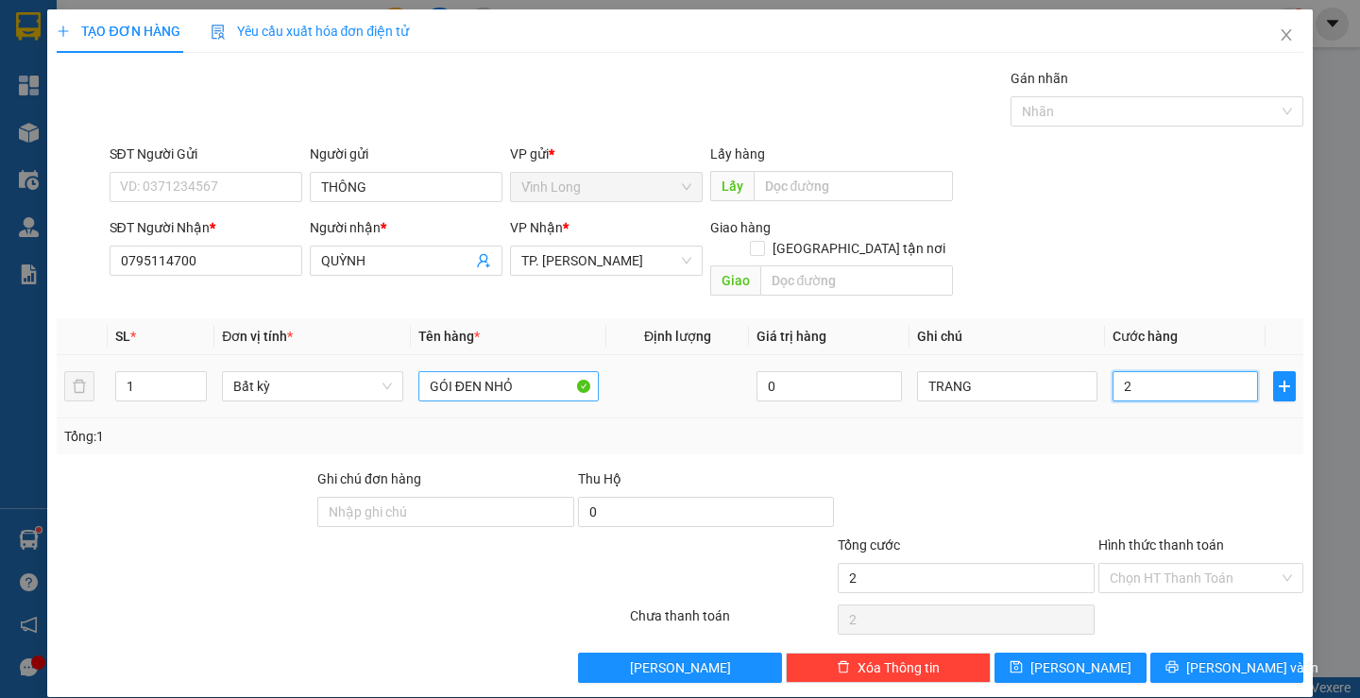
type input "20"
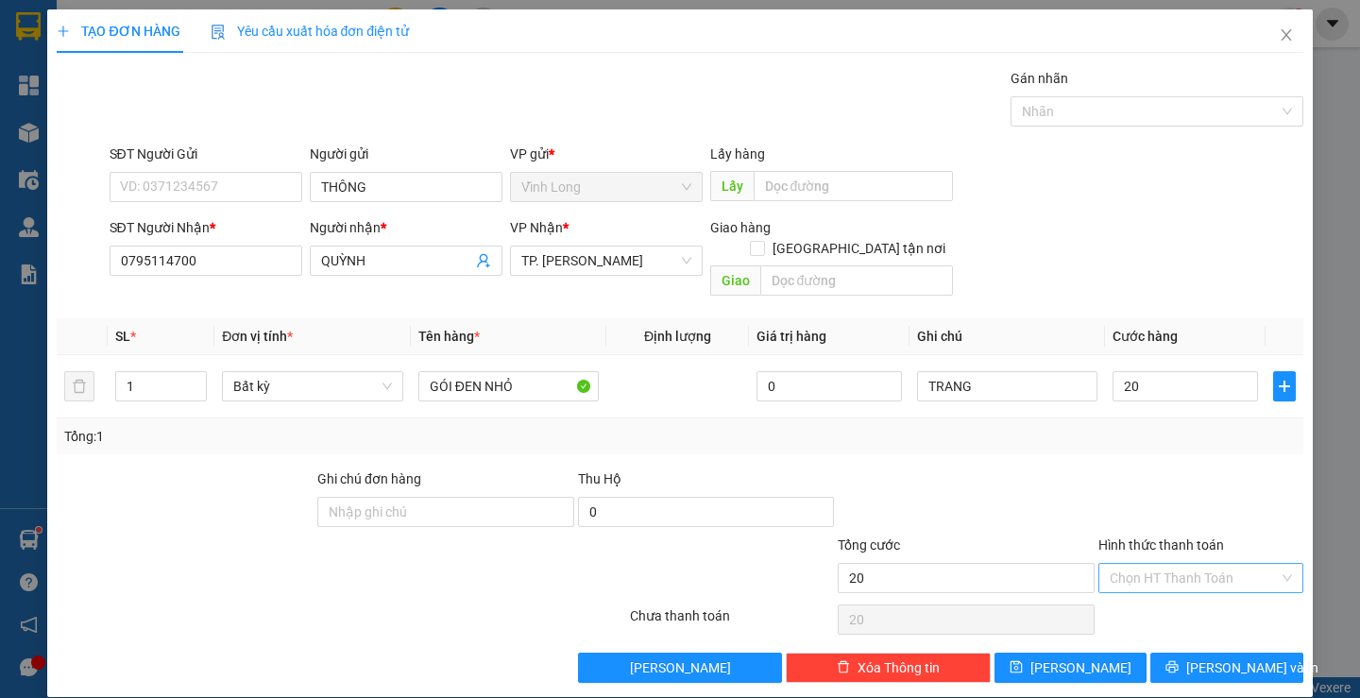
type input "20.000"
drag, startPoint x: 1146, startPoint y: 560, endPoint x: 1162, endPoint y: 586, distance: 30.9
click at [1145, 564] on input "Hình thức thanh toán" at bounding box center [1194, 578] width 169 height 28
click at [1162, 586] on div "Tại văn phòng" at bounding box center [1188, 595] width 179 height 21
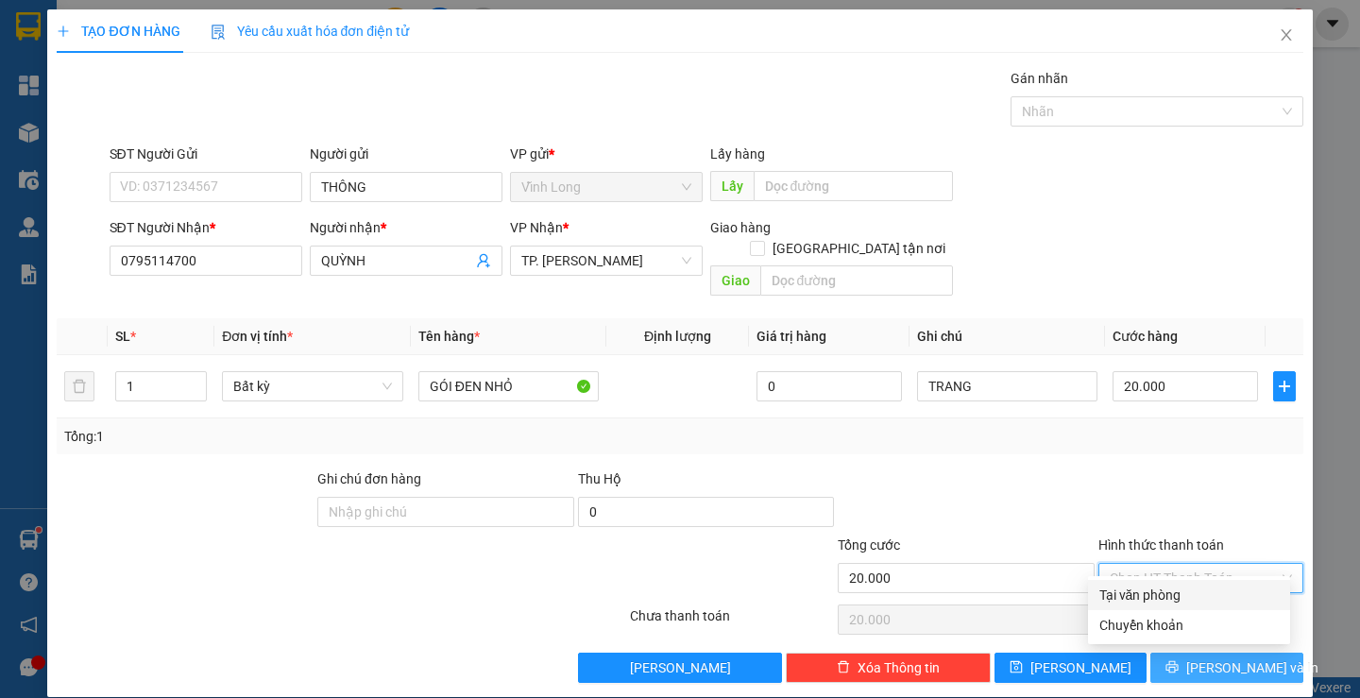
type input "0"
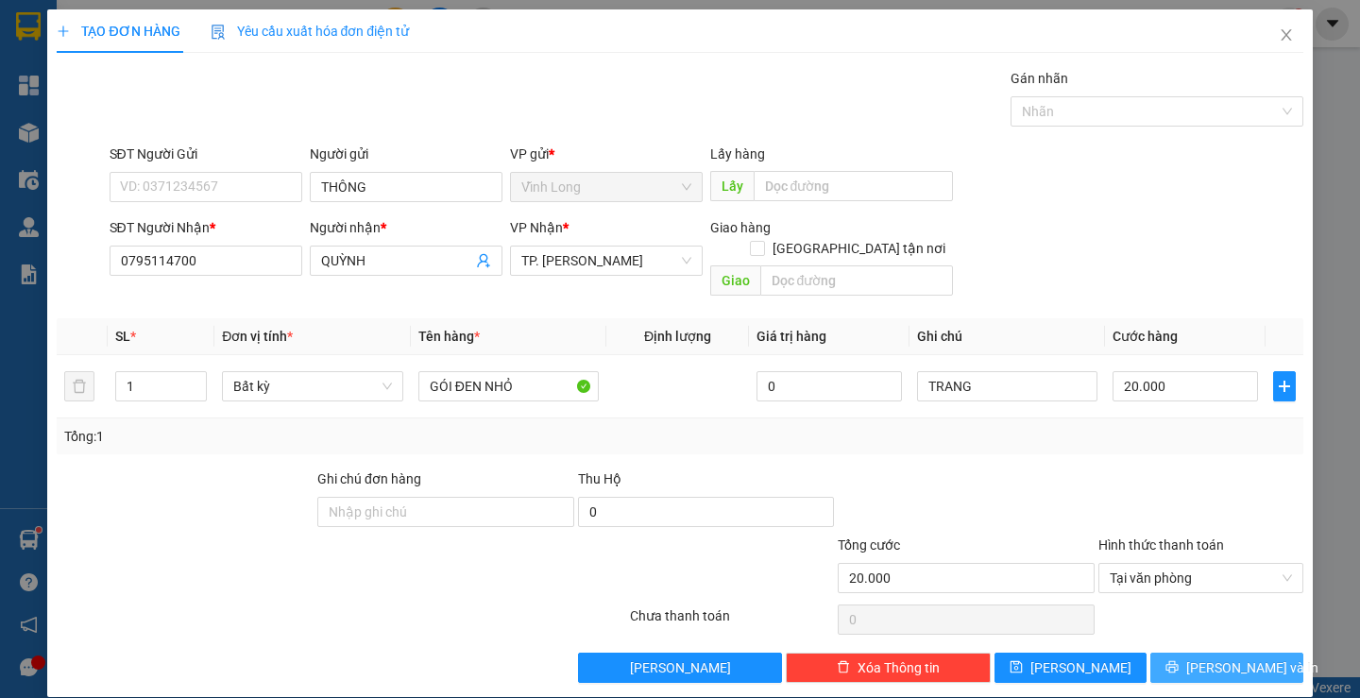
click at [1203, 657] on span "[PERSON_NAME] và In" at bounding box center [1252, 667] width 132 height 21
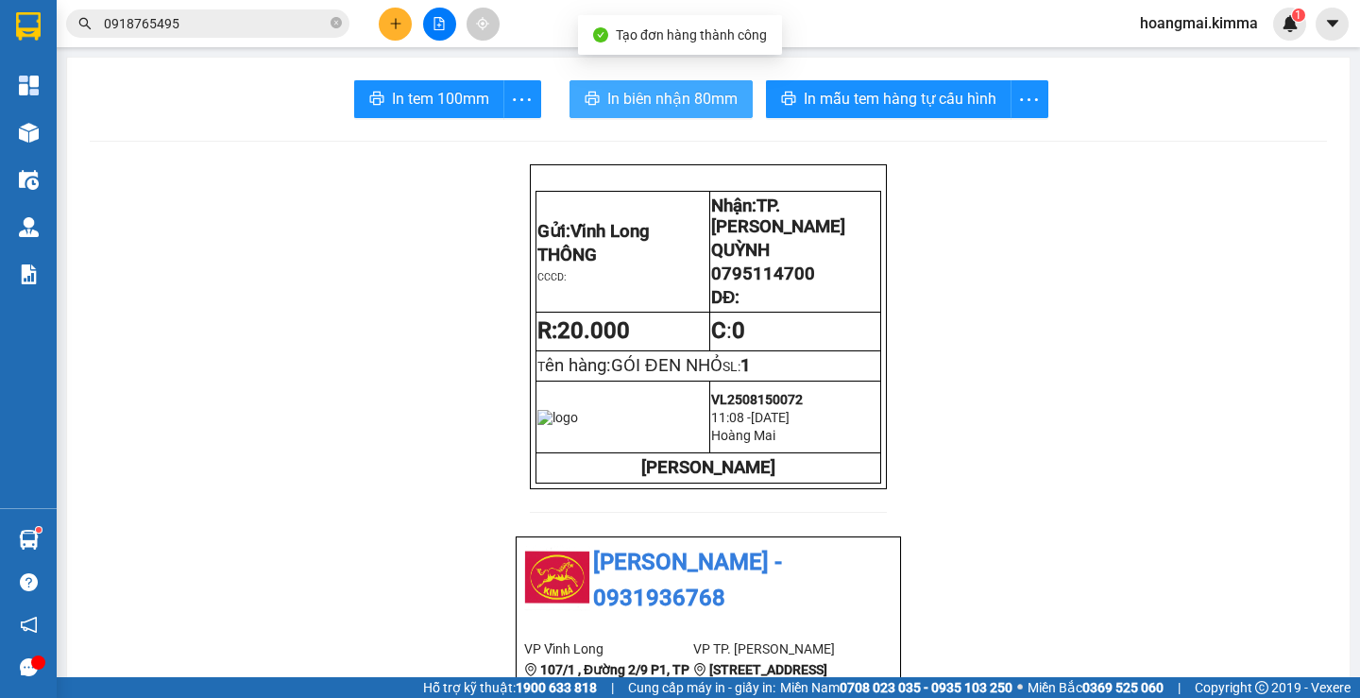
click at [606, 113] on button "In biên nhận 80mm" at bounding box center [660, 99] width 183 height 38
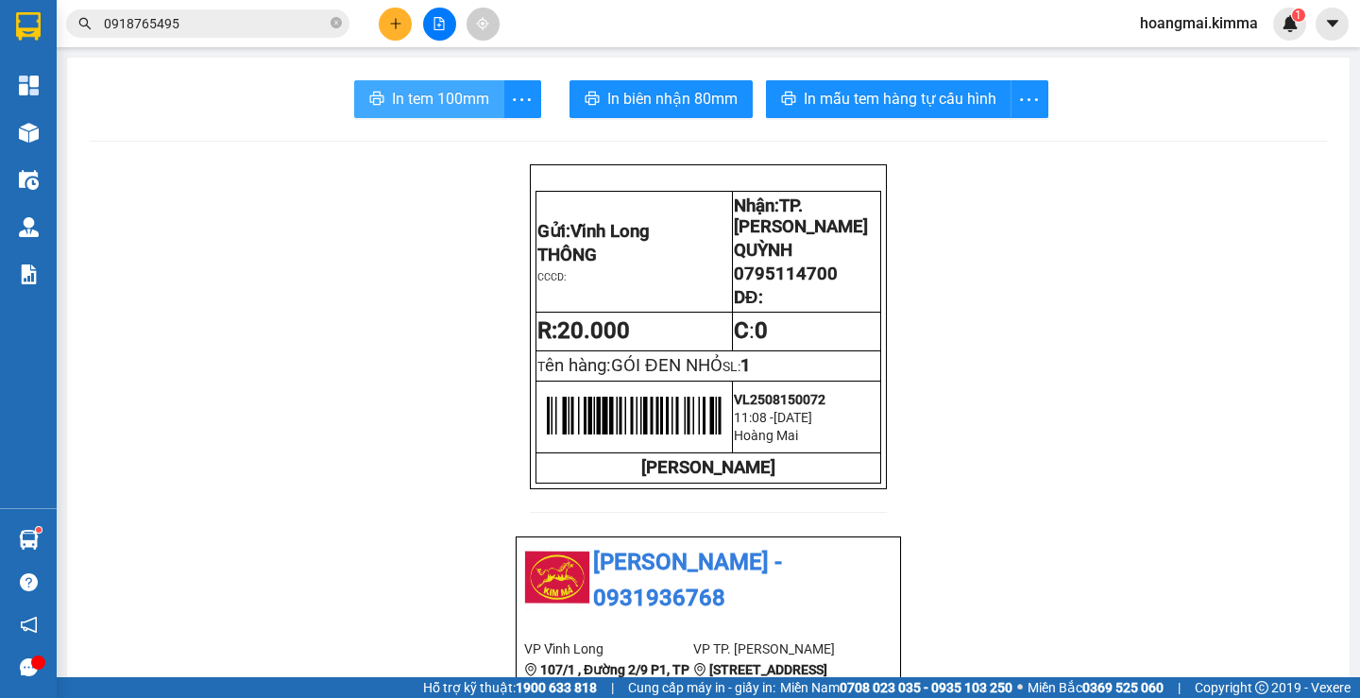
click at [462, 99] on span "In tem 100mm" at bounding box center [440, 99] width 97 height 24
click at [385, 25] on button at bounding box center [395, 24] width 33 height 33
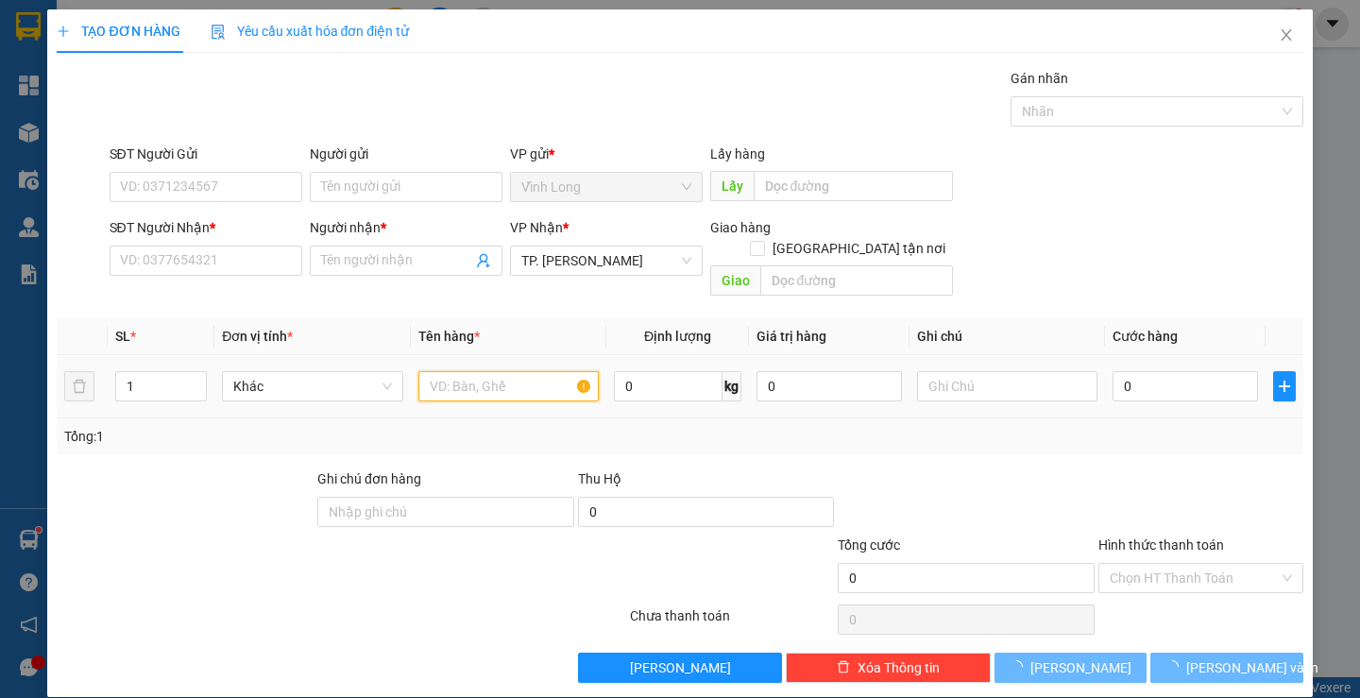
click at [454, 371] on input "text" at bounding box center [508, 386] width 180 height 30
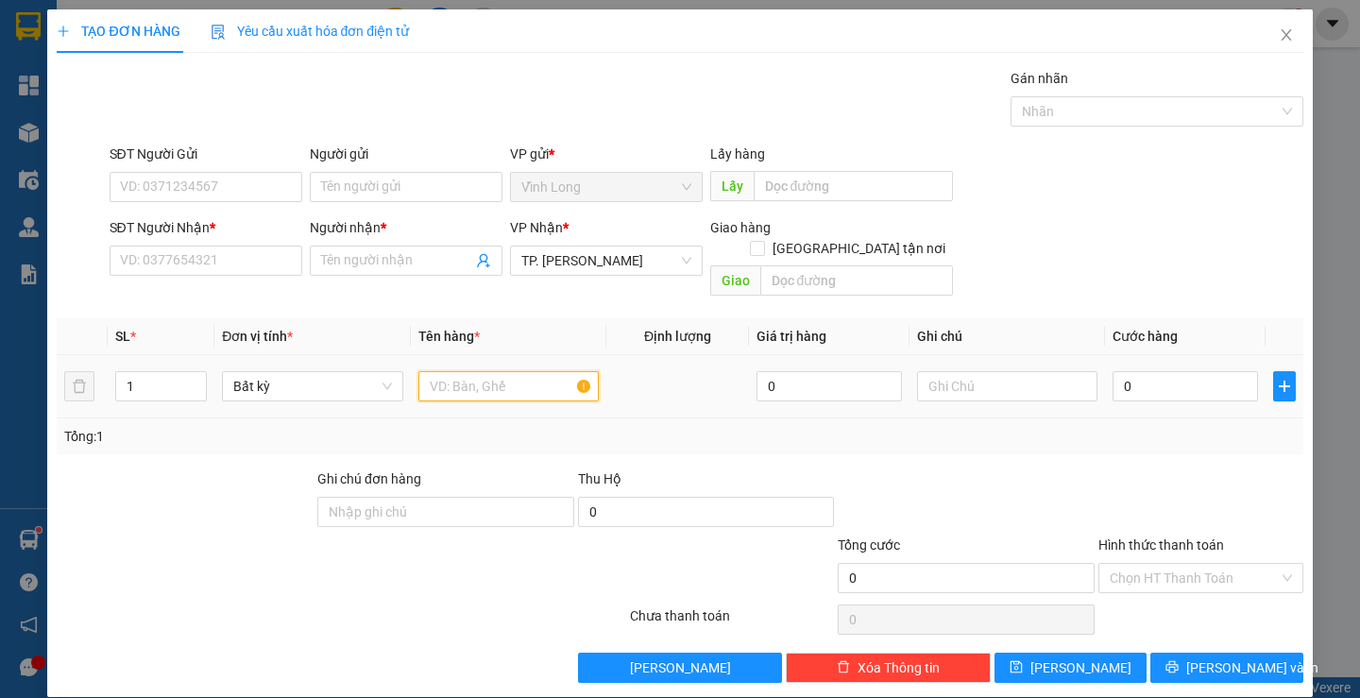
type input "C"
type input "XẤP BẢNG SỐ"
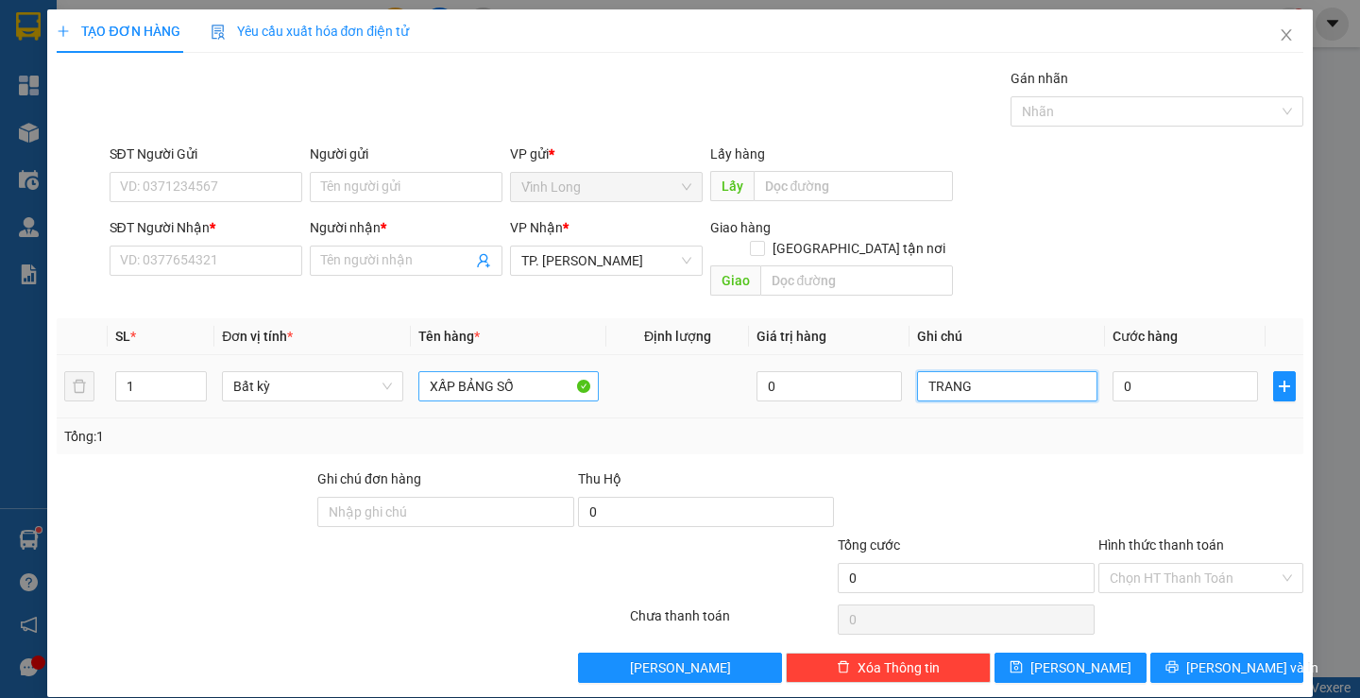
type input "TRANG"
type input "2"
type input "20"
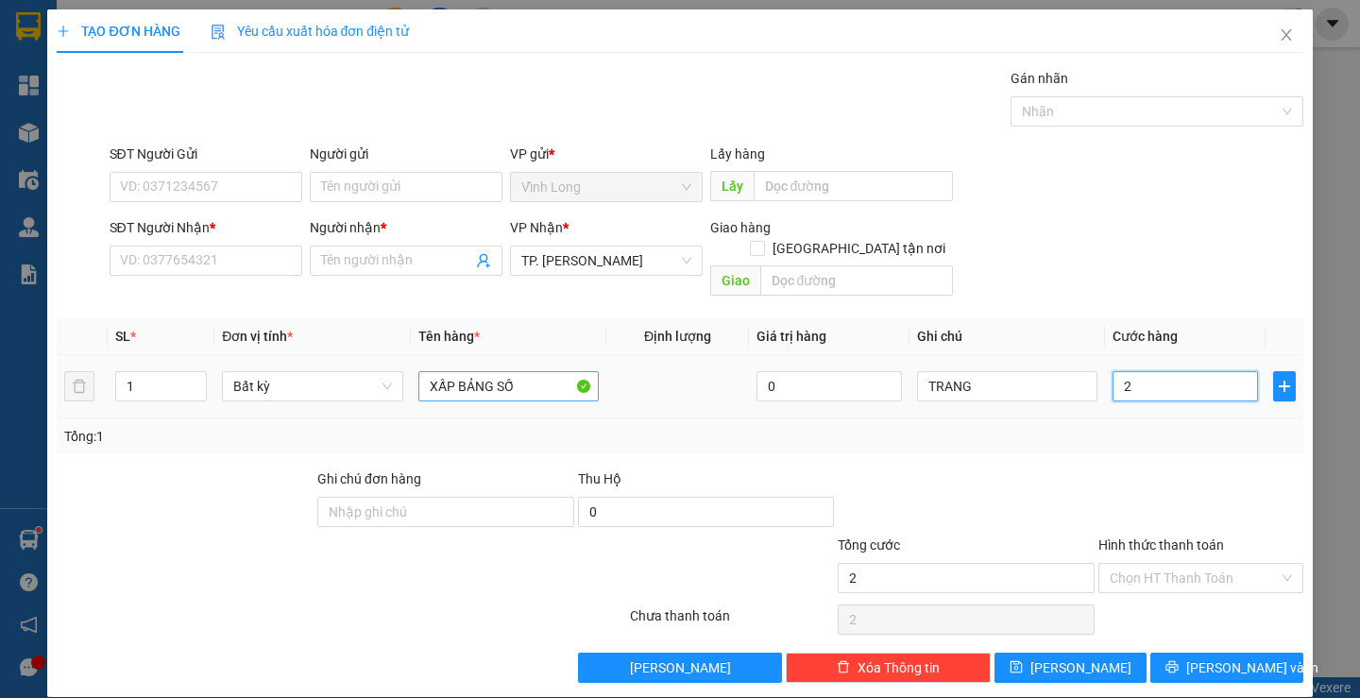
type input "20"
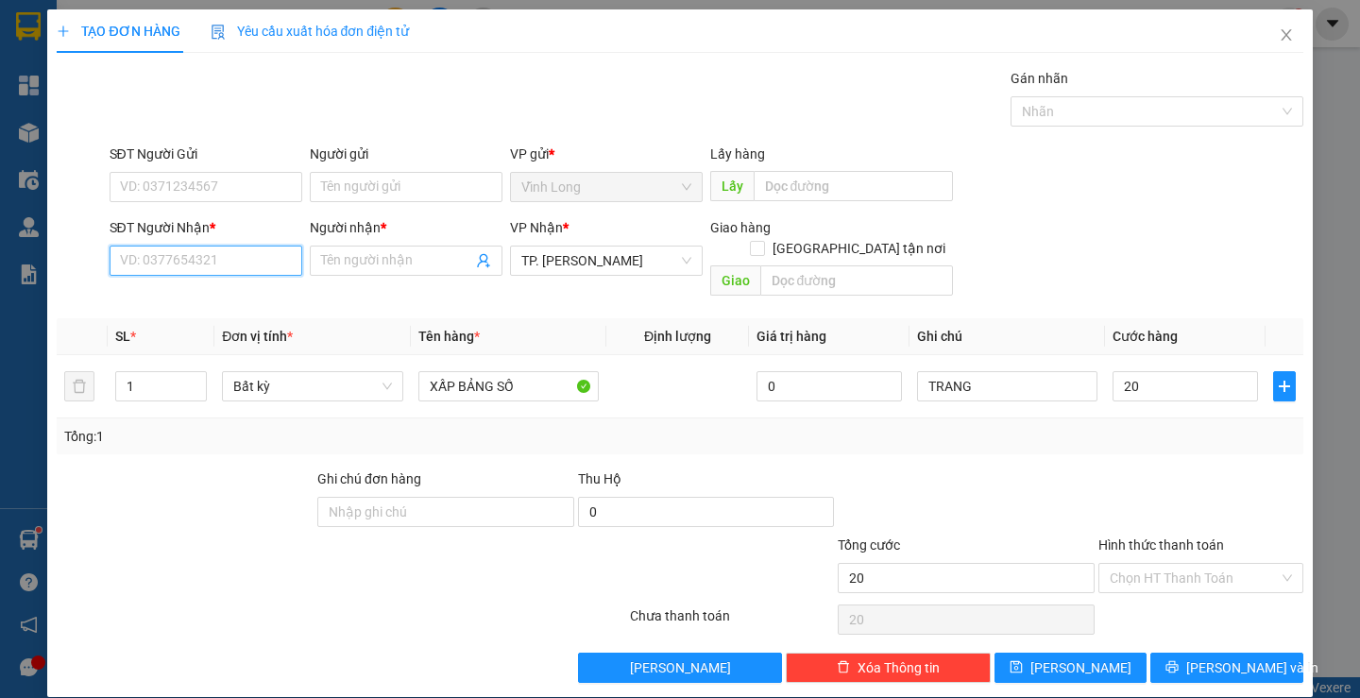
type input "20.000"
click at [255, 261] on input "SĐT Người Nhận *" at bounding box center [206, 261] width 193 height 30
type input "0976267963"
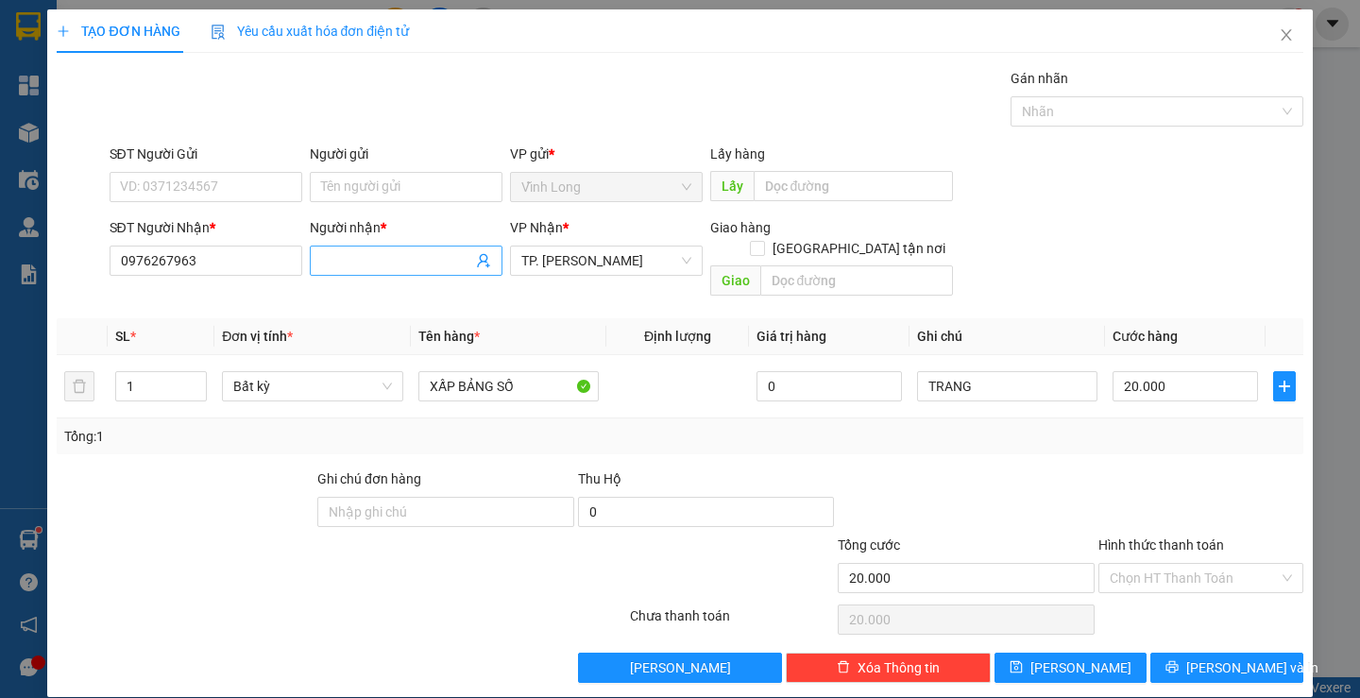
click at [339, 268] on input "Người nhận *" at bounding box center [396, 260] width 151 height 21
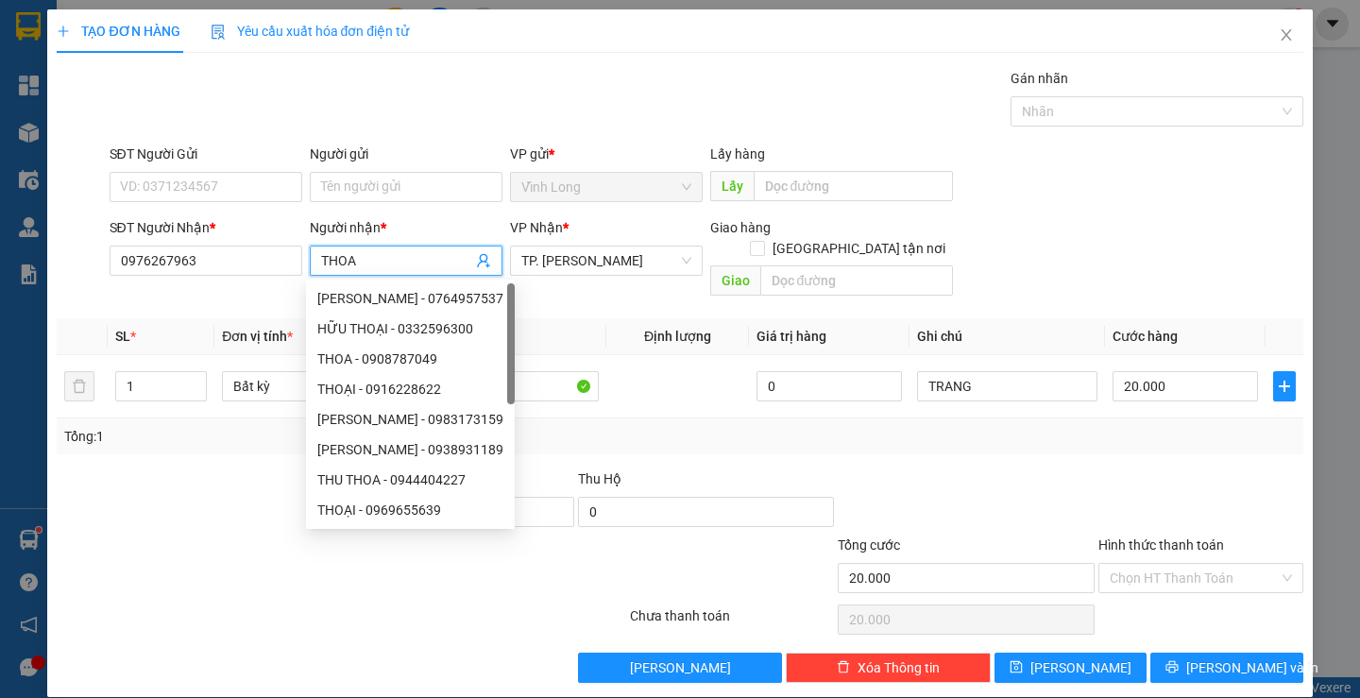
type input "THOA"
drag, startPoint x: 668, startPoint y: 99, endPoint x: 862, endPoint y: 77, distance: 195.8
click at [670, 99] on div "Gói vận chuyển * Tiêu chuẩn Gán nhãn Nhãn" at bounding box center [706, 101] width 1201 height 66
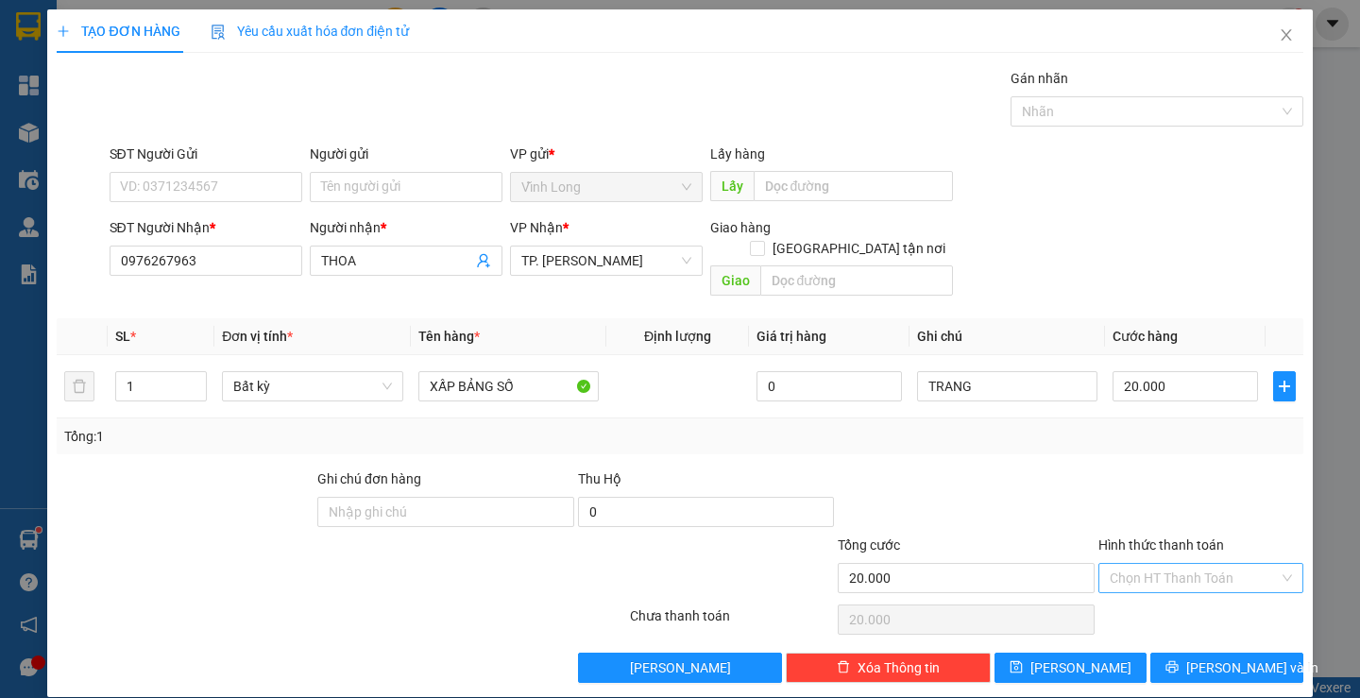
click at [1143, 568] on input "Hình thức thanh toán" at bounding box center [1194, 578] width 169 height 28
click at [1147, 586] on div "Tại văn phòng" at bounding box center [1188, 595] width 179 height 21
type input "0"
click at [1198, 657] on span "[PERSON_NAME] và In" at bounding box center [1252, 667] width 132 height 21
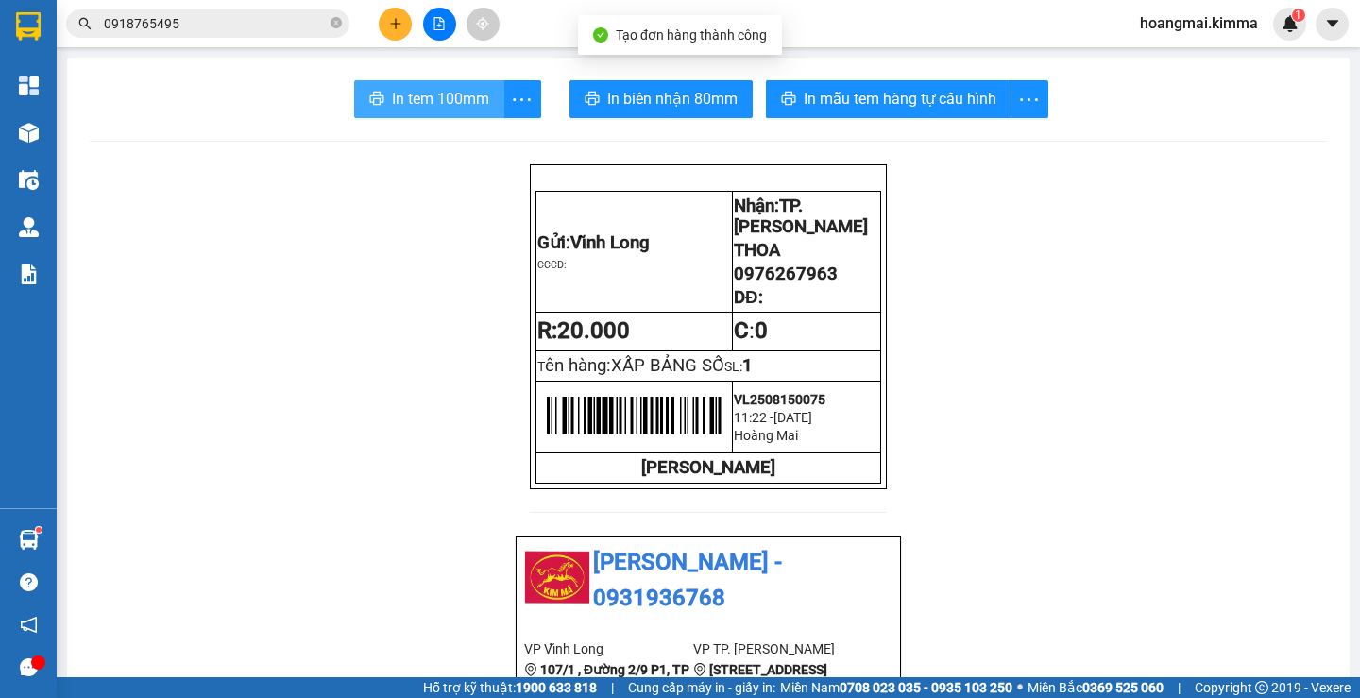
click at [481, 103] on span "In tem 100mm" at bounding box center [440, 99] width 97 height 24
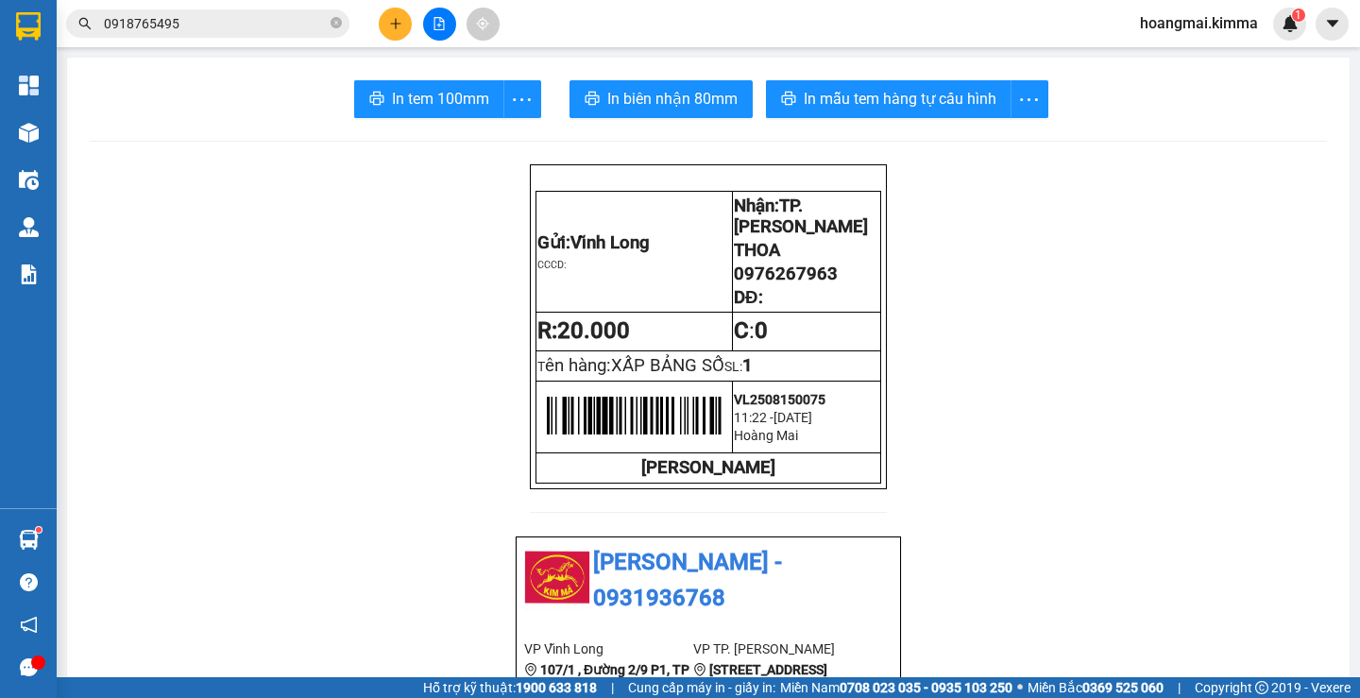
drag, startPoint x: 335, startPoint y: 23, endPoint x: 302, endPoint y: 21, distance: 33.1
click at [330, 23] on span "0918765495" at bounding box center [207, 23] width 283 height 28
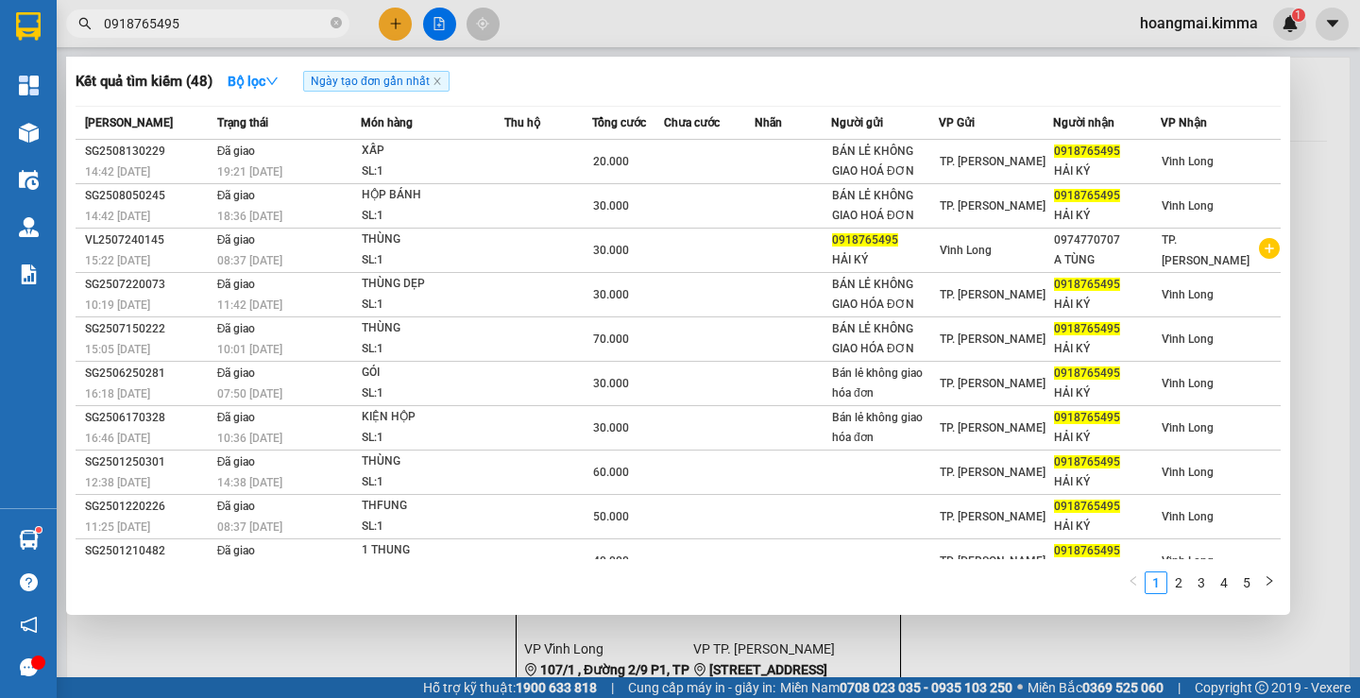
click at [302, 21] on input "0918765495" at bounding box center [215, 23] width 223 height 21
type input "0"
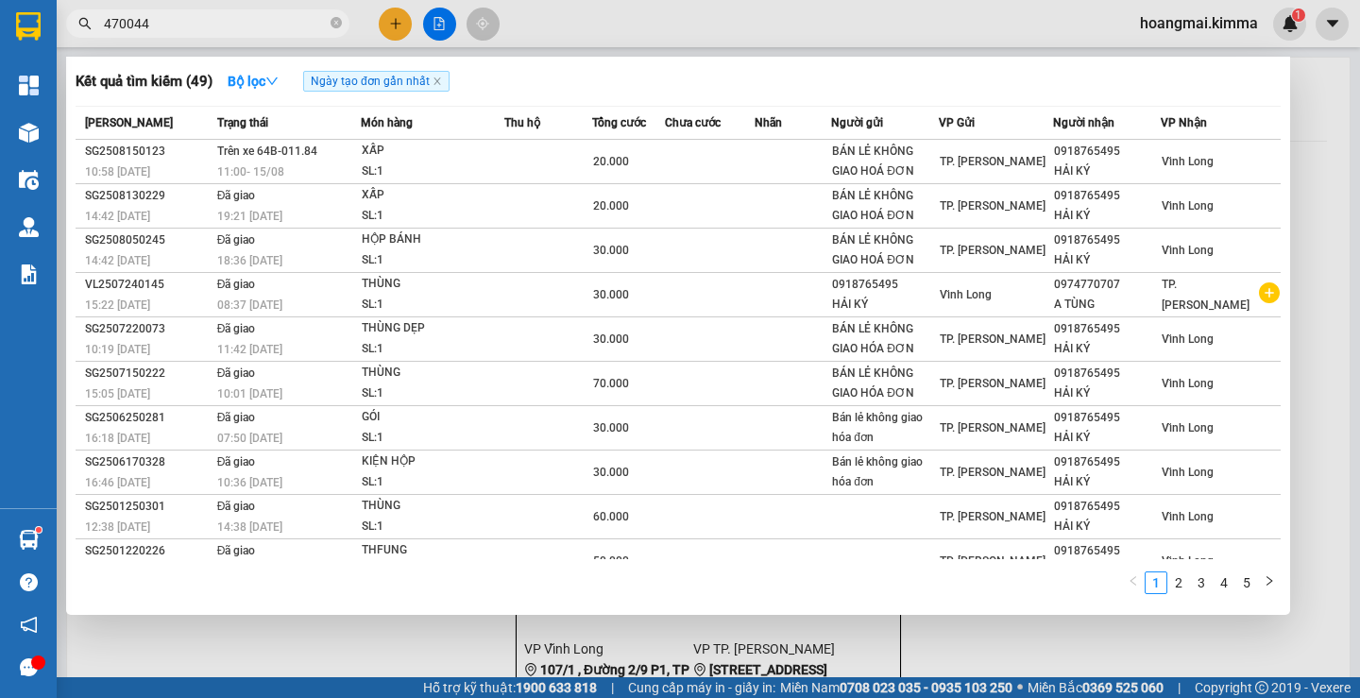
click at [302, 20] on input "470044" at bounding box center [215, 23] width 223 height 21
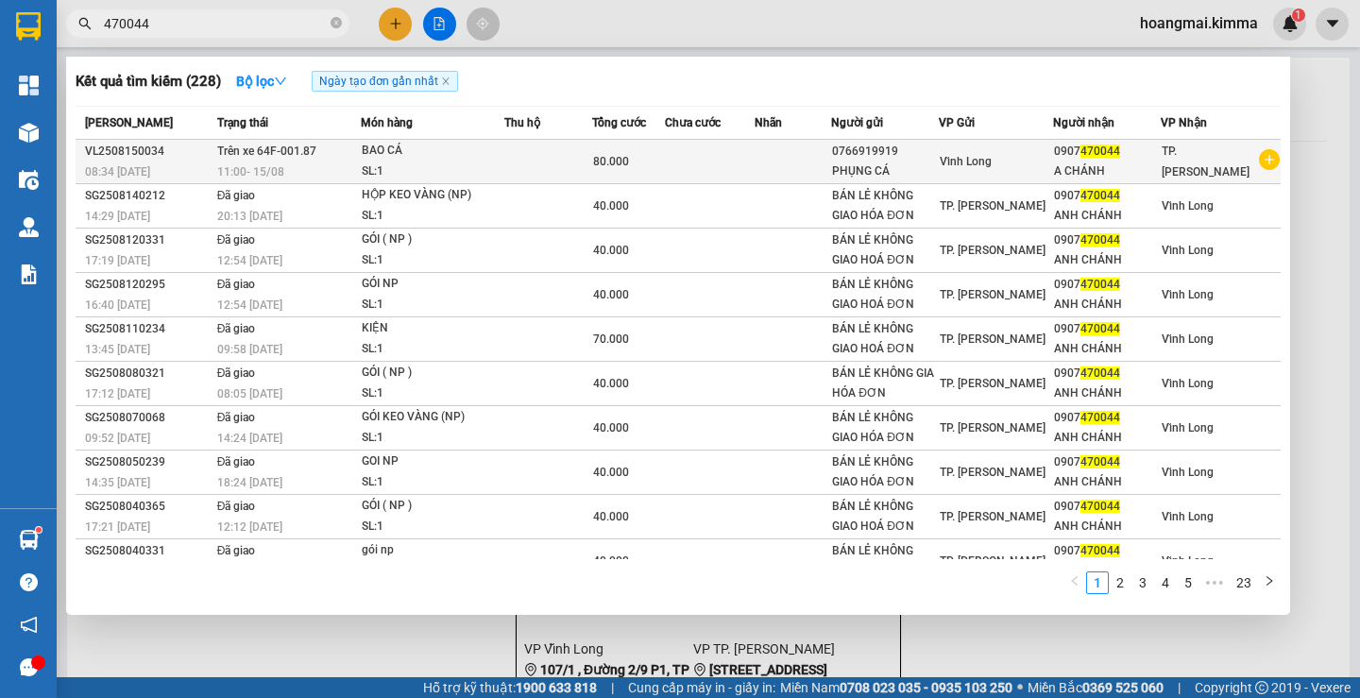
type input "470044"
click at [343, 159] on td "Trên xe 64F-001.87 11:00 [DATE]" at bounding box center [286, 162] width 148 height 44
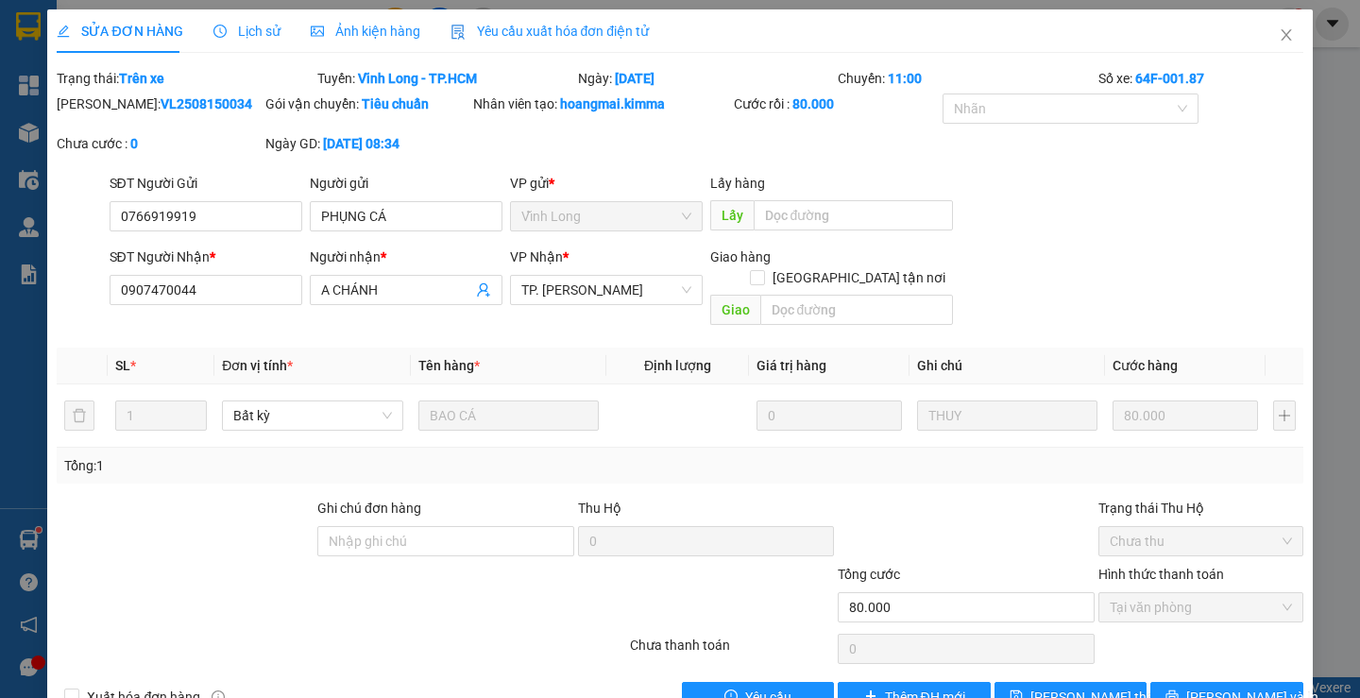
click at [247, 26] on span "Lịch sử" at bounding box center [246, 31] width 67 height 15
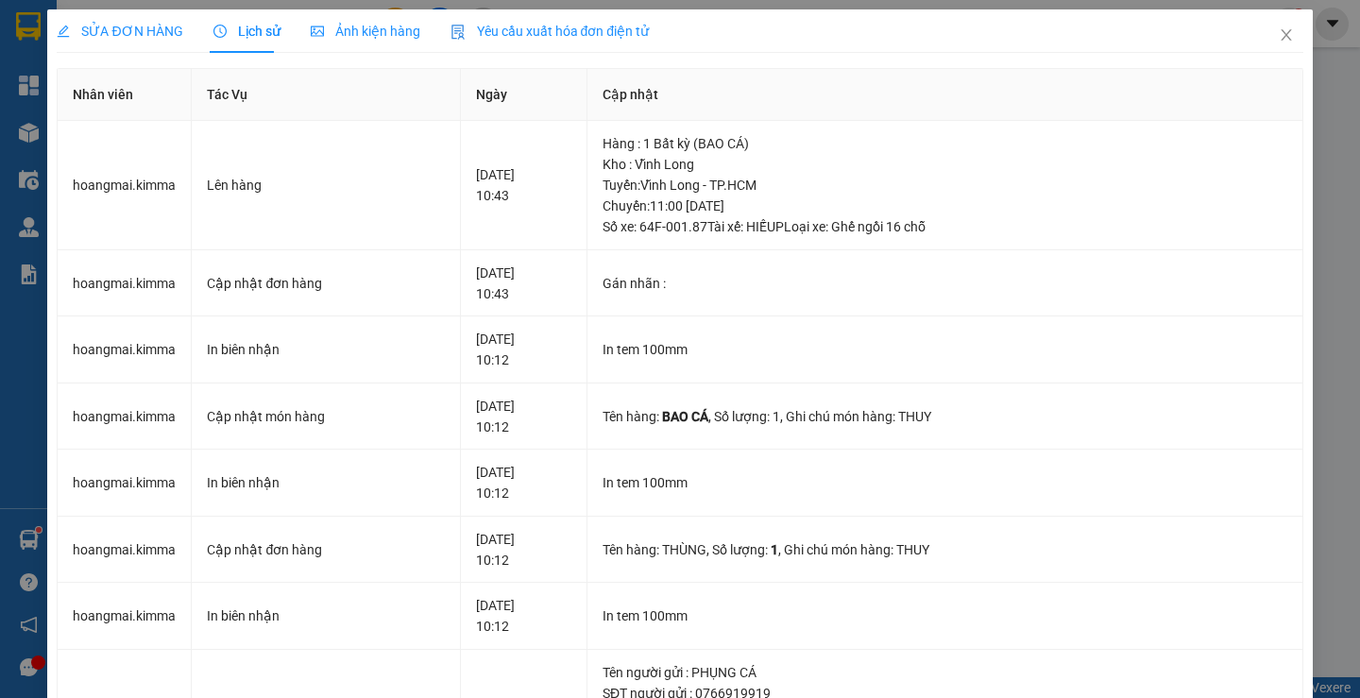
click at [127, 31] on span "SỬA ĐƠN HÀNG" at bounding box center [120, 31] width 126 height 15
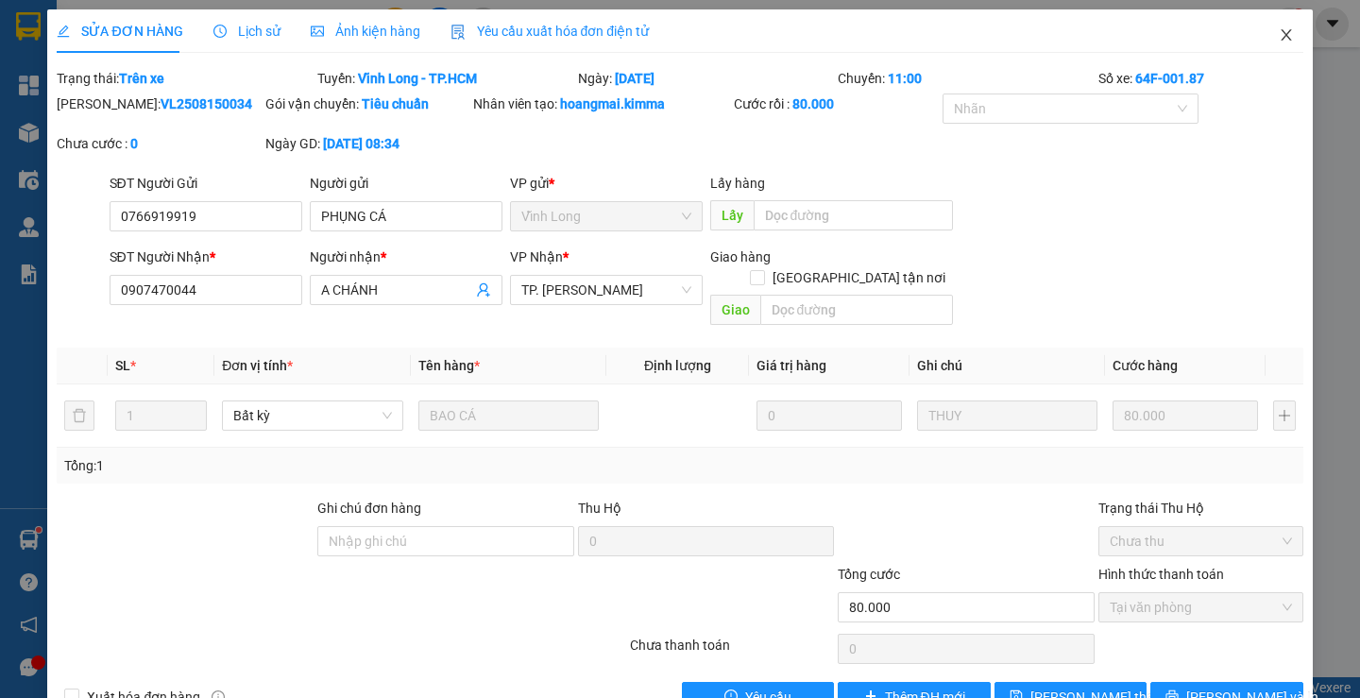
click at [1266, 44] on span "Close" at bounding box center [1286, 35] width 53 height 53
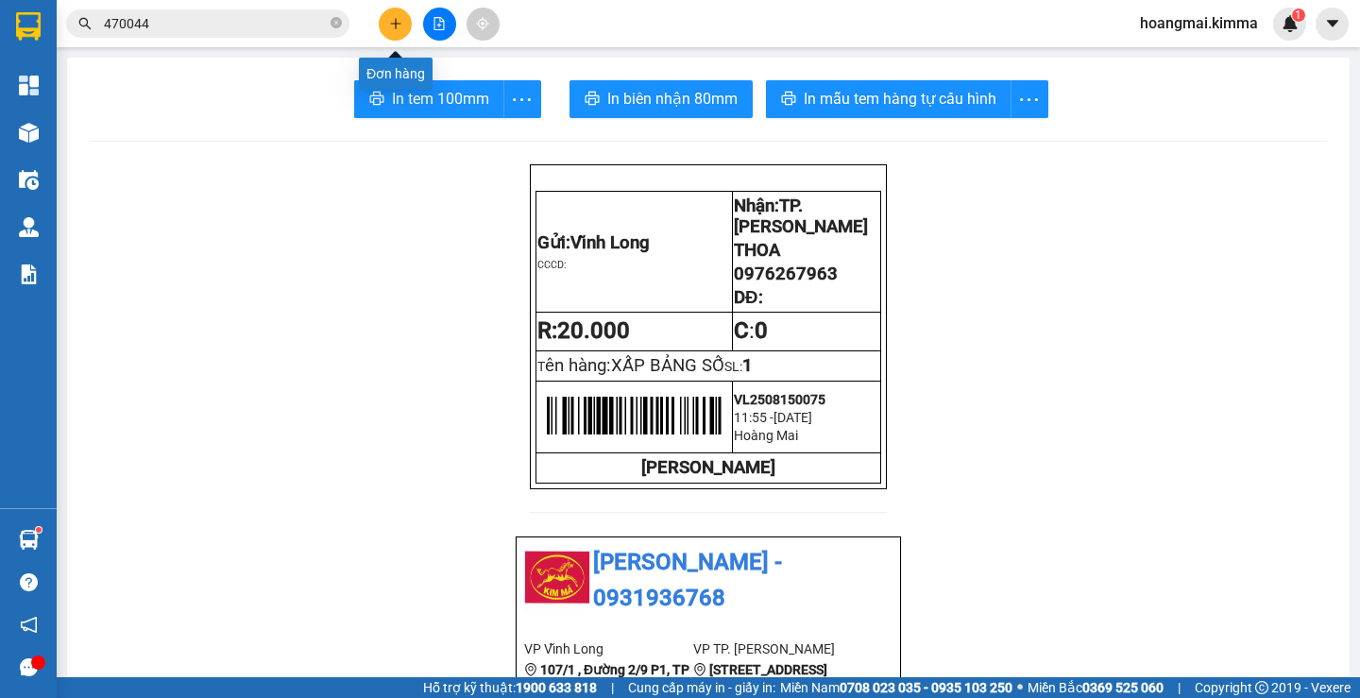
click at [386, 20] on button at bounding box center [395, 24] width 33 height 33
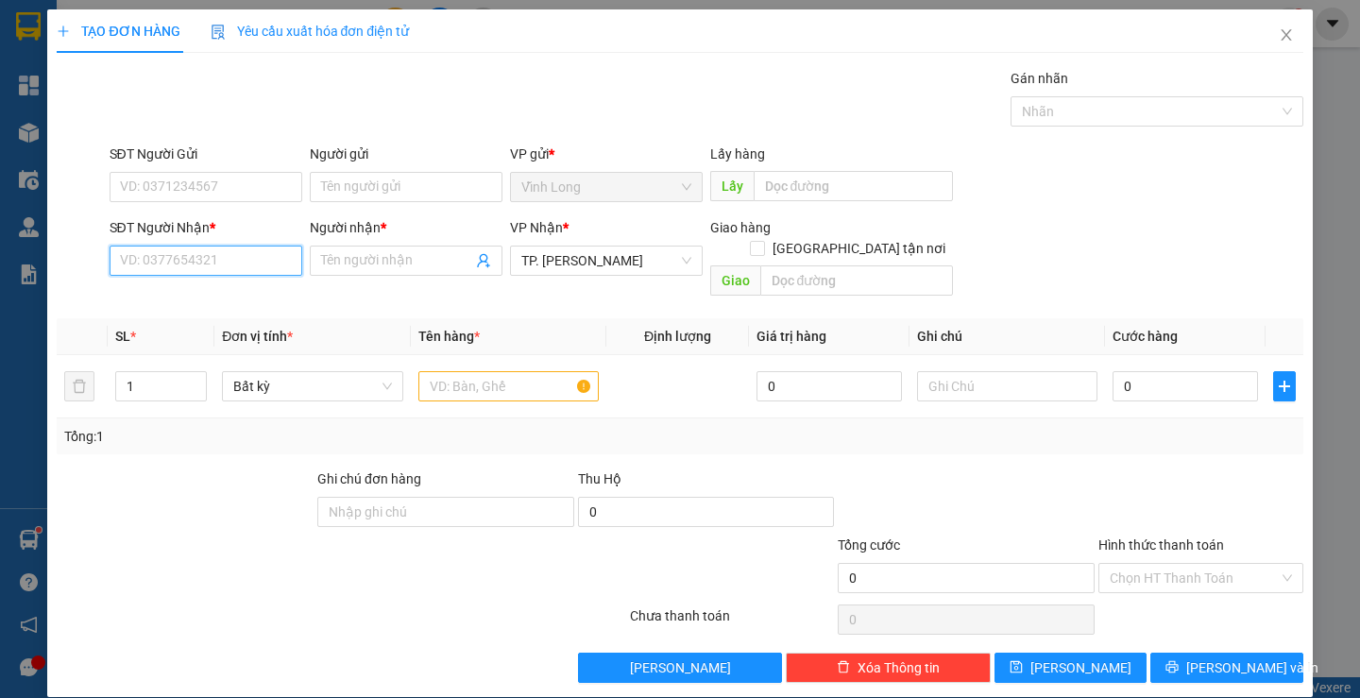
click at [248, 259] on input "SĐT Người Nhận *" at bounding box center [206, 261] width 193 height 30
type input "0937394367"
click at [240, 301] on div "0937394367 - MỘNG CẦM" at bounding box center [203, 298] width 168 height 21
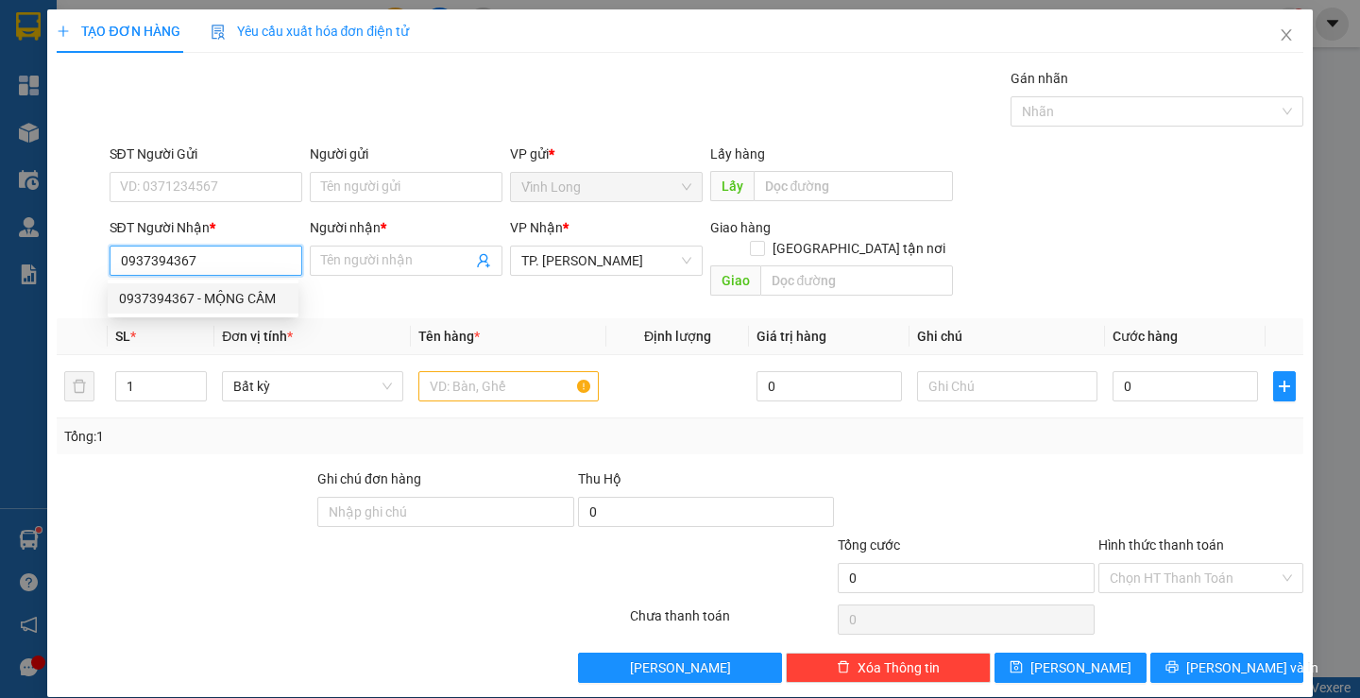
type input "MỘNG CẦM"
type input "0937394367"
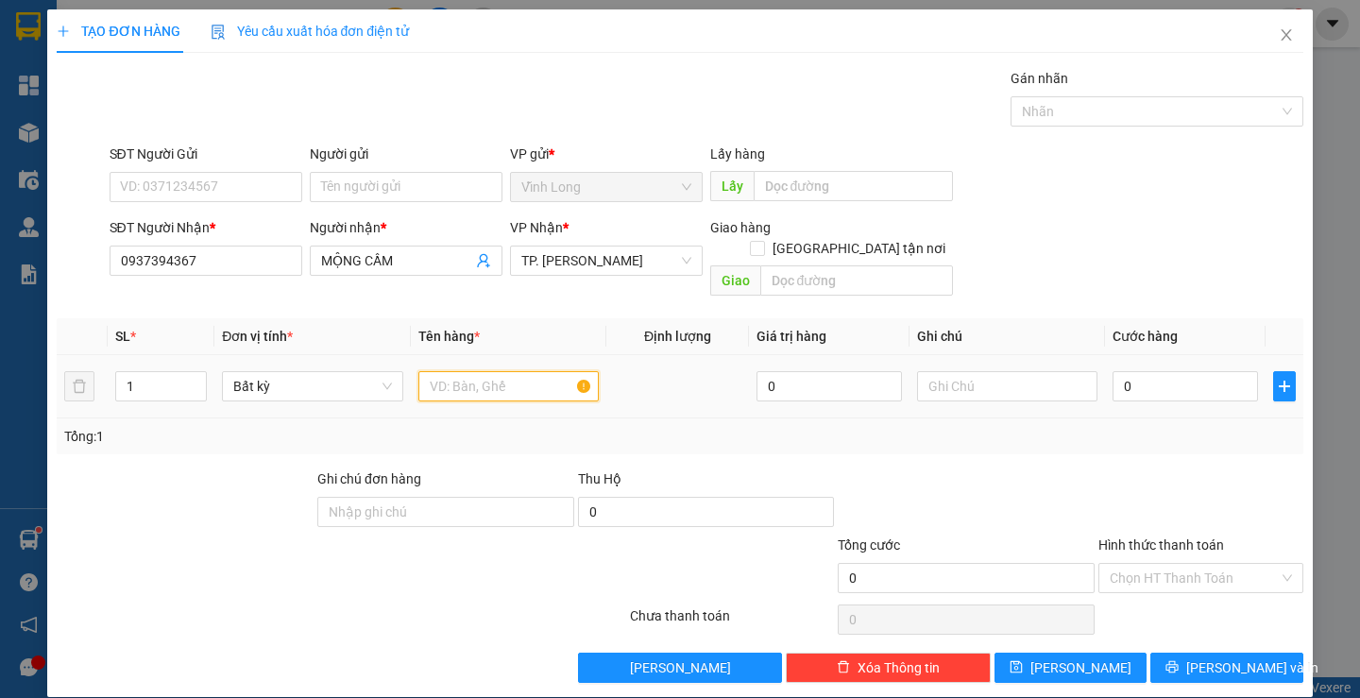
click at [444, 371] on input "text" at bounding box center [508, 386] width 180 height 30
type input "3 THÙNG"
click at [195, 379] on icon "up" at bounding box center [197, 382] width 7 height 7
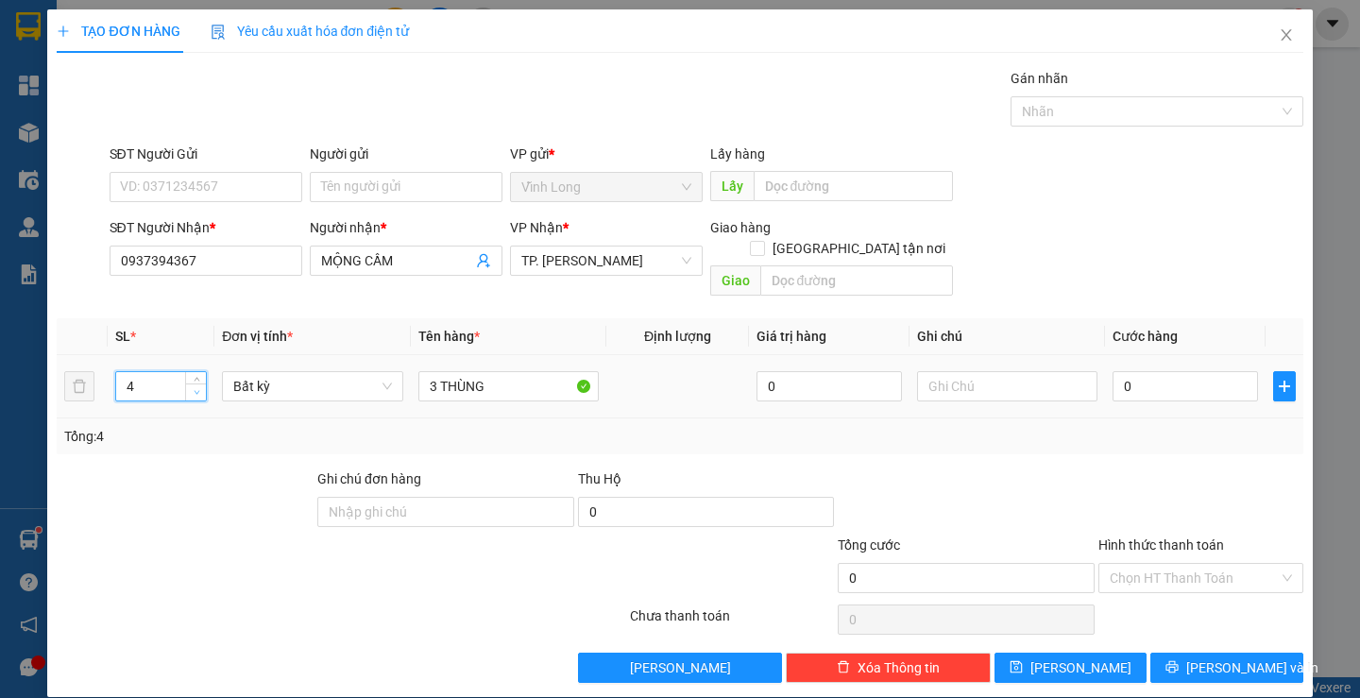
type input "3"
click at [194, 389] on icon "down" at bounding box center [197, 392] width 7 height 7
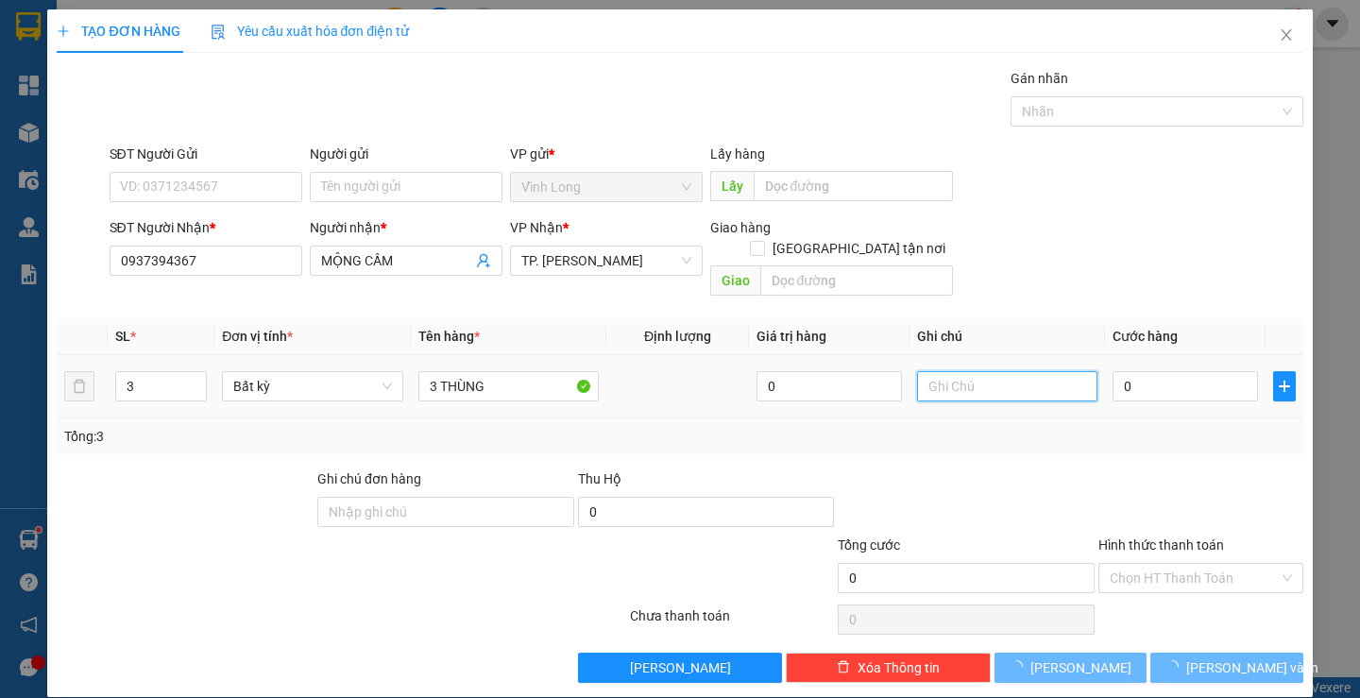
click at [1052, 375] on input "text" at bounding box center [1007, 386] width 180 height 30
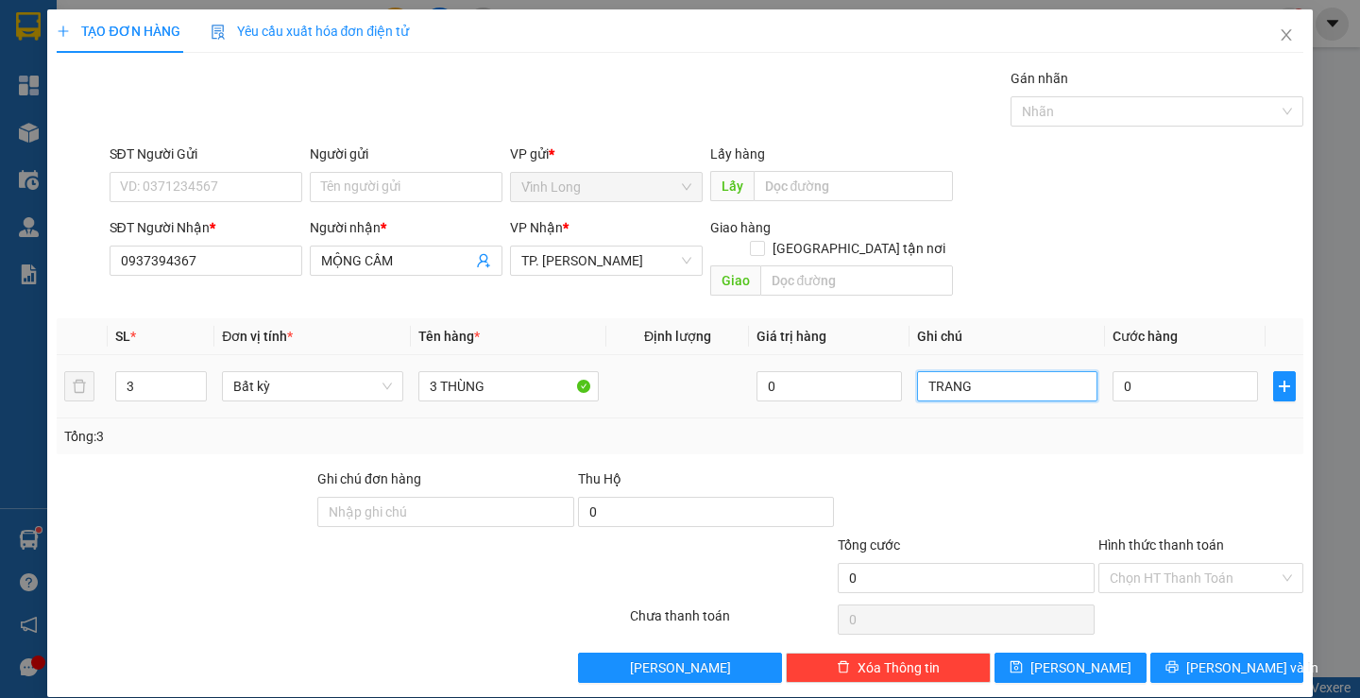
type input "TRANG"
type input "1"
type input "14"
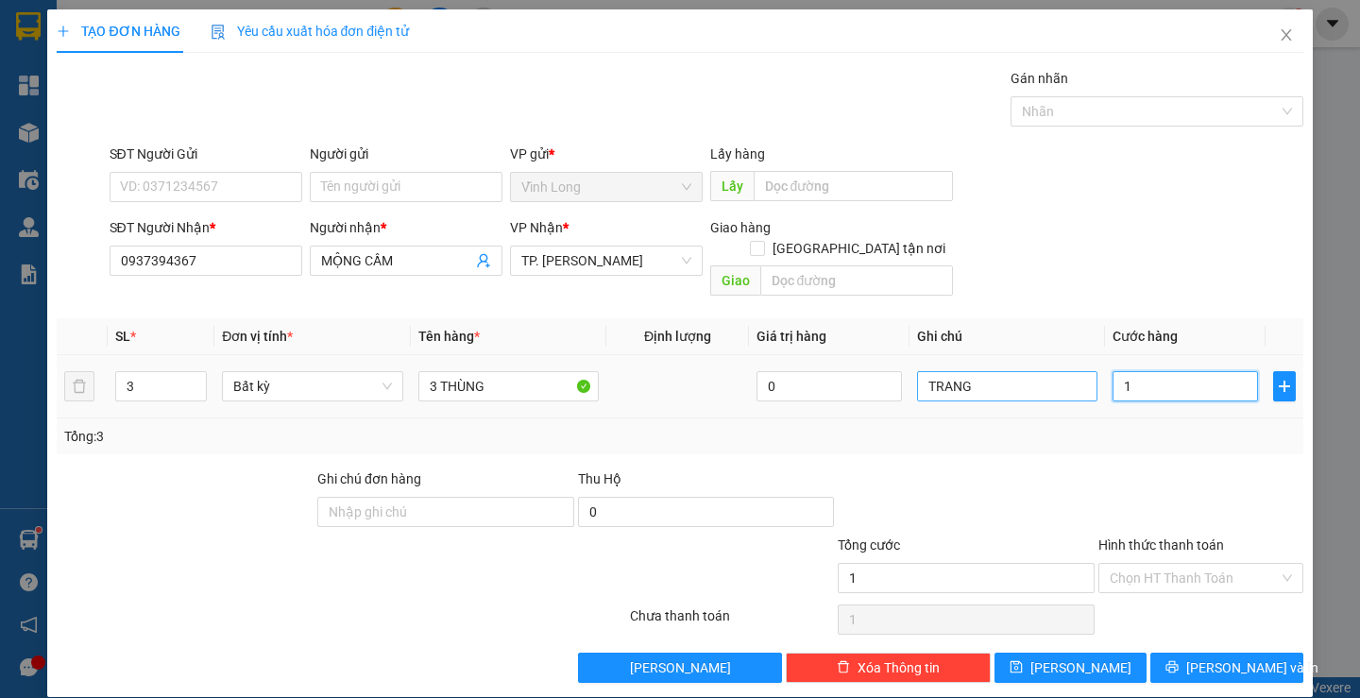
type input "14"
type input "140"
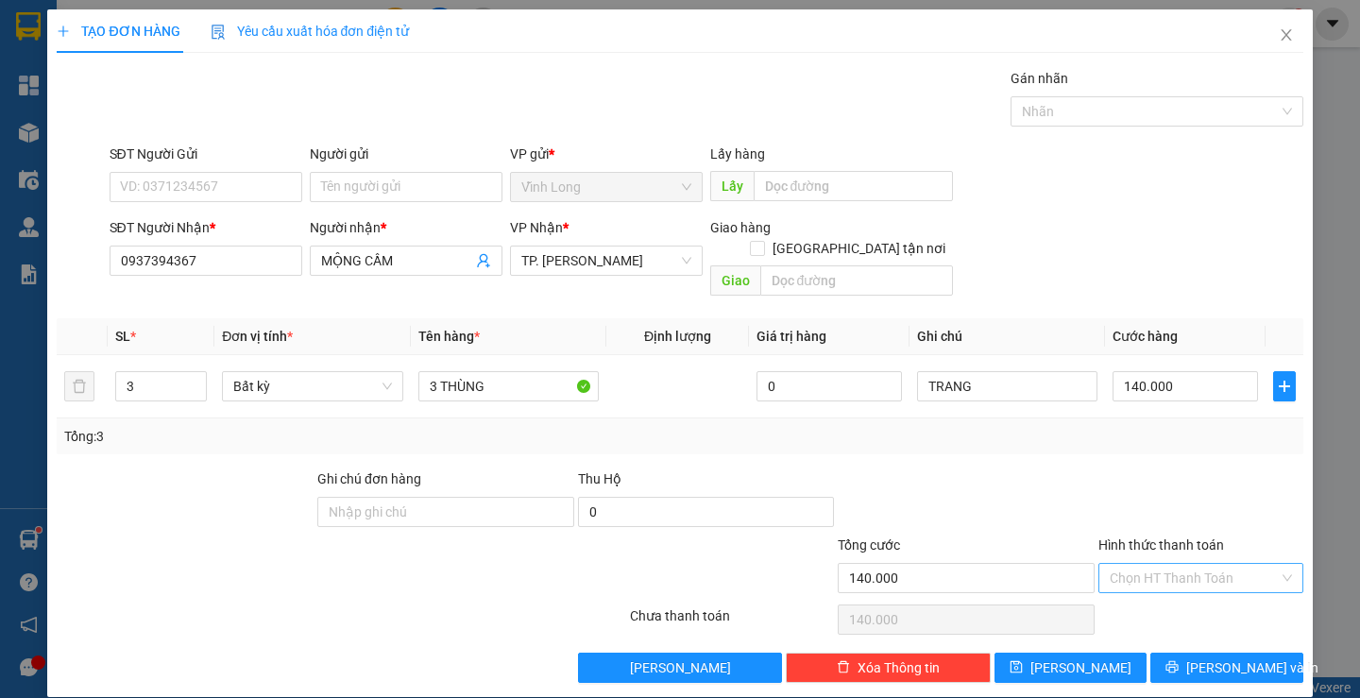
click at [1134, 567] on input "Hình thức thanh toán" at bounding box center [1194, 578] width 169 height 28
click at [1126, 589] on div "Tại văn phòng" at bounding box center [1188, 595] width 179 height 21
click at [1179, 661] on icon "printer" at bounding box center [1172, 667] width 12 height 12
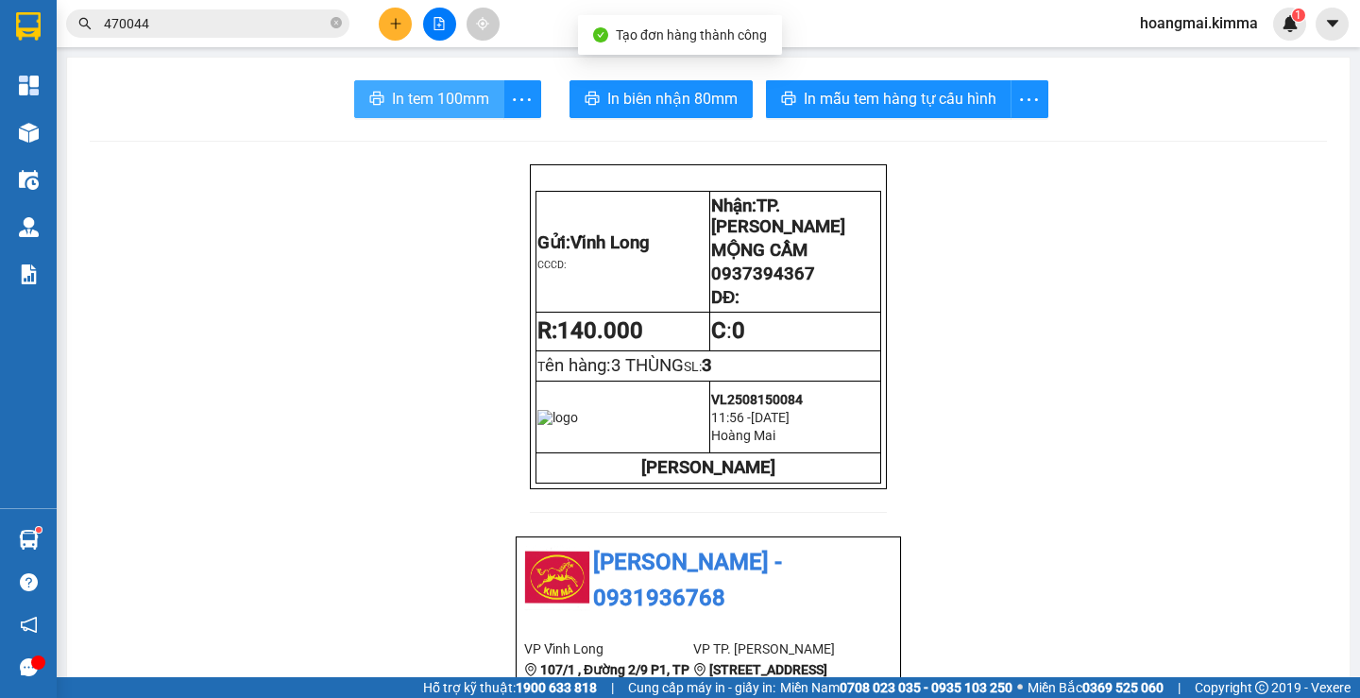
click at [392, 106] on span "In tem 100mm" at bounding box center [440, 99] width 97 height 24
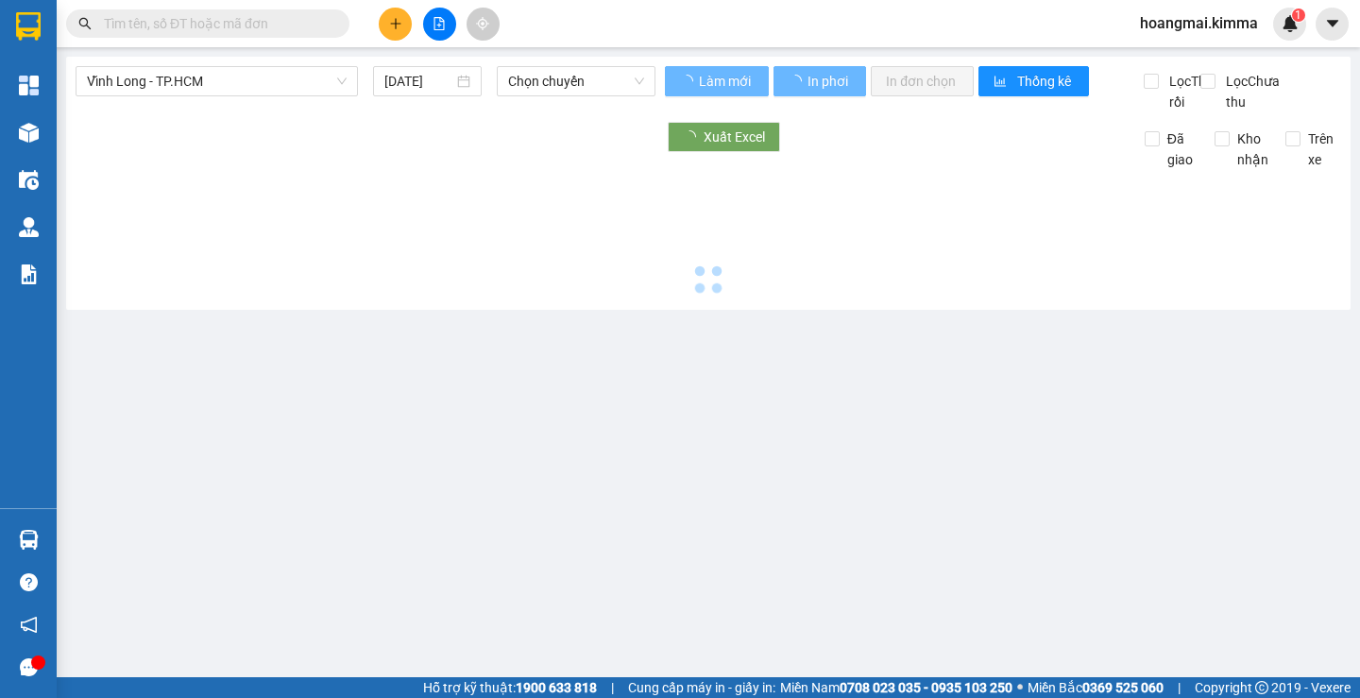
click at [301, 81] on span "Vĩnh Long - TP.HCM" at bounding box center [217, 81] width 260 height 28
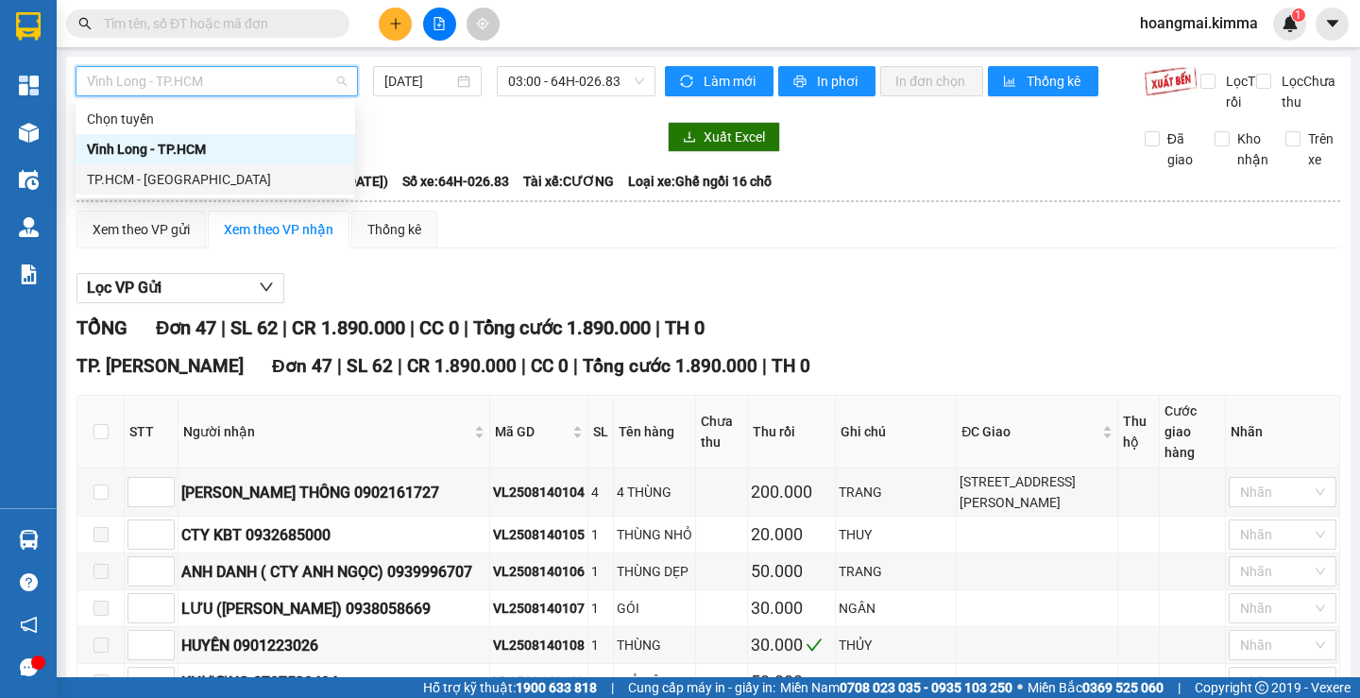
click at [182, 175] on div "TP.HCM - [GEOGRAPHIC_DATA]" at bounding box center [215, 179] width 257 height 21
type input "[DATE]"
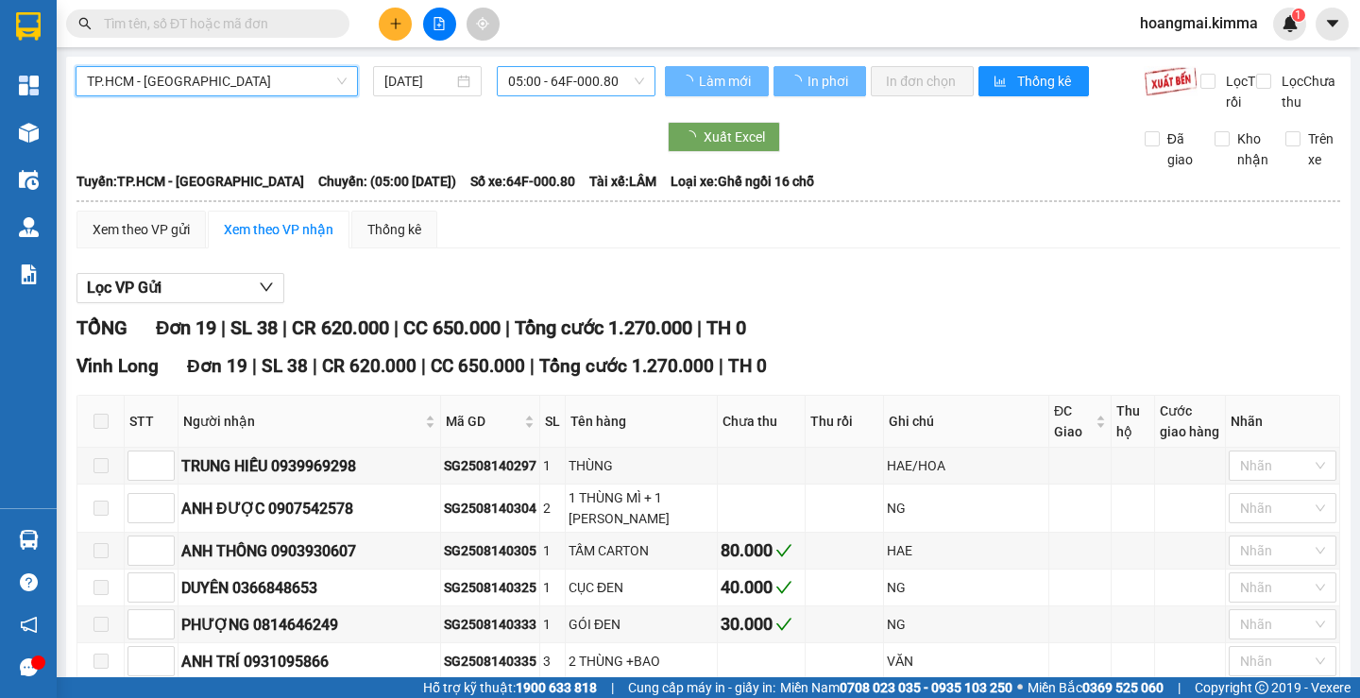
click at [537, 83] on span "05:00 - 64F-000.80" at bounding box center [576, 81] width 136 height 28
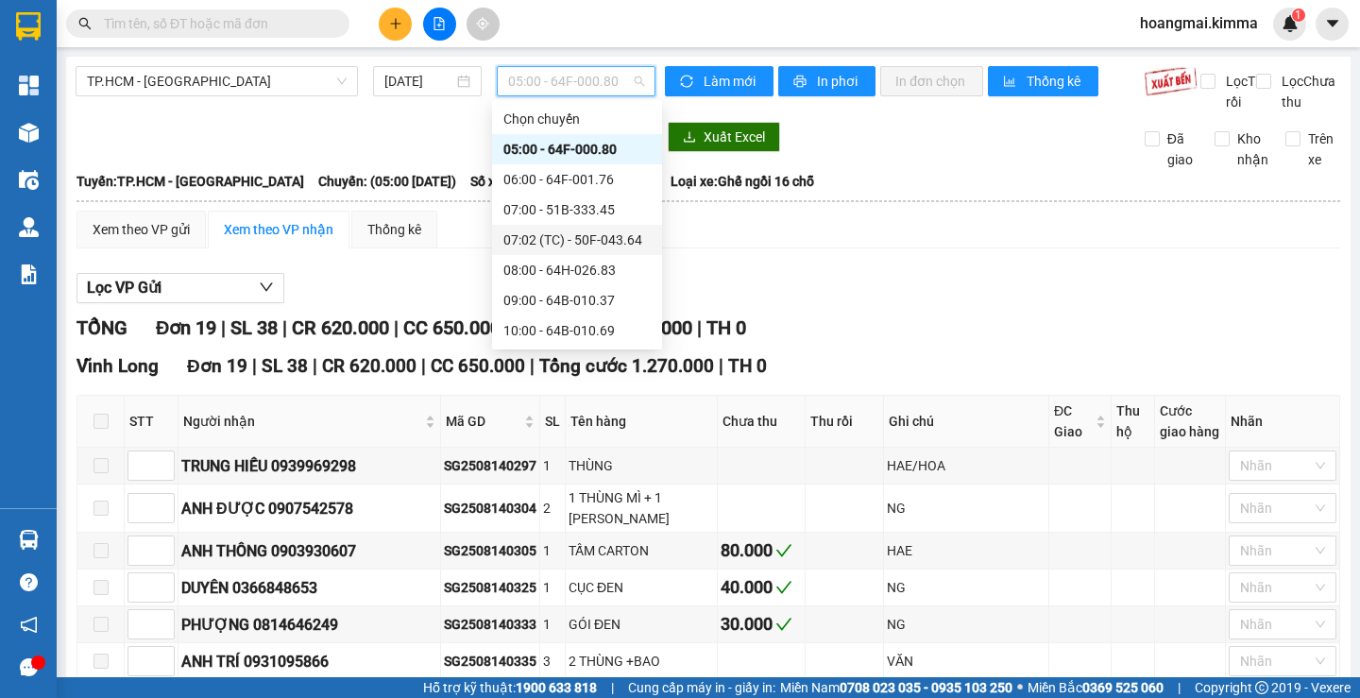
click at [565, 246] on div "07:02 (TC) - 50F-043.64" at bounding box center [576, 239] width 147 height 21
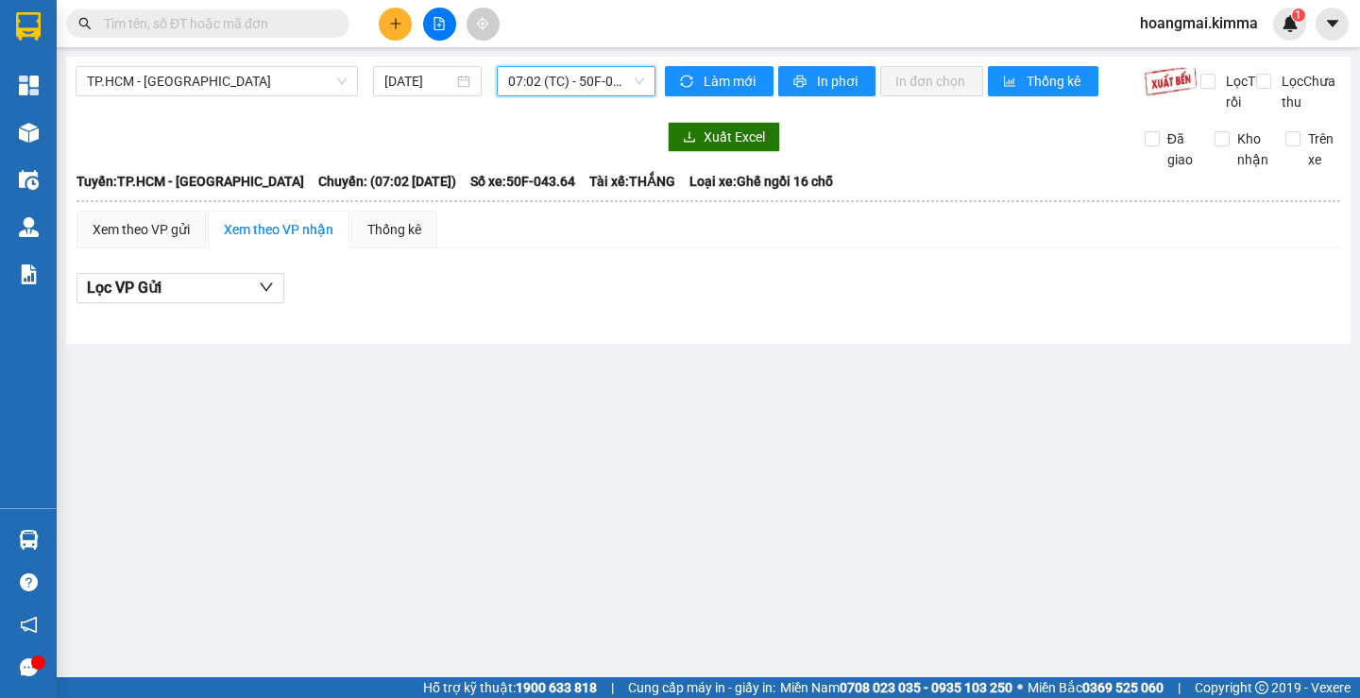
click at [536, 70] on span "07:02 (TC) - 50F-043.64" at bounding box center [576, 81] width 136 height 28
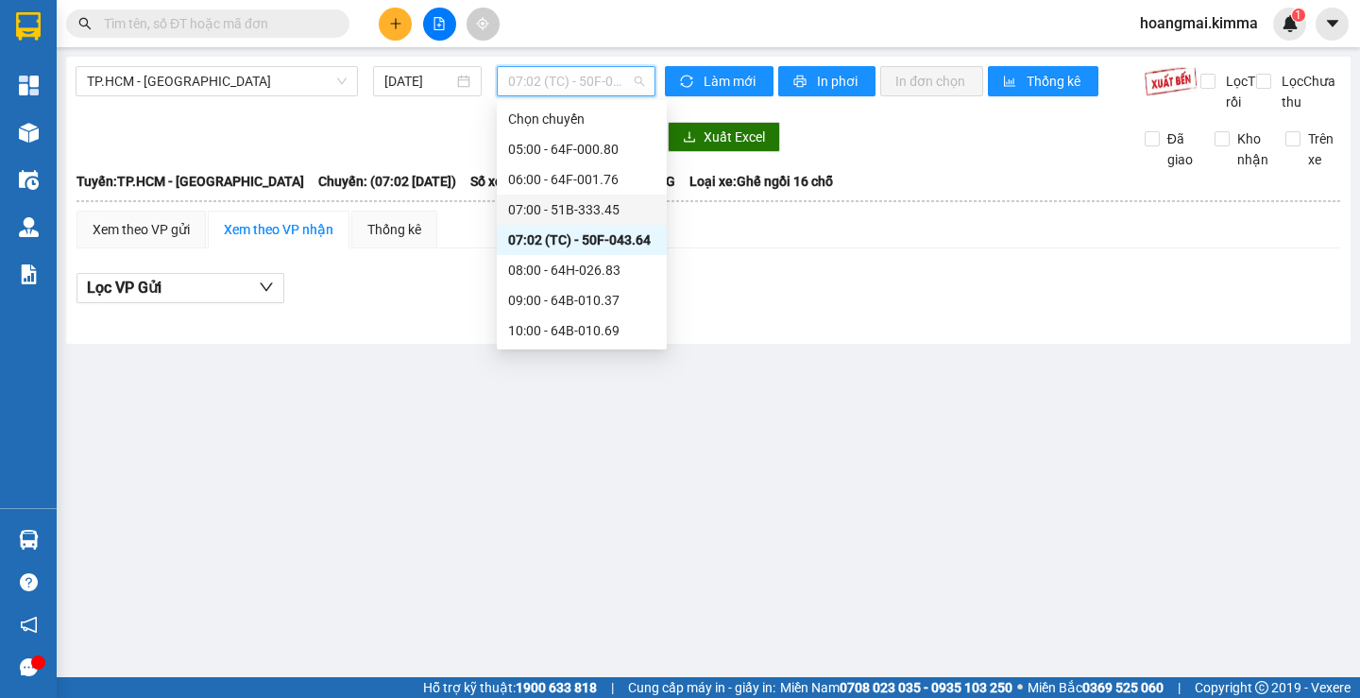
click at [548, 213] on div "07:00 - 51B-333.45" at bounding box center [581, 209] width 147 height 21
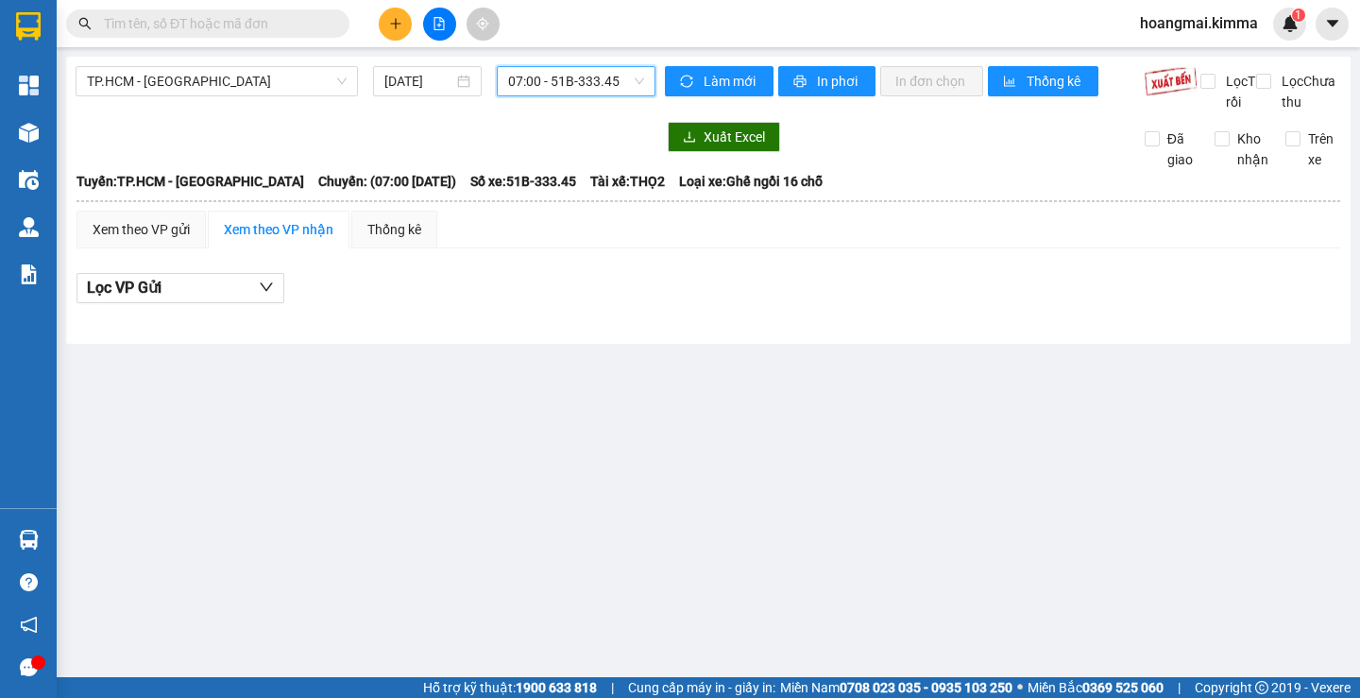
click at [536, 80] on span "07:00 - 51B-333.45" at bounding box center [576, 81] width 136 height 28
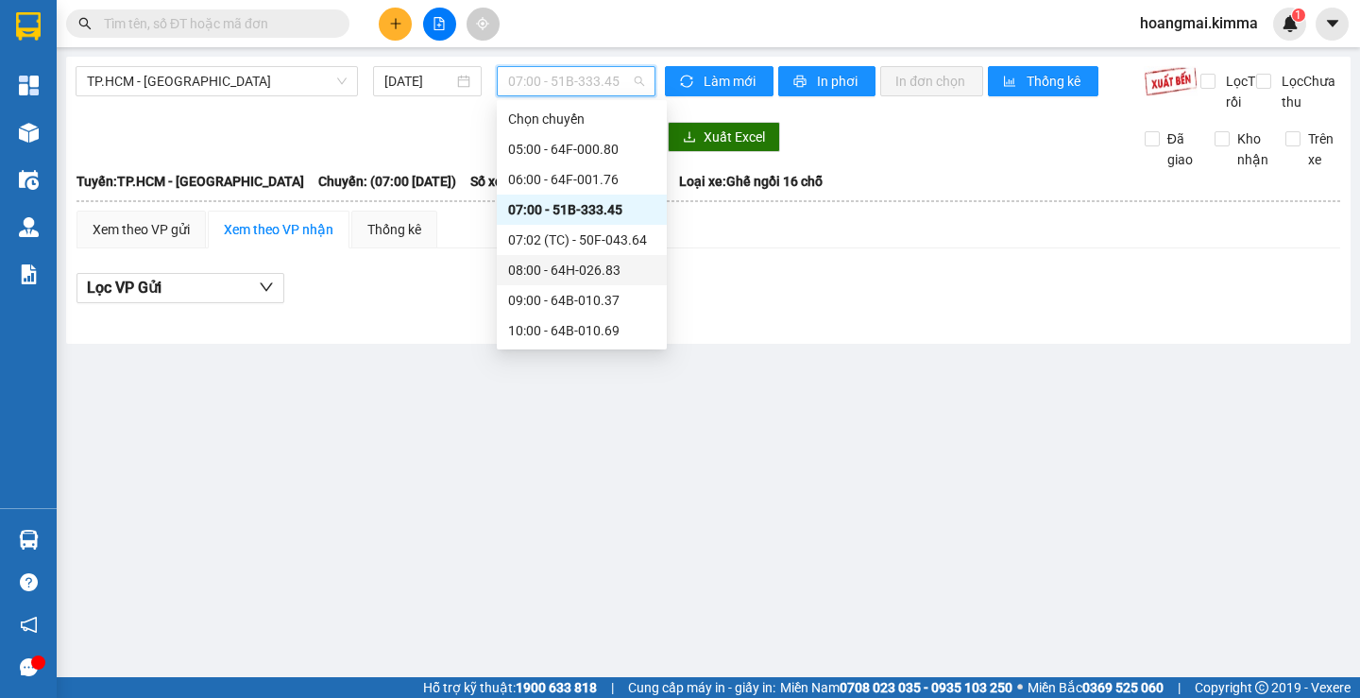
click at [545, 274] on div "08:00 - 64H-026.83" at bounding box center [581, 270] width 147 height 21
